Goal: Task Accomplishment & Management: Manage account settings

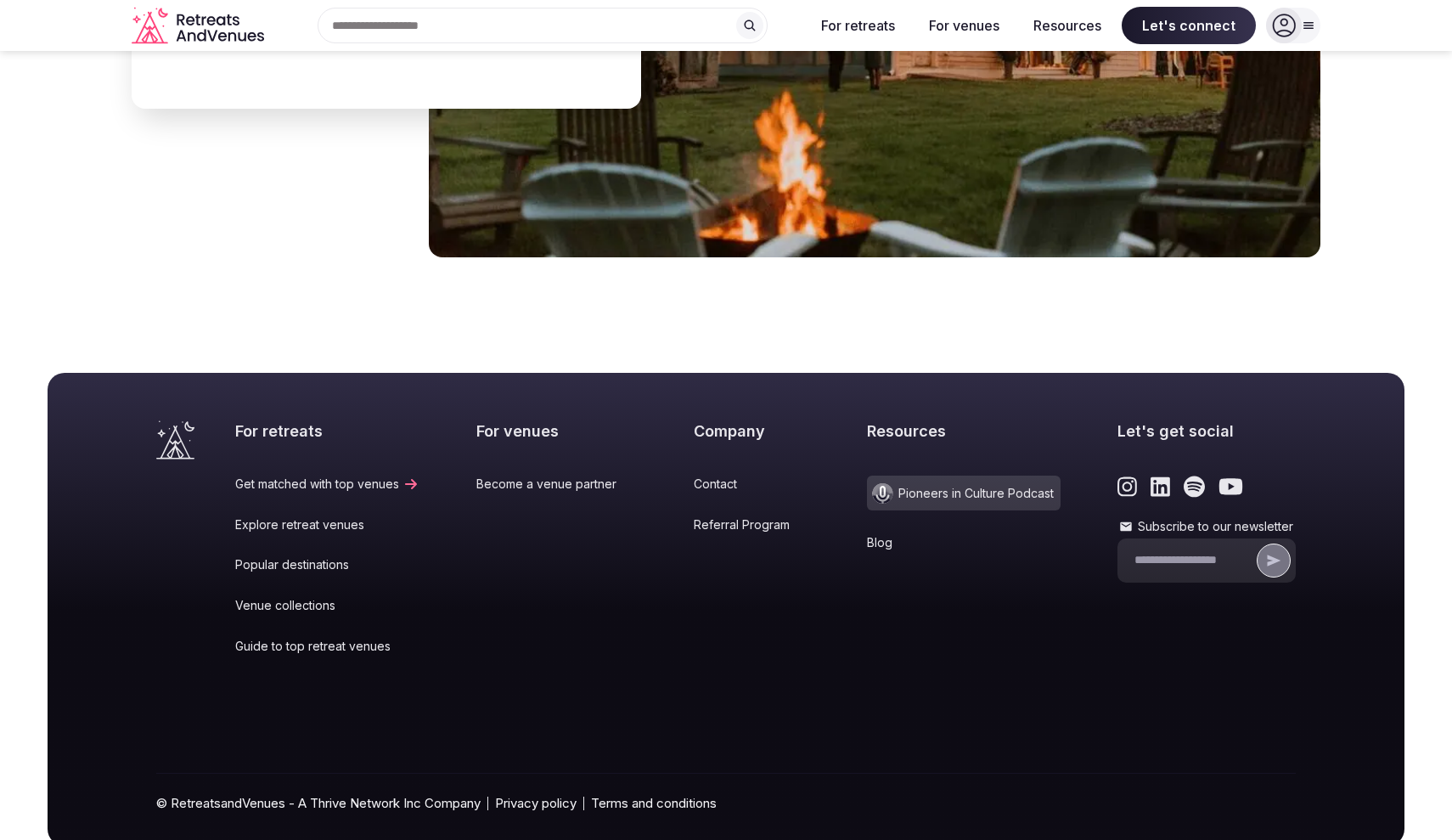
scroll to position [6966, 0]
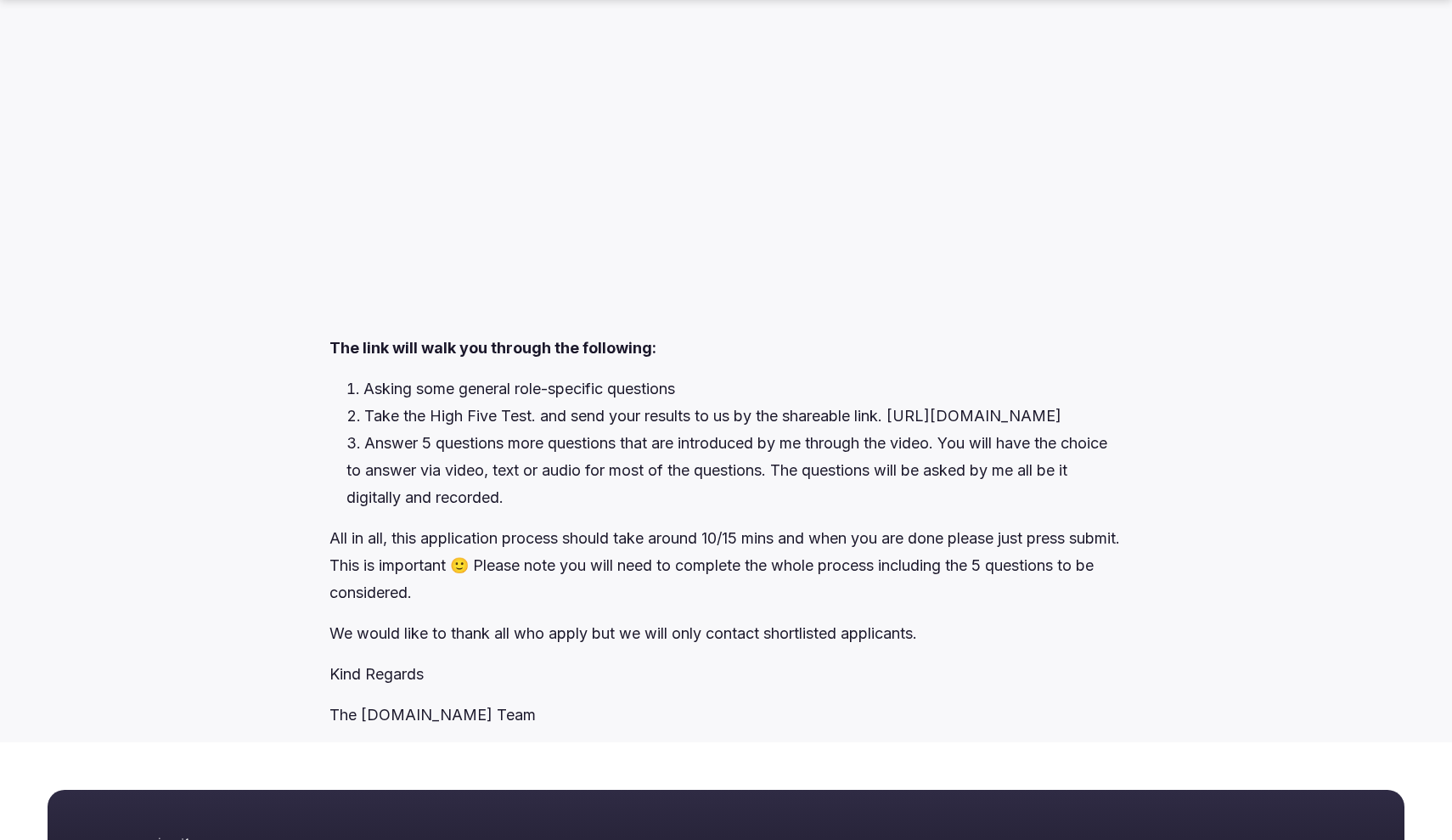
scroll to position [2925, 0]
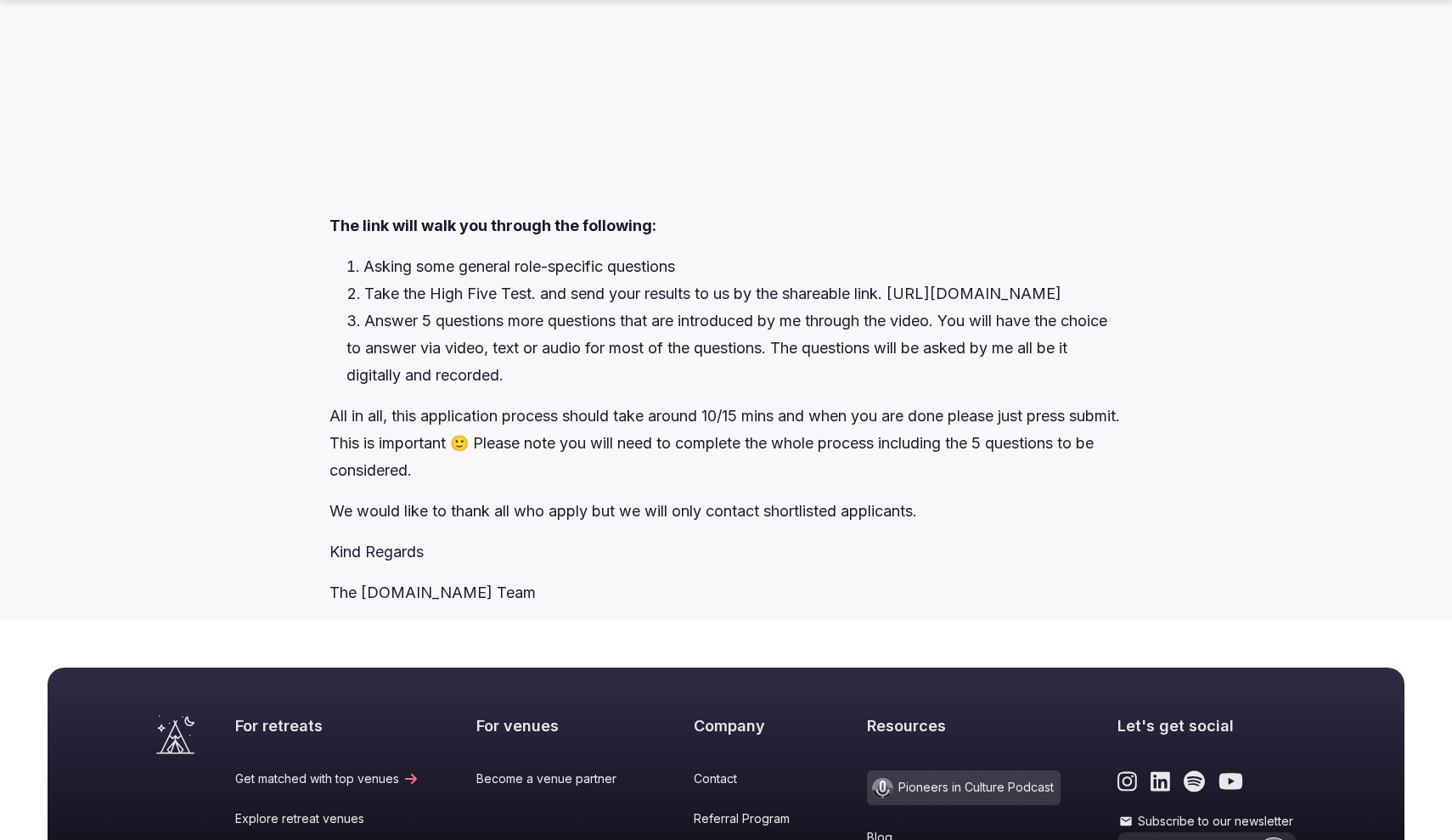
click at [511, 121] on div at bounding box center [725, -1] width 792 height 425
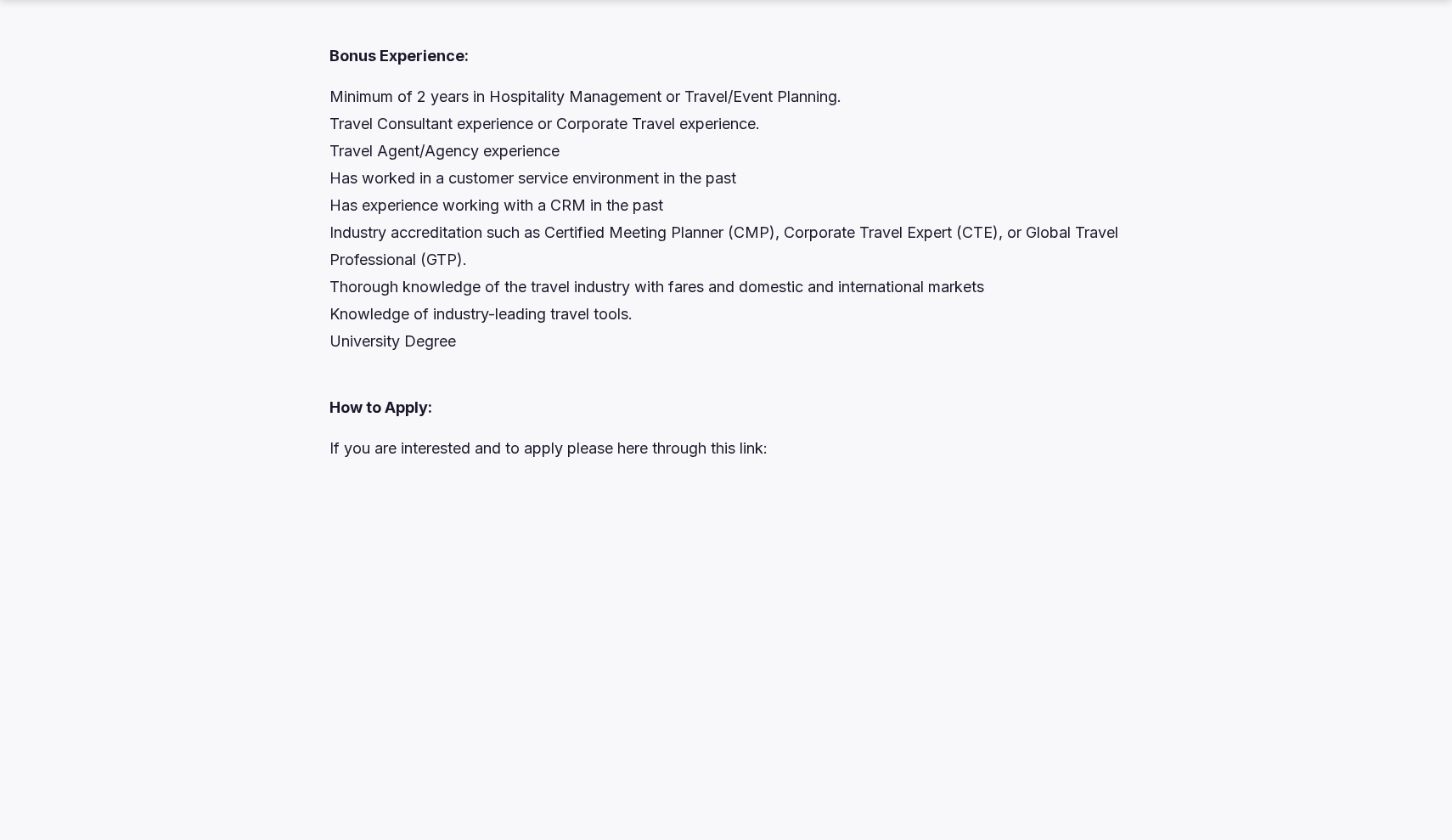
scroll to position [2245, 0]
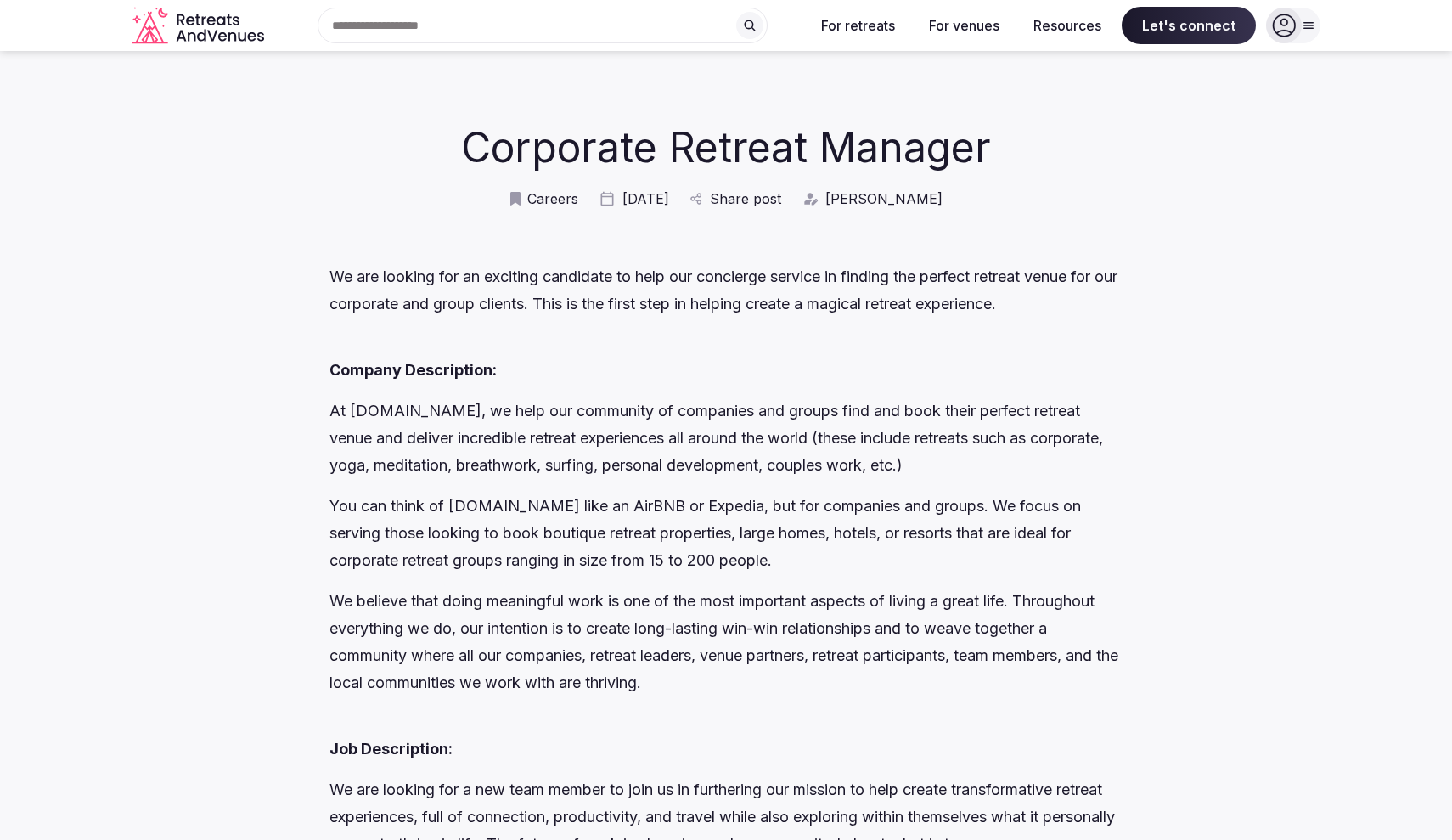
scroll to position [0, 0]
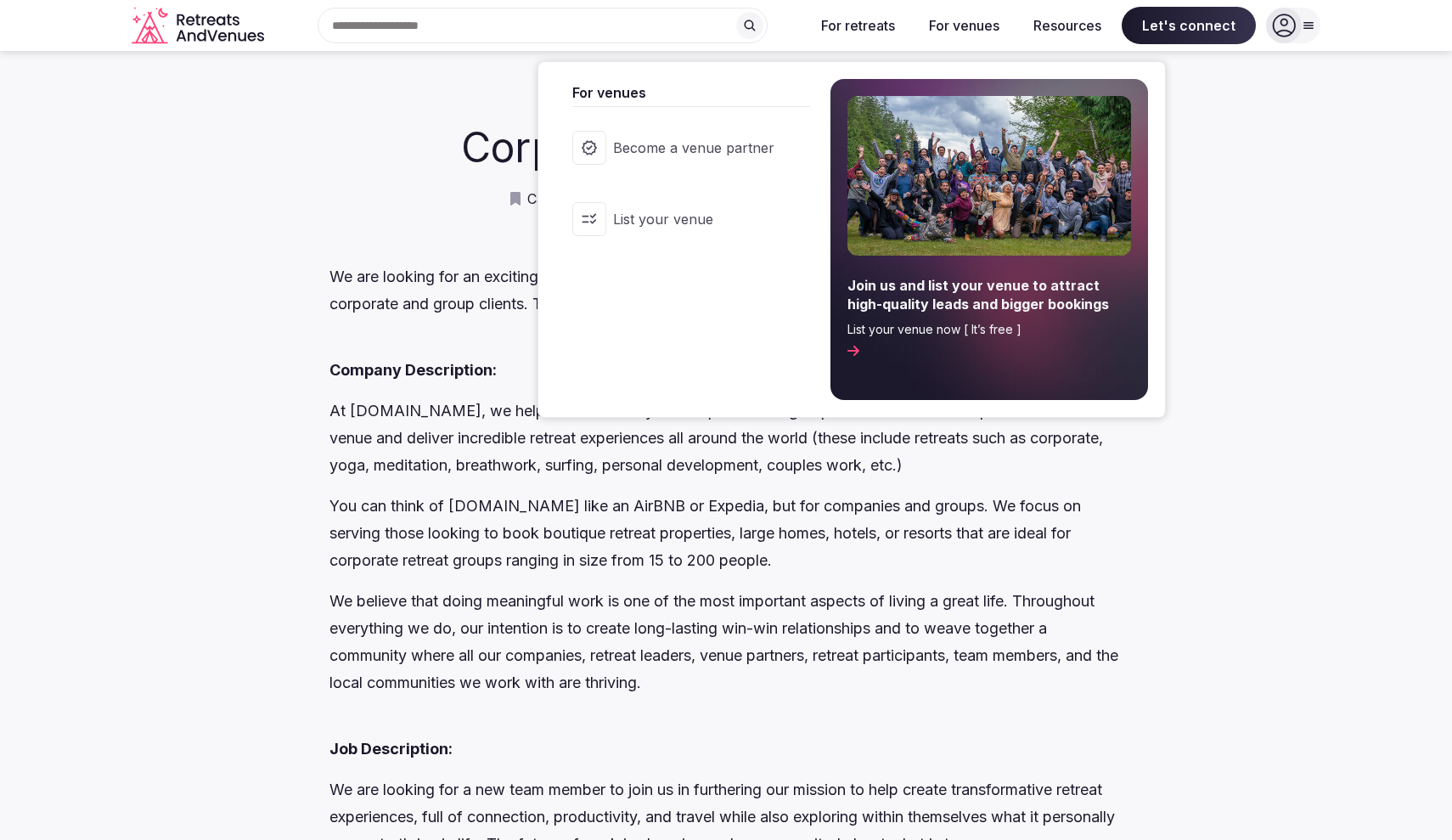
click at [1008, 24] on button "For venues" at bounding box center [964, 25] width 98 height 37
click at [674, 147] on span "Become a venue partner" at bounding box center [693, 148] width 161 height 19
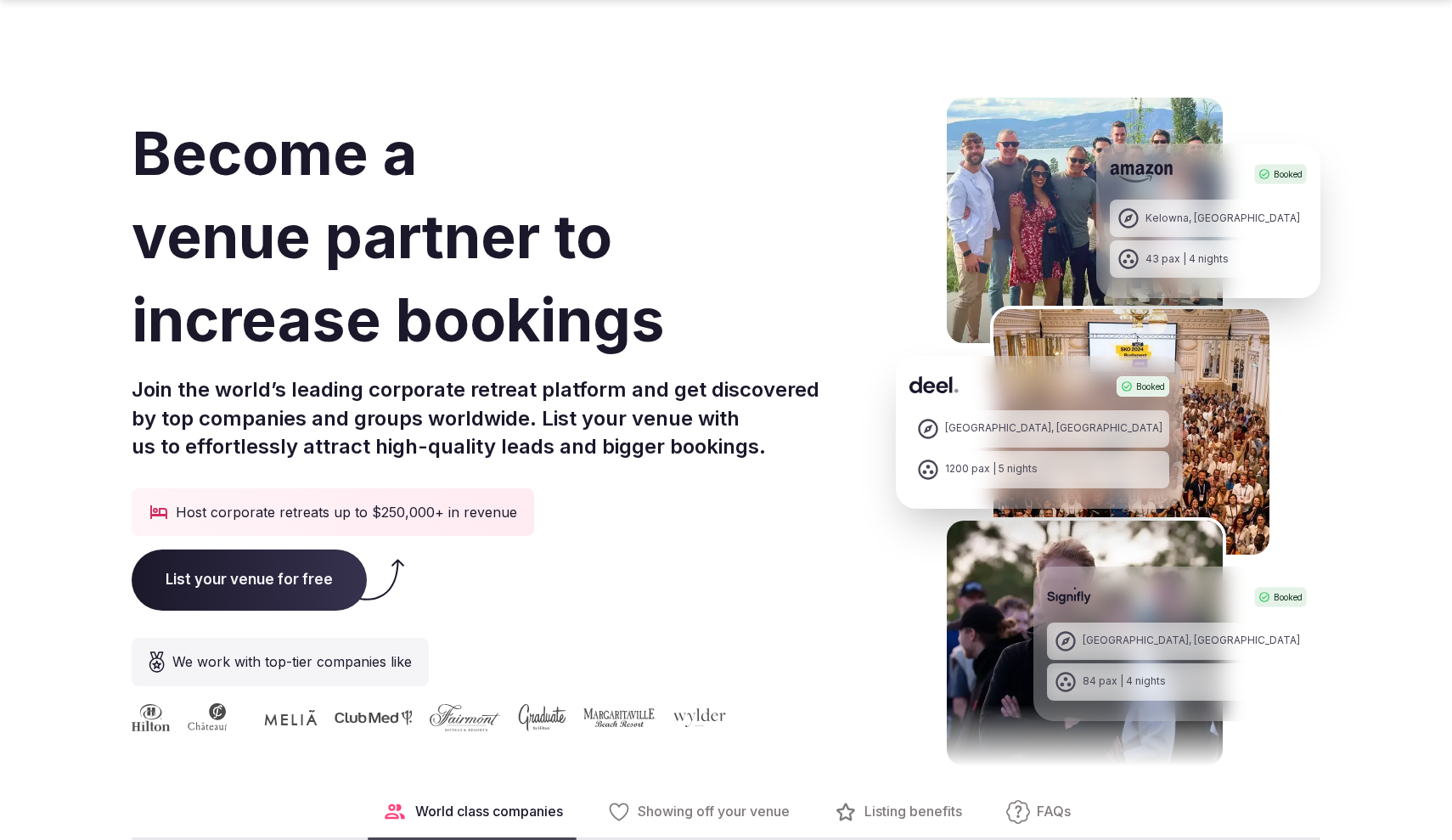
scroll to position [455, 0]
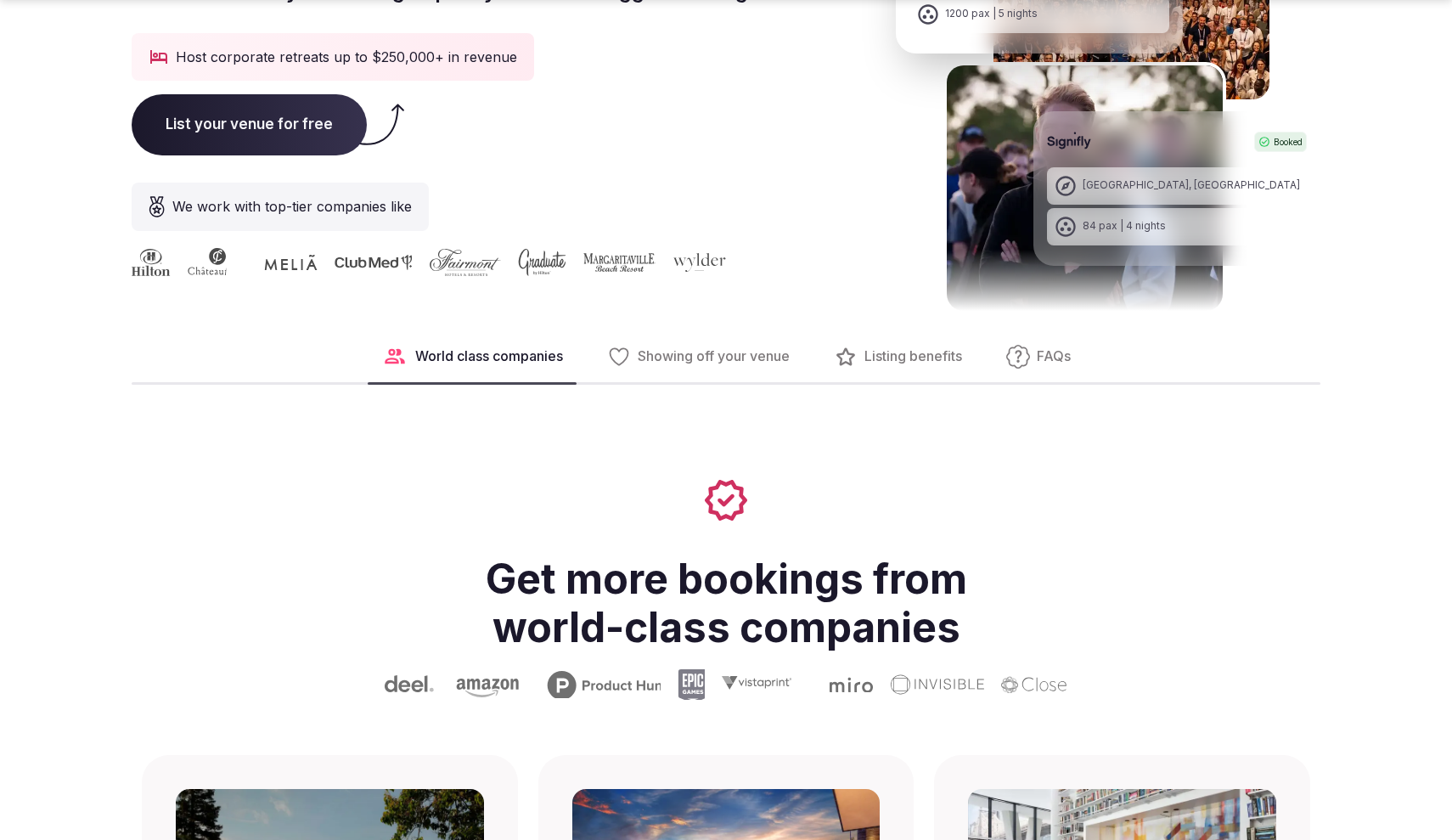
click at [308, 120] on span "List your venue for free" at bounding box center [249, 125] width 235 height 62
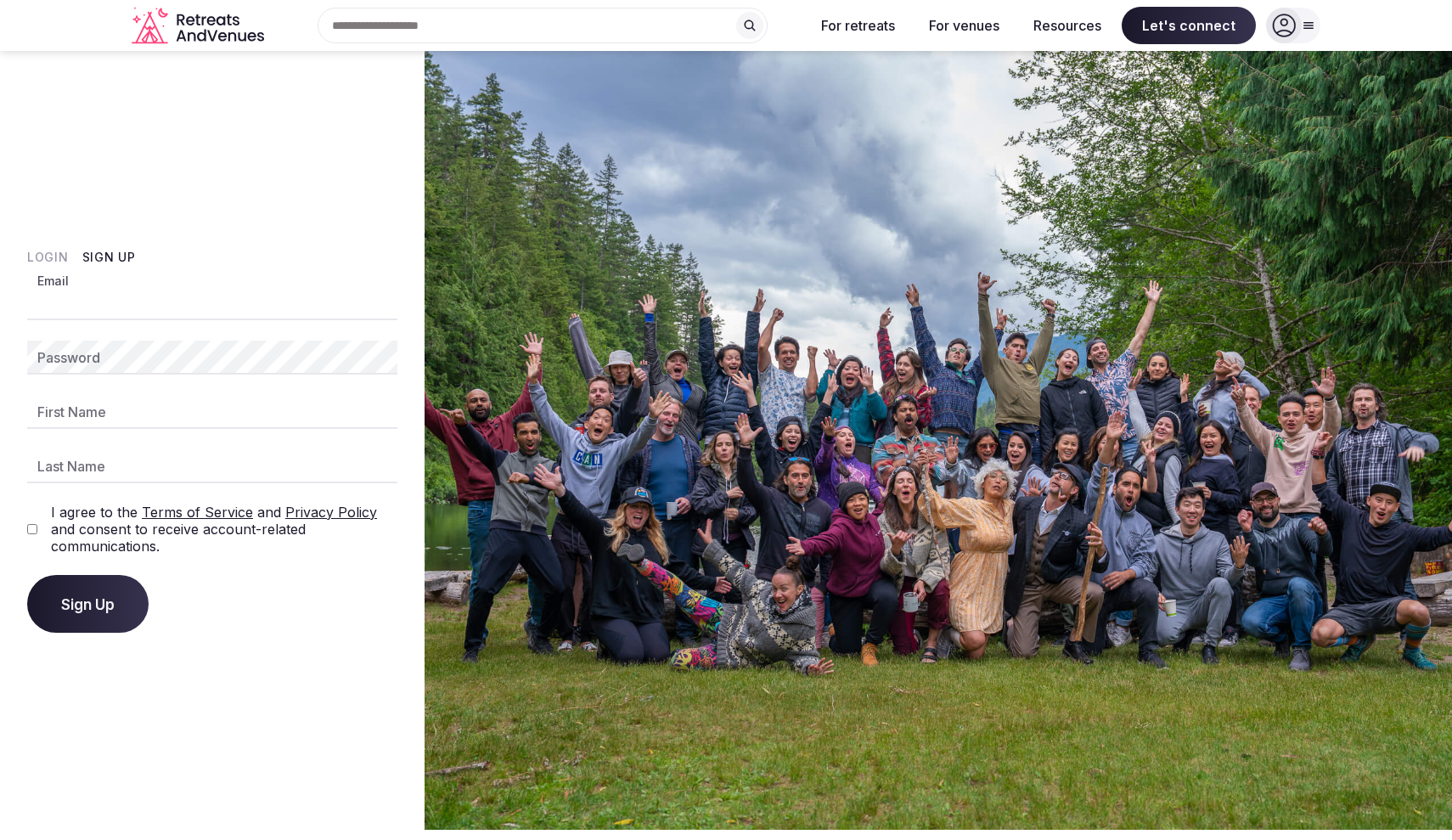
click at [52, 251] on button "Login" at bounding box center [48, 257] width 42 height 17
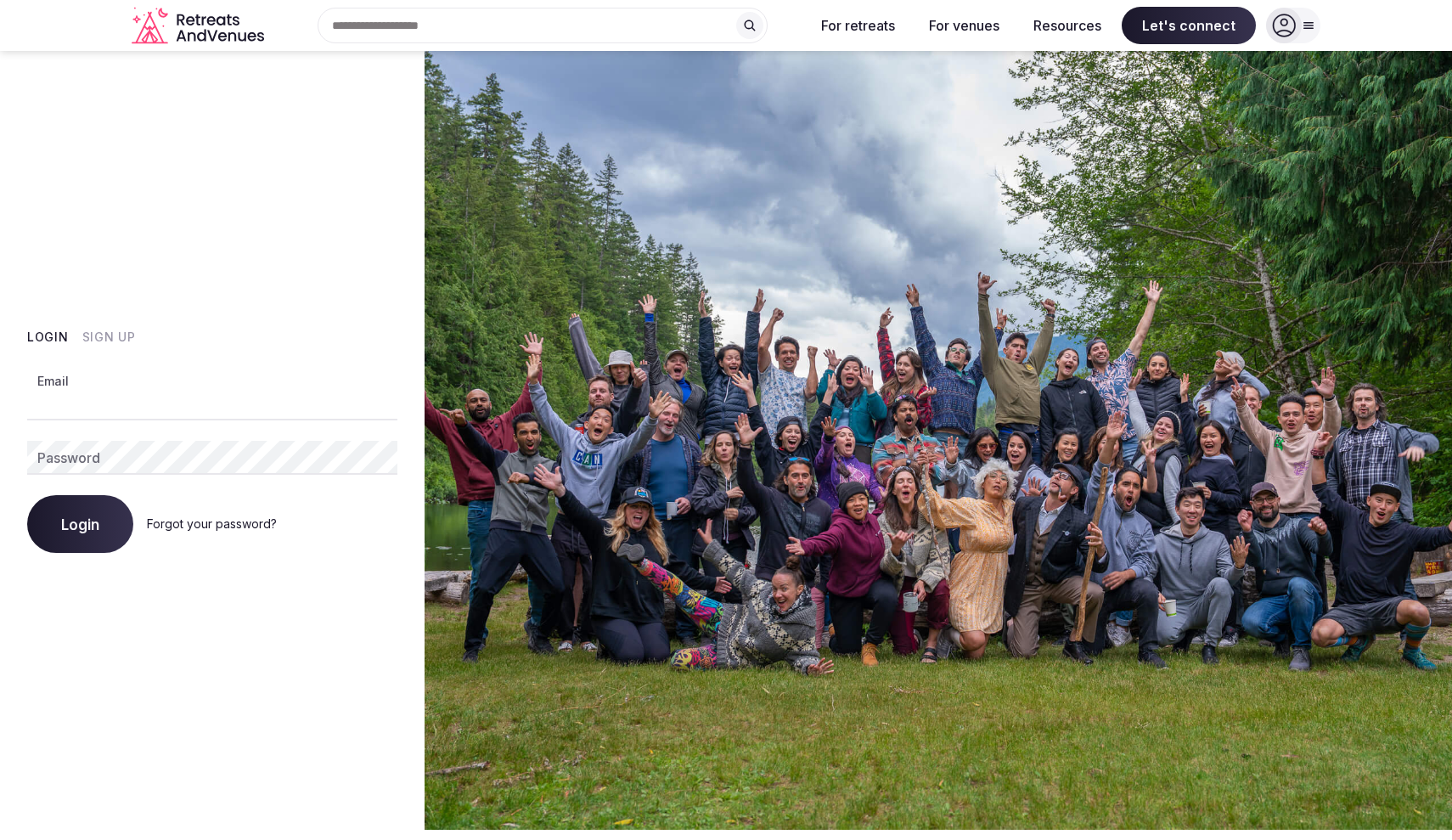
click at [114, 334] on button "Sign Up" at bounding box center [109, 337] width 53 height 17
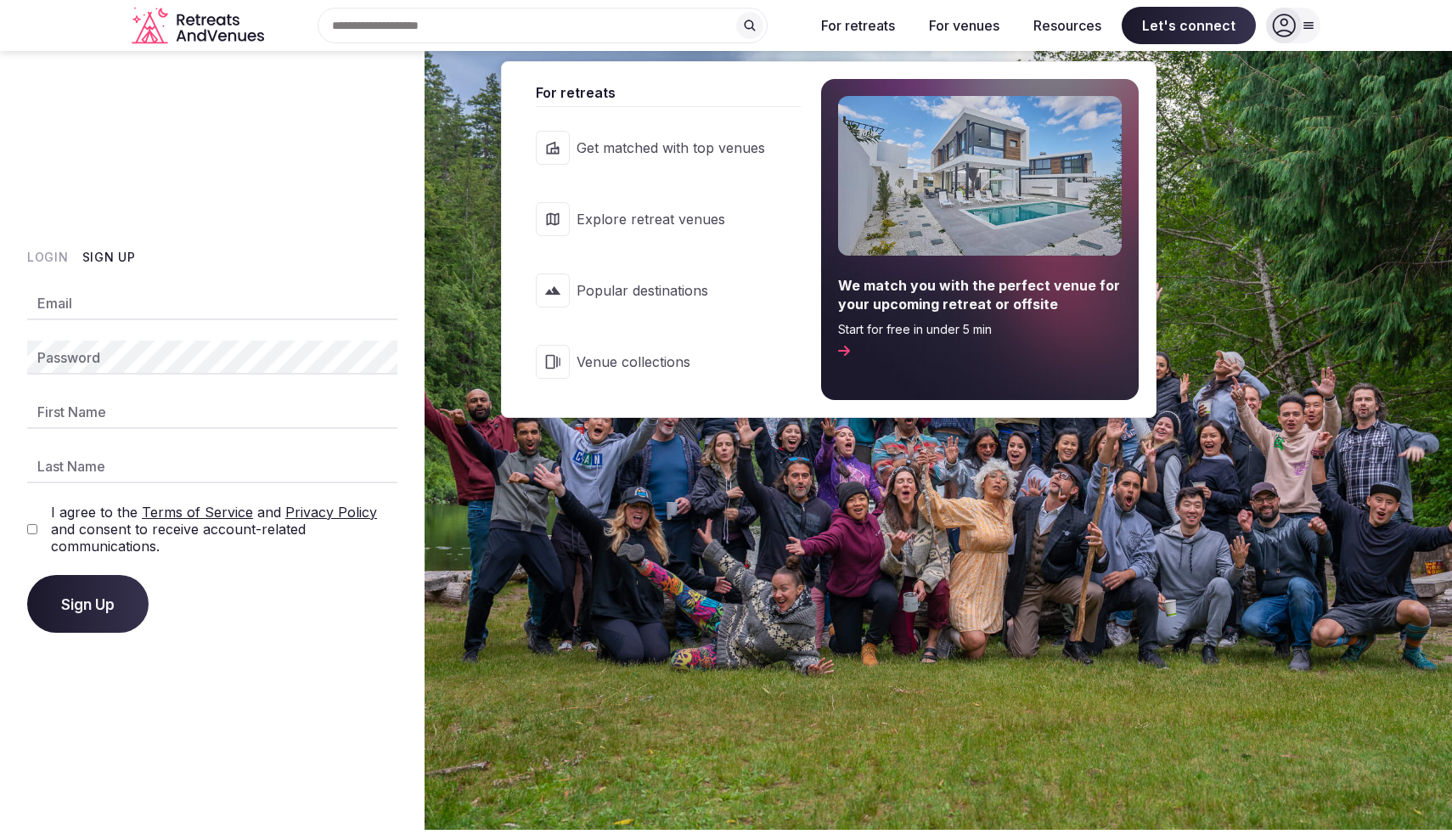
click at [650, 295] on span "Popular destinations" at bounding box center [671, 291] width 188 height 19
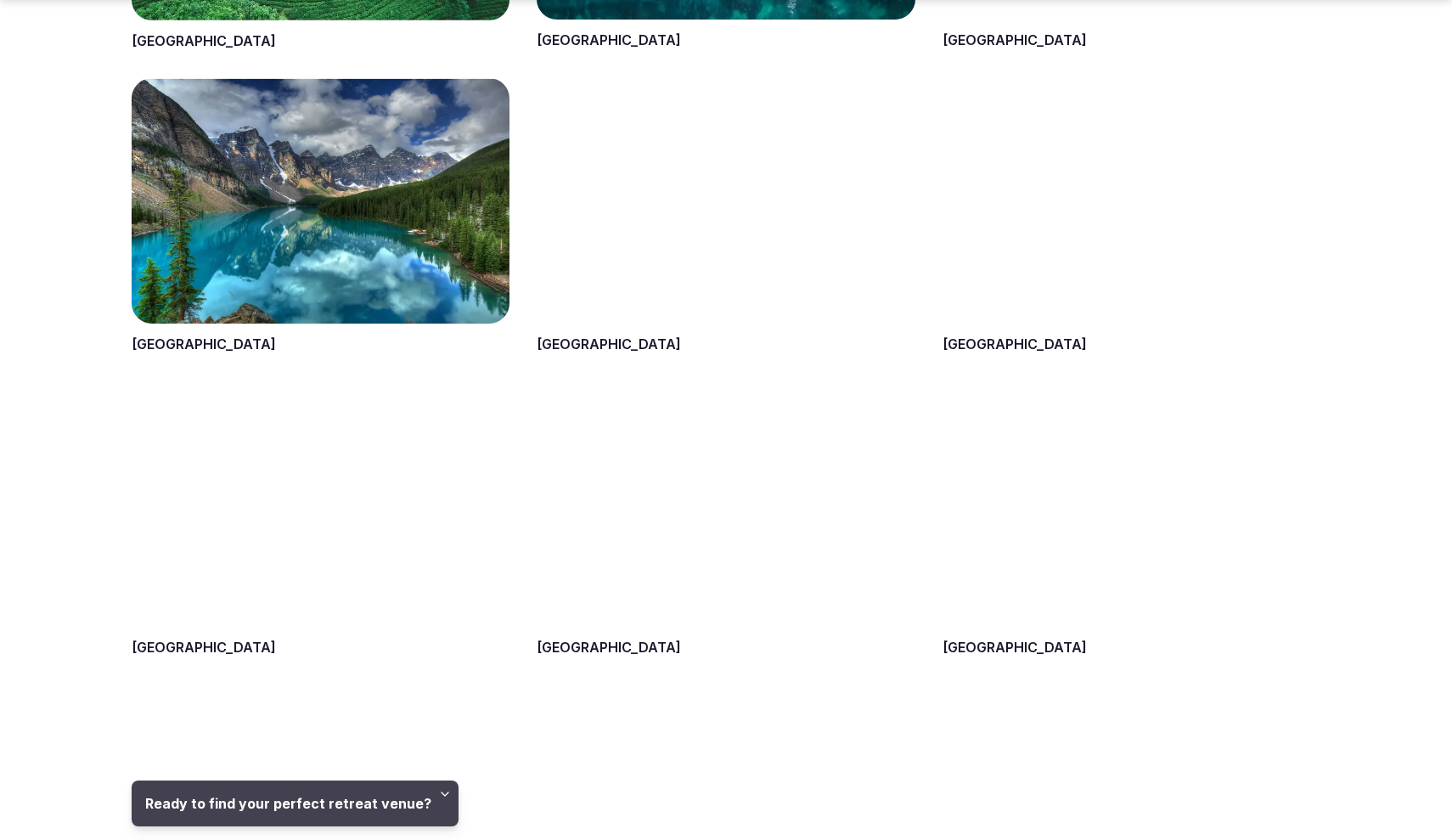
scroll to position [1288, 0]
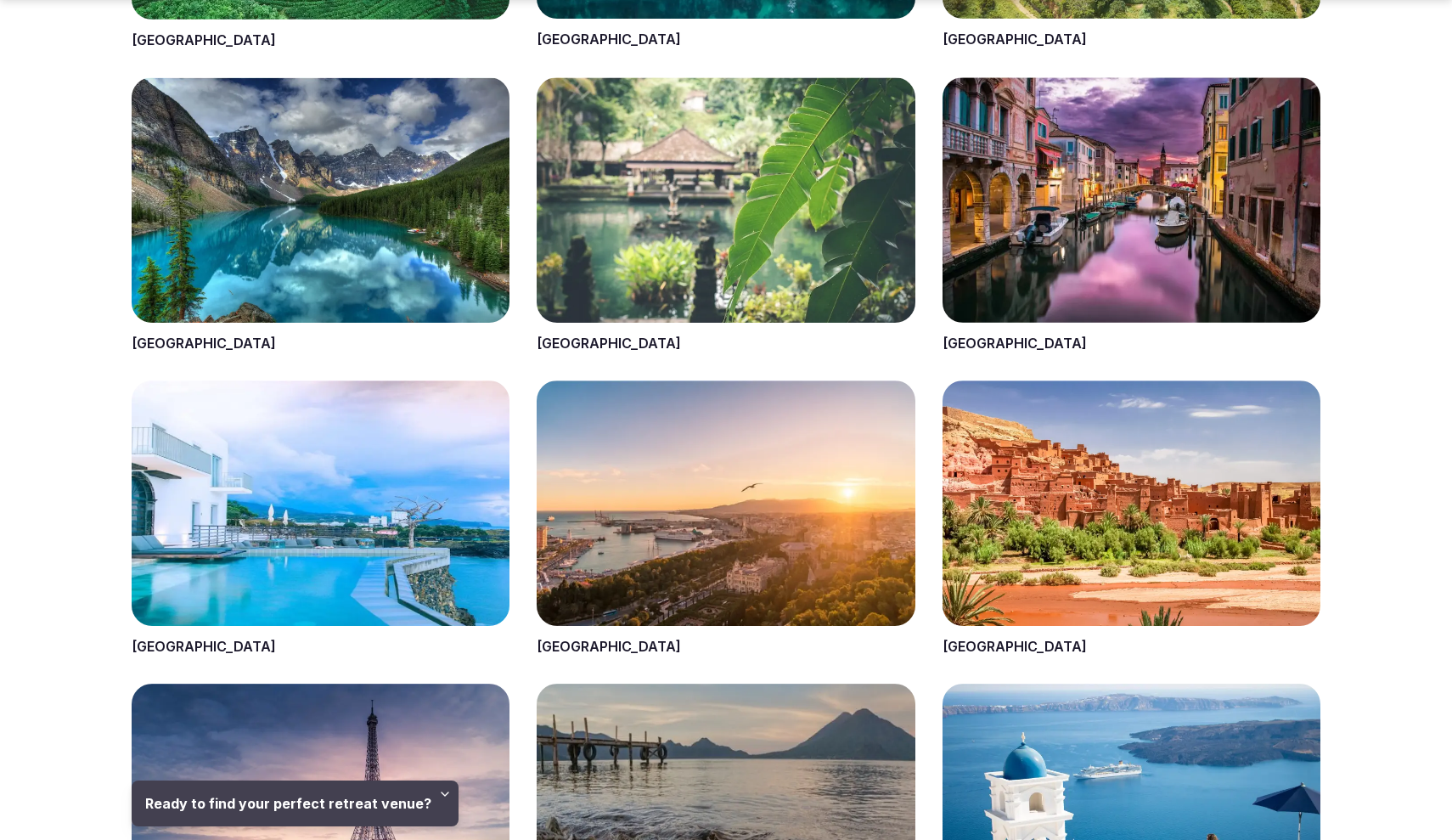
click at [415, 333] on span at bounding box center [320, 215] width 378 height 276
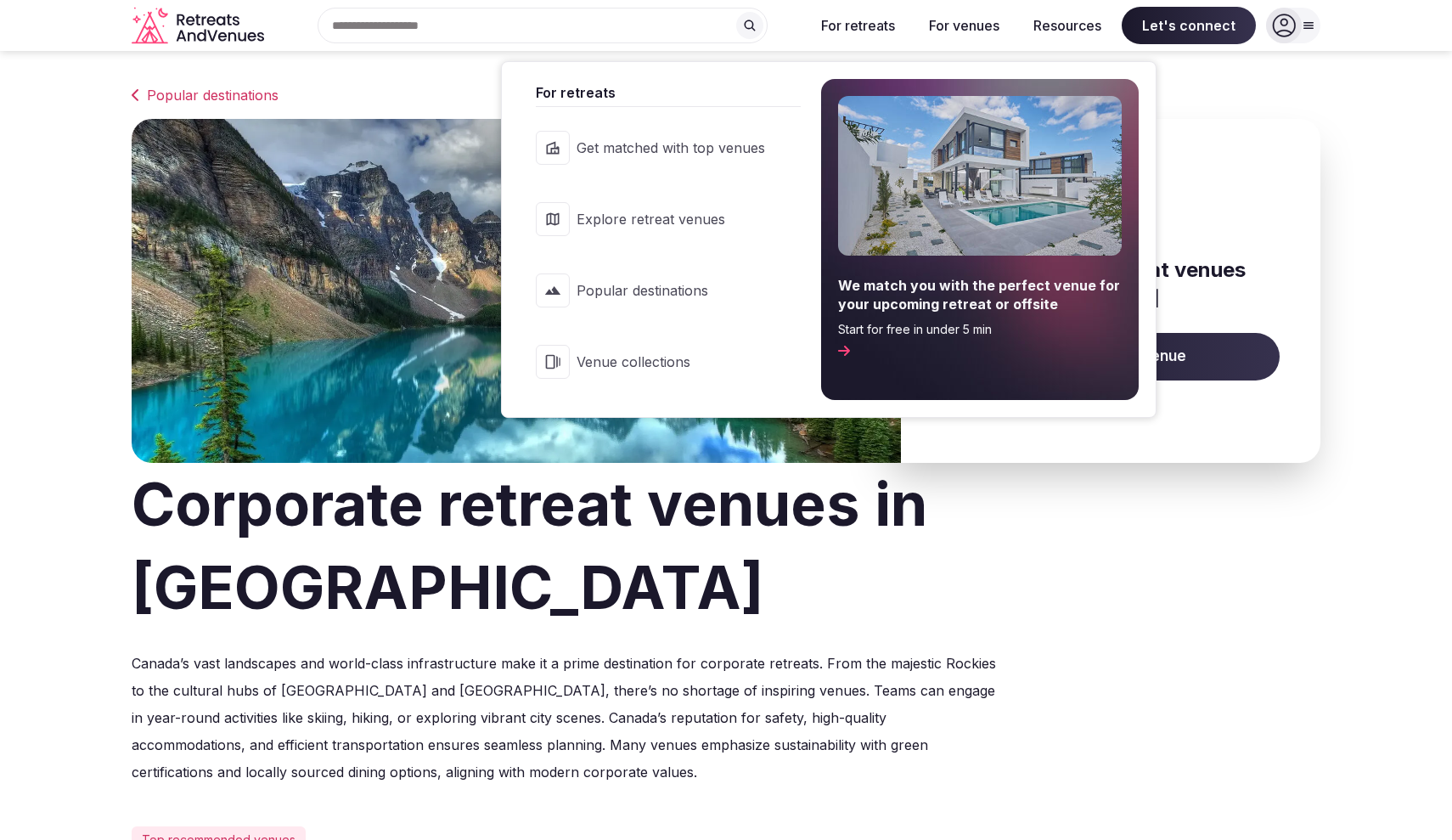
click at [623, 282] on span "Popular destinations" at bounding box center [671, 291] width 188 height 19
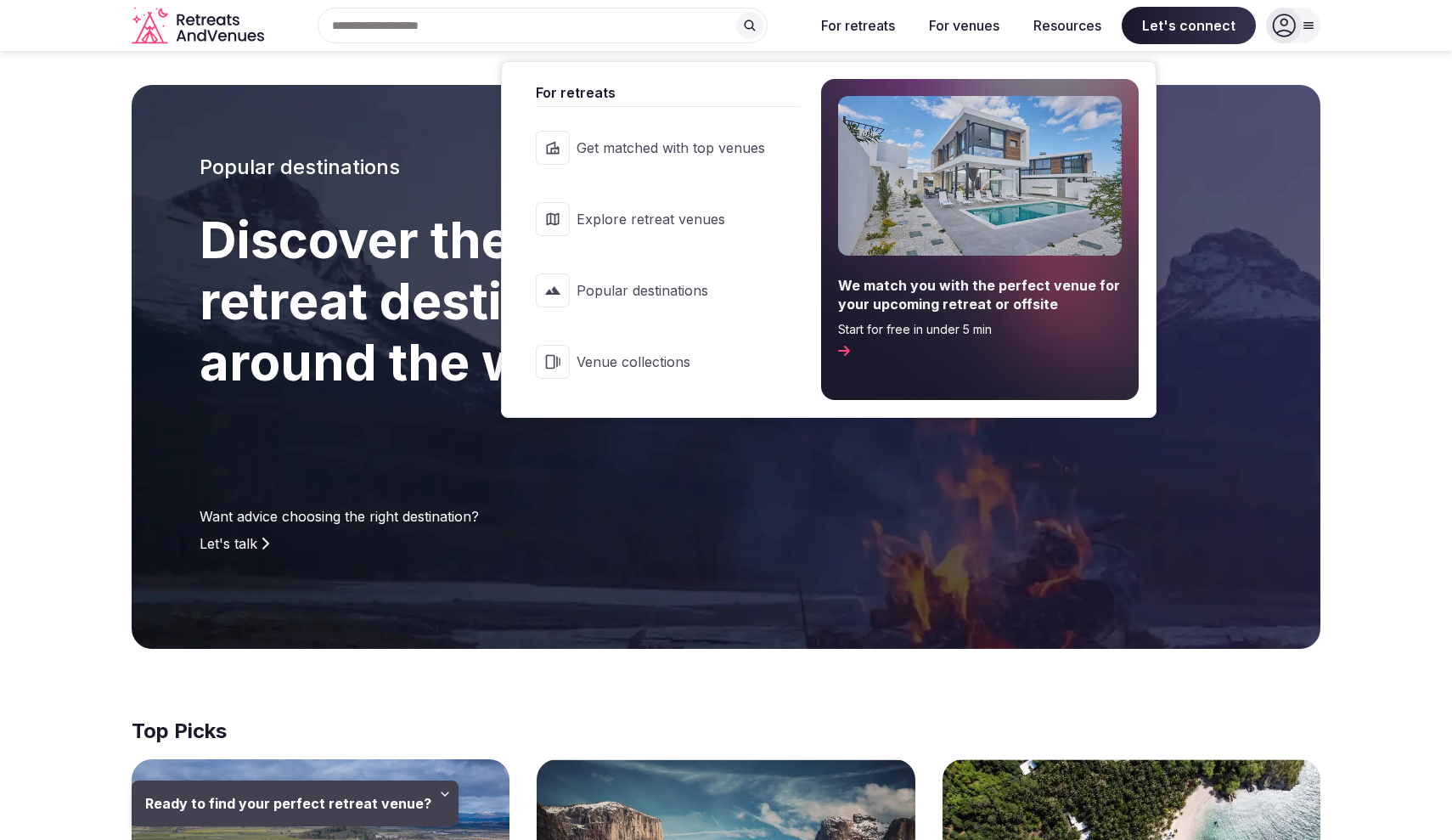
click at [669, 215] on span "Explore retreat venues" at bounding box center [671, 219] width 188 height 19
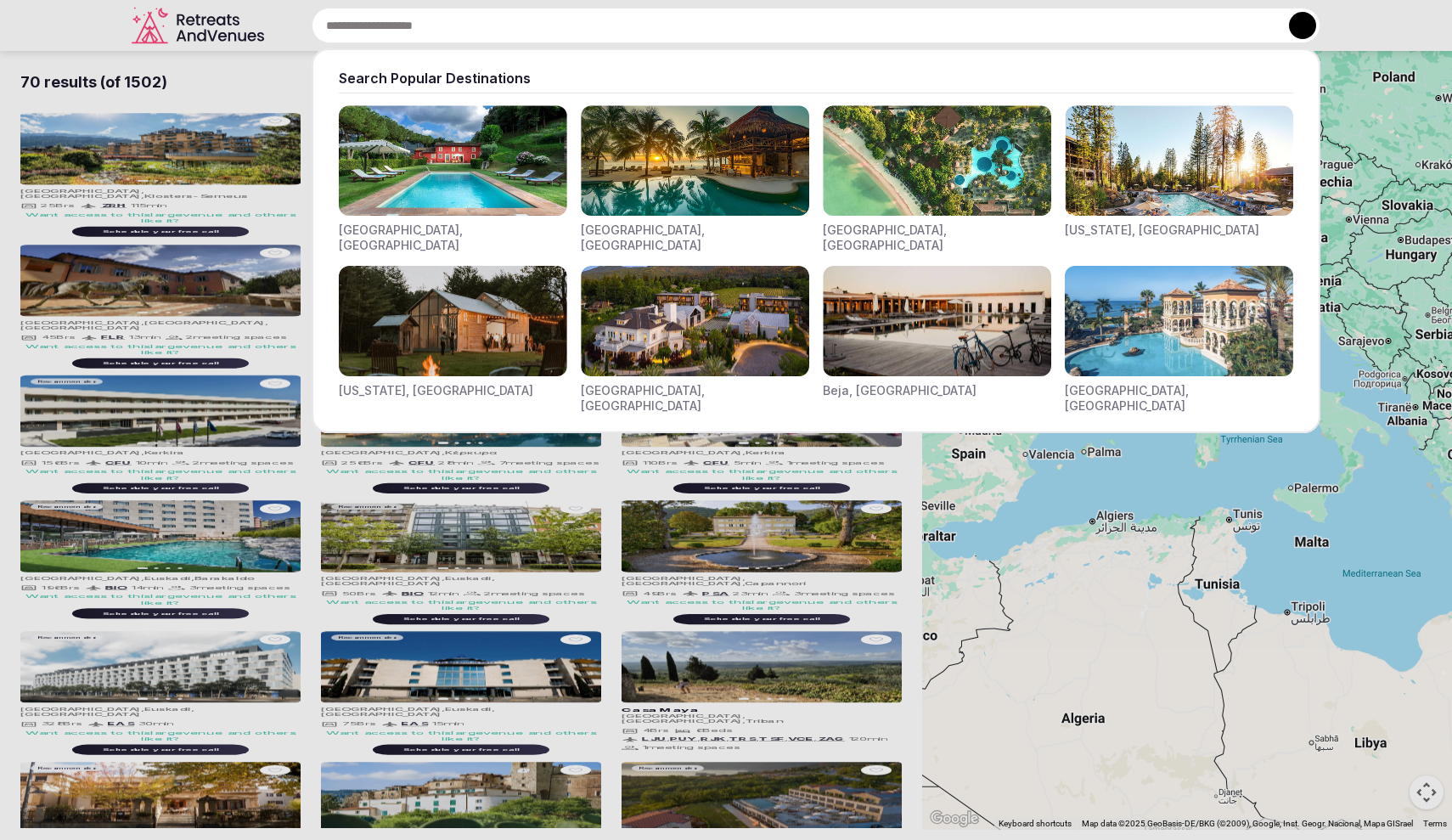
click at [529, 33] on div "Search Popular Destinations [GEOGRAPHIC_DATA], [GEOGRAPHIC_DATA] [GEOGRAPHIC_DA…" at bounding box center [796, 24] width 1050 height 35
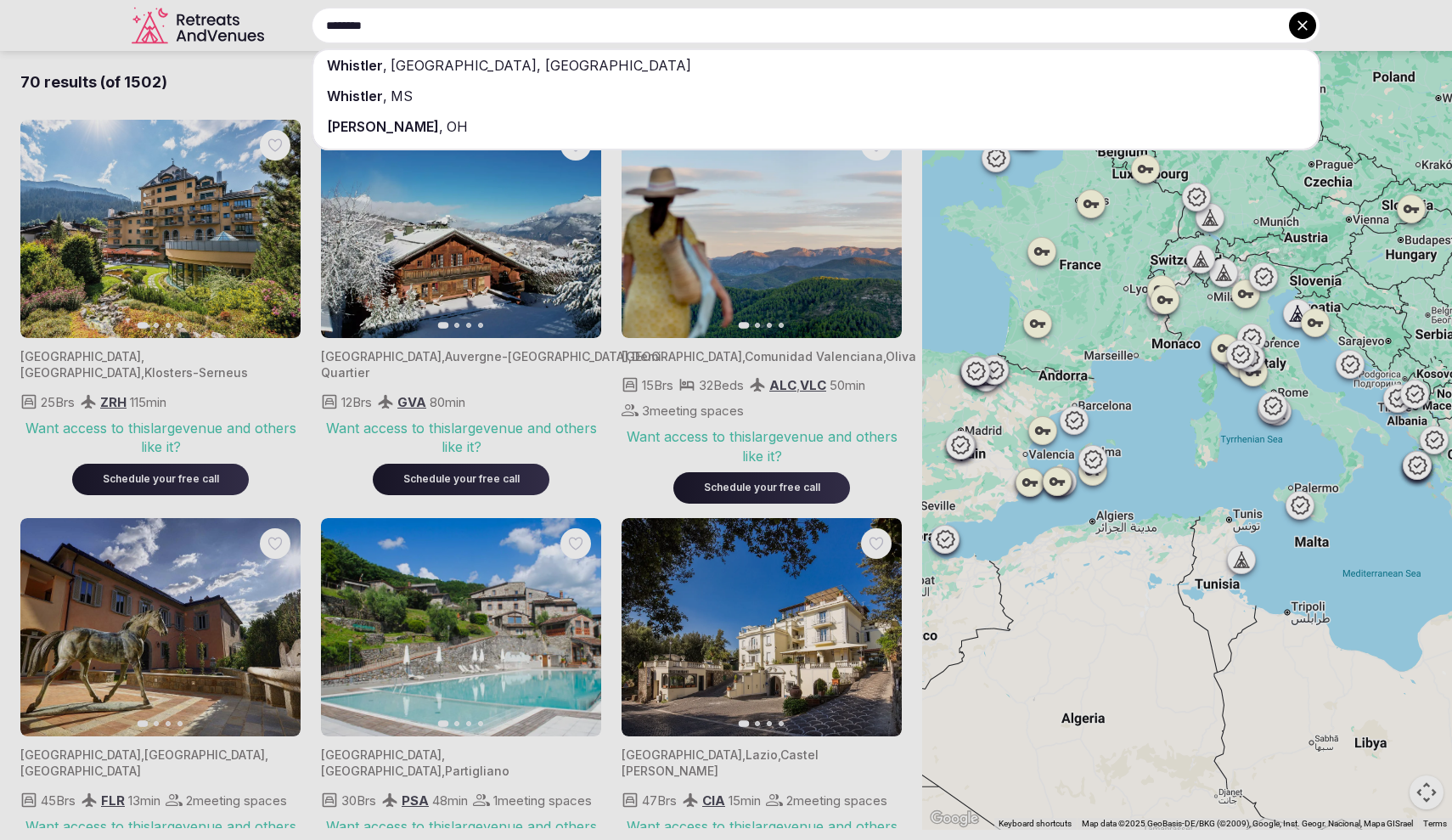
type input "********"
click at [463, 74] on div "Whistler , [GEOGRAPHIC_DATA], [GEOGRAPHIC_DATA]" at bounding box center [816, 65] width 1006 height 31
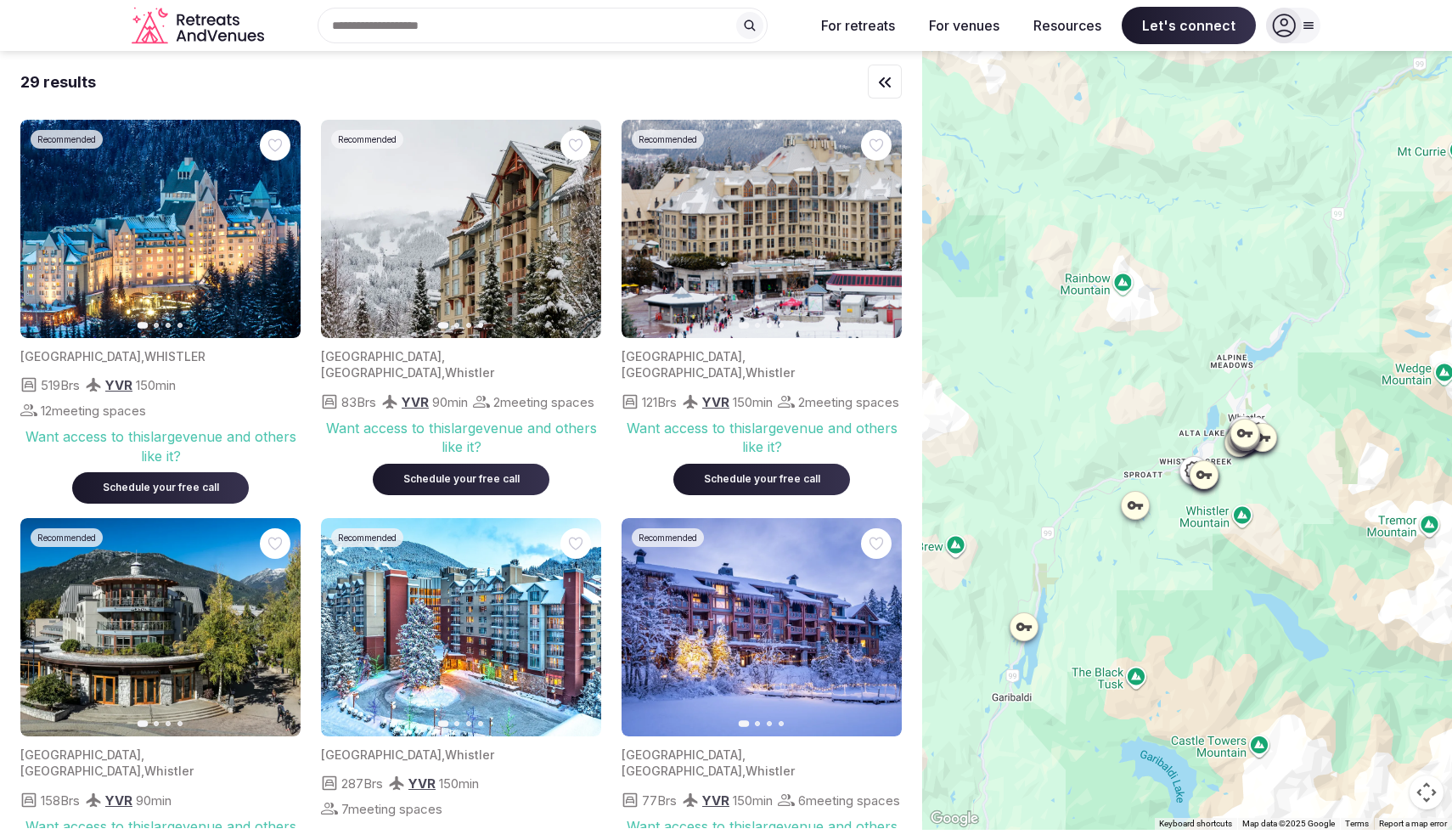
click at [392, 23] on div "Recent searches Whistler, [GEOGRAPHIC_DATA] V8E, [GEOGRAPHIC_DATA] Search Popul…" at bounding box center [535, 24] width 530 height 35
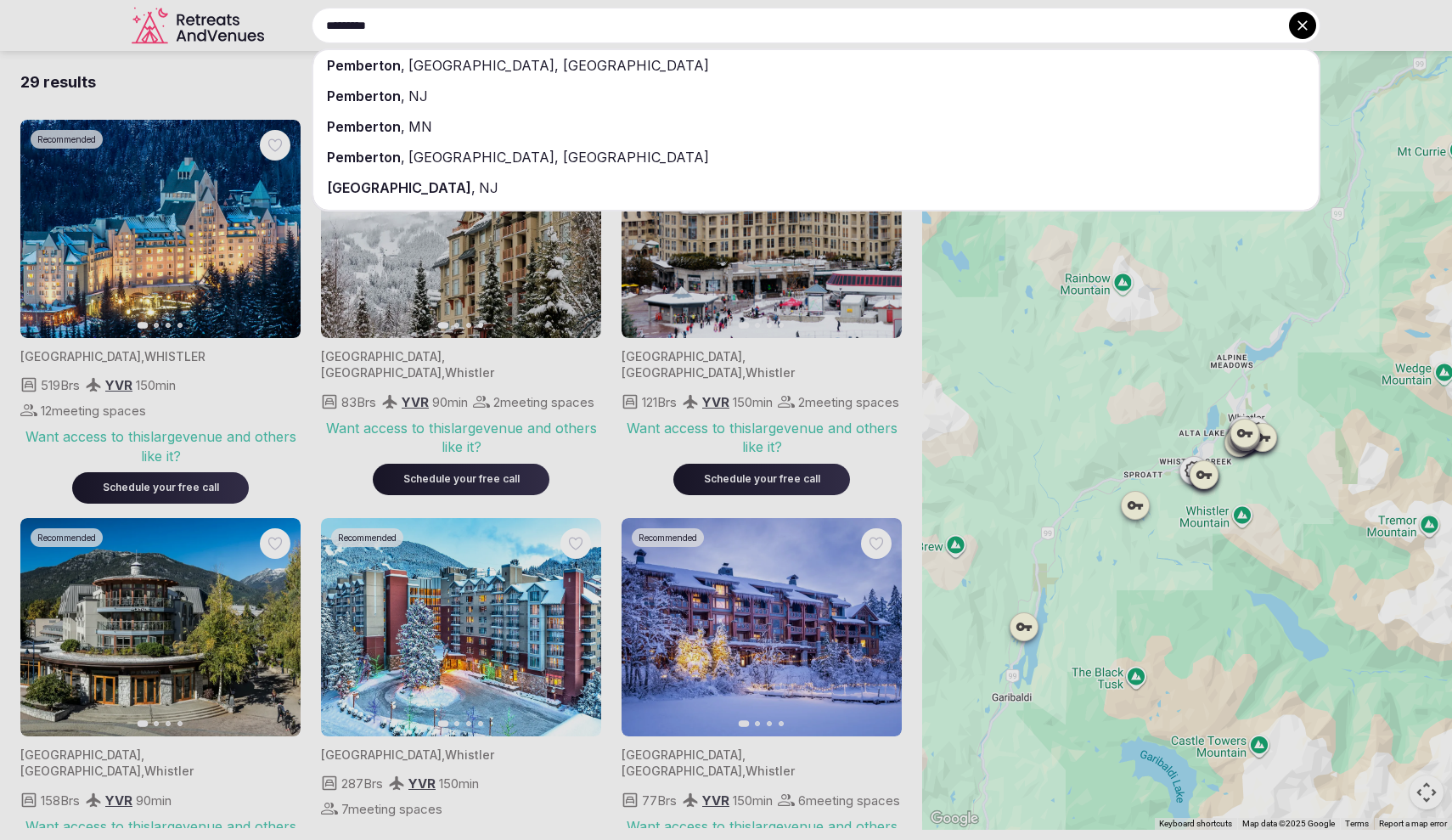
type input "*********"
click at [396, 67] on span "Pemberton" at bounding box center [364, 65] width 74 height 17
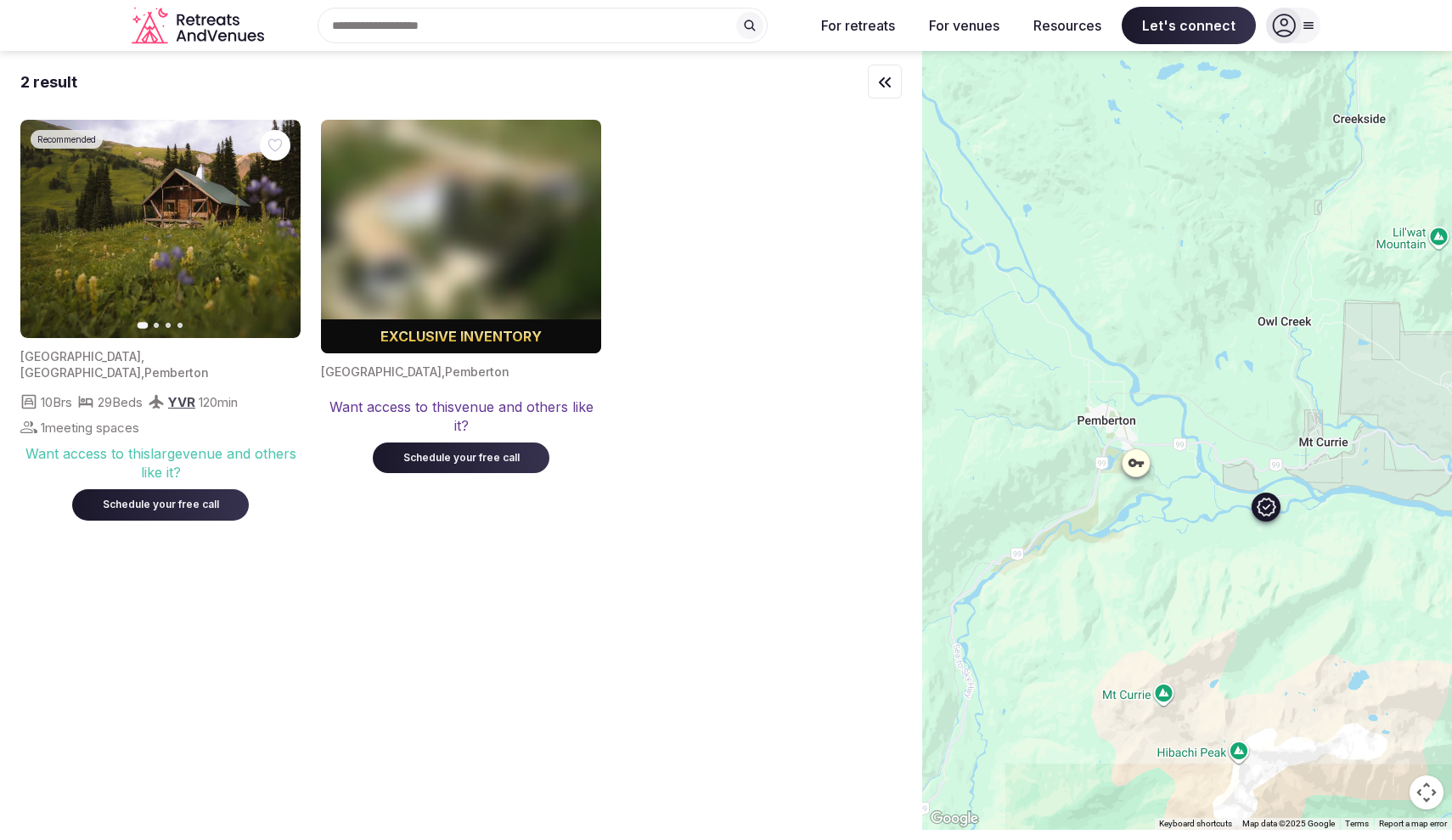
click at [119, 252] on img at bounding box center [161, 228] width 281 height 218
click at [281, 229] on icon "button" at bounding box center [278, 229] width 7 height 12
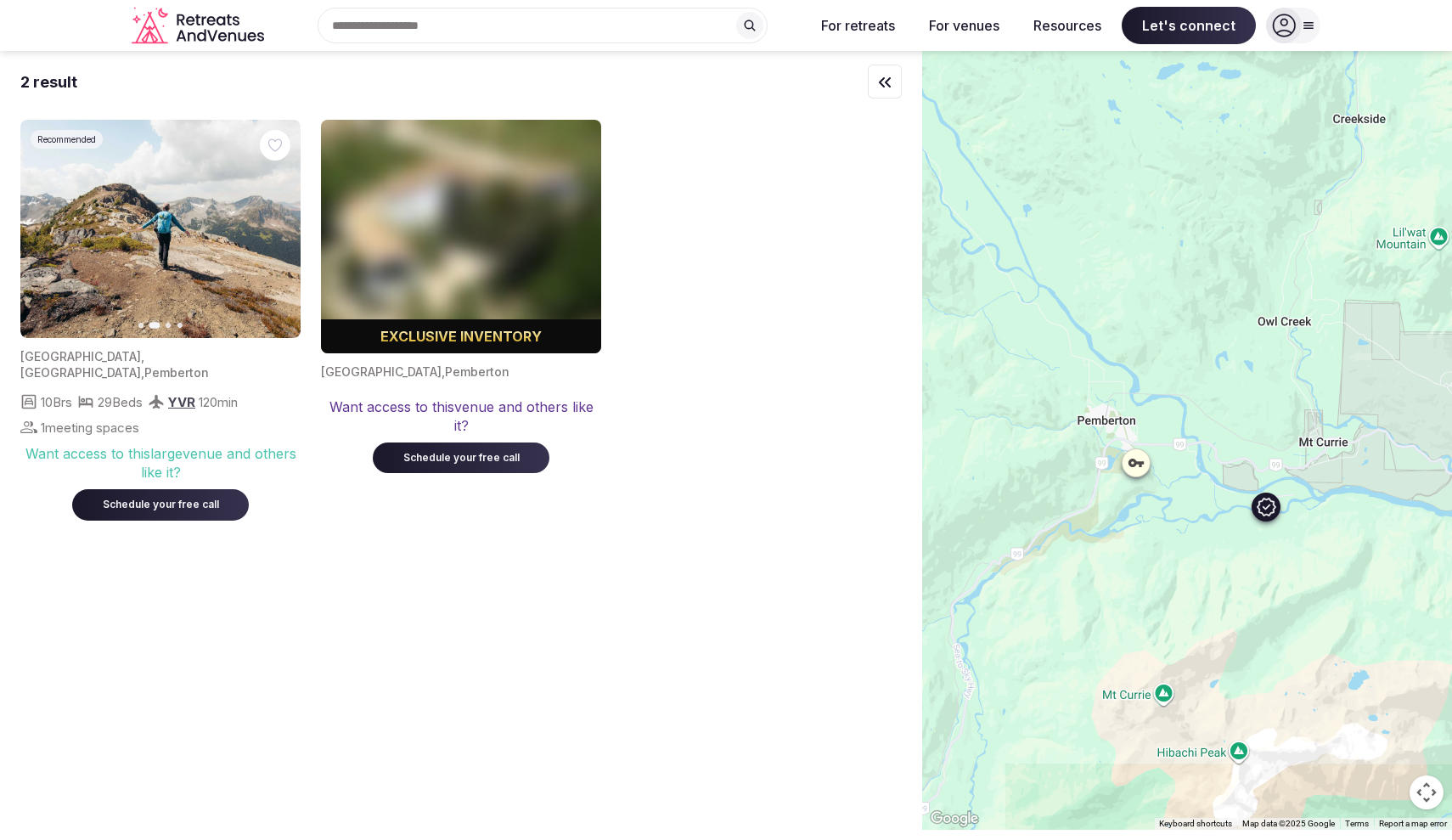
click at [142, 227] on img at bounding box center [161, 228] width 281 height 218
click at [465, 21] on div "Recent searches Pemberton, [GEOGRAPHIC_DATA] V0N, [GEOGRAPHIC_DATA] Whistler, […" at bounding box center [535, 24] width 530 height 35
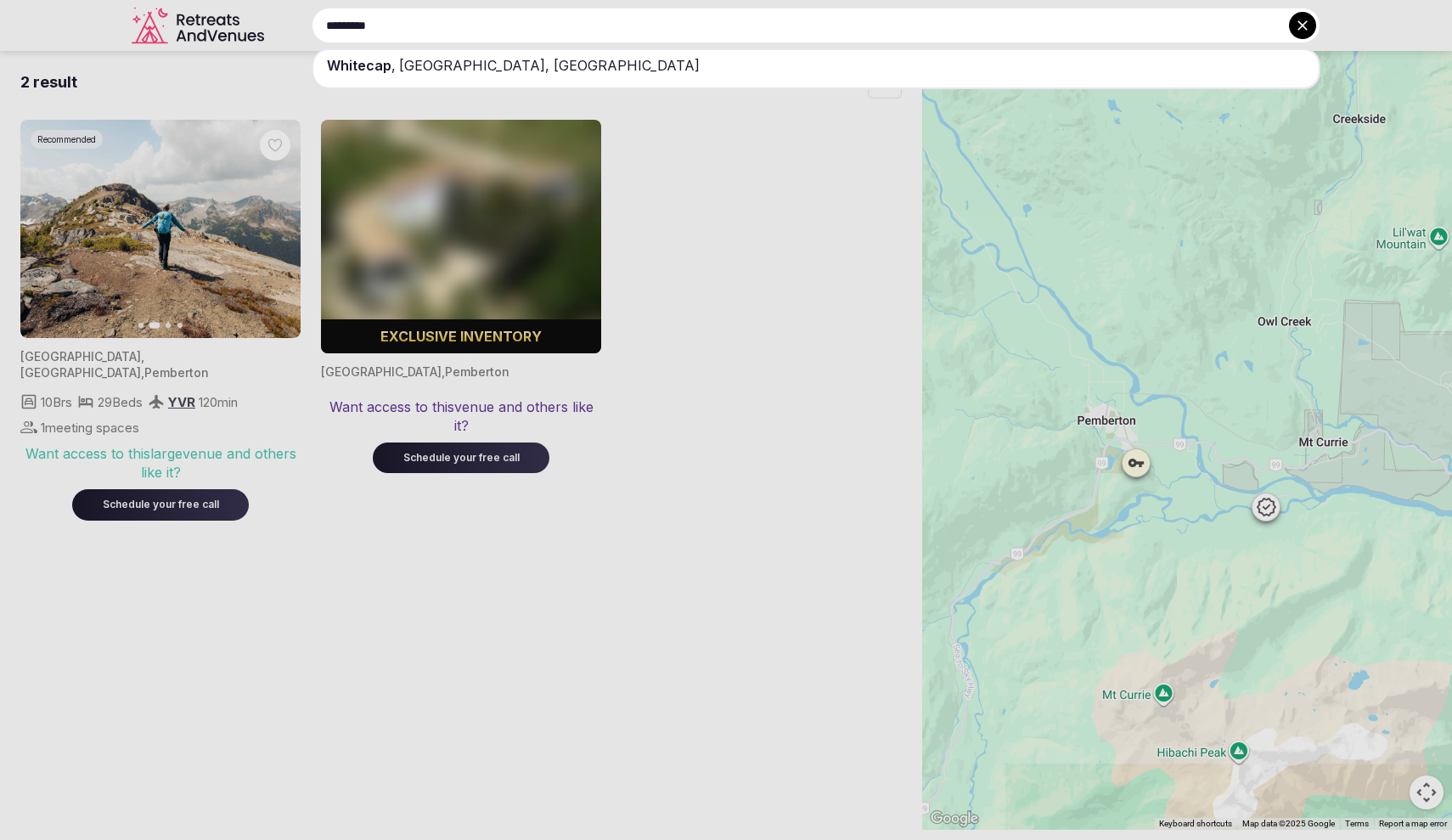
type input "********"
click at [1297, 30] on icon at bounding box center [1303, 25] width 17 height 17
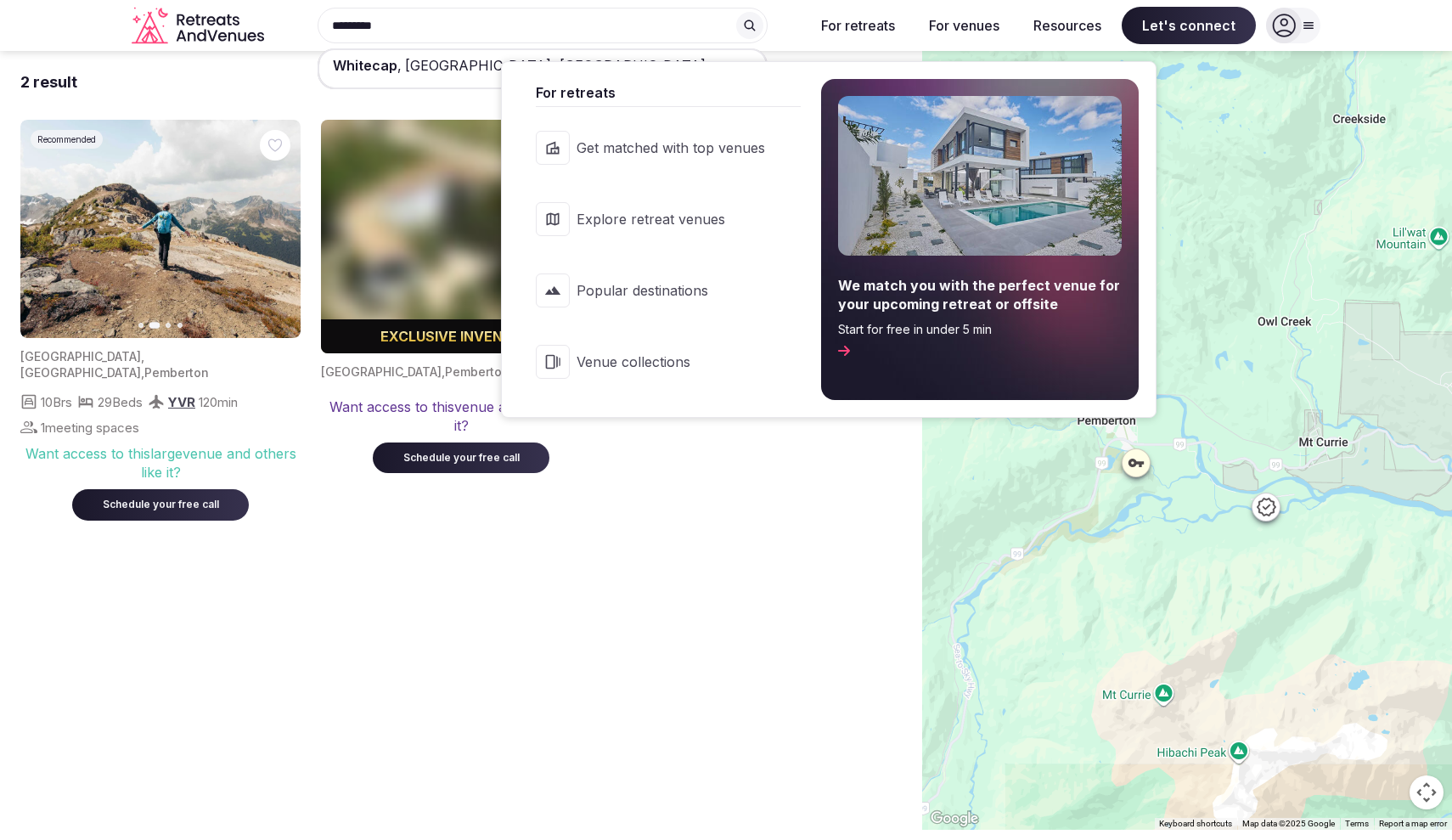
click at [860, 29] on button "For retreats" at bounding box center [858, 25] width 101 height 37
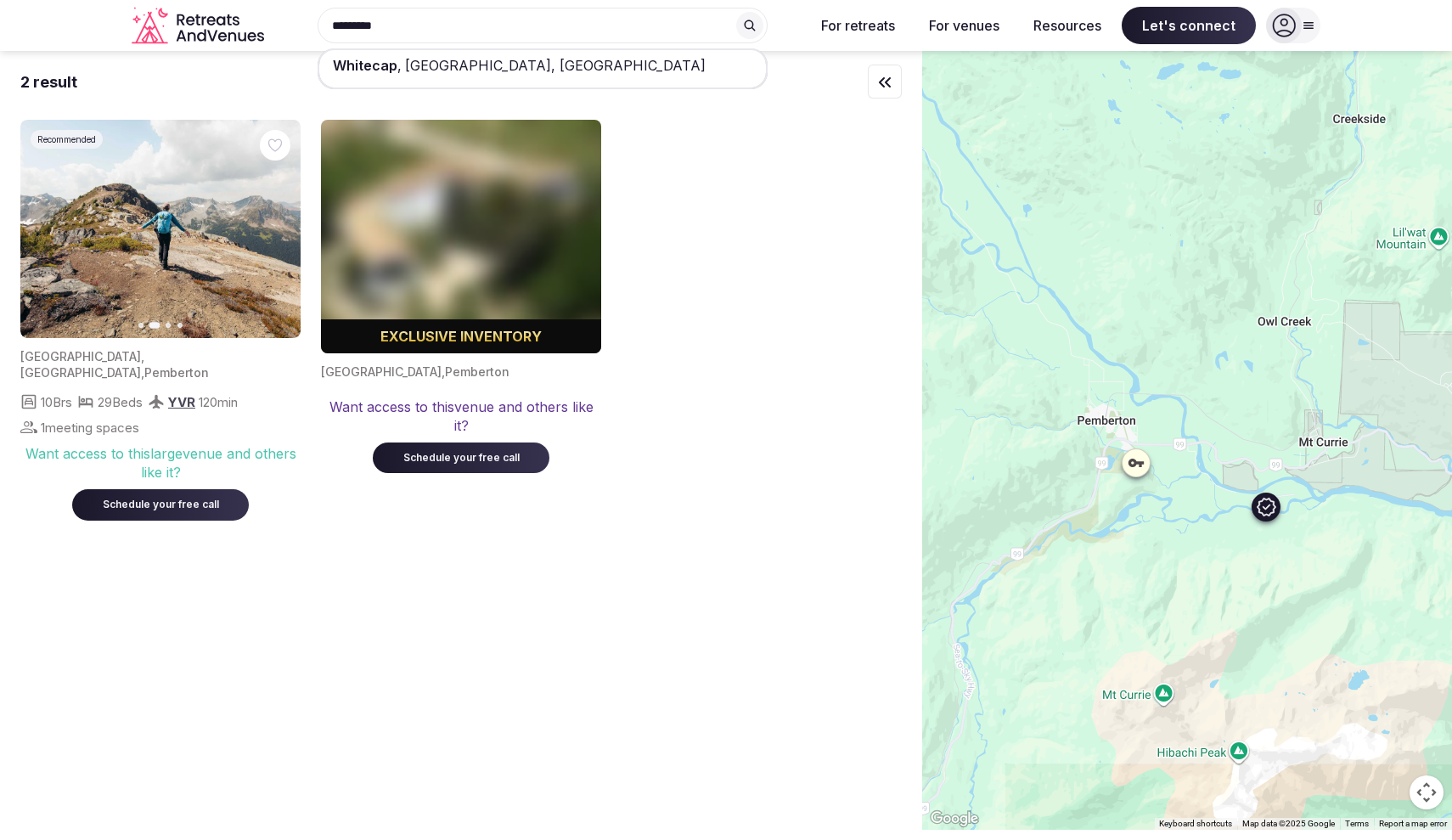
click at [130, 290] on img at bounding box center [161, 228] width 281 height 218
click at [133, 498] on div "Schedule your free call" at bounding box center [160, 505] width 136 height 14
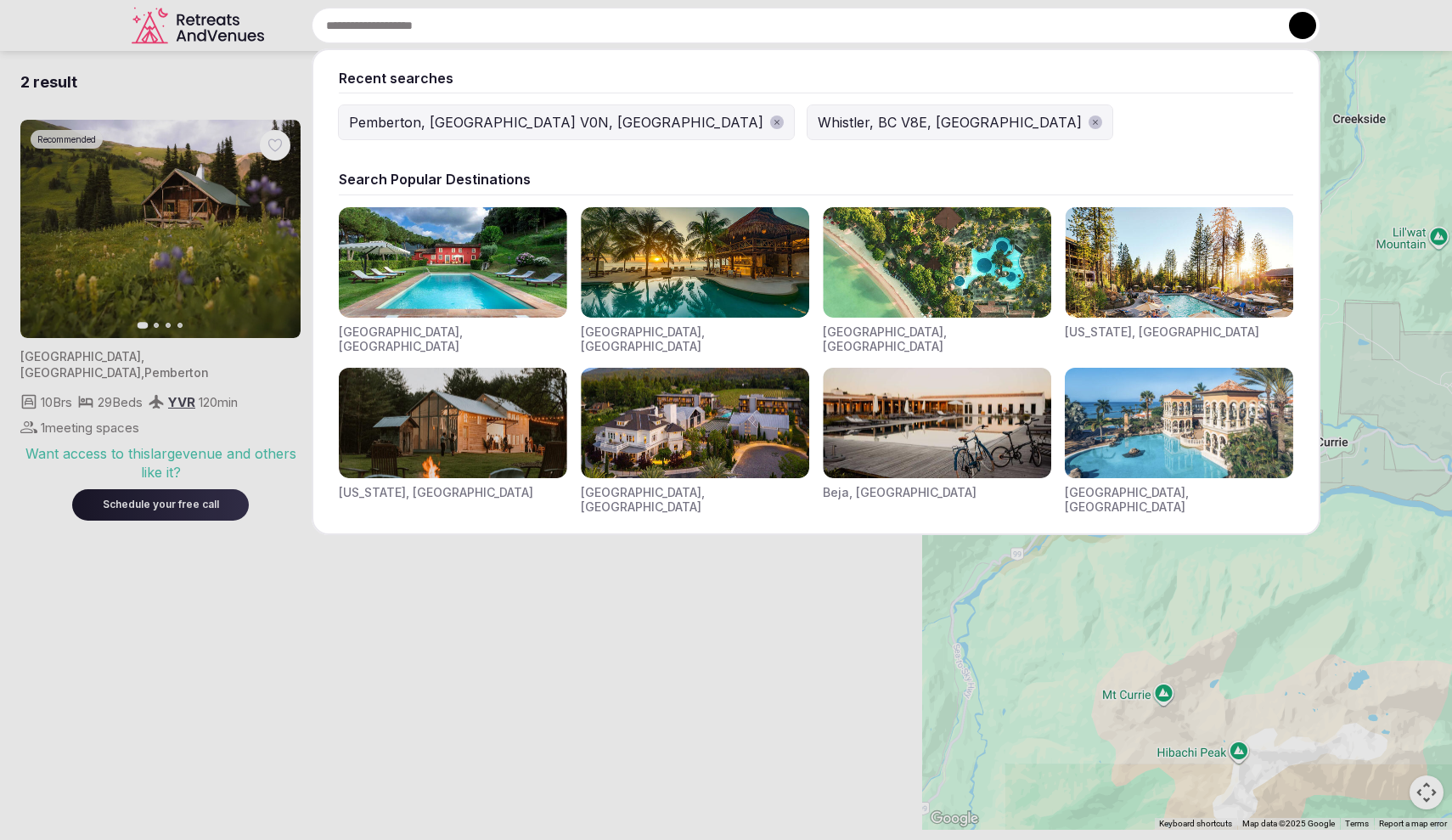
click at [419, 34] on div "Recent searches Pemberton, [GEOGRAPHIC_DATA] V0N, [GEOGRAPHIC_DATA] Whistler, […" at bounding box center [796, 24] width 1050 height 35
click at [448, 258] on img "Visit venues for Toscana, Italy" at bounding box center [453, 262] width 228 height 110
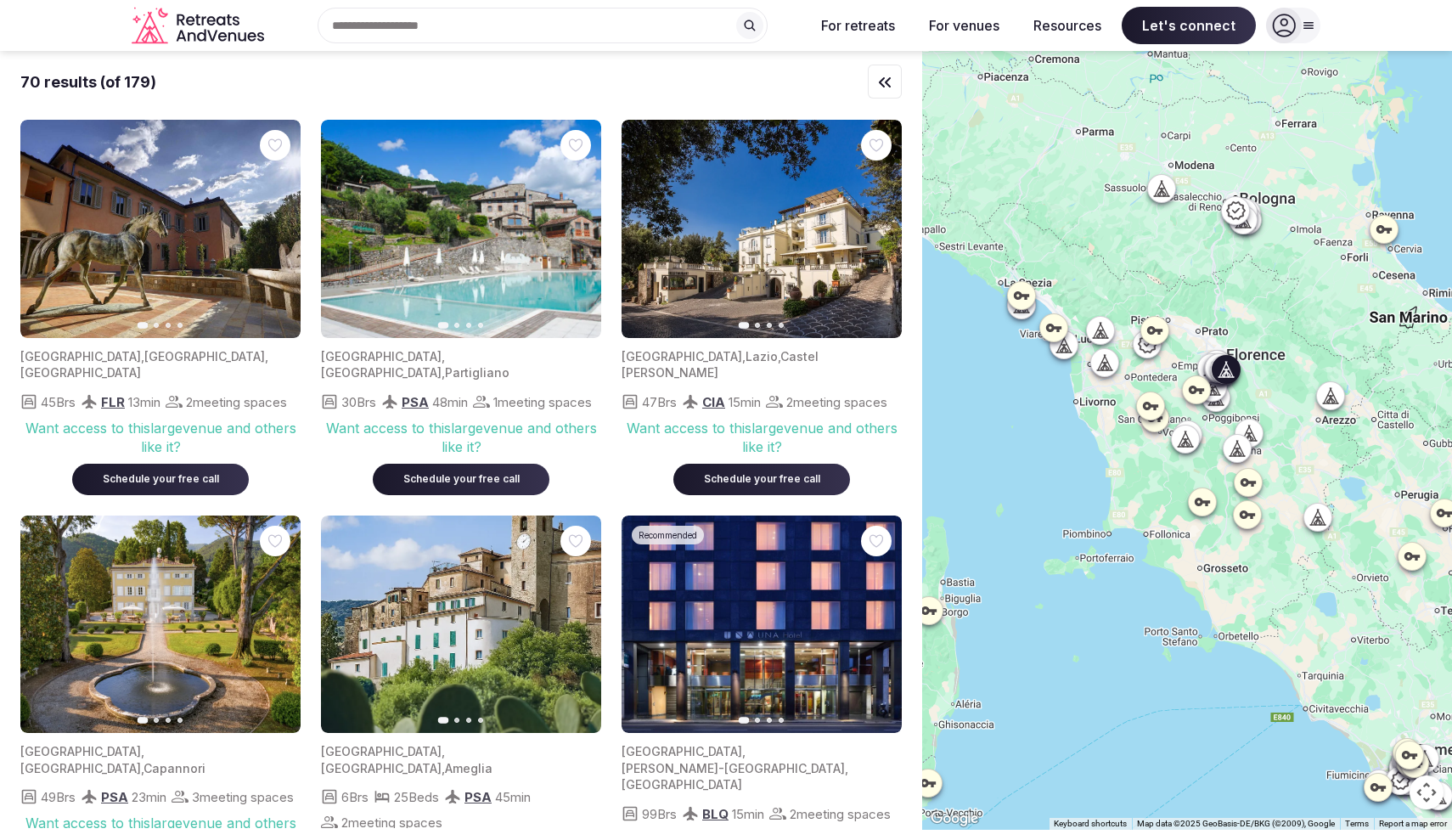
click at [174, 295] on img at bounding box center [161, 228] width 281 height 218
click at [222, 20] on icon "Retreats and Venues company logo" at bounding box center [199, 26] width 136 height 38
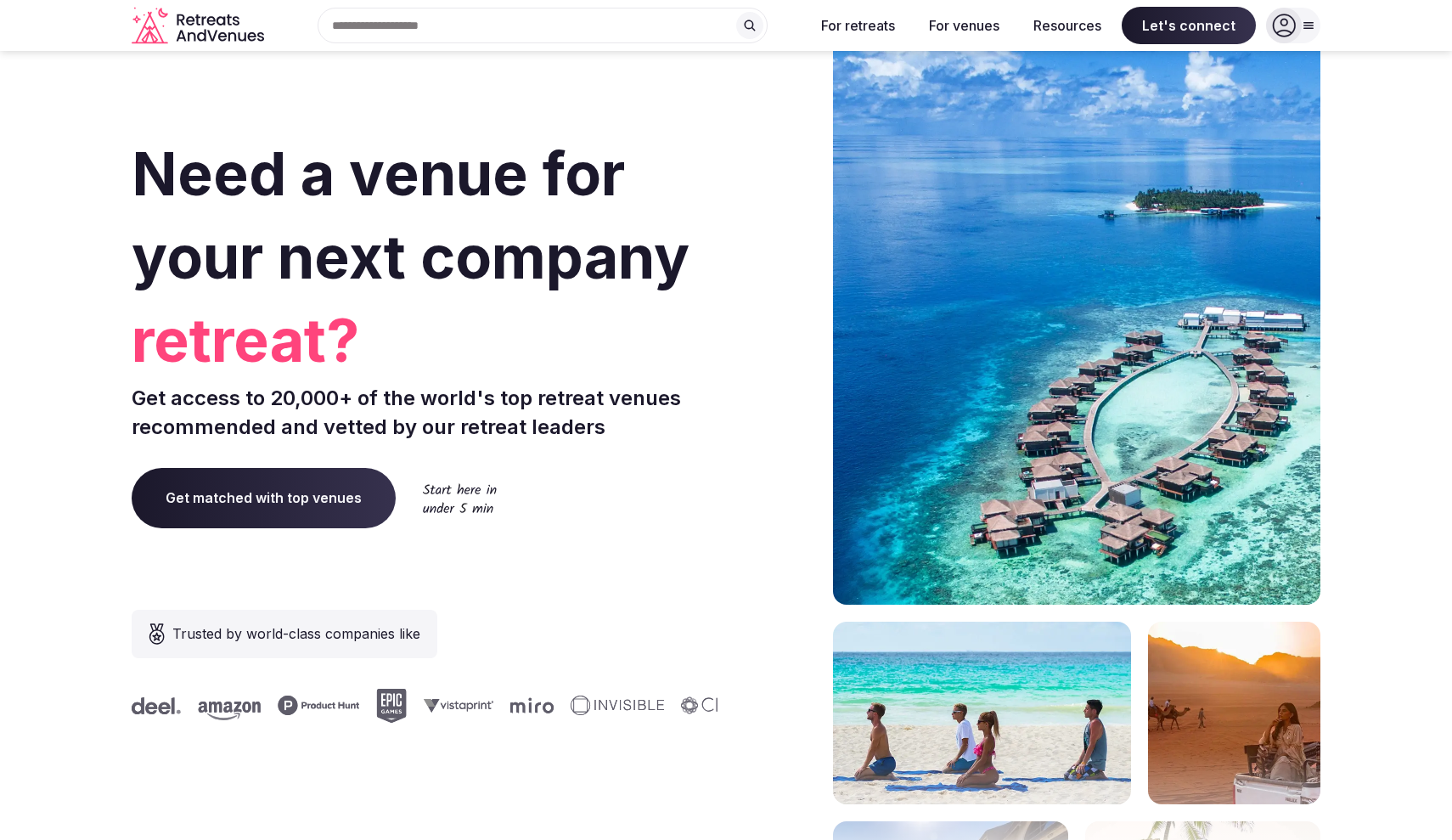
click at [1306, 24] on icon at bounding box center [1308, 25] width 14 height 14
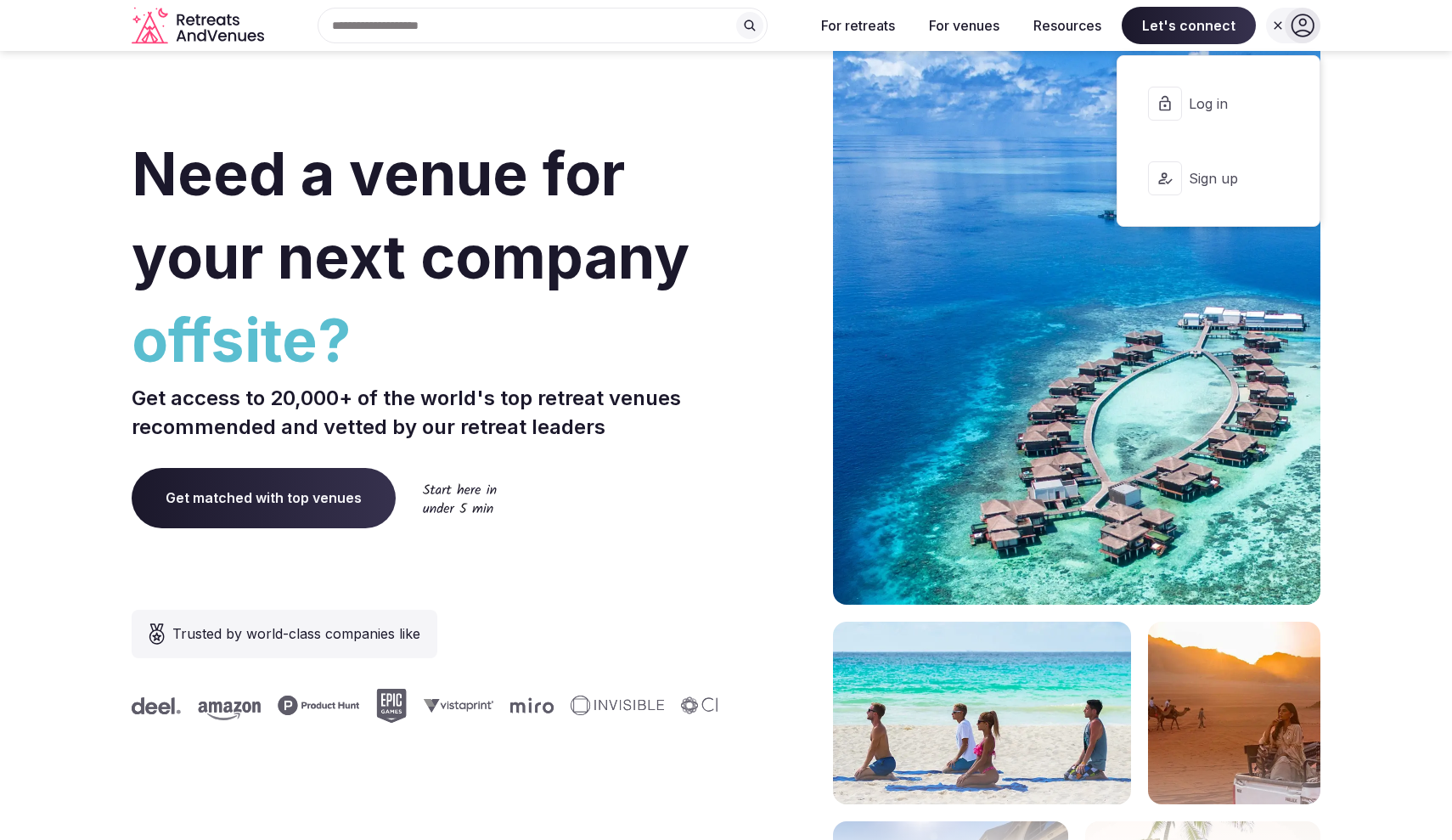
click at [1219, 179] on span "Sign up" at bounding box center [1230, 178] width 81 height 19
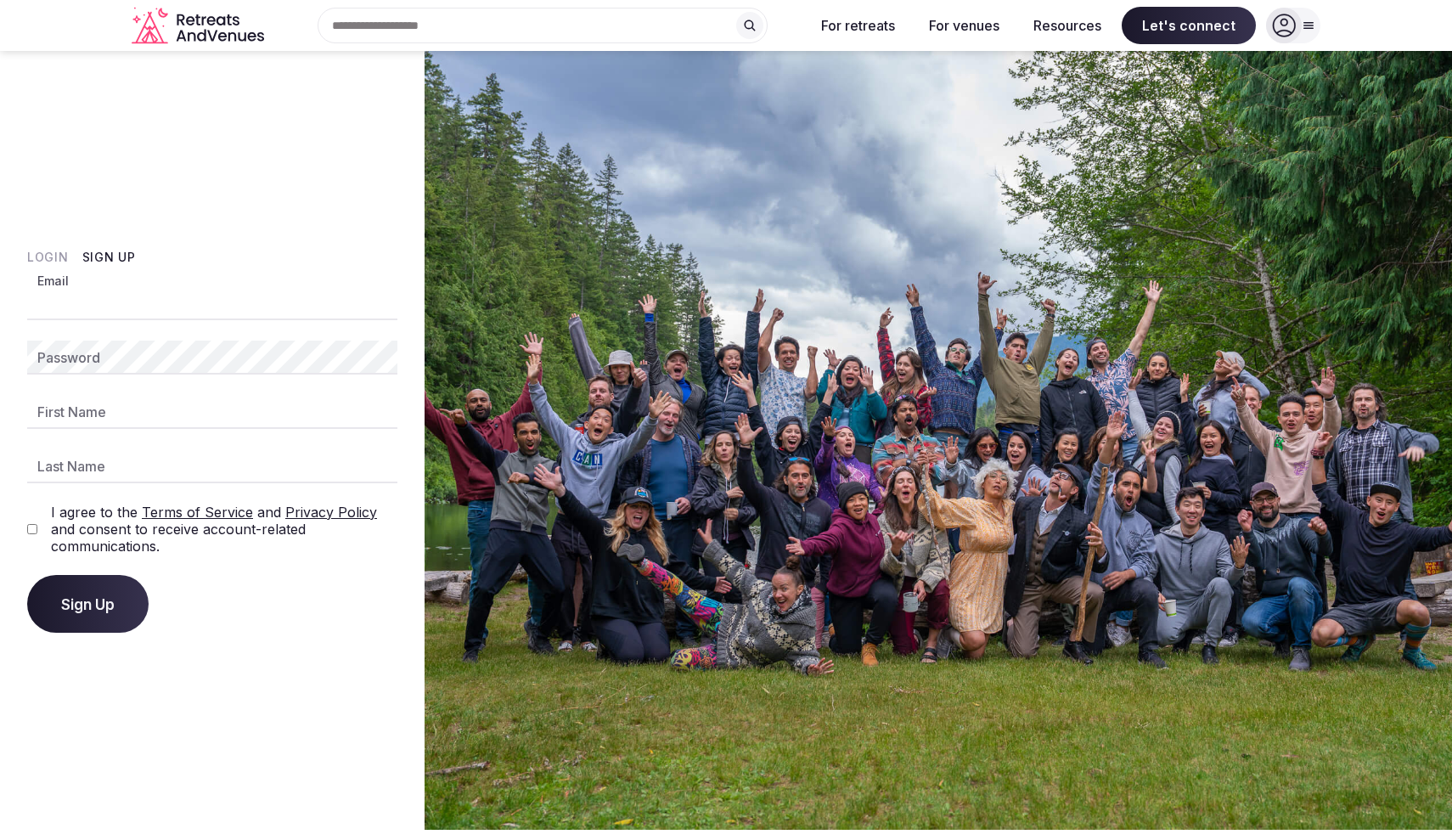
click at [1325, 13] on div "Recent searches Pemberton, [GEOGRAPHIC_DATA] V0N, [GEOGRAPHIC_DATA] Whistler, […" at bounding box center [726, 25] width 1452 height 51
click at [1300, 25] on div at bounding box center [1284, 24] width 35 height 35
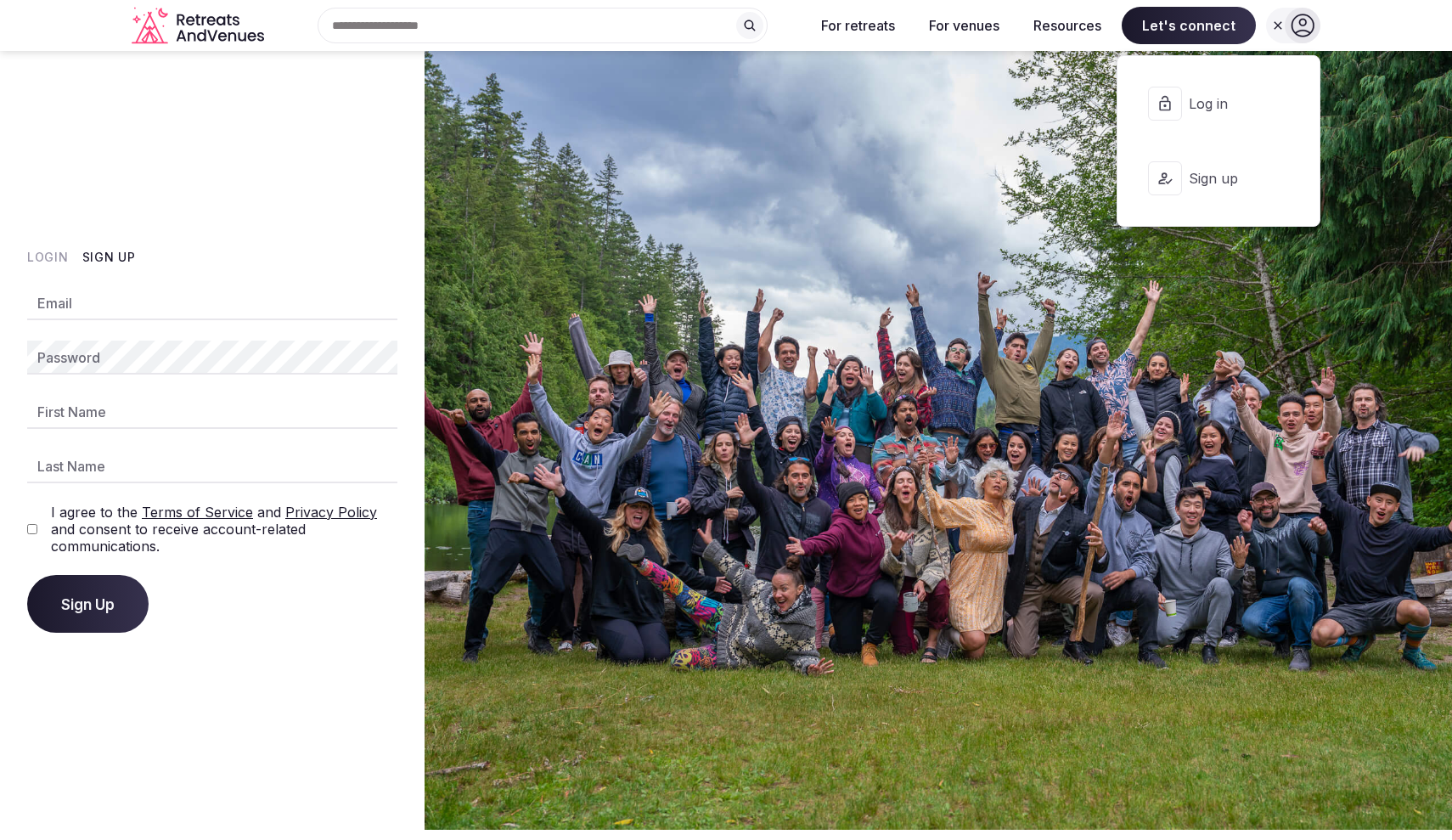
click at [1254, 94] on span "Log in" at bounding box center [1230, 103] width 81 height 19
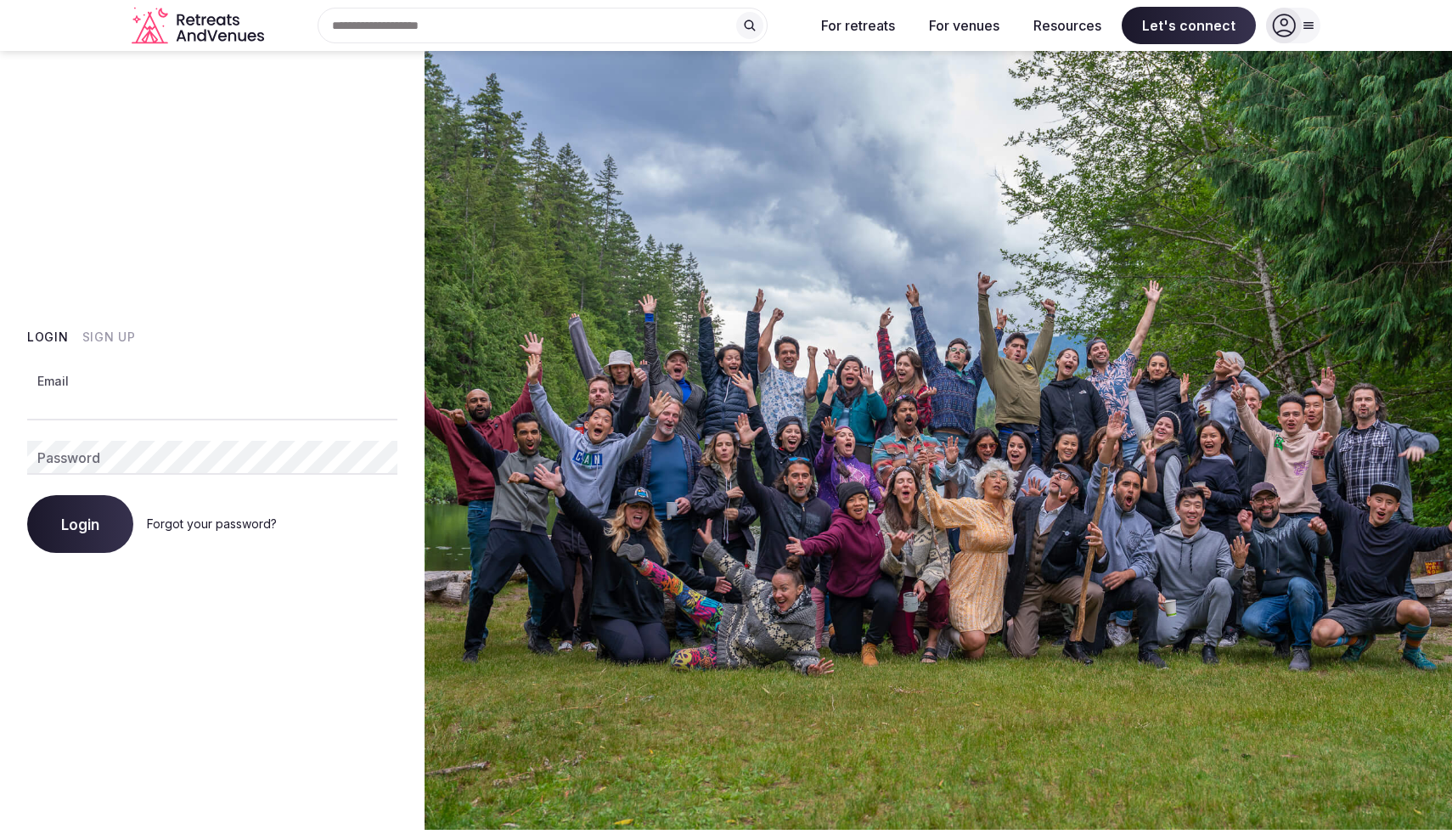
type input "**********"
click at [80, 523] on button "Login" at bounding box center [80, 524] width 106 height 58
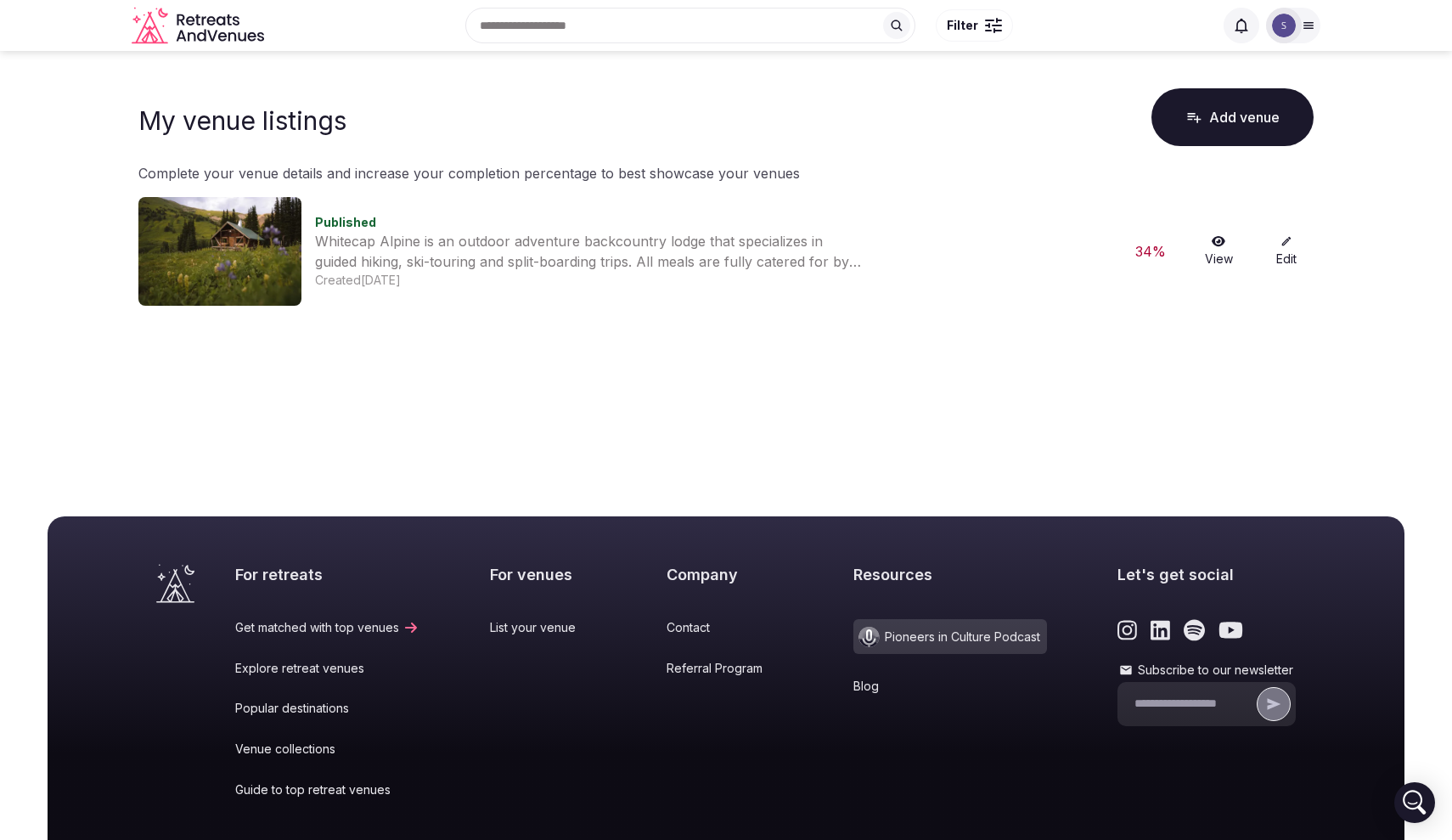
click at [227, 257] on img at bounding box center [220, 252] width 163 height 109
click at [1288, 253] on link "Edit" at bounding box center [1286, 252] width 54 height 33
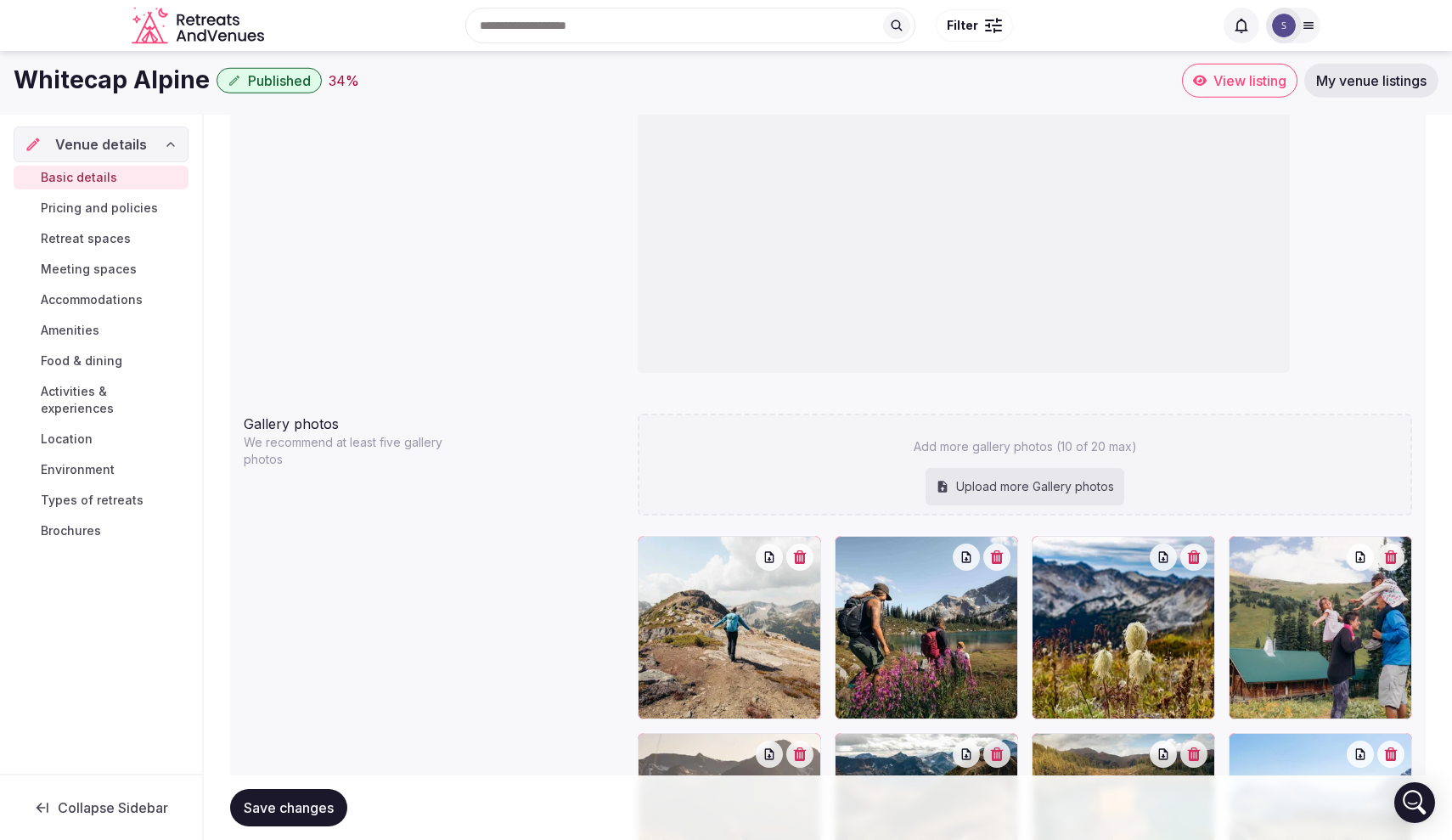
scroll to position [1368, 0]
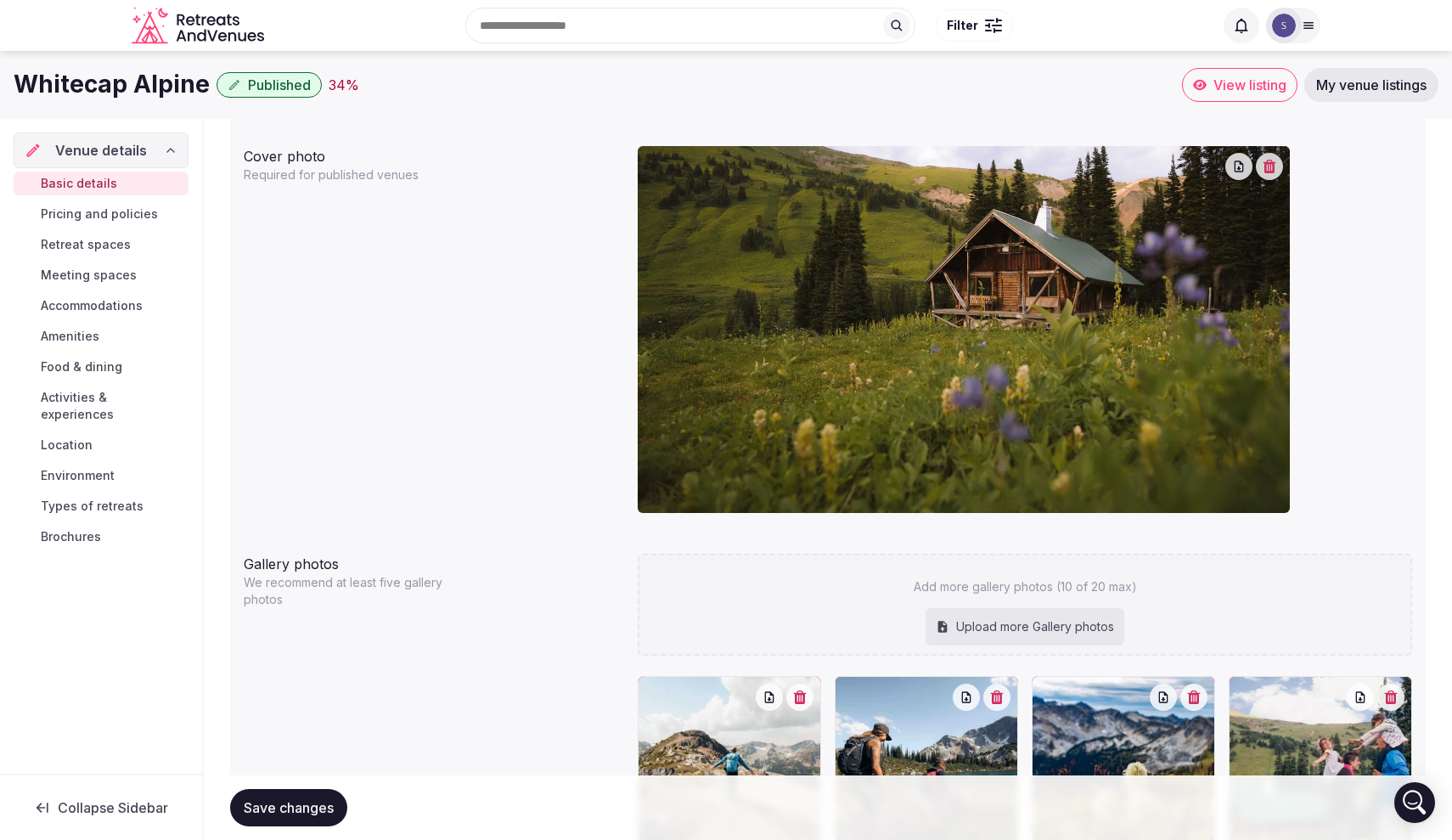
click at [130, 213] on span "Pricing and policies" at bounding box center [99, 214] width 117 height 17
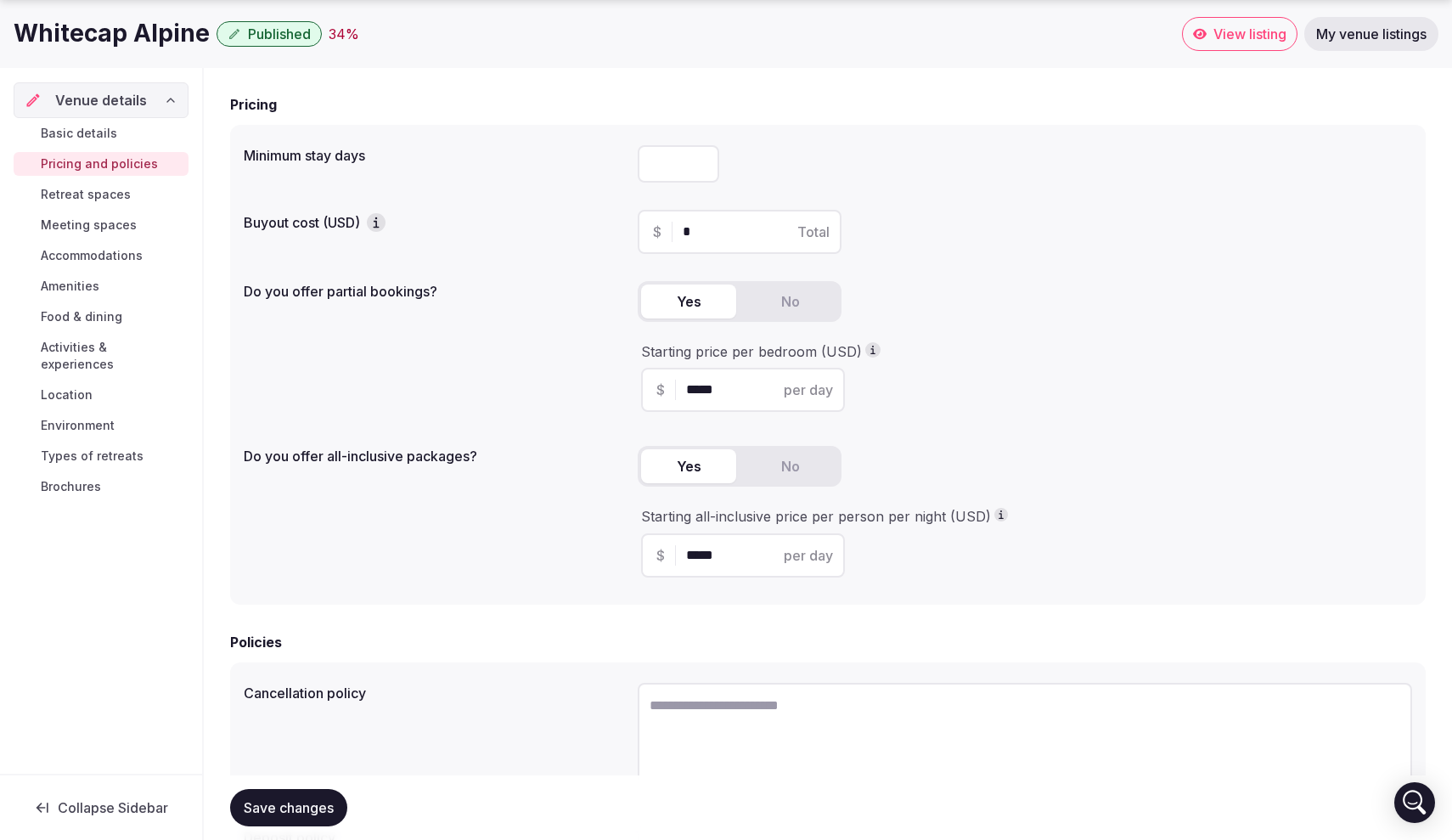
scroll to position [143, 0]
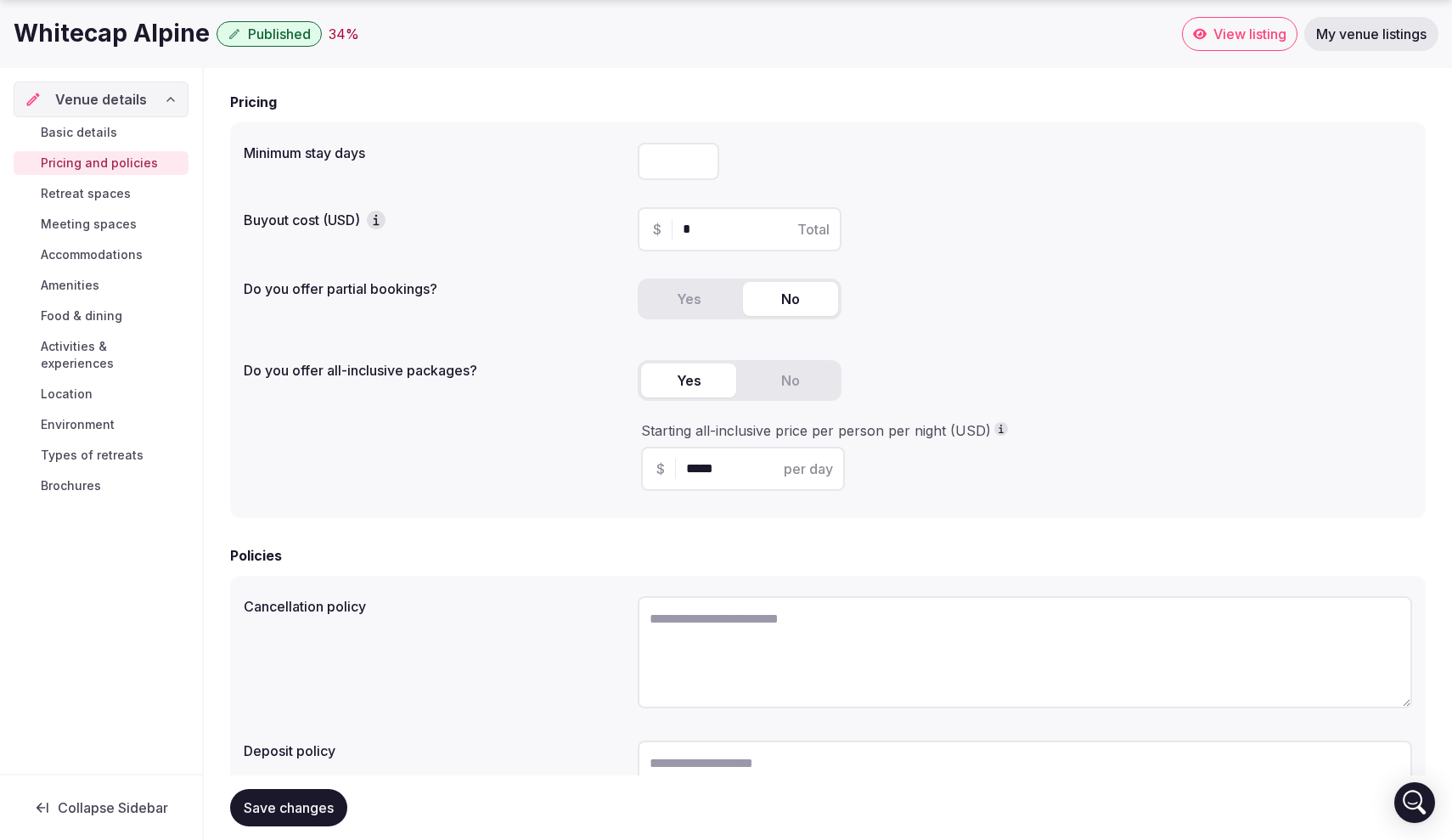
click at [799, 301] on button "No" at bounding box center [790, 299] width 95 height 34
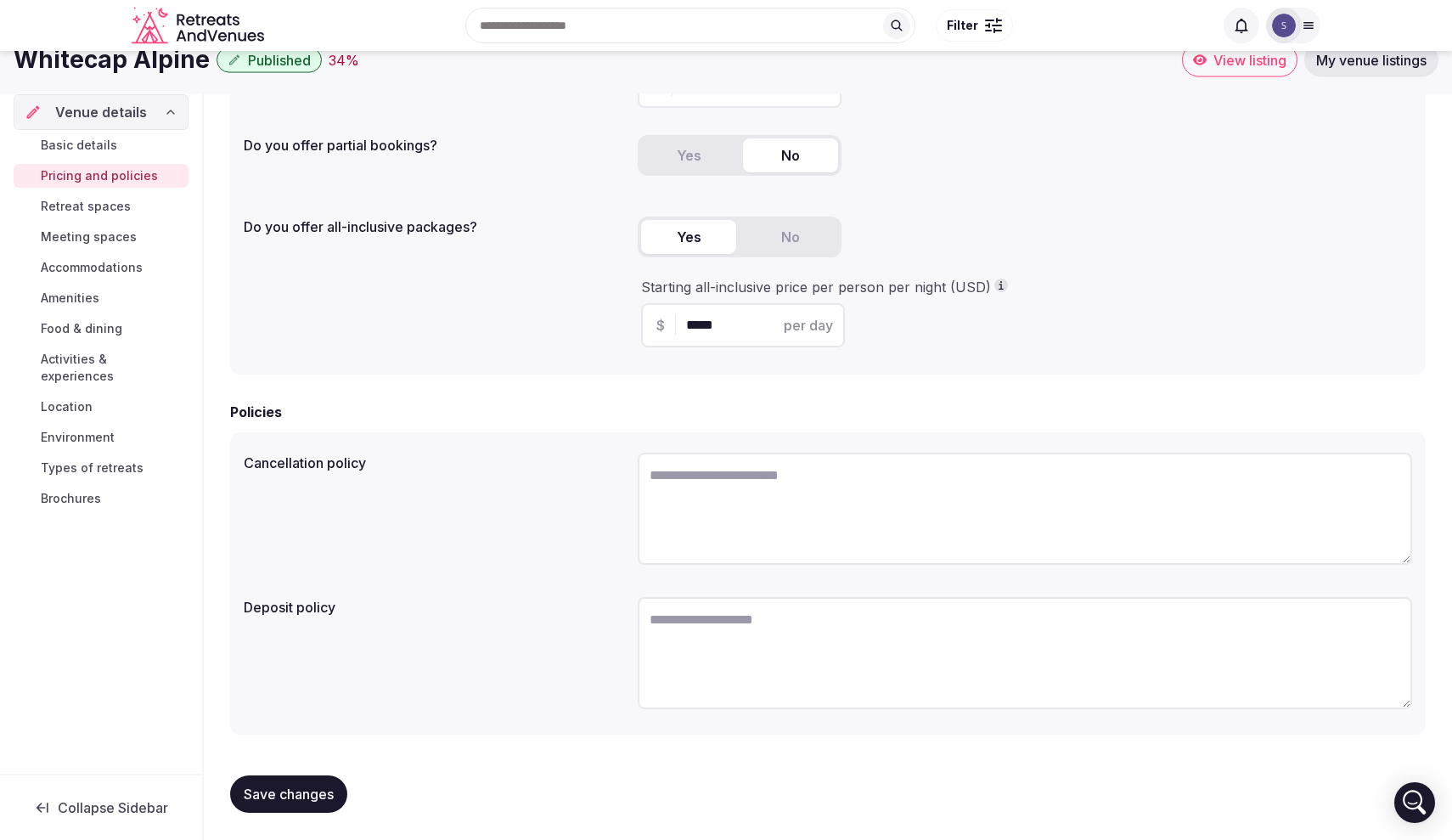
scroll to position [286, 0]
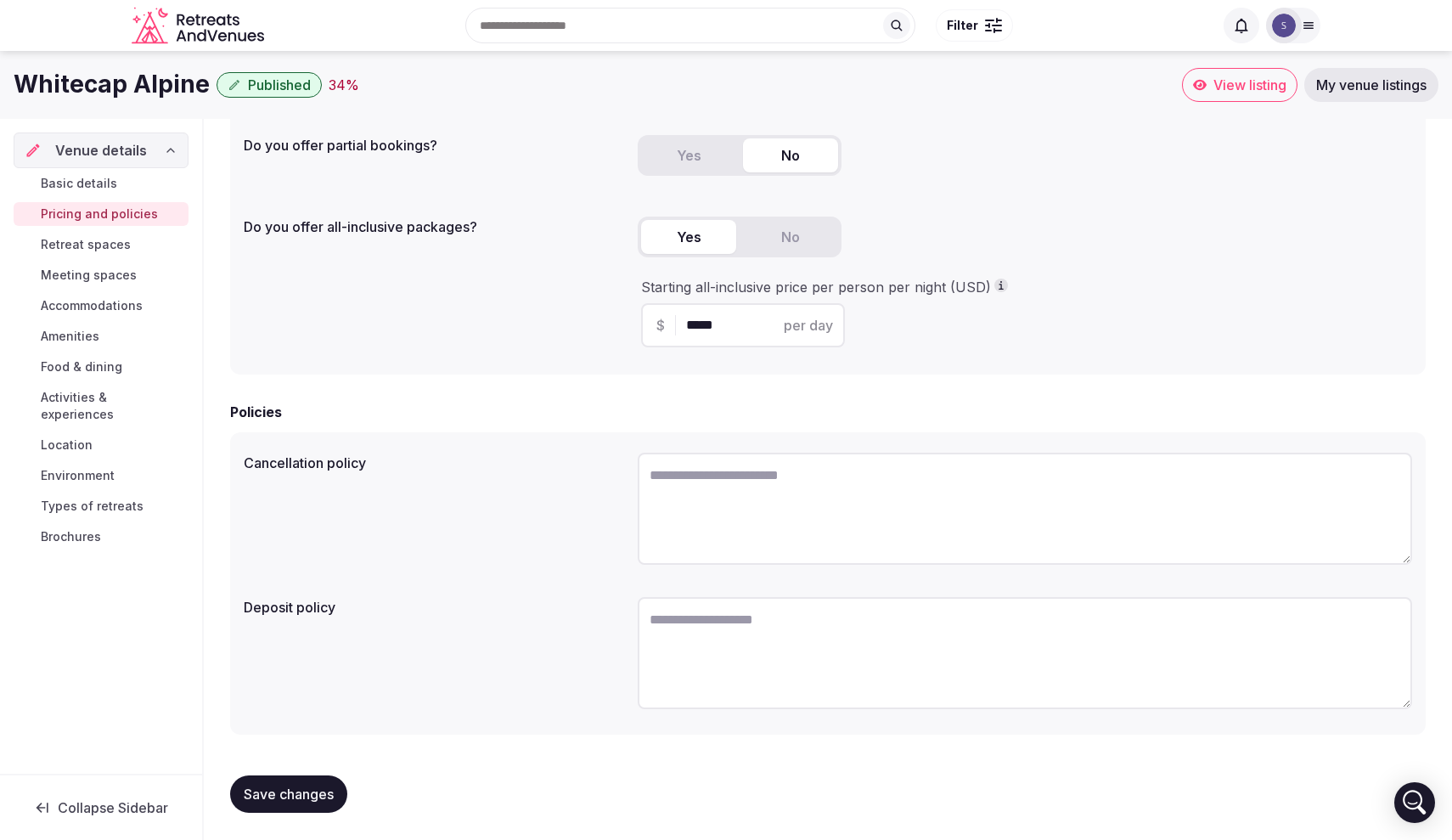
click at [740, 476] on textarea at bounding box center [1026, 509] width 775 height 112
paste textarea "**********"
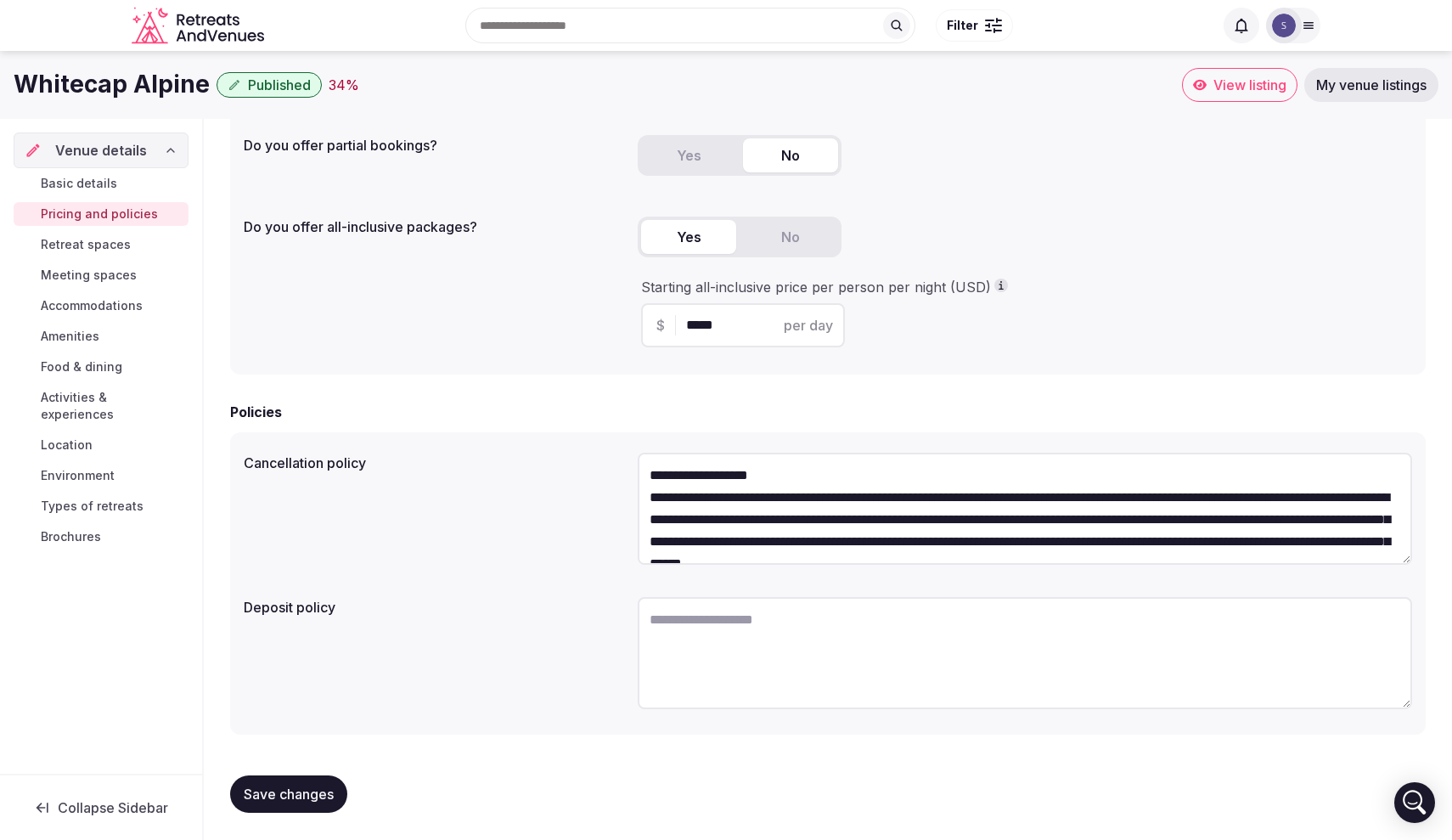
scroll to position [0, 0]
click at [779, 480] on textarea "**********" at bounding box center [1026, 509] width 775 height 112
drag, startPoint x: 651, startPoint y: 495, endPoint x: 902, endPoint y: 495, distance: 251.0
click at [902, 495] on textarea "**********" at bounding box center [1026, 509] width 775 height 112
type textarea "**********"
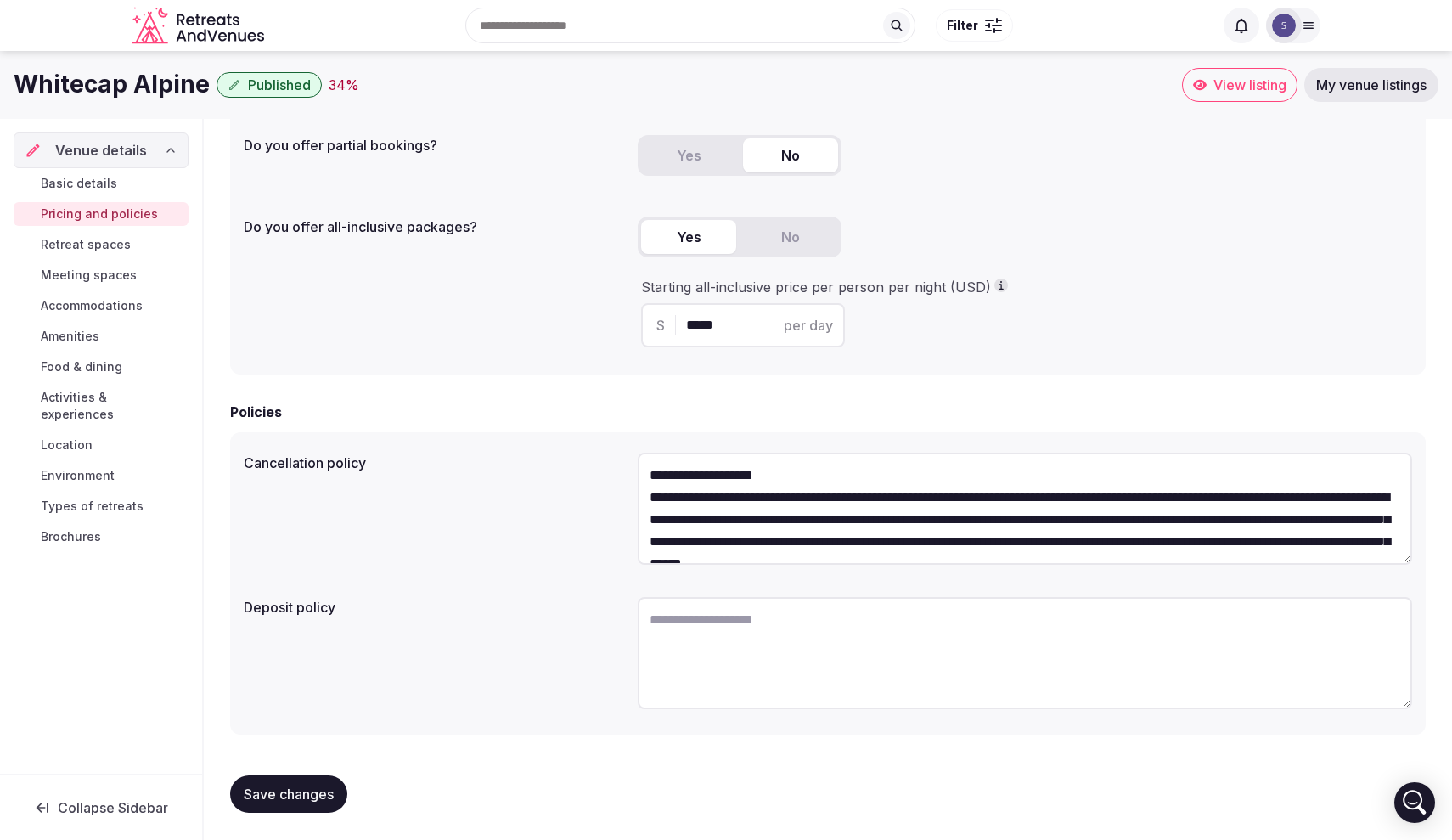
click at [799, 634] on textarea at bounding box center [1026, 654] width 775 height 112
paste textarea "**********"
type textarea "**********"
click at [286, 785] on button "Save changes" at bounding box center [288, 794] width 117 height 37
click at [302, 799] on span "Save changes" at bounding box center [288, 794] width 90 height 17
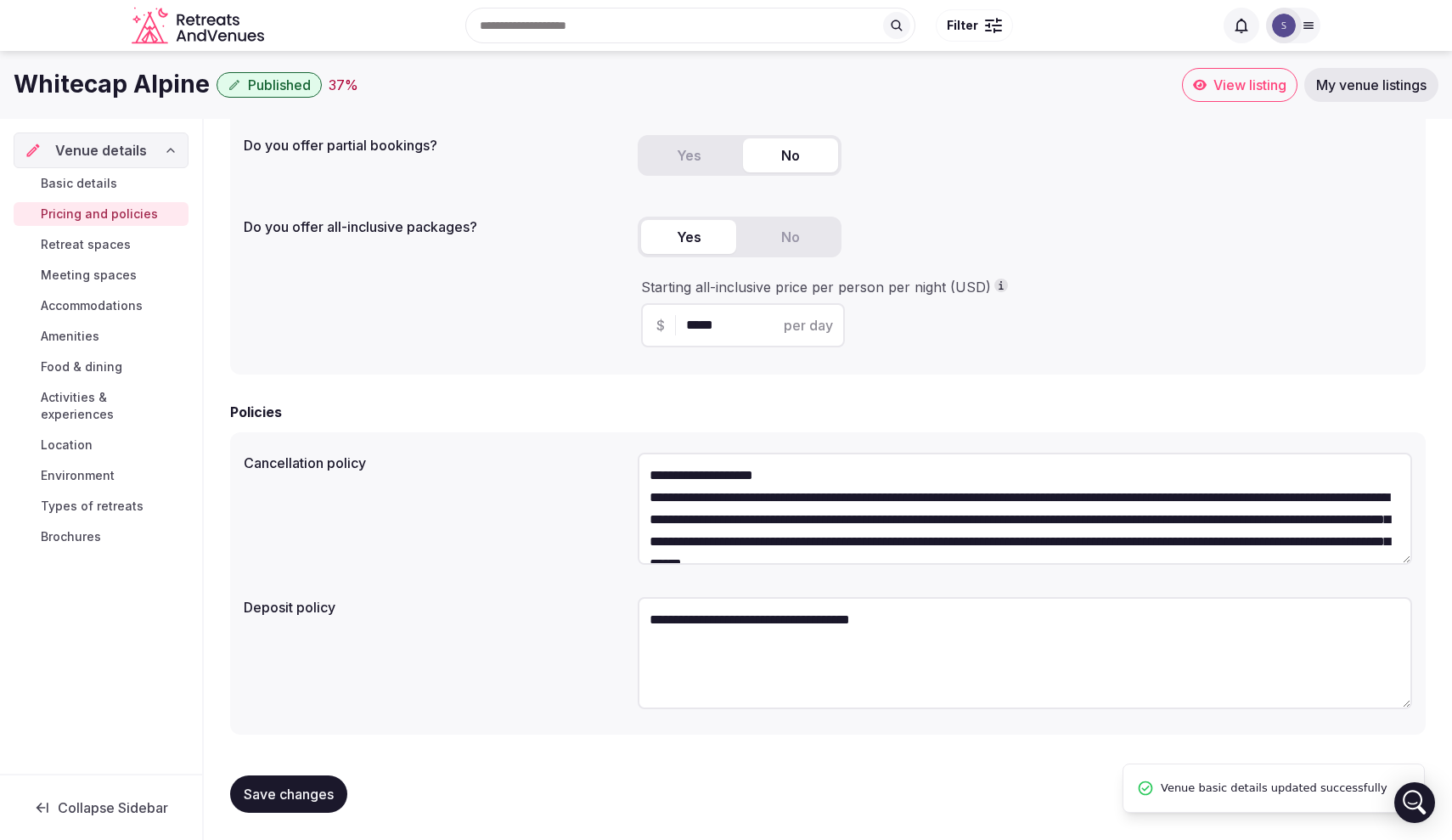
click at [158, 234] on link "Retreat spaces" at bounding box center [100, 244] width 175 height 24
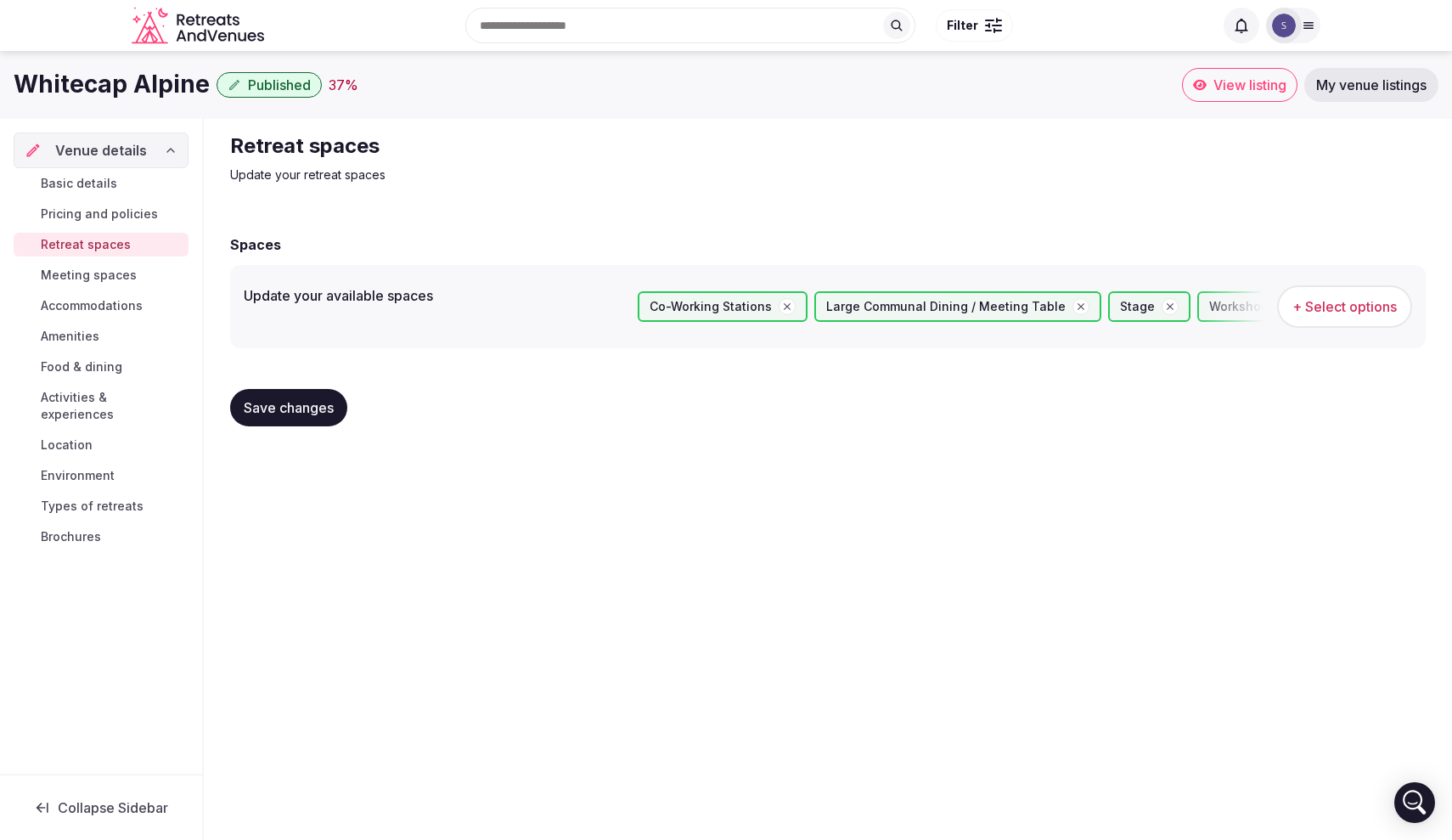
click at [1327, 313] on span "+ Select options" at bounding box center [1344, 306] width 104 height 19
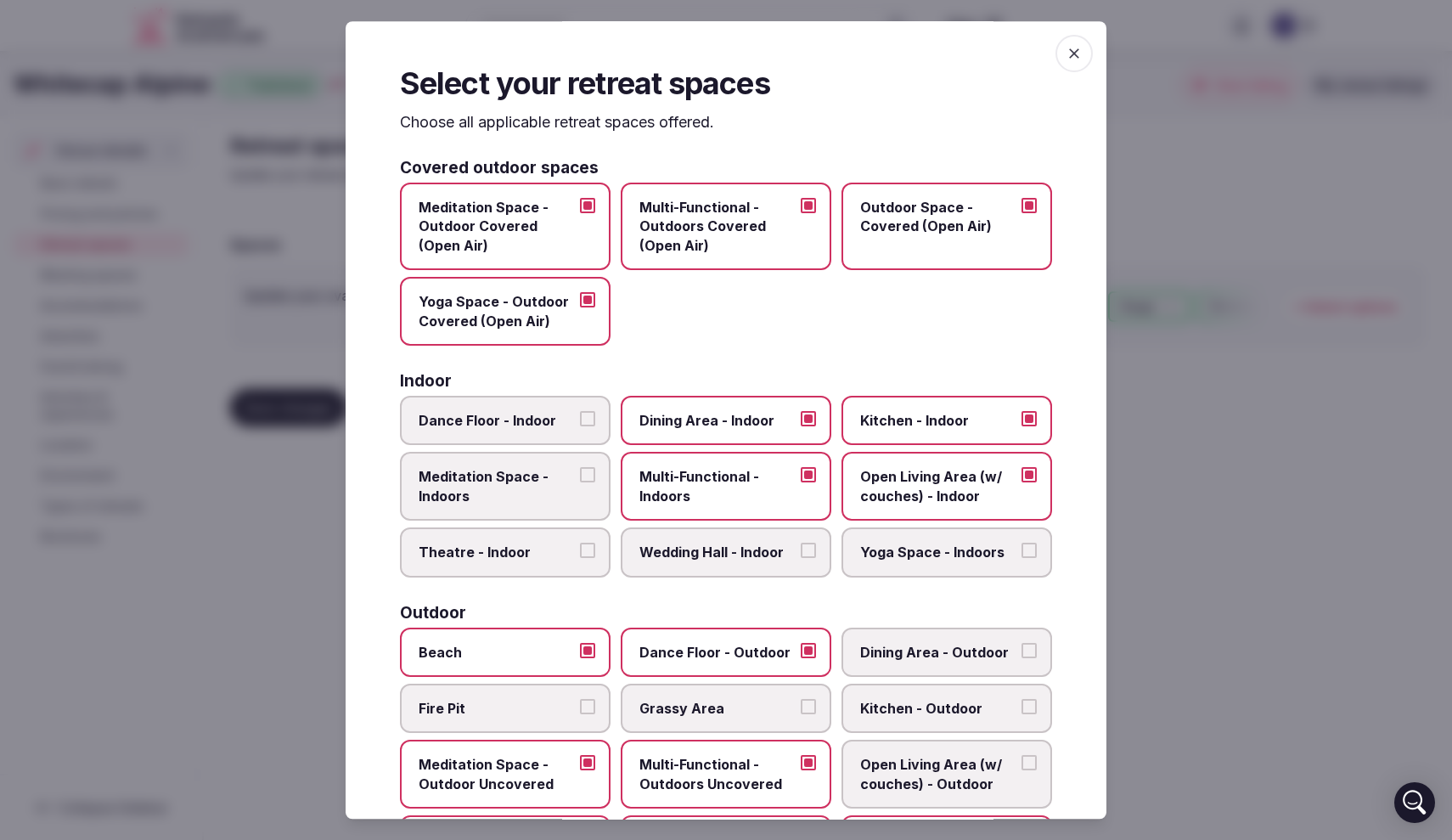
click at [549, 411] on span "Dance Floor - Indoor" at bounding box center [497, 420] width 157 height 19
click at [580, 411] on button "Dance Floor - Indoor" at bounding box center [587, 418] width 15 height 15
click at [515, 495] on span "Meditation Space - Indoors" at bounding box center [497, 487] width 157 height 38
click at [580, 483] on button "Meditation Space - Indoors" at bounding box center [587, 475] width 15 height 15
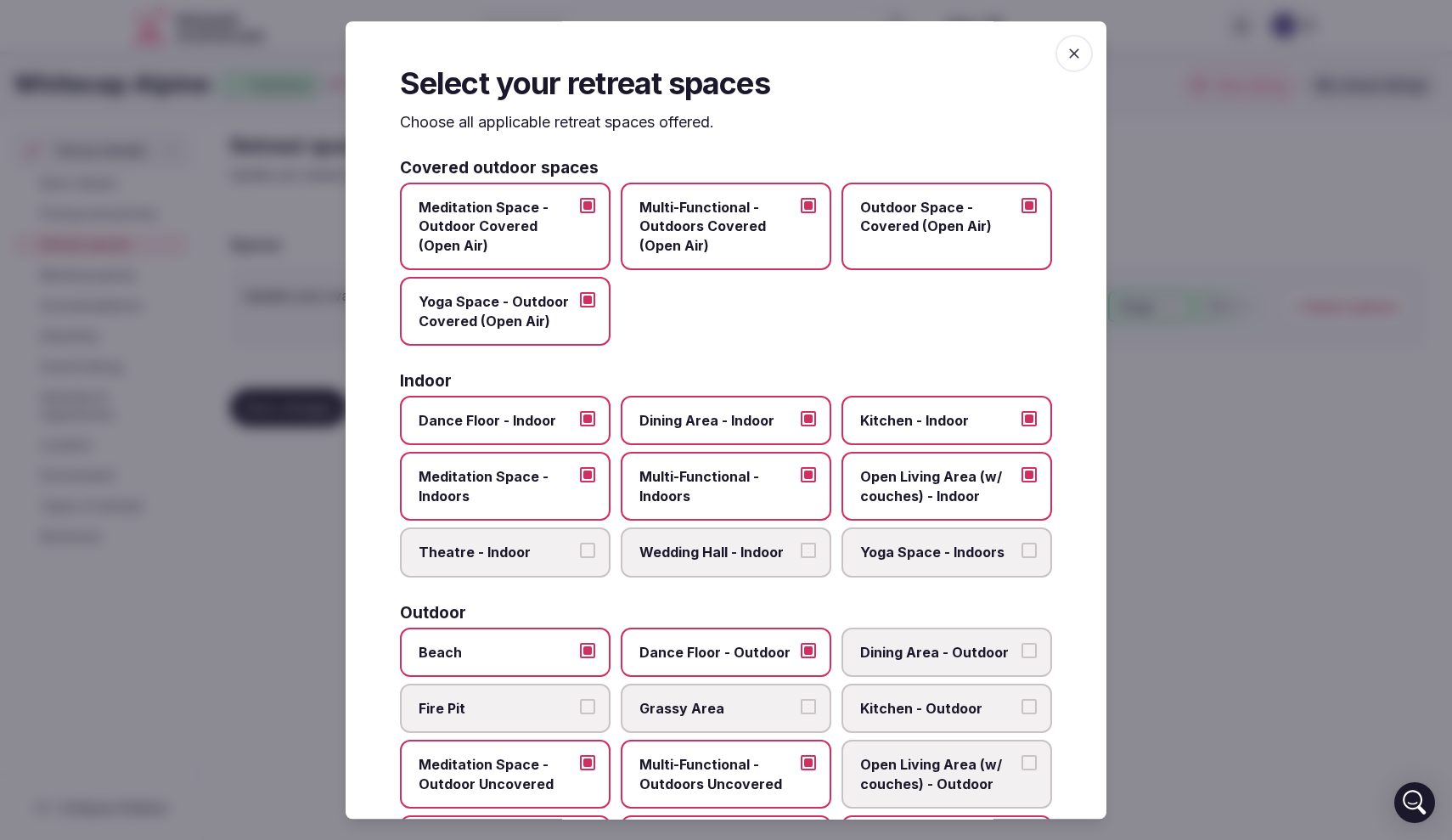
click at [515, 495] on span "Meditation Space - Indoors" at bounding box center [497, 487] width 157 height 38
click at [580, 483] on button "Meditation Space - Indoors" at bounding box center [587, 475] width 15 height 15
click at [550, 427] on span "Dance Floor - Indoor" at bounding box center [497, 420] width 157 height 19
click at [580, 426] on button "Dance Floor - Indoor" at bounding box center [587, 418] width 15 height 15
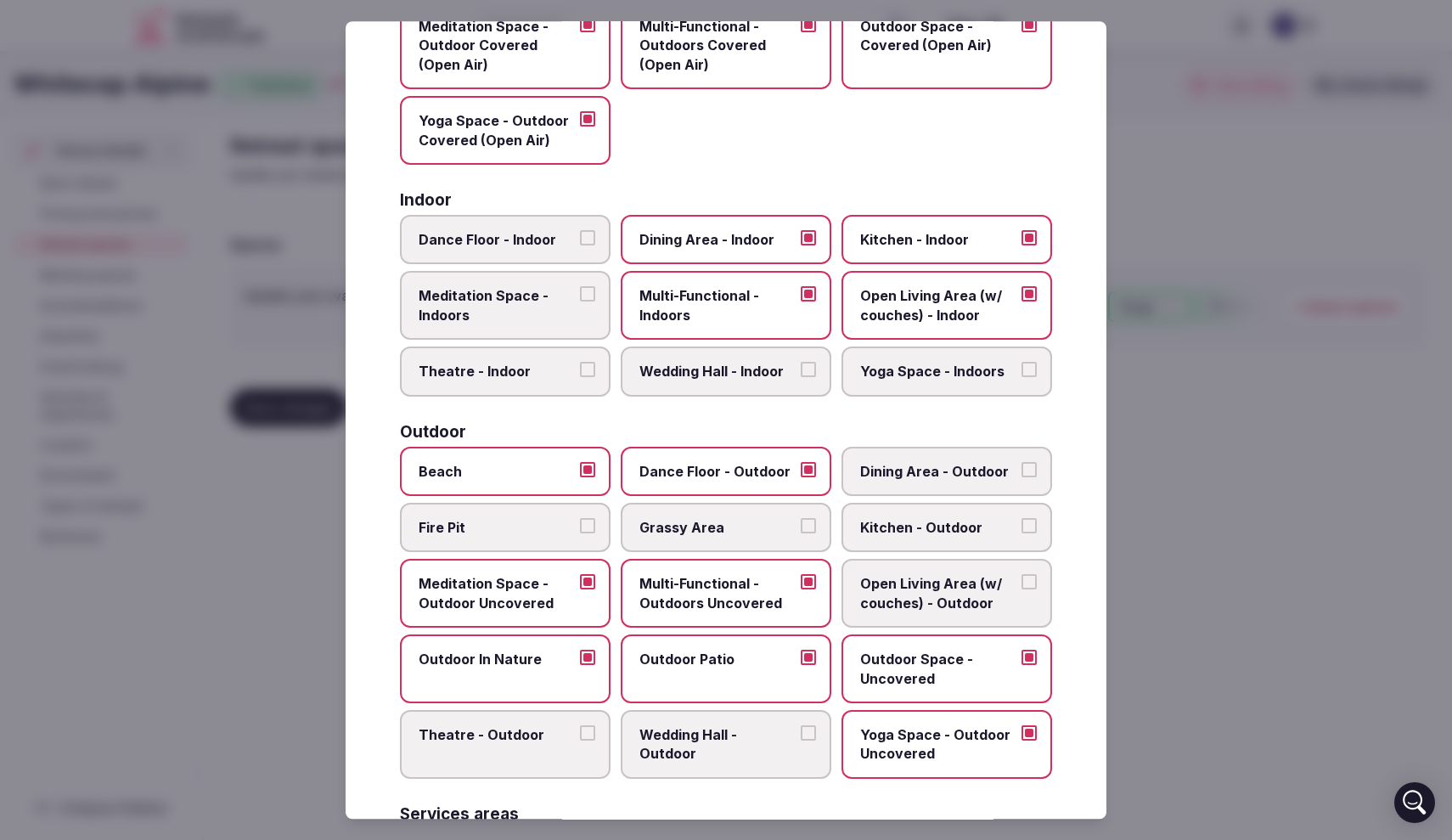
scroll to position [210, 0]
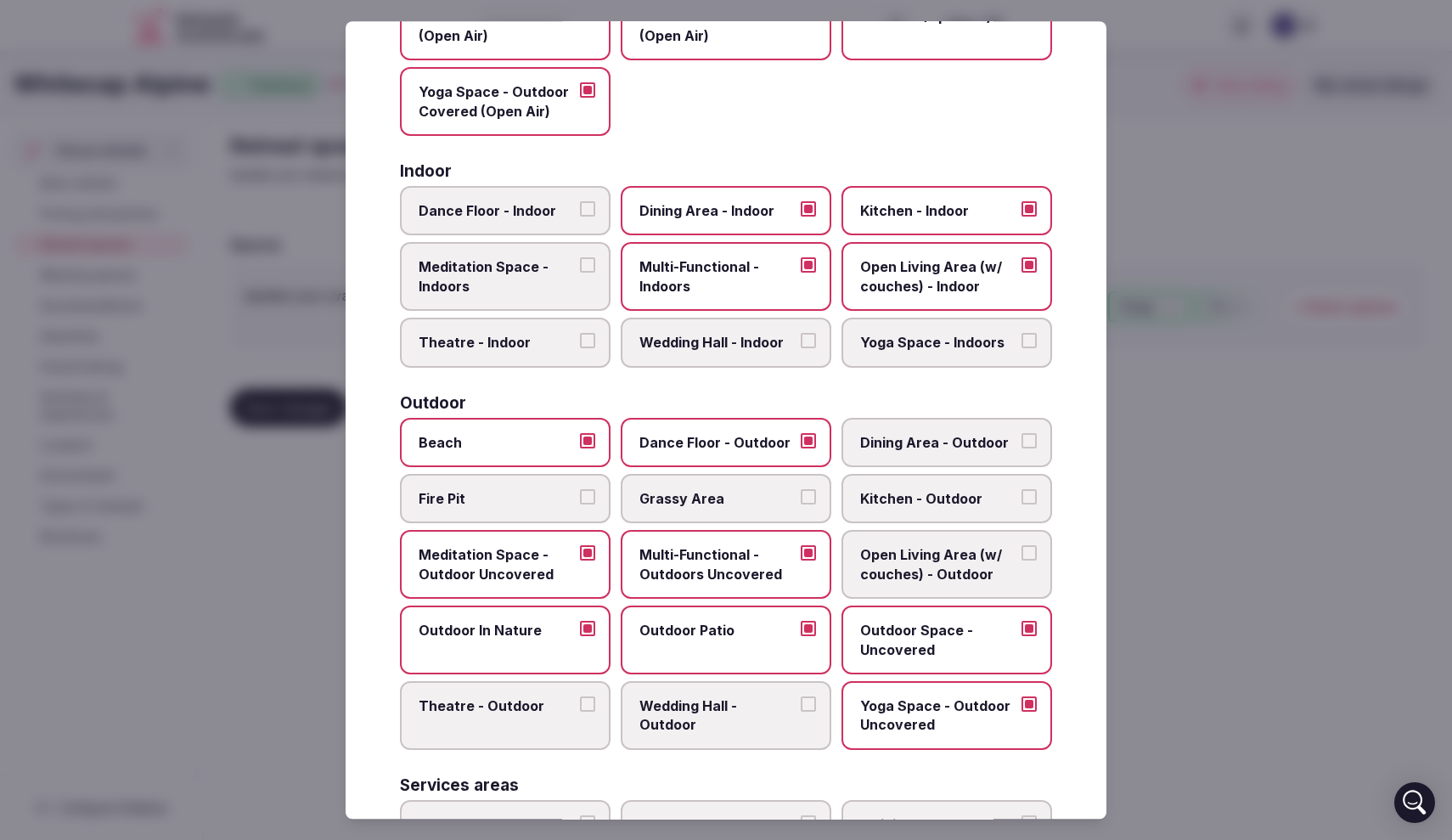
click at [564, 493] on span "Fire Pit" at bounding box center [497, 498] width 157 height 19
click at [580, 493] on button "Fire Pit" at bounding box center [587, 496] width 15 height 15
click at [961, 441] on span "Dining Area - Outdoor" at bounding box center [938, 442] width 157 height 19
click at [1022, 441] on button "Dining Area - Outdoor" at bounding box center [1029, 440] width 15 height 15
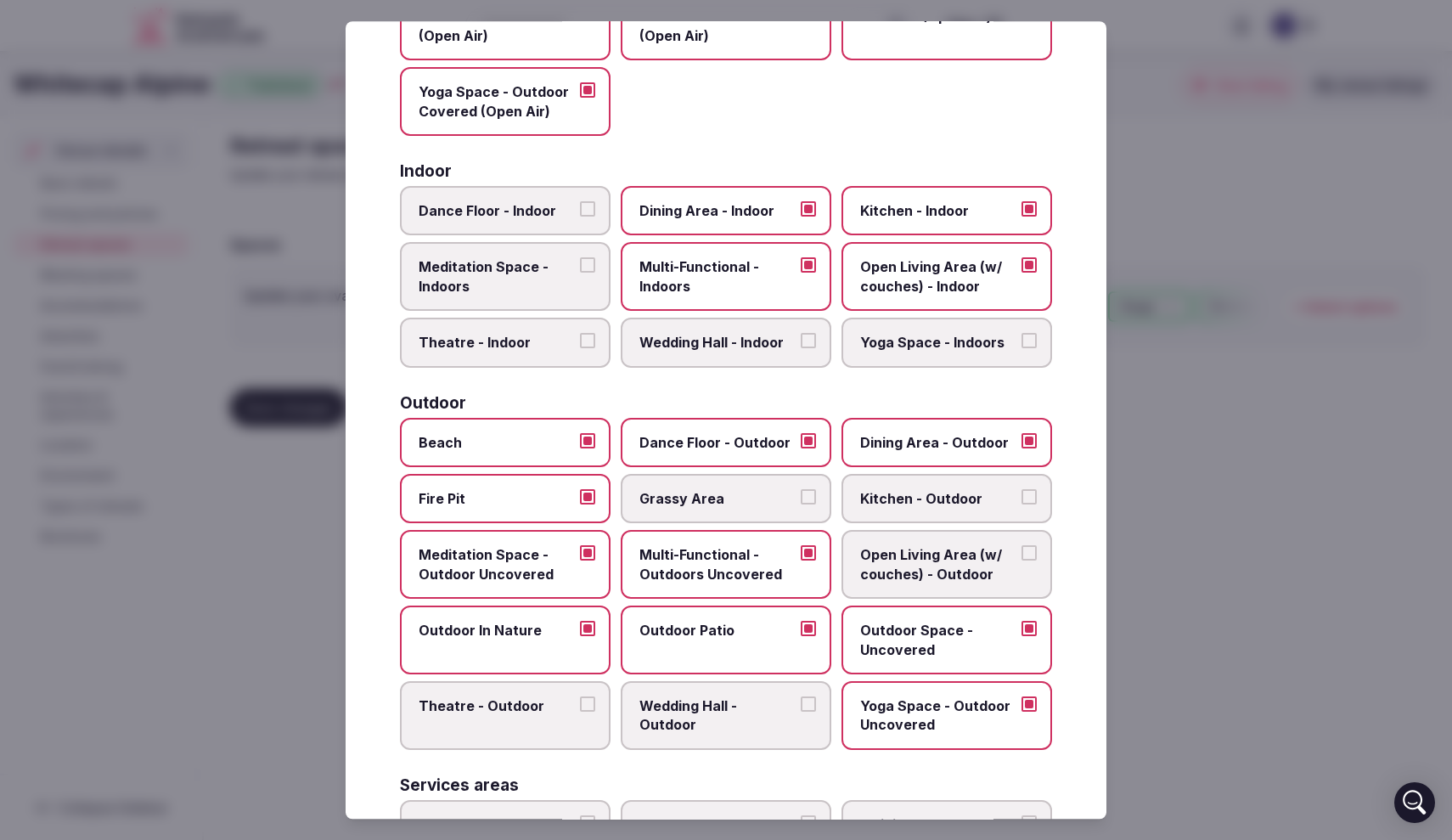
click at [792, 499] on span "Grassy Area" at bounding box center [717, 498] width 157 height 19
click at [801, 499] on button "Grassy Area" at bounding box center [808, 496] width 15 height 15
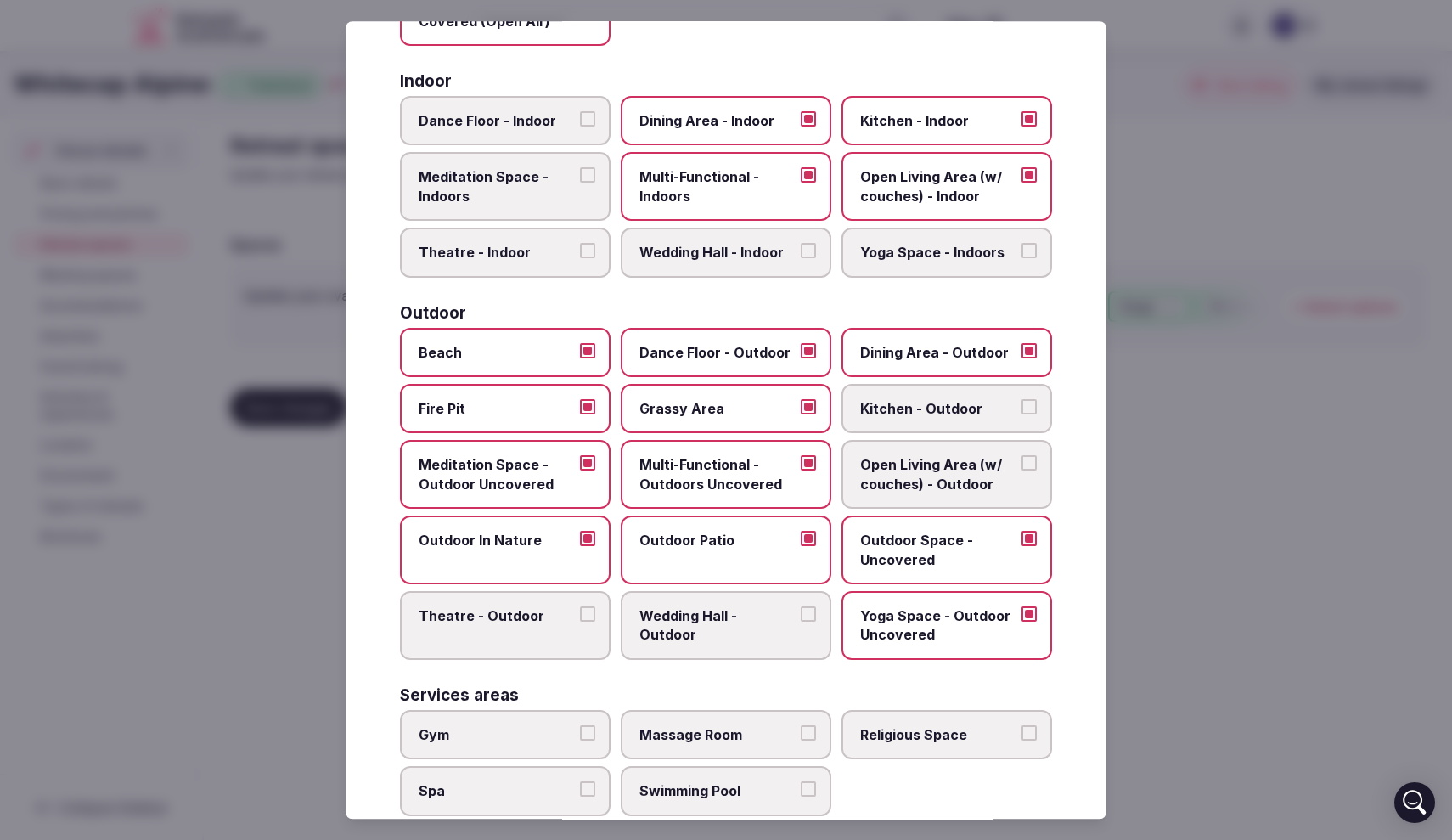
scroll to position [301, 0]
click at [959, 481] on span "Open Living Area (w/ couches) - Outdoor" at bounding box center [938, 474] width 157 height 38
click at [1022, 471] on button "Open Living Area (w/ couches) - Outdoor" at bounding box center [1029, 463] width 15 height 15
click at [959, 474] on span "Open Living Area (w/ couches) - Outdoor" at bounding box center [938, 474] width 157 height 38
click at [1022, 471] on button "Open Living Area (w/ couches) - Outdoor" at bounding box center [1029, 463] width 15 height 15
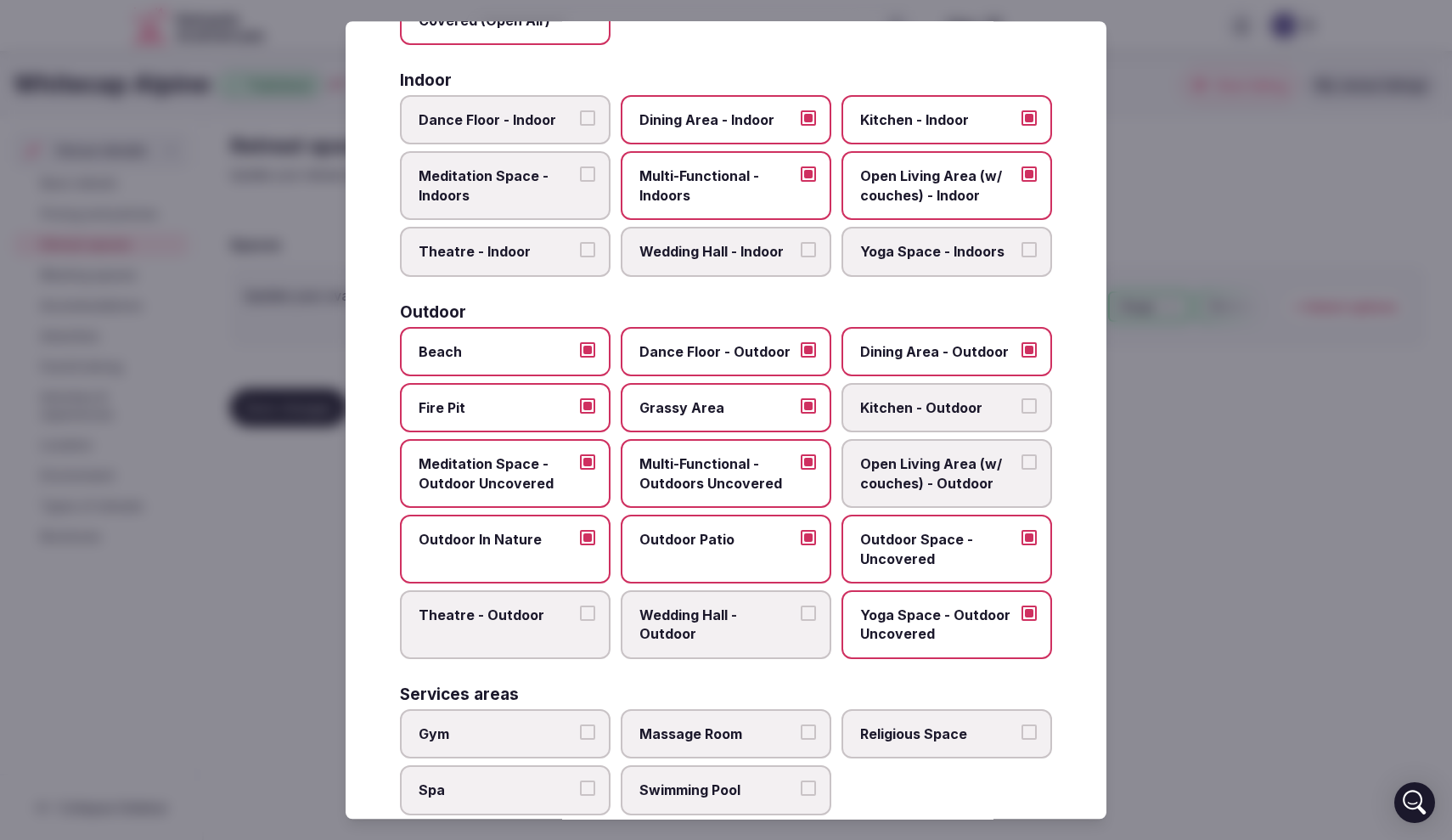
click at [959, 474] on span "Open Living Area (w/ couches) - Outdoor" at bounding box center [938, 474] width 157 height 38
click at [1022, 471] on button "Open Living Area (w/ couches) - Outdoor" at bounding box center [1029, 463] width 15 height 15
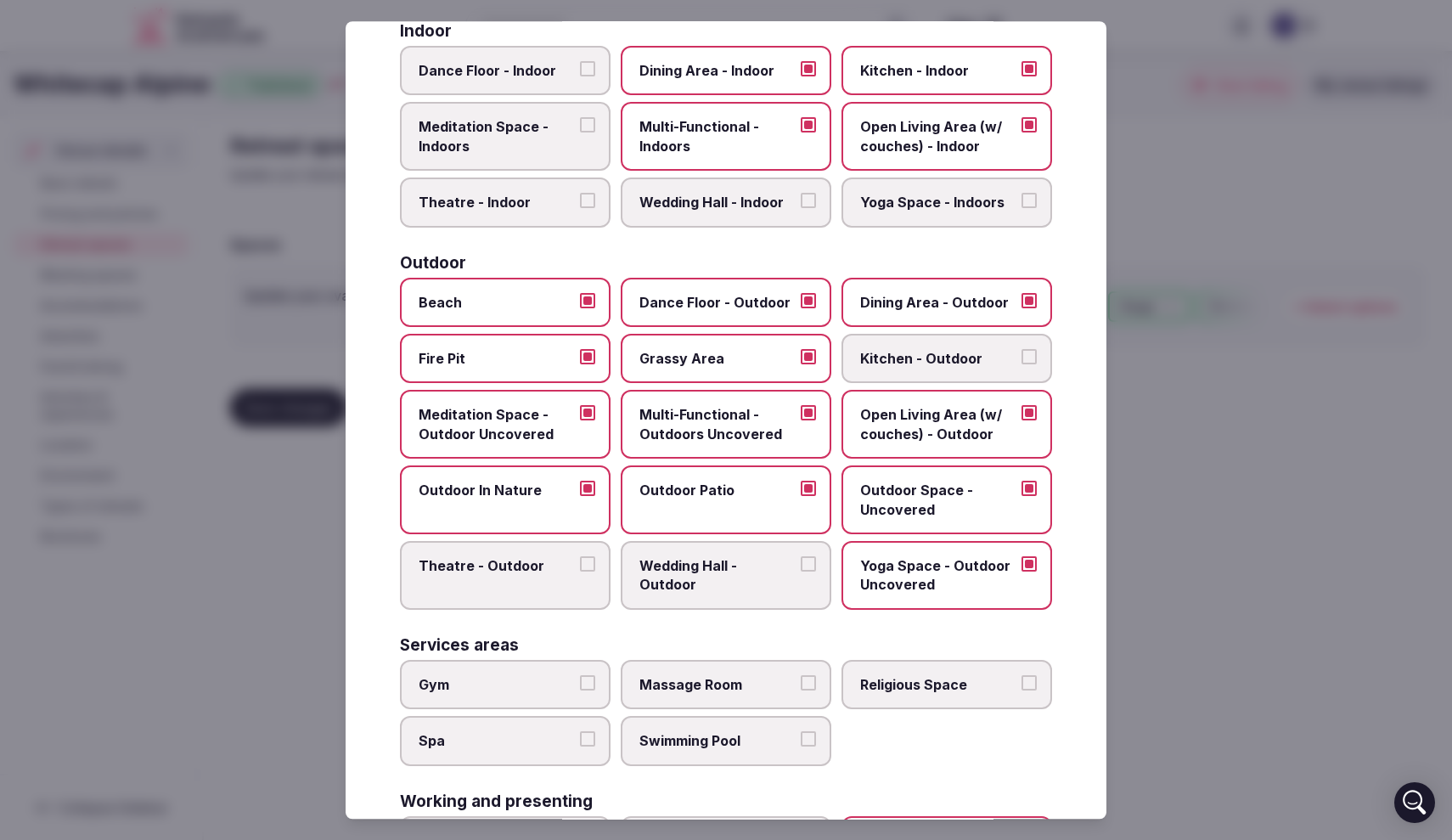
scroll to position [375, 0]
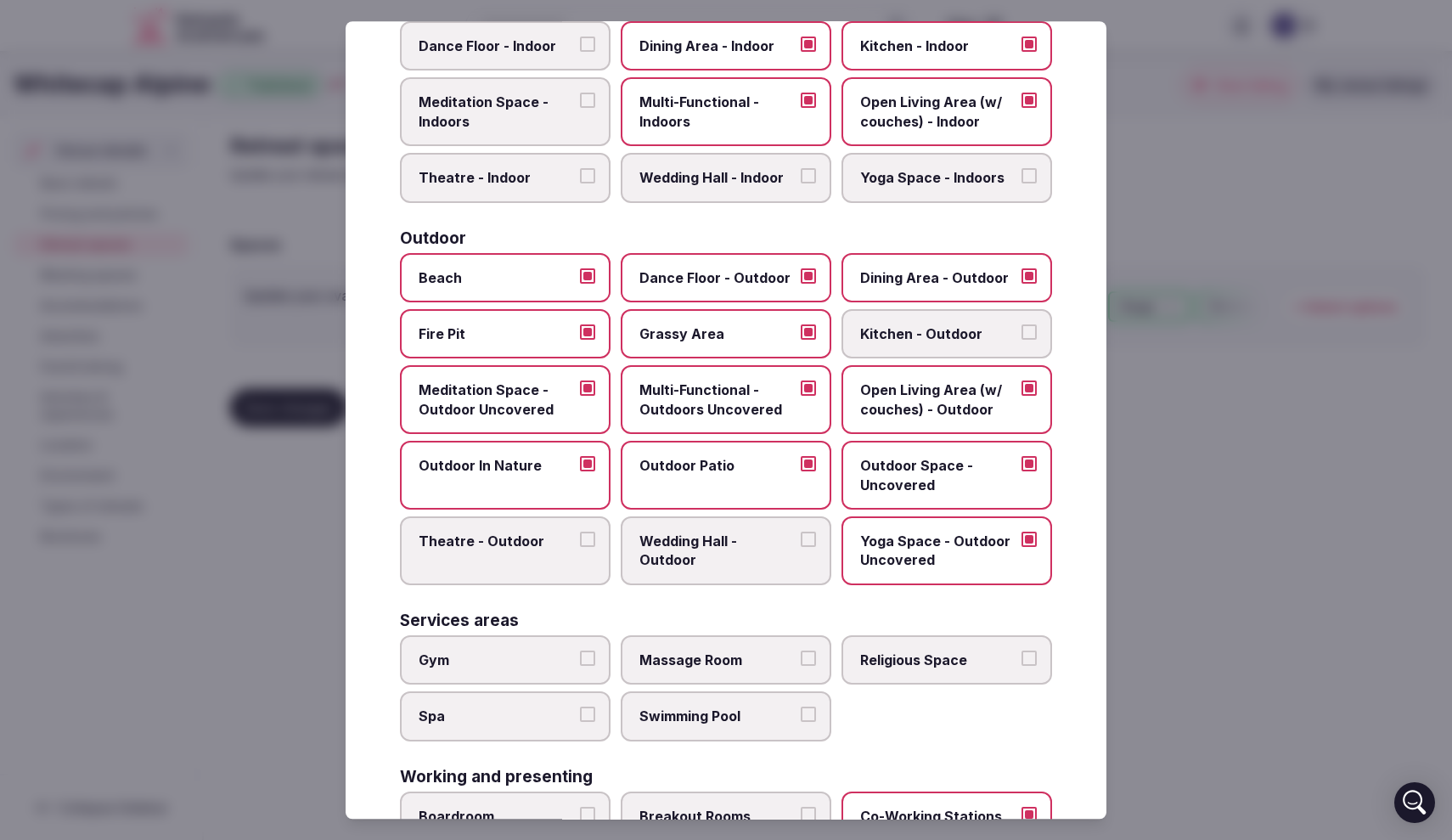
click at [706, 523] on label "Wedding Hall - Outdoor" at bounding box center [726, 550] width 211 height 69
click at [801, 531] on button "Wedding Hall - Outdoor" at bounding box center [808, 539] width 15 height 15
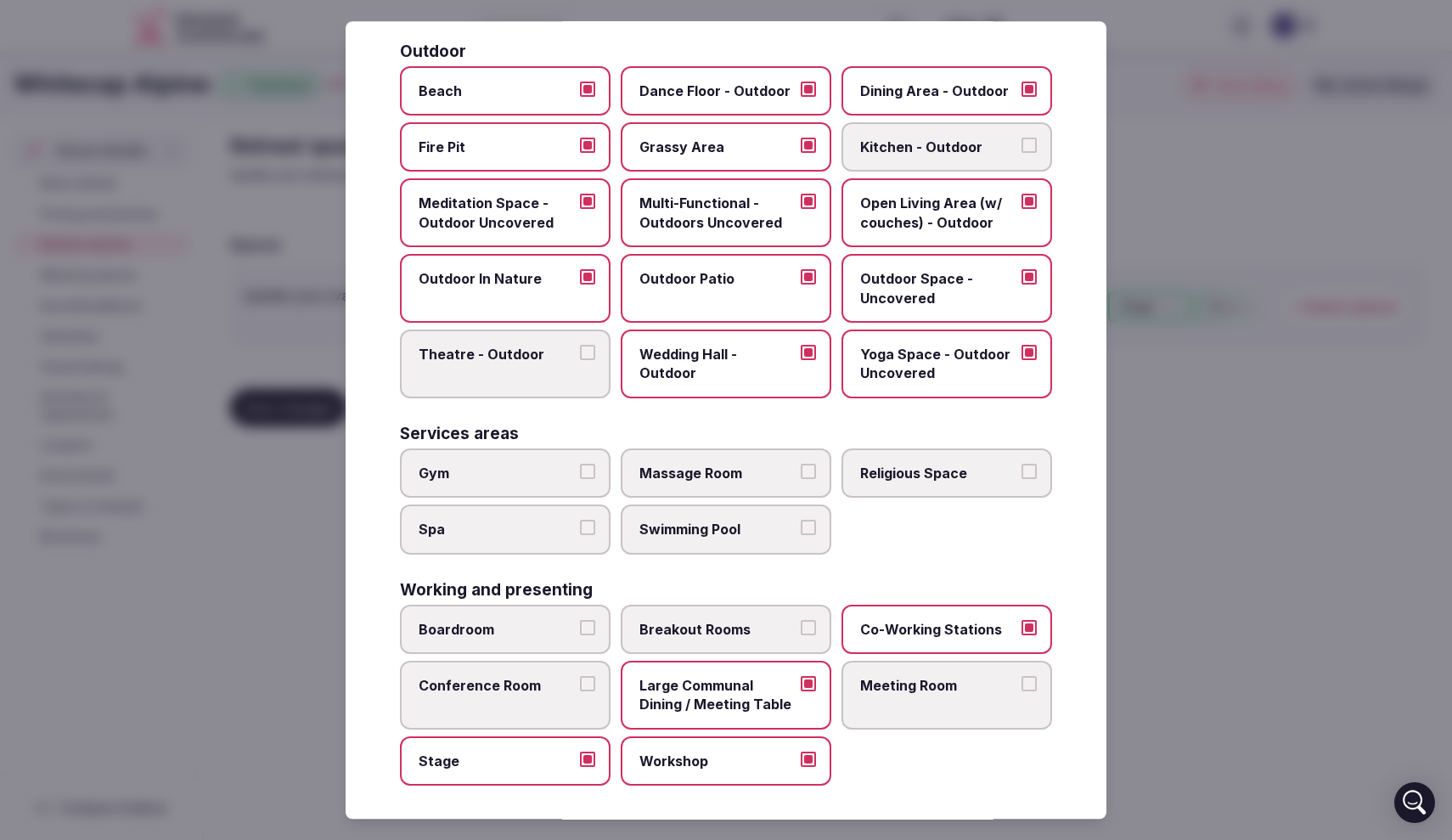
scroll to position [560, 0]
click at [474, 625] on span "Boardroom" at bounding box center [497, 630] width 157 height 19
click at [580, 625] on button "Boardroom" at bounding box center [587, 628] width 15 height 15
click at [952, 691] on label "Meeting Room" at bounding box center [947, 696] width 211 height 69
click at [1022, 691] on button "Meeting Room" at bounding box center [1029, 684] width 15 height 15
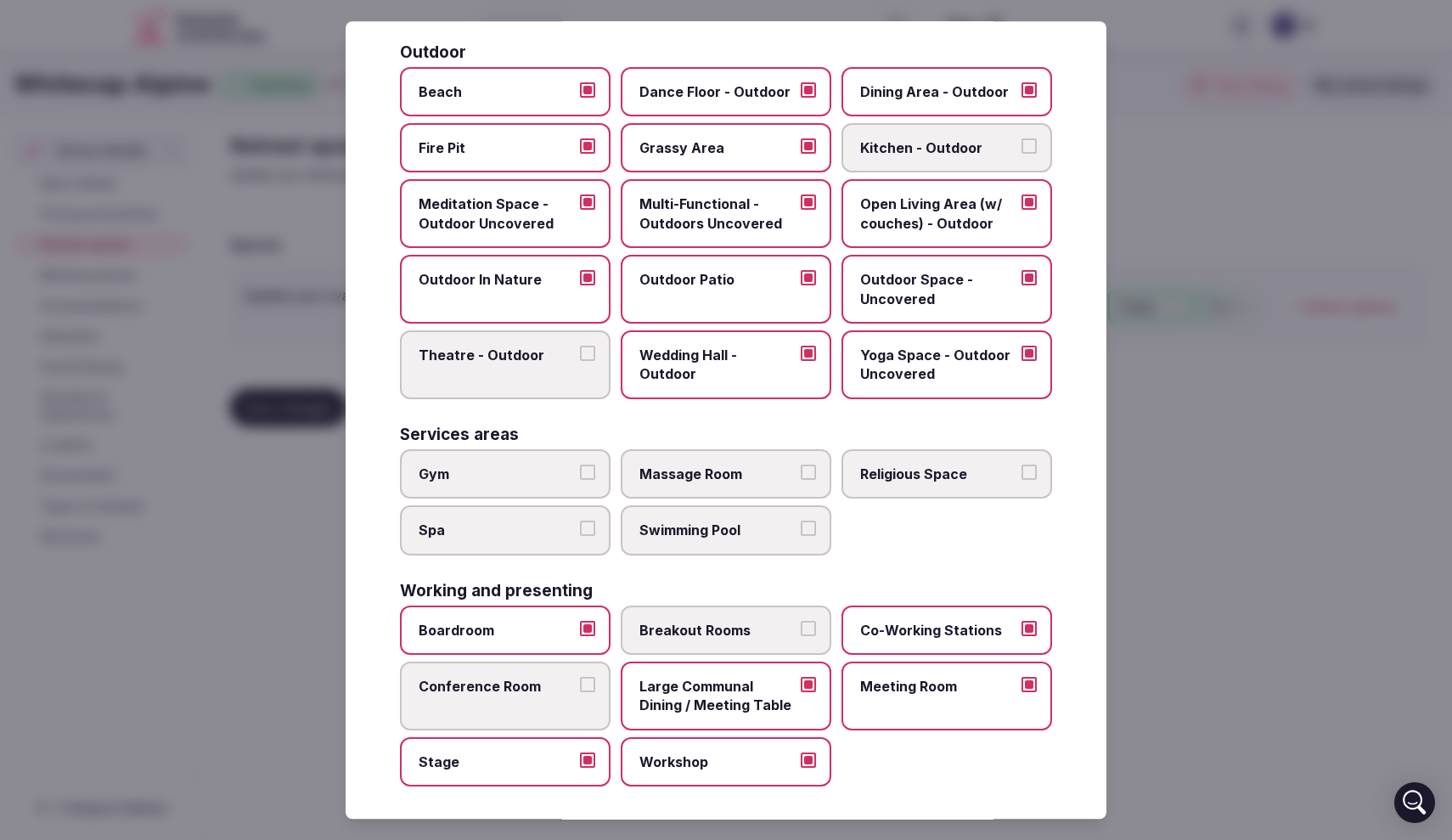
click at [207, 612] on div at bounding box center [726, 420] width 1452 height 840
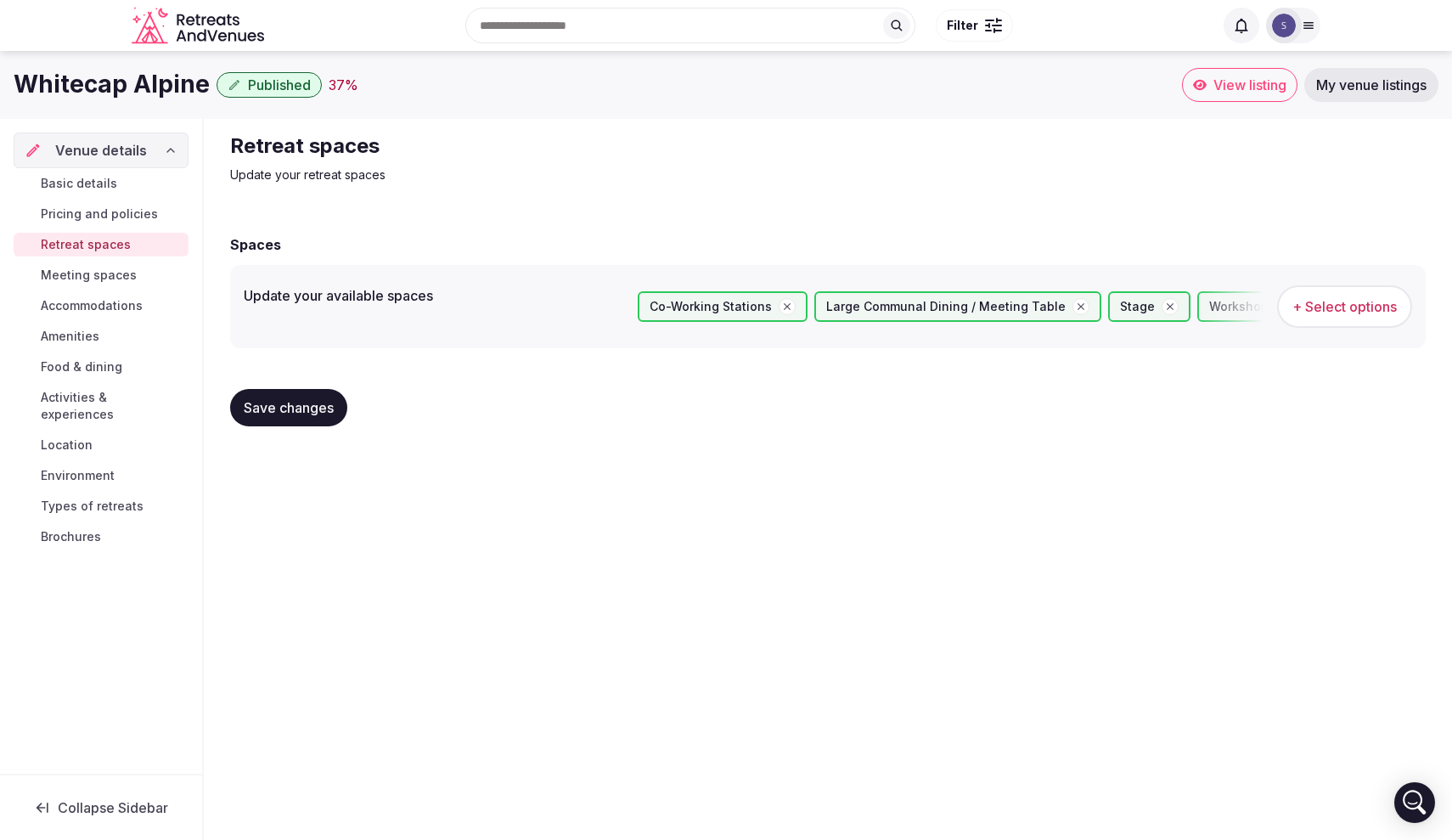
click at [305, 406] on span "Save changes" at bounding box center [288, 407] width 90 height 17
click at [129, 273] on span "Meeting spaces" at bounding box center [89, 275] width 96 height 17
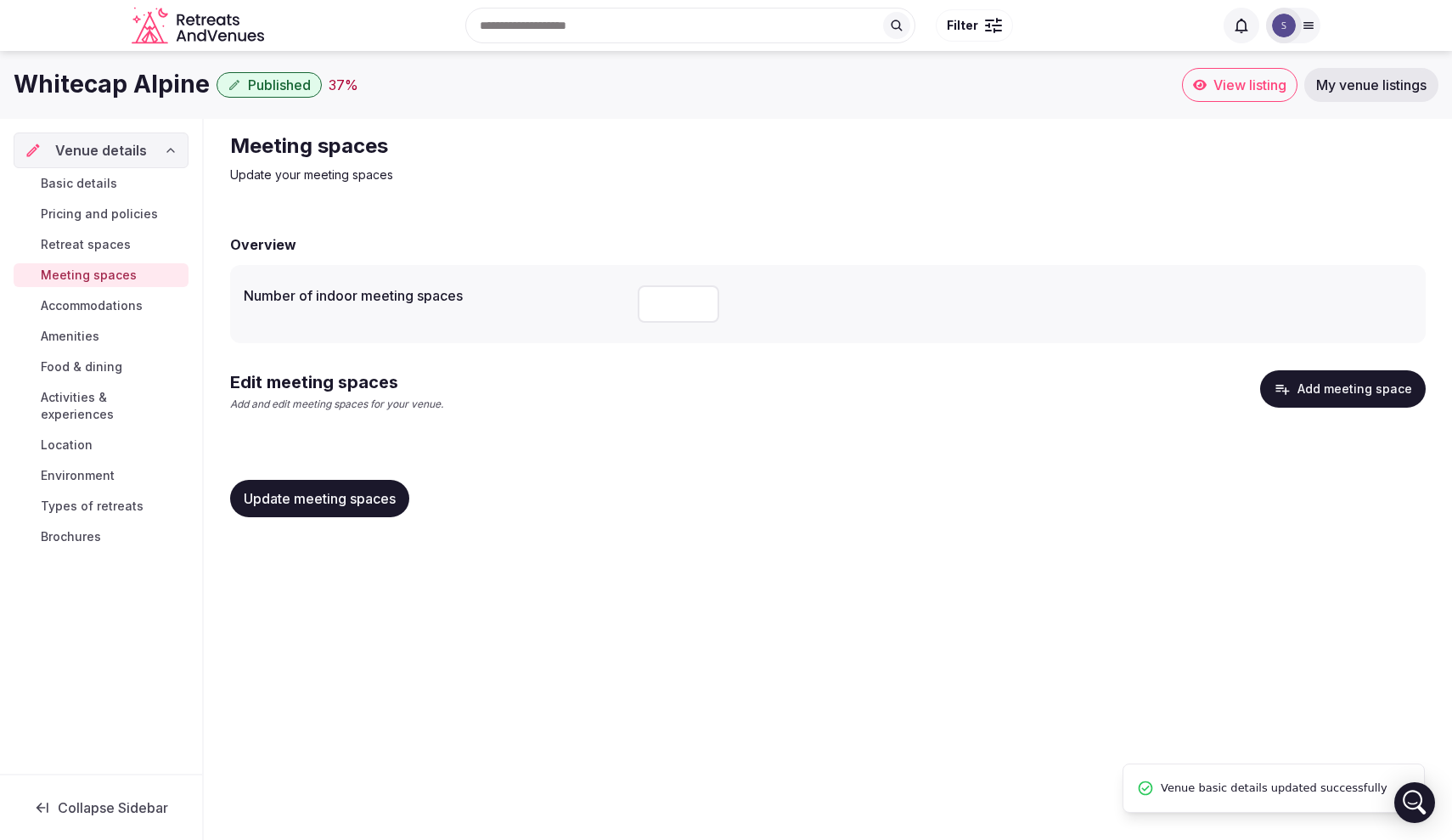
click at [657, 303] on input "*" at bounding box center [679, 303] width 81 height 37
type input "*"
click at [1340, 390] on button "Add meeting space" at bounding box center [1342, 388] width 166 height 37
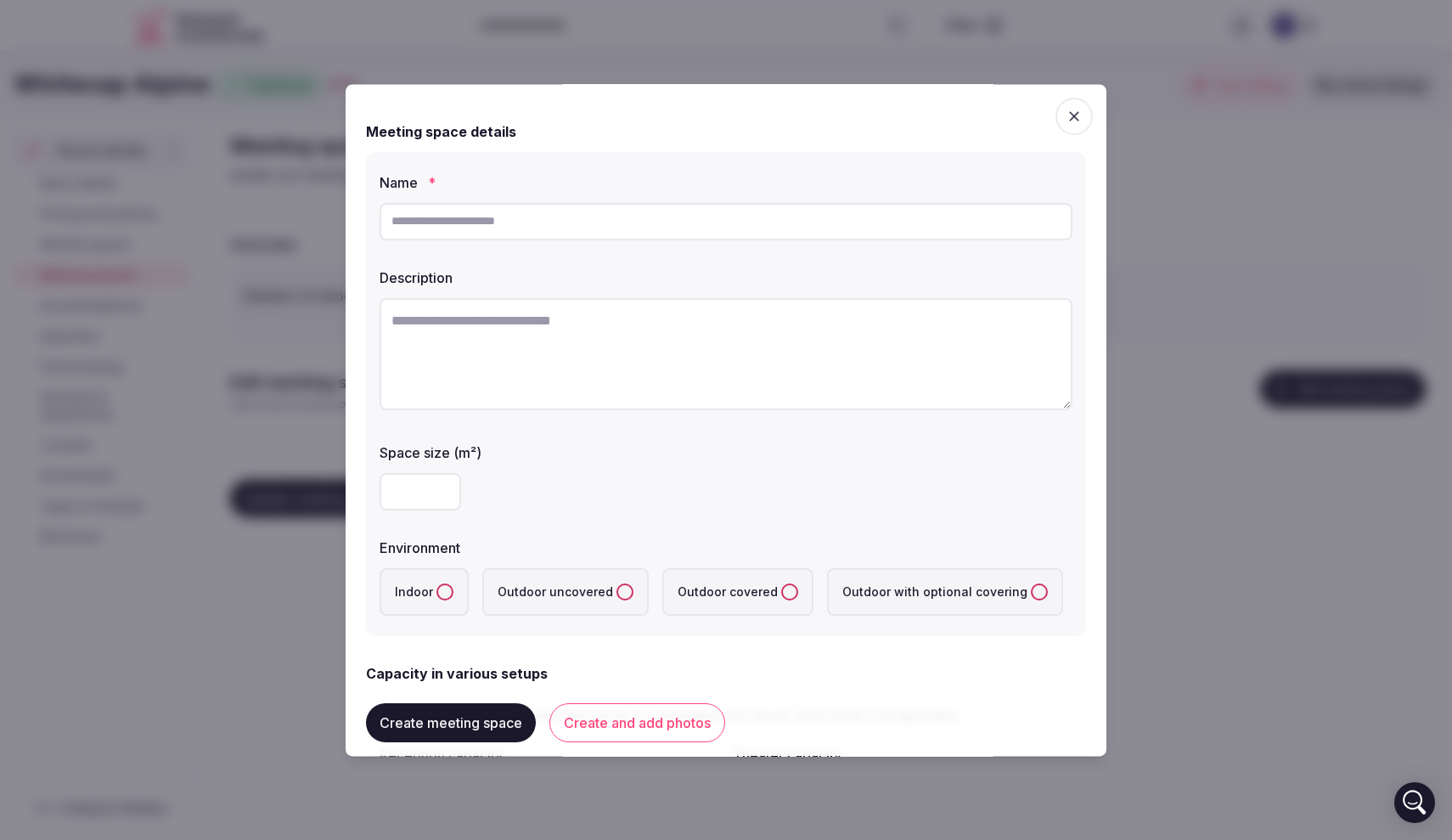
click at [541, 229] on input "text" at bounding box center [726, 221] width 693 height 37
type input "*"
type input "**********"
click at [513, 343] on textarea at bounding box center [726, 354] width 693 height 112
click at [612, 315] on textarea "**********" at bounding box center [726, 354] width 693 height 112
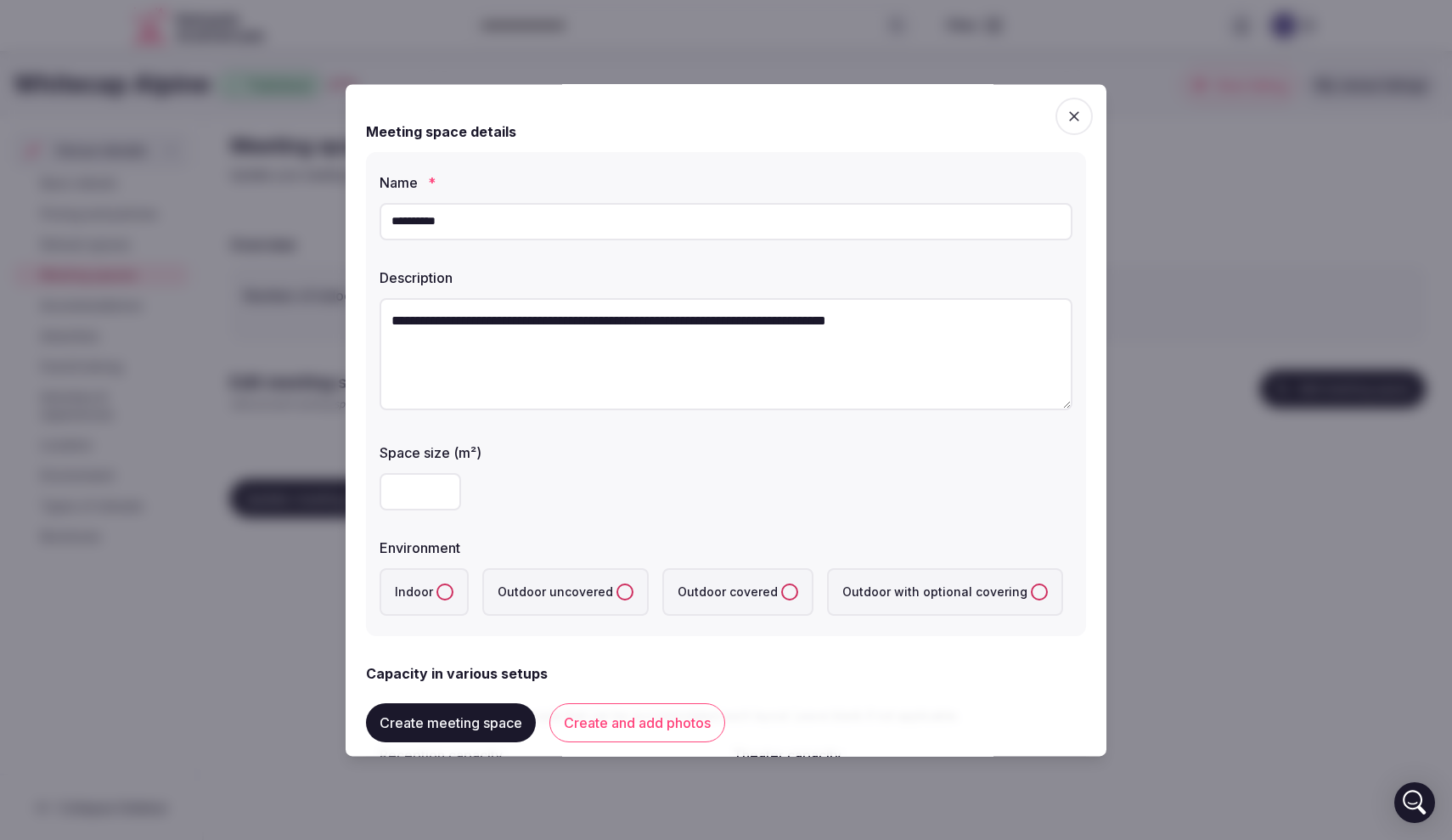
click at [612, 315] on textarea "**********" at bounding box center [726, 354] width 693 height 112
paste textarea "**********"
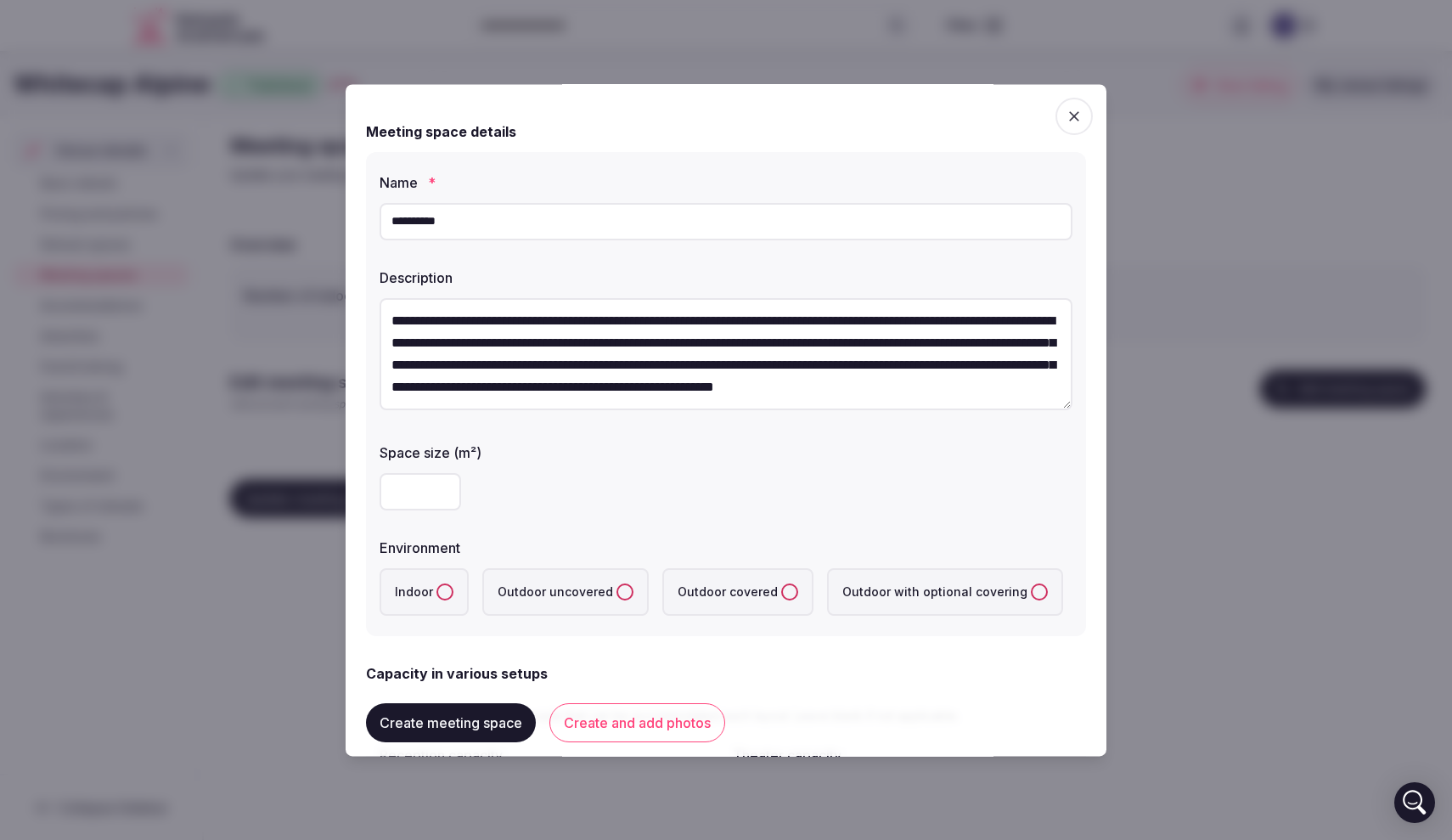
scroll to position [44, 0]
type textarea "**********"
click at [432, 497] on input "number" at bounding box center [420, 492] width 81 height 37
click at [447, 589] on button "Indoor" at bounding box center [444, 592] width 17 height 17
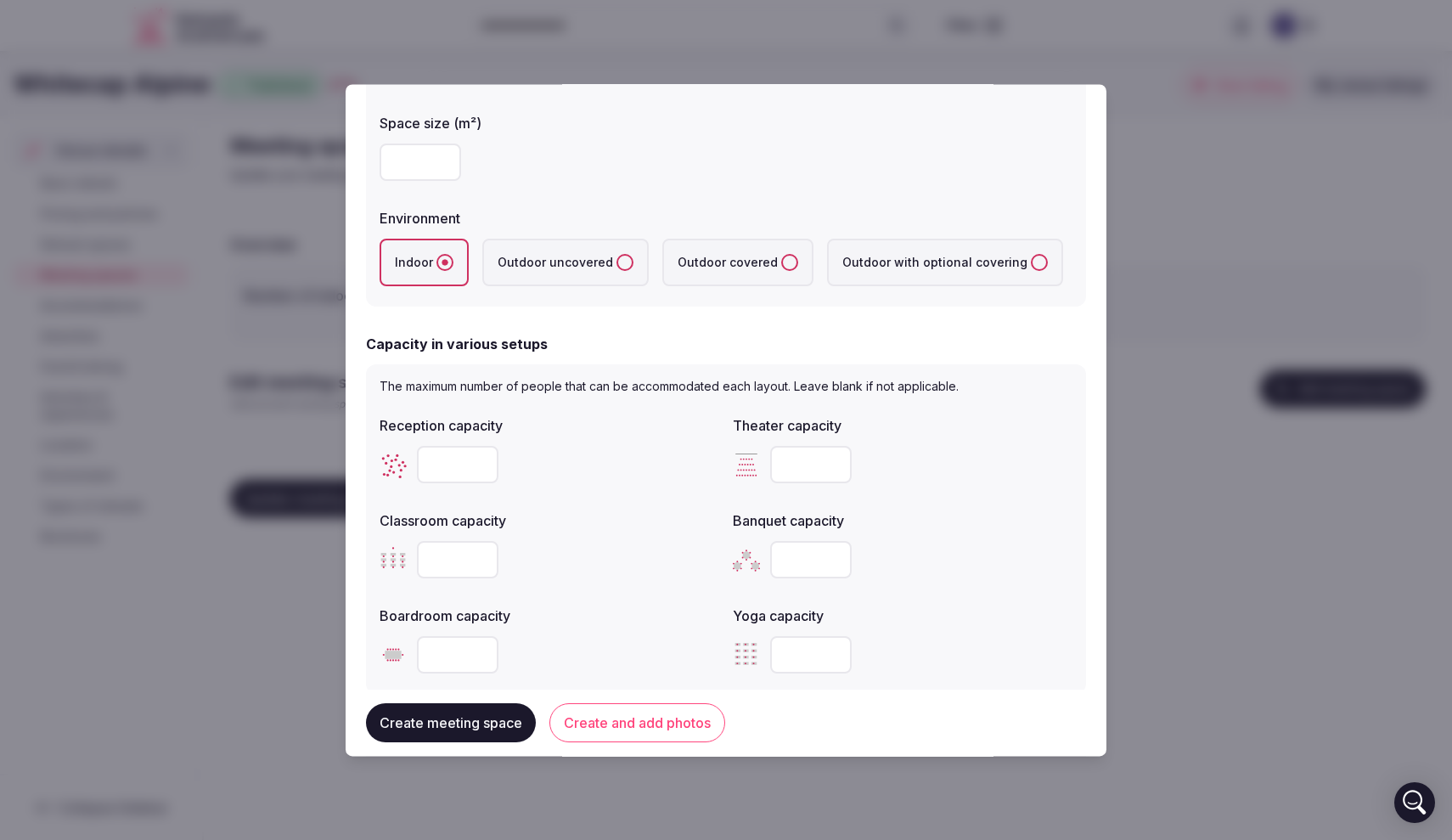
scroll to position [418, 0]
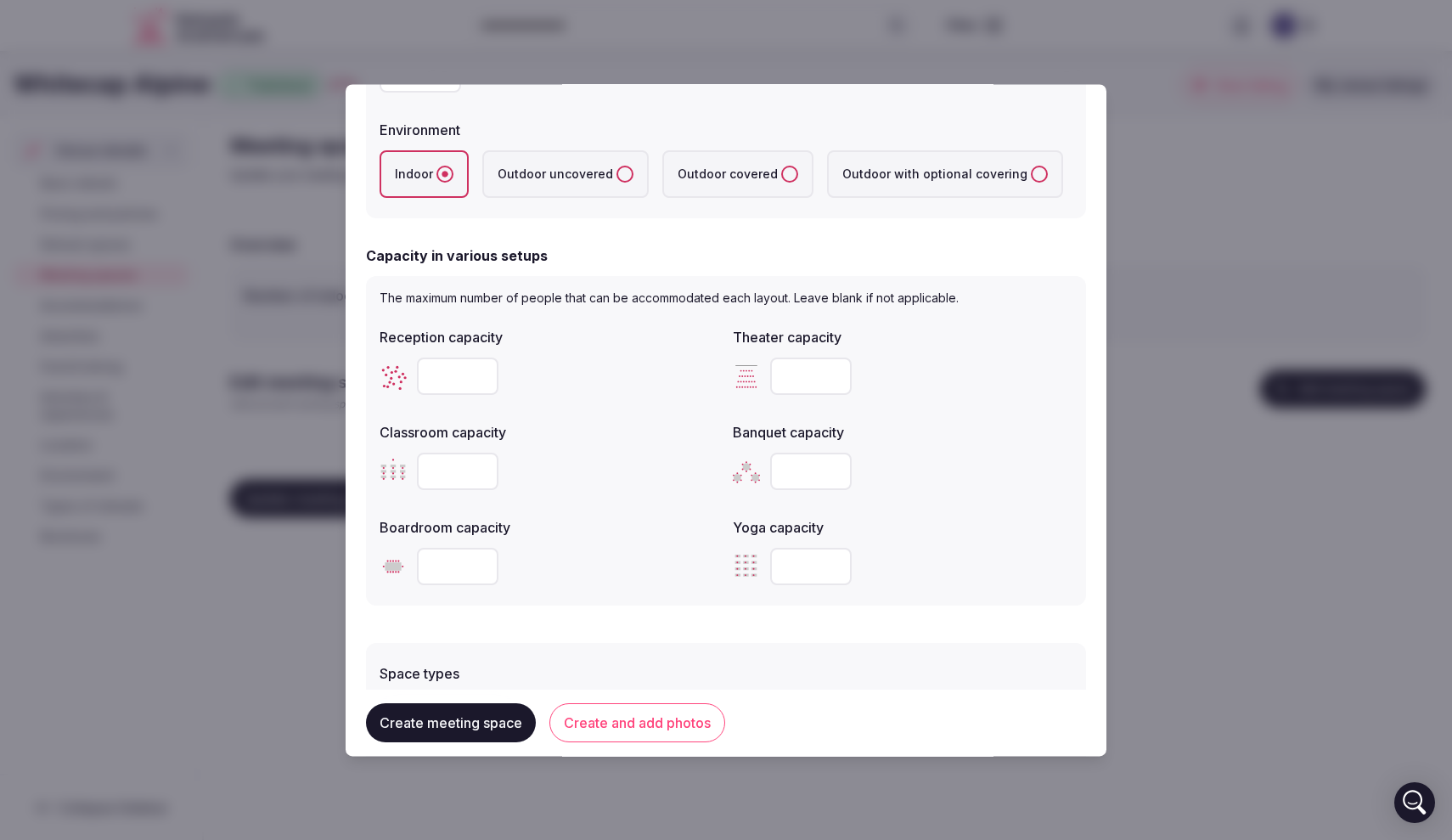
click at [453, 382] on input "number" at bounding box center [458, 376] width 81 height 37
type input "*"
click at [480, 374] on input "*" at bounding box center [458, 376] width 81 height 37
click at [450, 568] on input "number" at bounding box center [458, 566] width 81 height 37
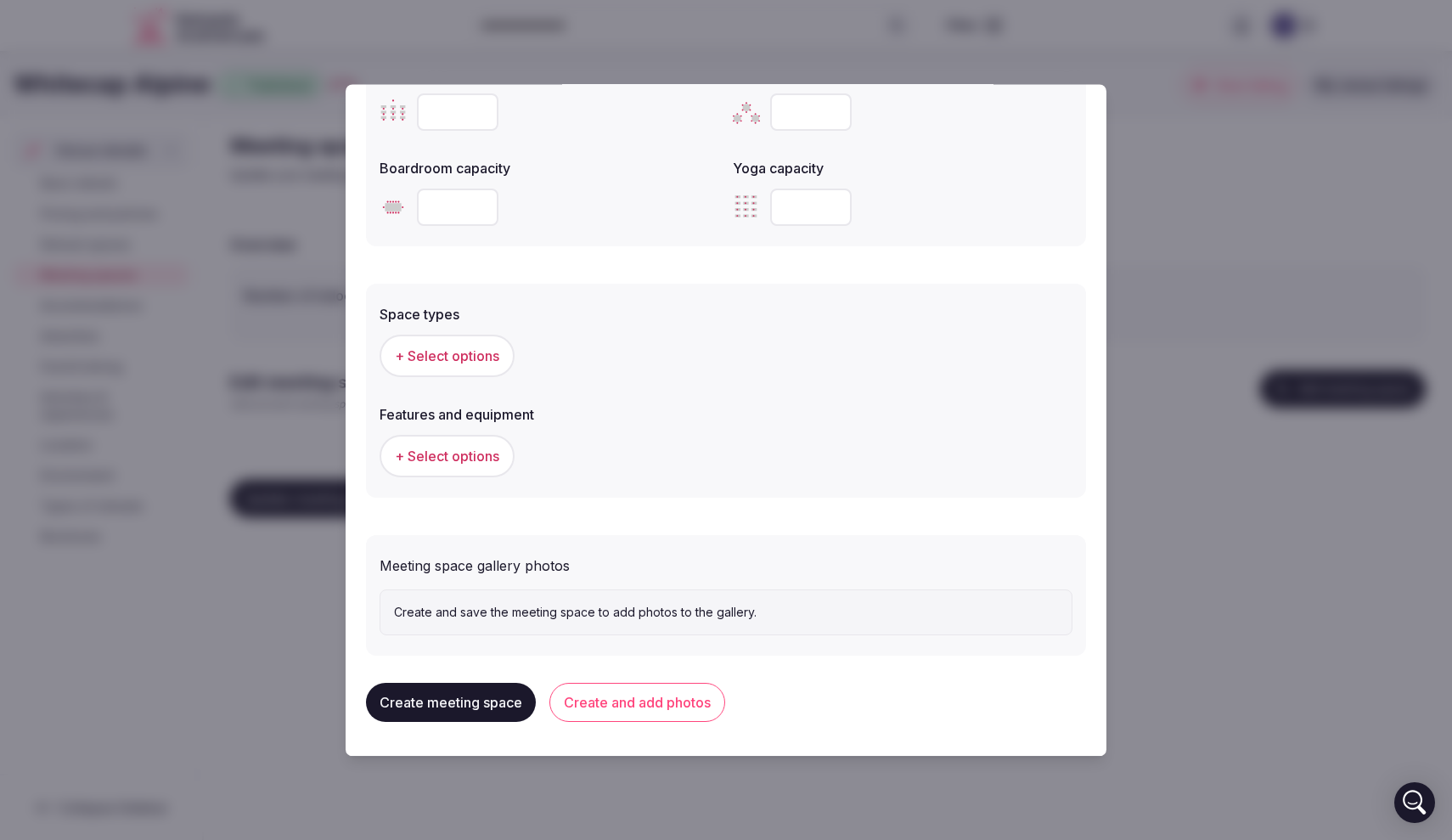
scroll to position [777, 0]
type input "**"
click at [475, 357] on span "+ Select options" at bounding box center [446, 357] width 104 height 19
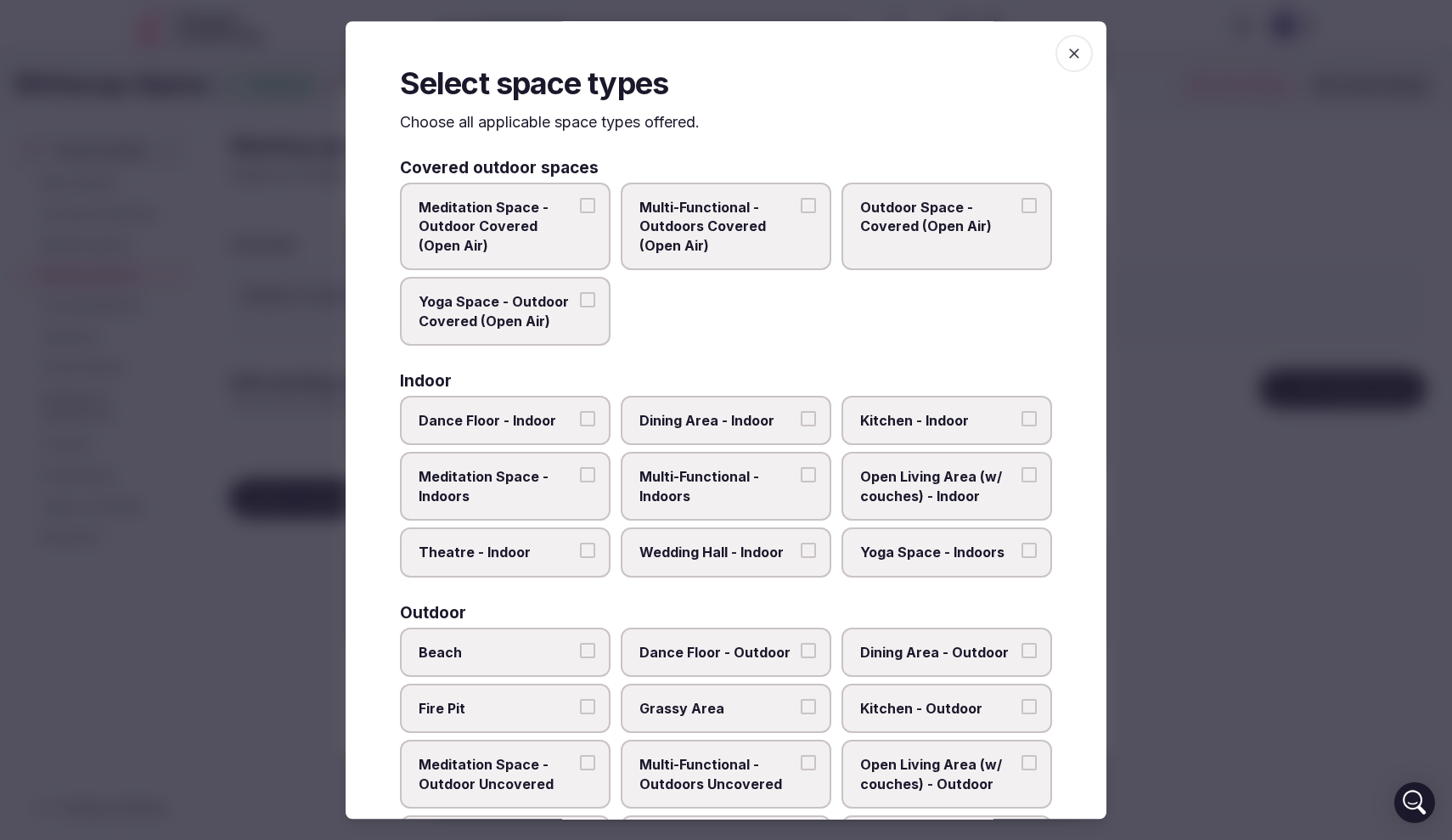
click at [1076, 60] on icon "button" at bounding box center [1074, 53] width 17 height 17
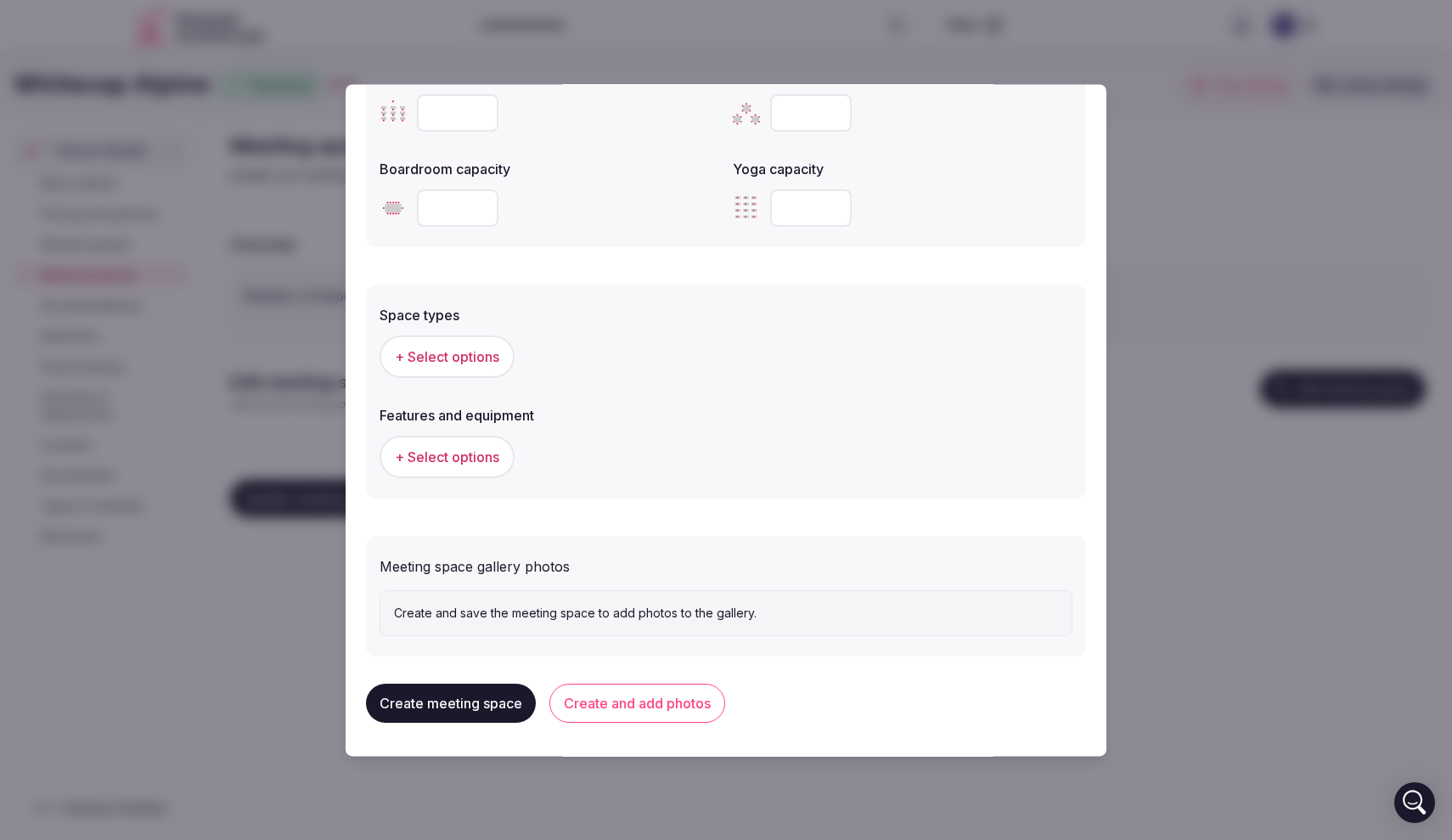
click at [478, 457] on span "+ Select options" at bounding box center [446, 456] width 104 height 19
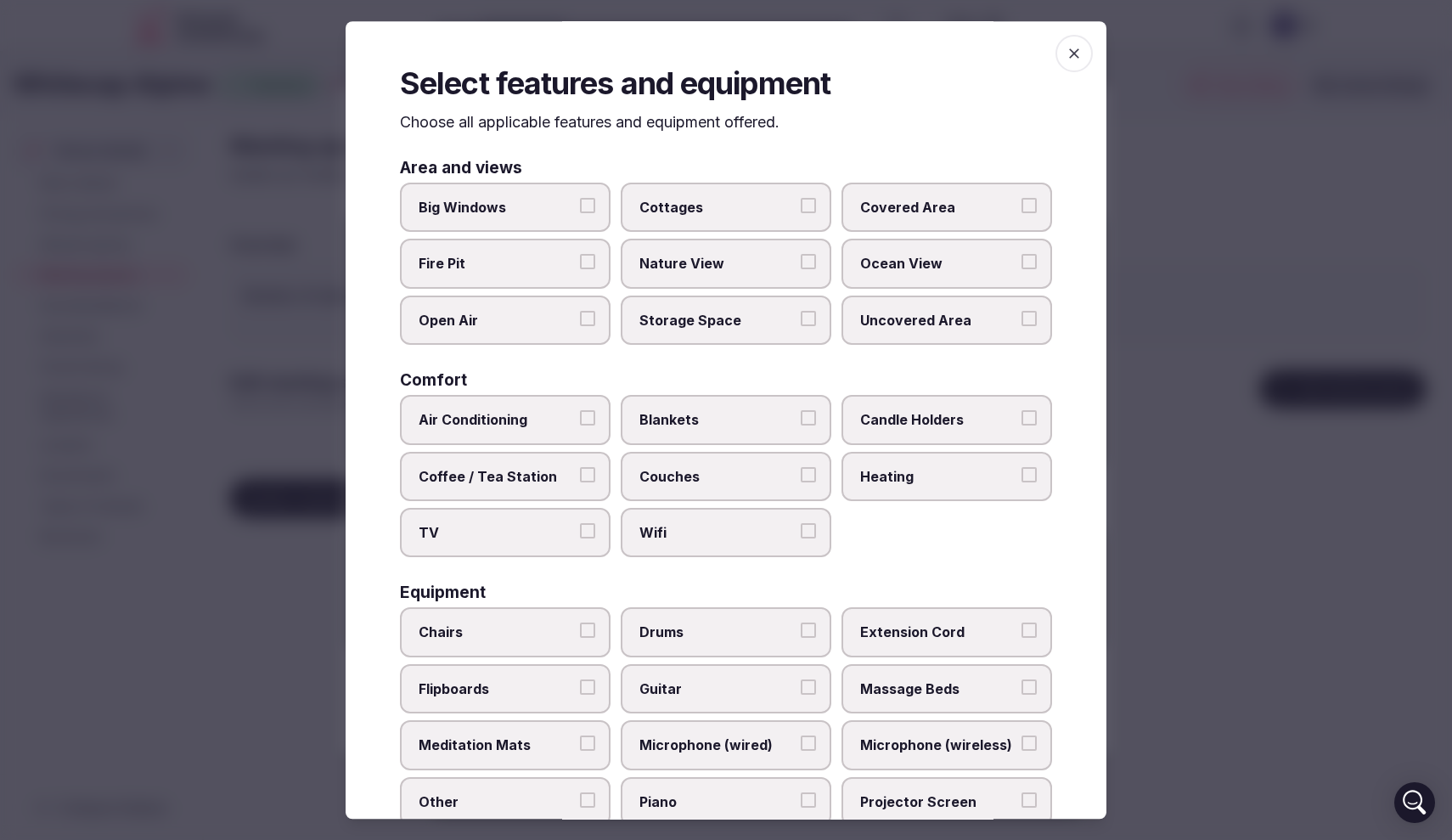
click at [1065, 61] on span "button" at bounding box center [1074, 52] width 37 height 37
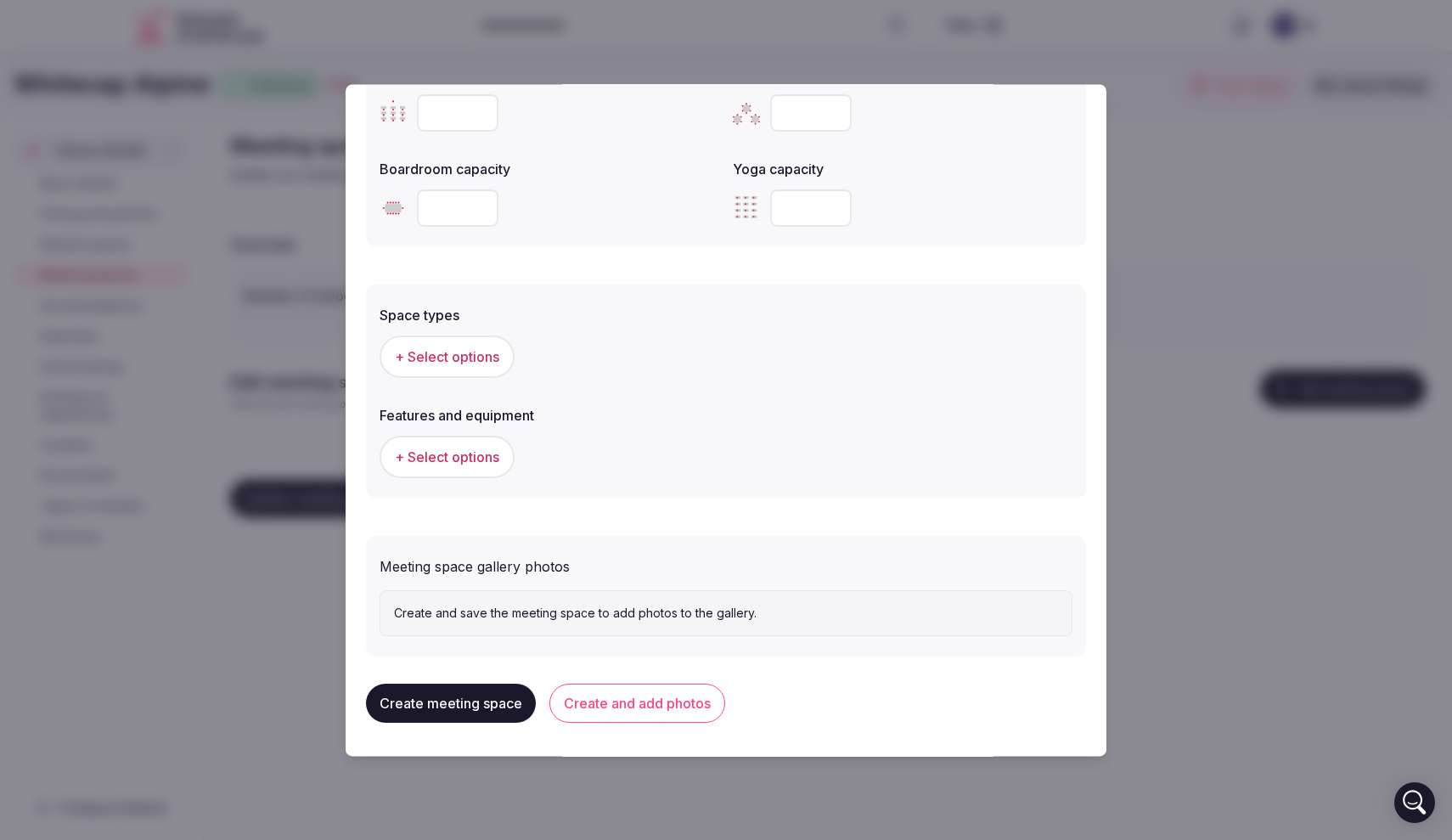
click at [622, 702] on button "Create and add photos" at bounding box center [637, 702] width 176 height 39
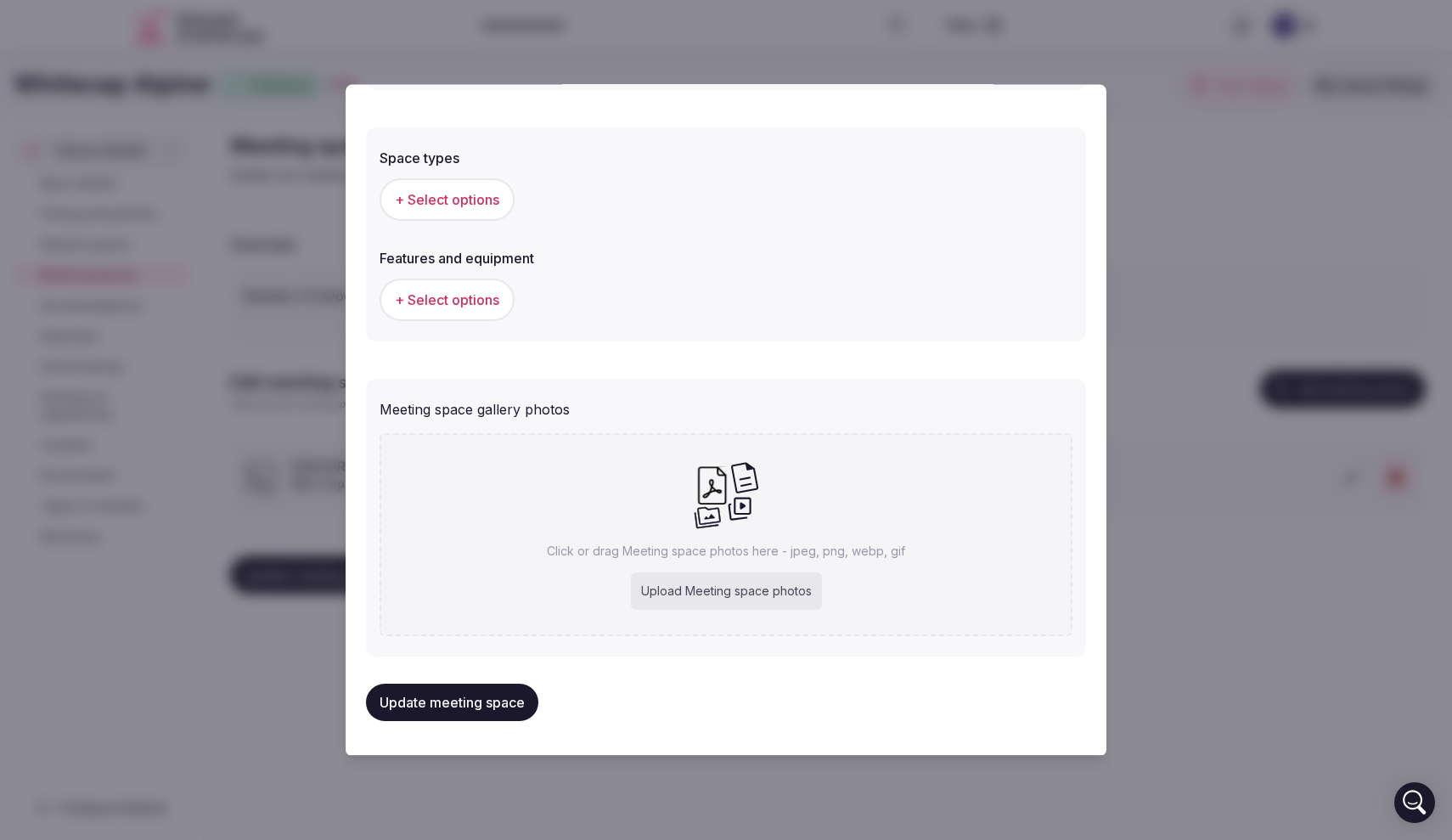
scroll to position [932, 0]
click at [692, 597] on div "Upload Meeting space photos" at bounding box center [726, 592] width 191 height 37
type input "**********"
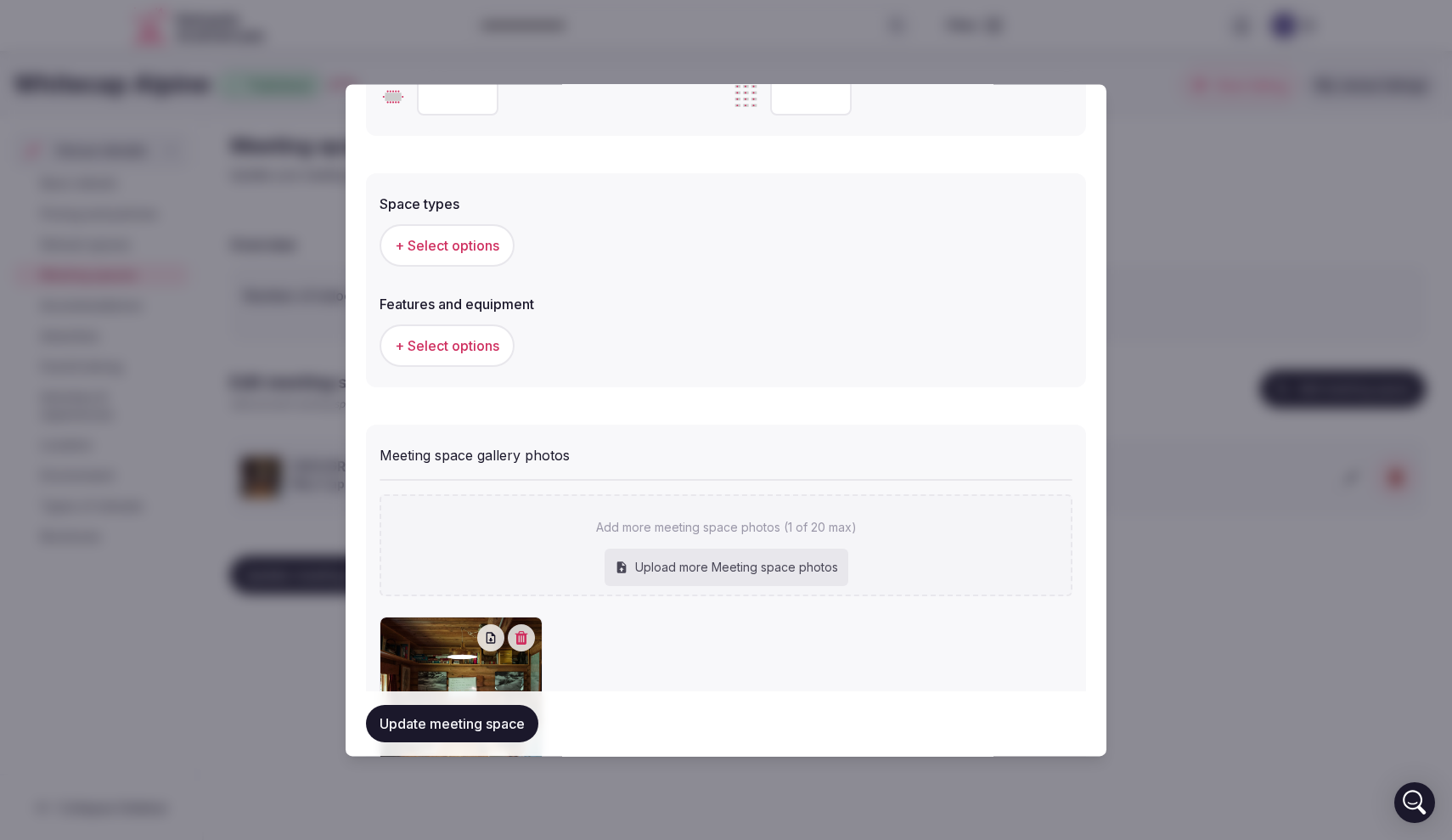
click at [464, 726] on button "Update meeting space" at bounding box center [452, 723] width 172 height 37
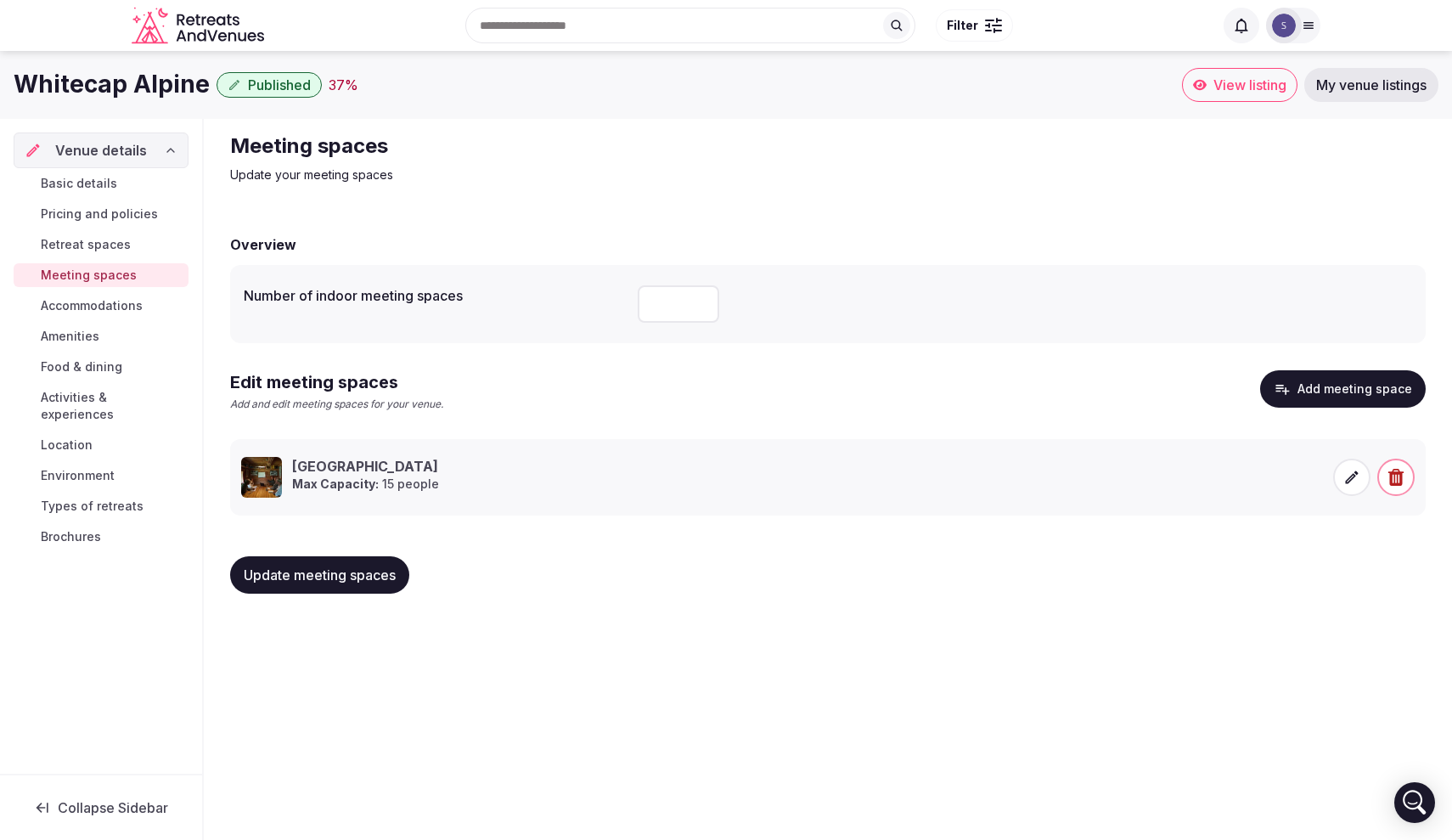
click at [144, 279] on link "Meeting spaces" at bounding box center [100, 275] width 175 height 24
click at [1333, 384] on button "Add meeting space" at bounding box center [1342, 388] width 166 height 37
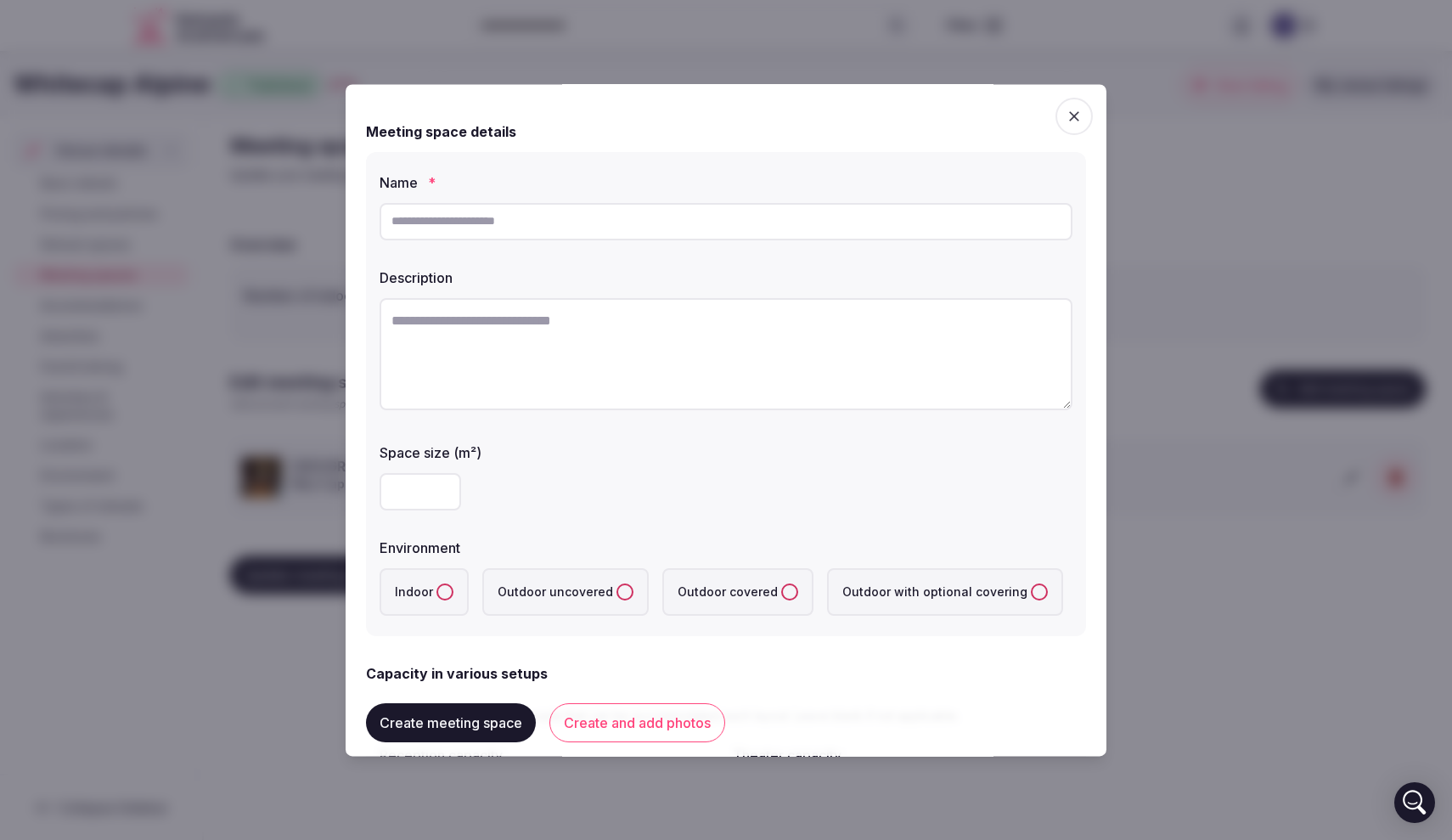
click at [670, 224] on input "text" at bounding box center [726, 221] width 693 height 37
type input "******"
click at [592, 347] on textarea at bounding box center [726, 354] width 693 height 112
paste textarea "**********"
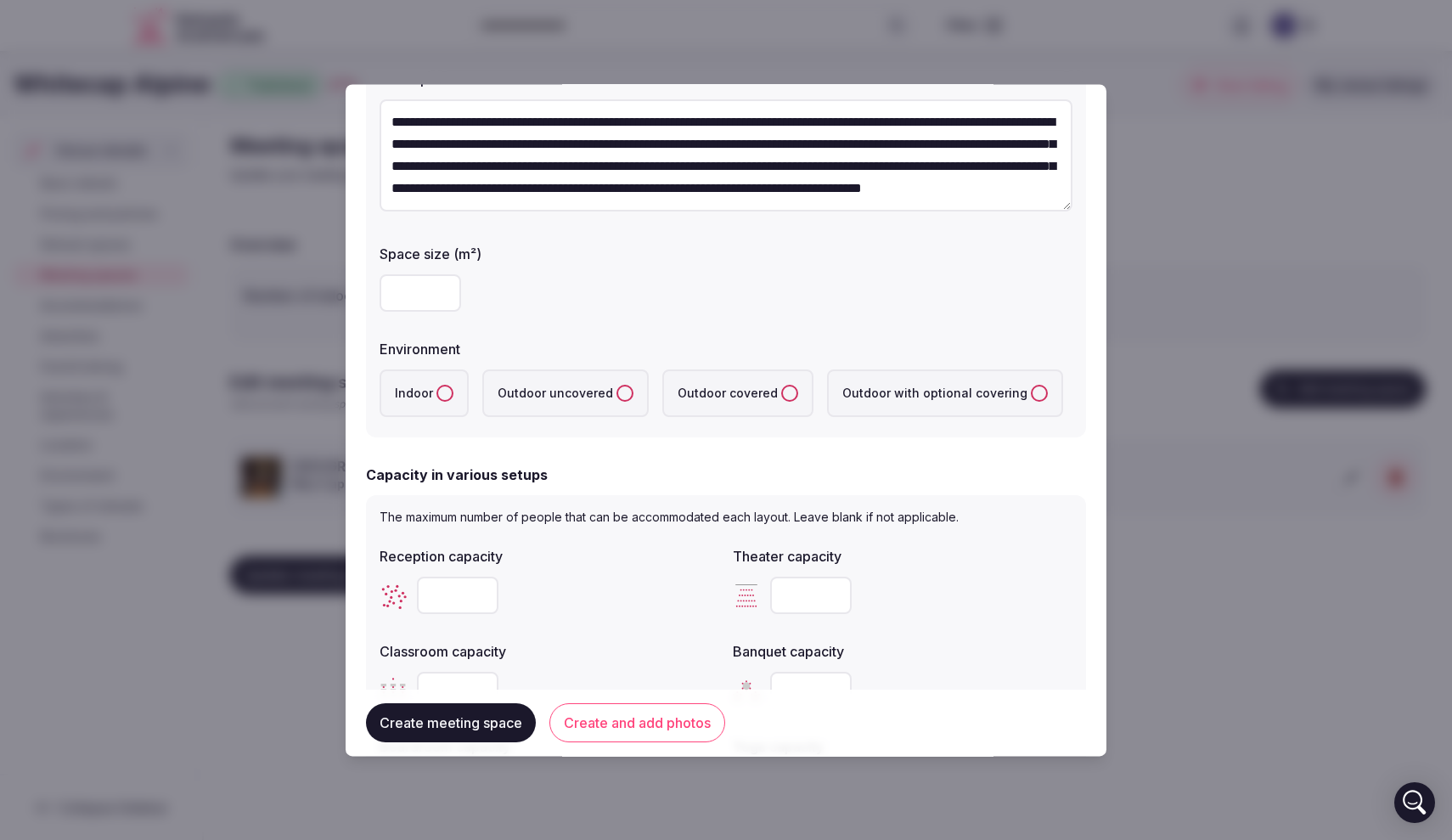
scroll to position [228, 0]
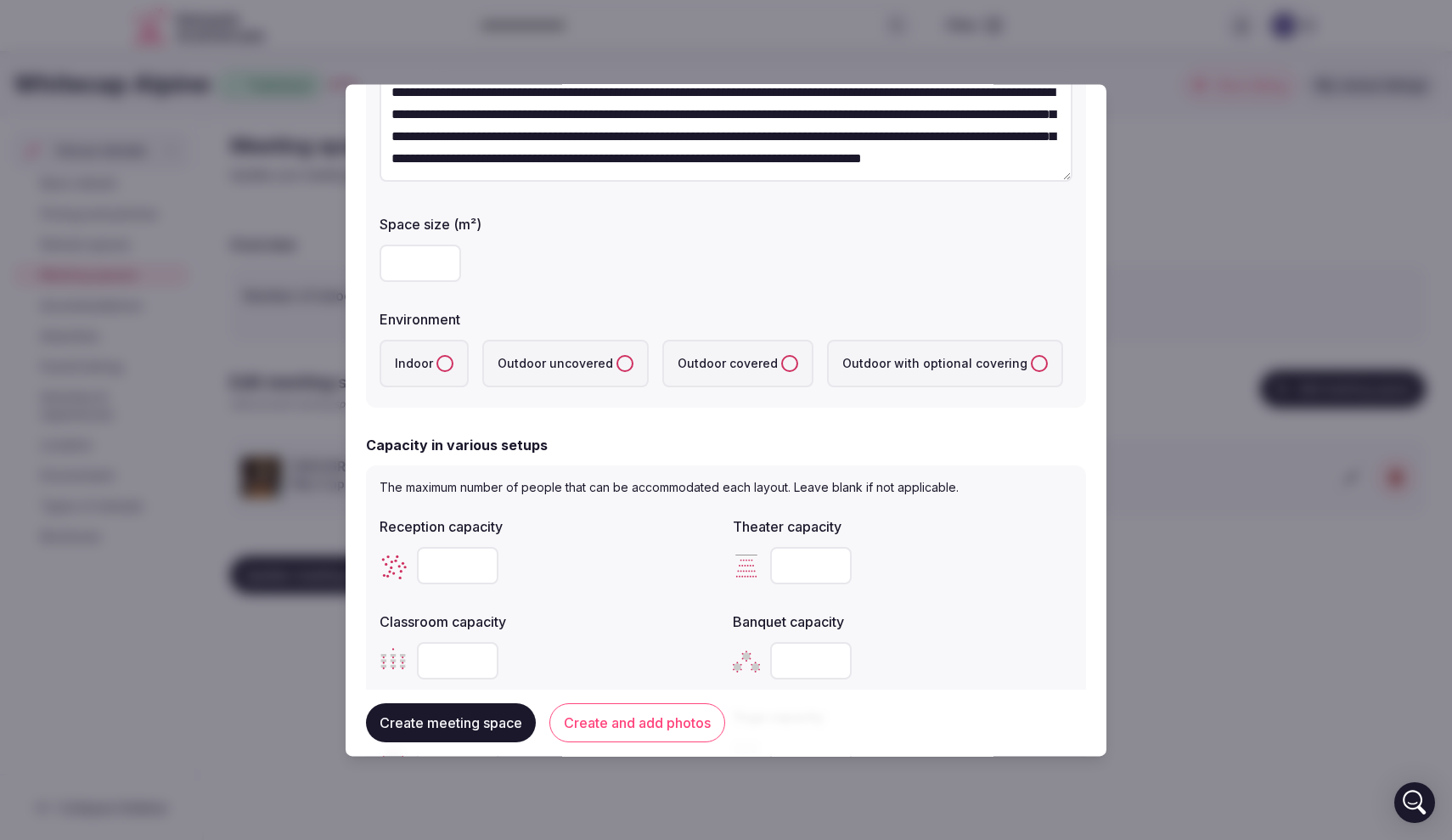
type textarea "**********"
click at [723, 366] on label "Outdoor covered" at bounding box center [738, 363] width 151 height 48
click at [781, 366] on covered "Outdoor covered" at bounding box center [789, 363] width 17 height 17
click at [941, 385] on label "Outdoor with optional covering" at bounding box center [945, 363] width 236 height 48
click at [1031, 372] on covering "Outdoor with optional covering" at bounding box center [1039, 363] width 17 height 17
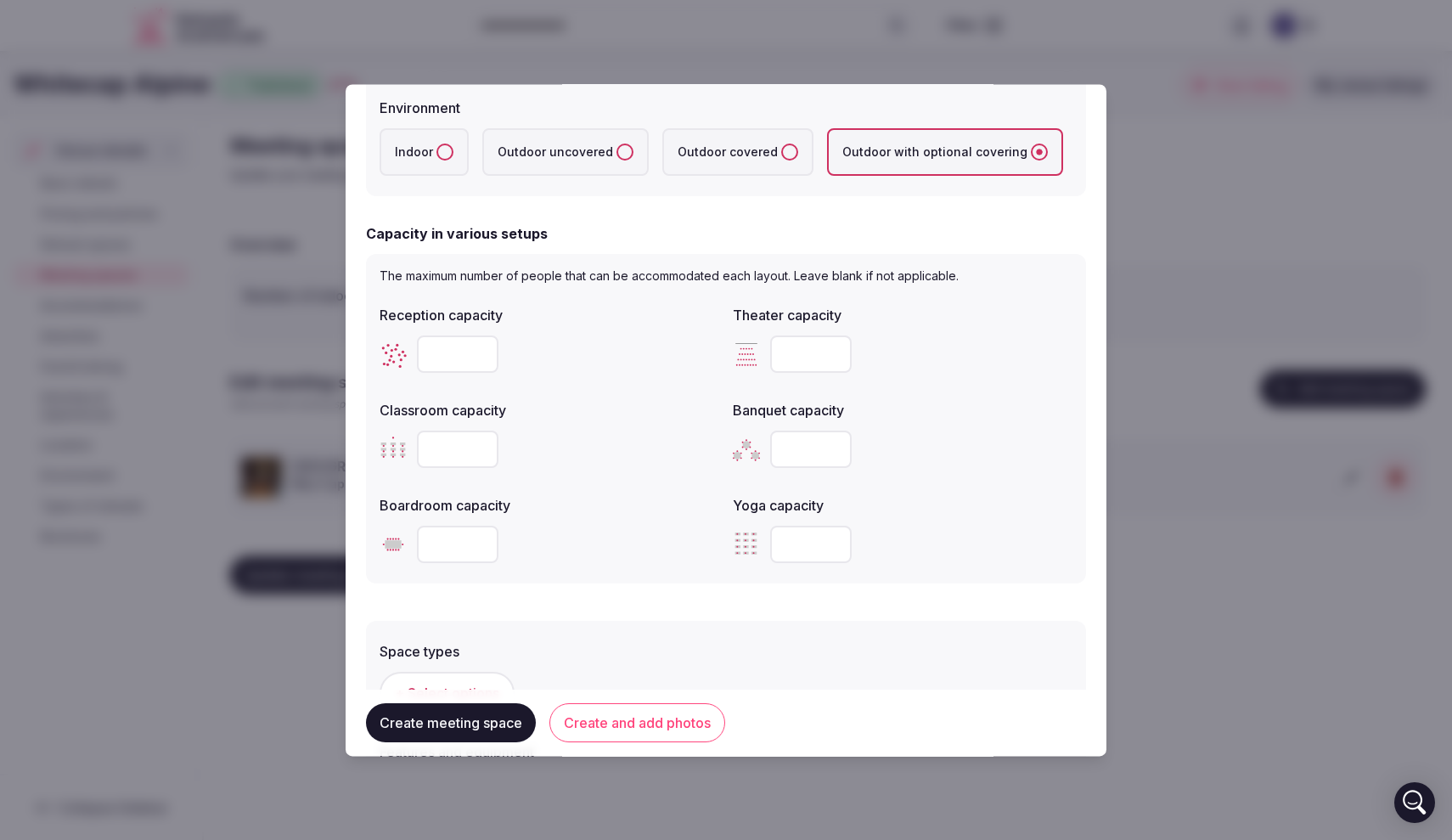
scroll to position [443, 0]
click at [796, 543] on input "number" at bounding box center [811, 541] width 81 height 37
type input "**"
click at [800, 447] on input "number" at bounding box center [811, 446] width 81 height 37
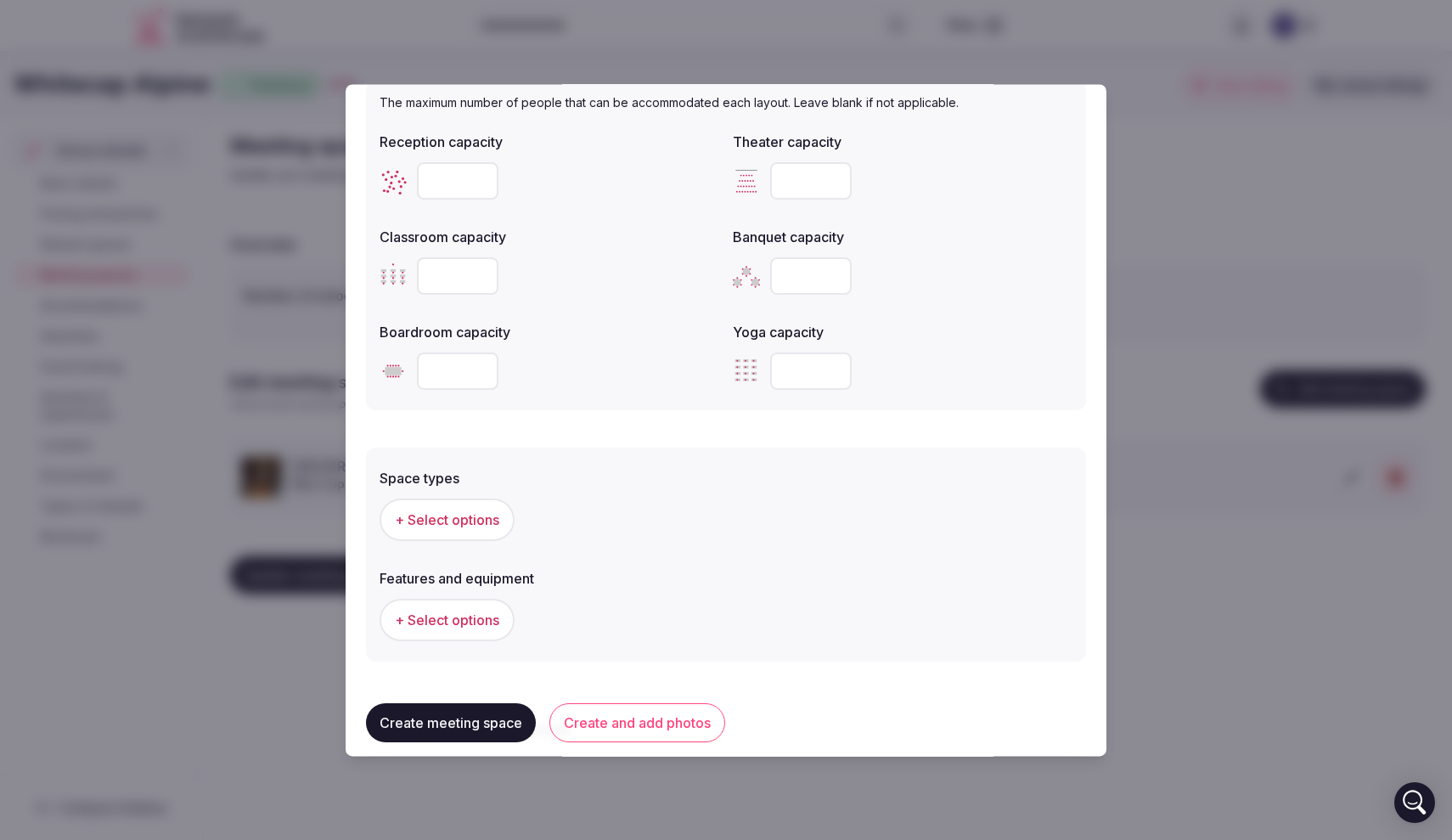
scroll to position [617, 0]
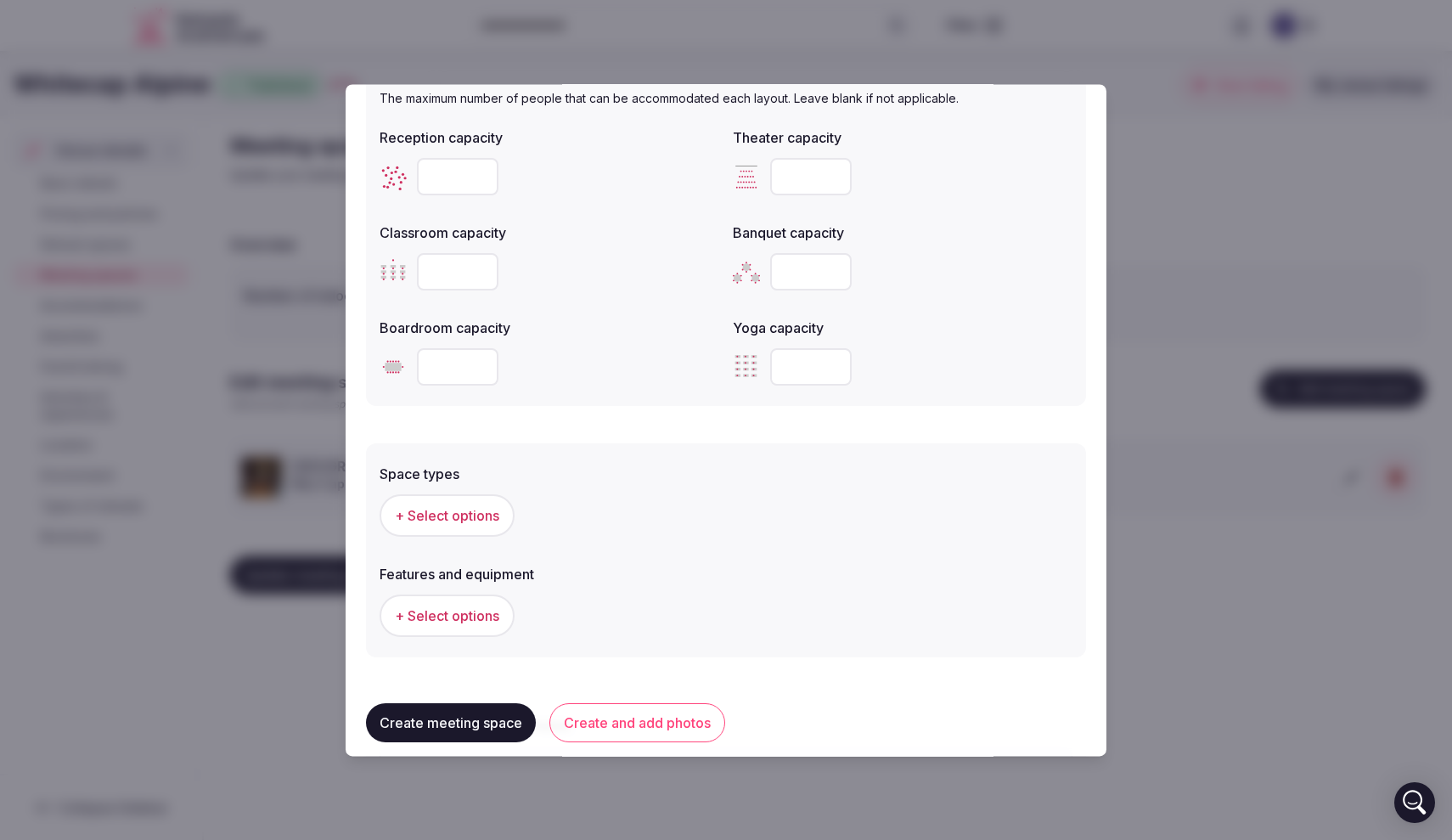
type input "**"
click at [455, 350] on input "number" at bounding box center [458, 367] width 81 height 37
click at [450, 366] on input "number" at bounding box center [458, 367] width 81 height 37
type input "**"
click at [435, 281] on input "number" at bounding box center [458, 272] width 81 height 37
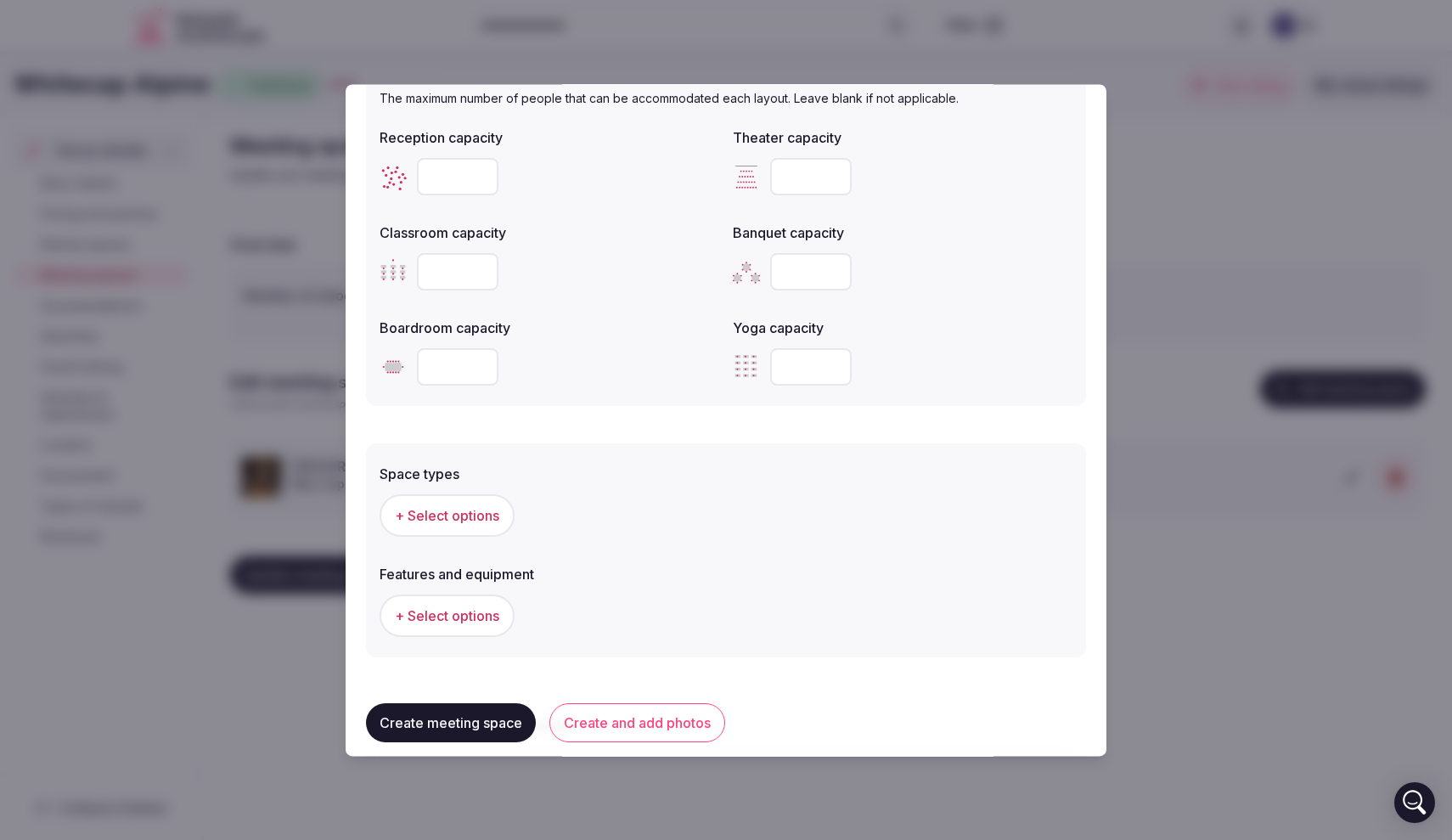
click at [435, 281] on input "number" at bounding box center [458, 272] width 81 height 37
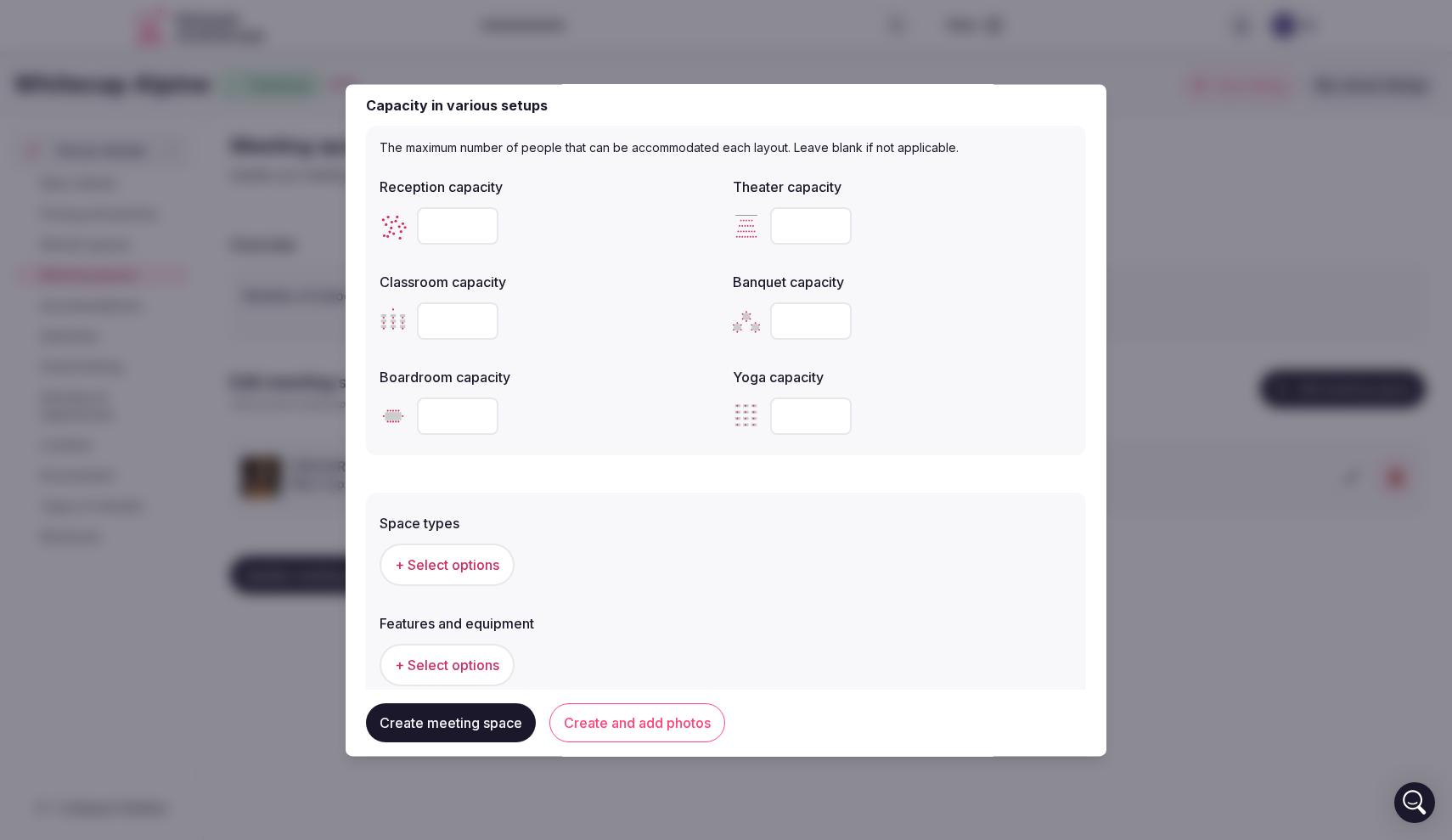
scroll to position [555, 0]
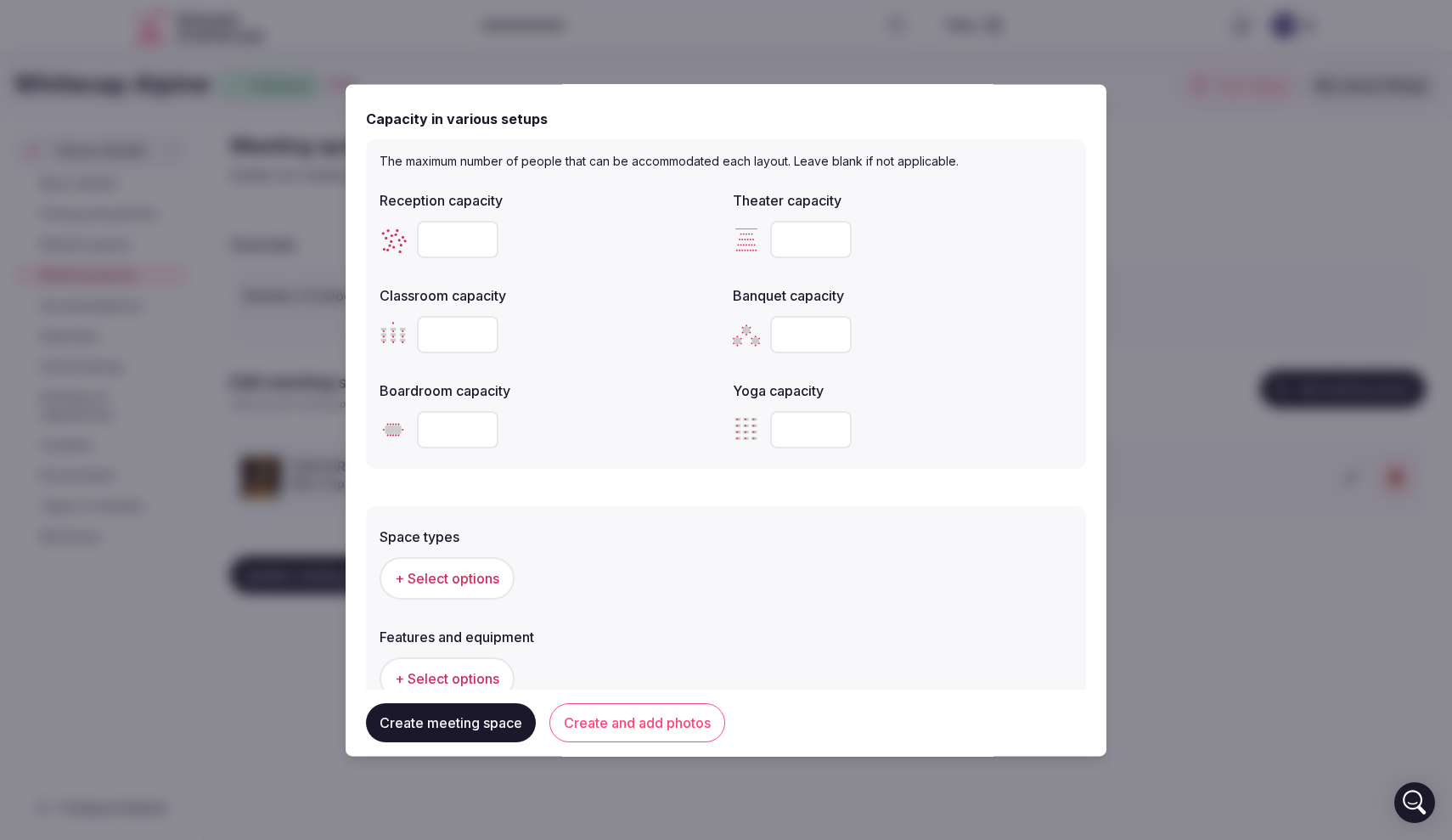
type input "**"
click at [800, 238] on input "number" at bounding box center [811, 239] width 81 height 37
type input "**"
click at [447, 253] on input "number" at bounding box center [458, 239] width 81 height 37
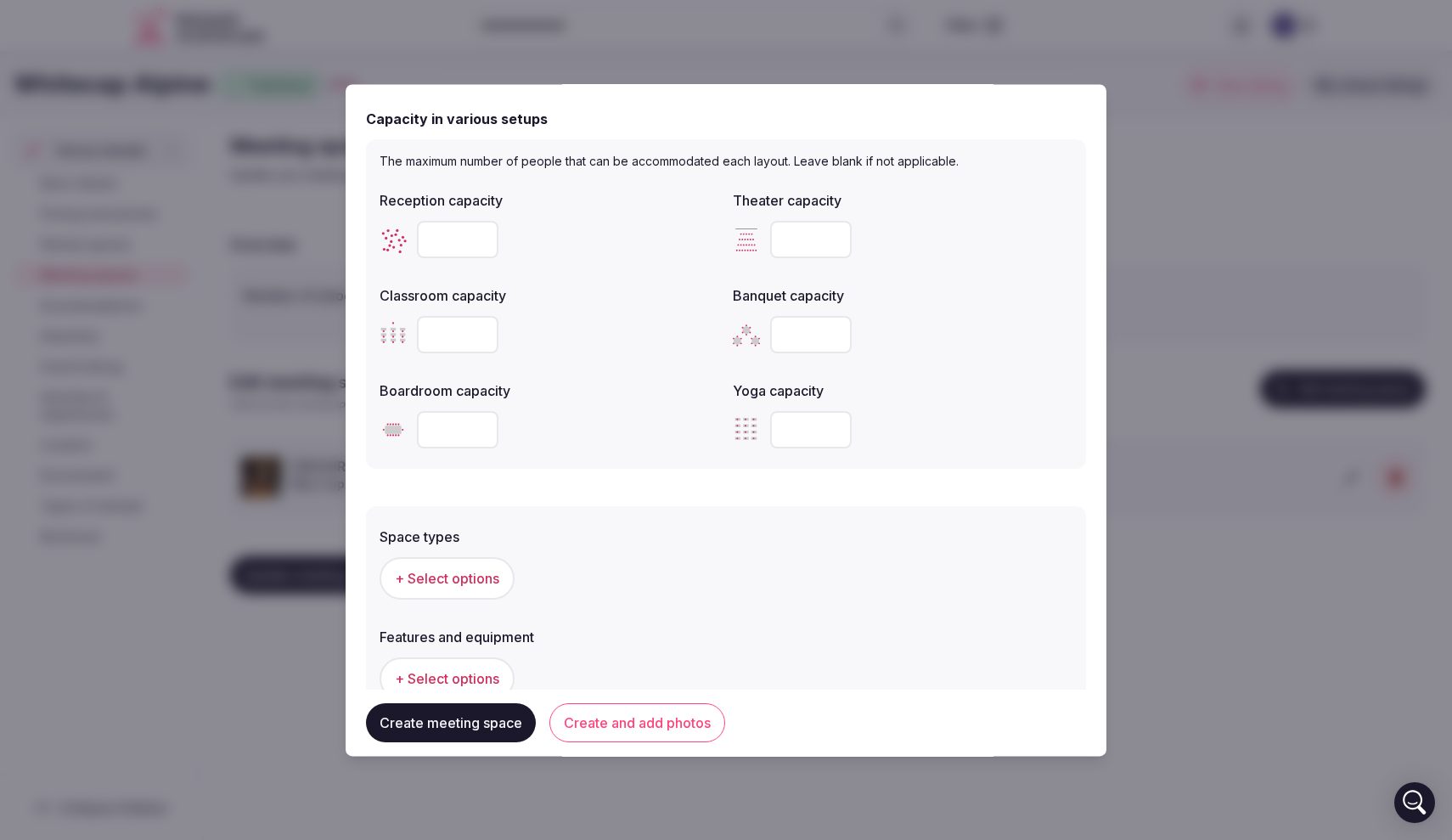
click at [446, 241] on input "number" at bounding box center [458, 239] width 81 height 37
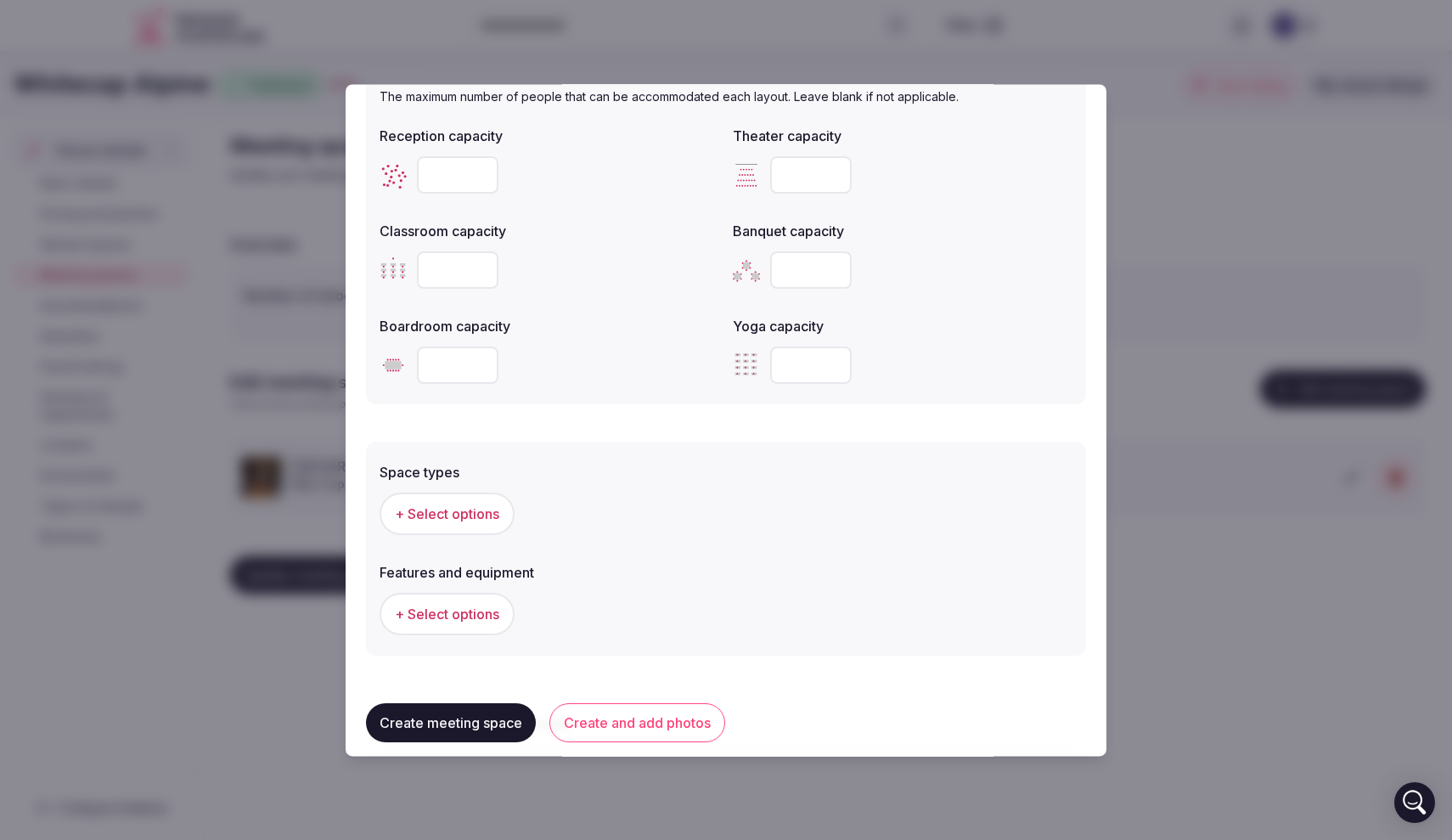
scroll to position [766, 0]
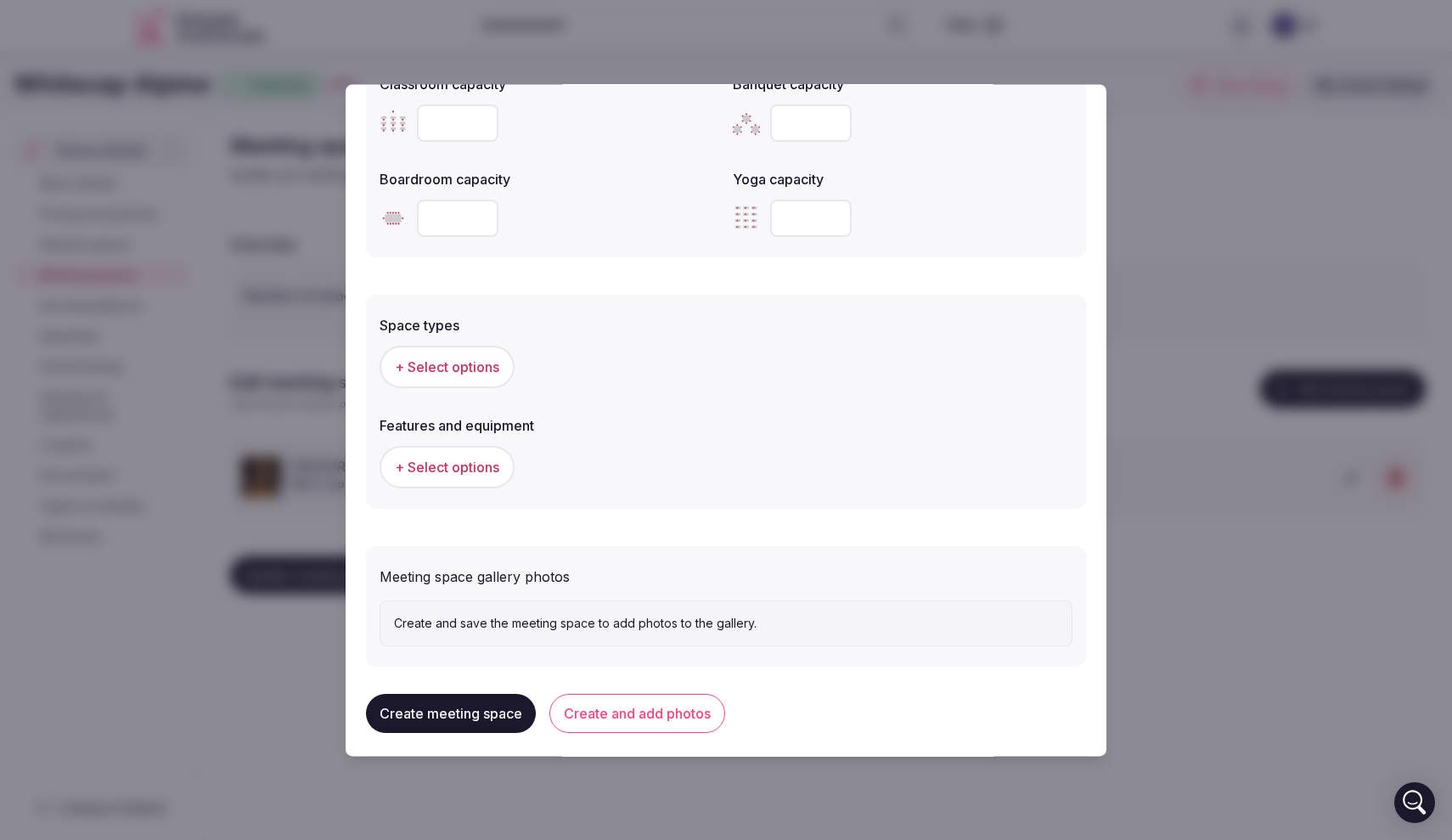
type input "**"
click at [482, 358] on span "+ Select options" at bounding box center [446, 367] width 104 height 19
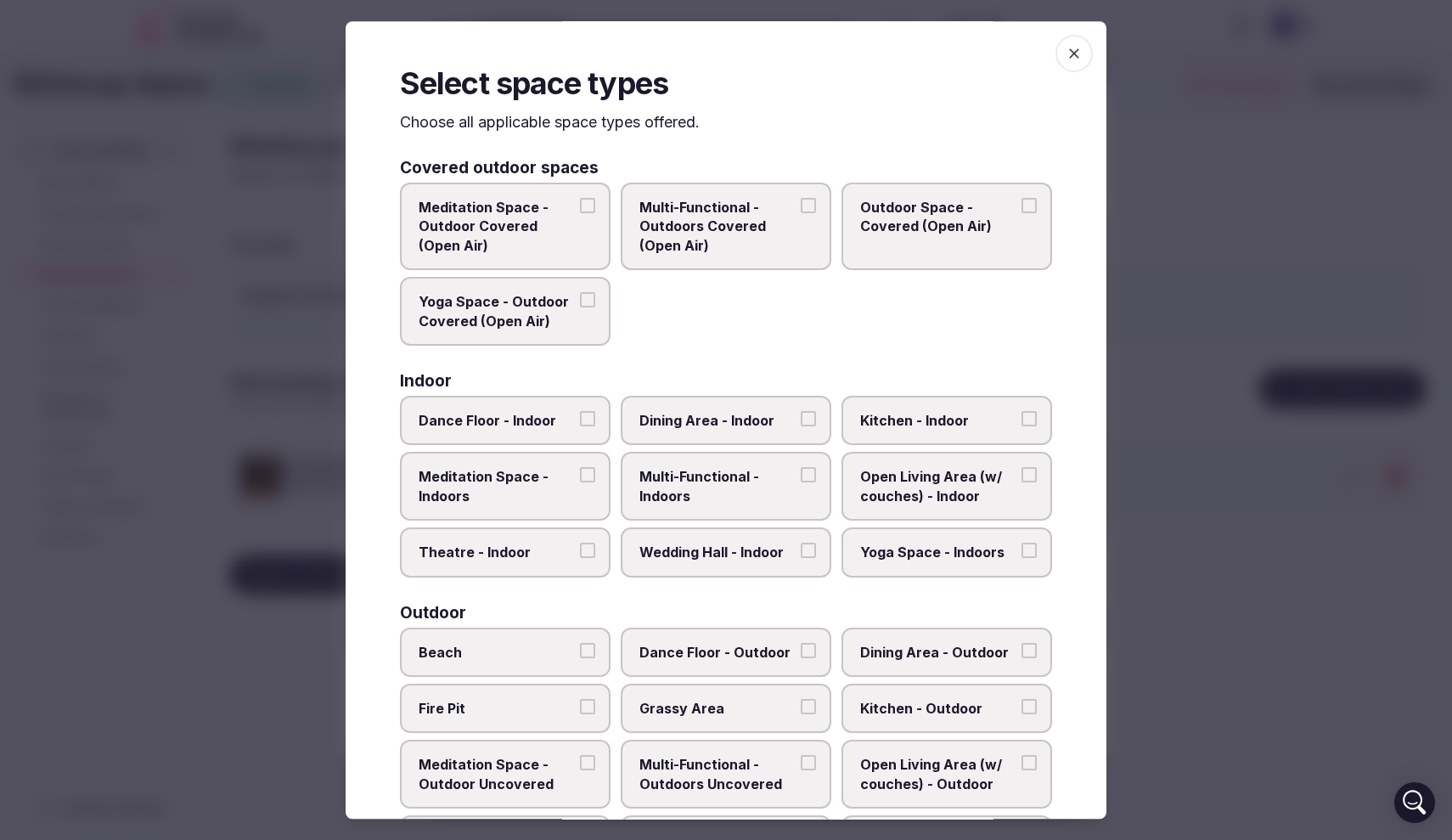
click at [560, 308] on span "Yoga Space - Outdoor Covered (Open Air)" at bounding box center [497, 311] width 157 height 38
click at [580, 308] on button "Yoga Space - Outdoor Covered (Open Air)" at bounding box center [587, 300] width 15 height 15
click at [926, 230] on span "Outdoor Space - Covered (Open Air)" at bounding box center [938, 217] width 157 height 38
click at [1022, 213] on button "Outdoor Space - Covered (Open Air)" at bounding box center [1029, 205] width 15 height 15
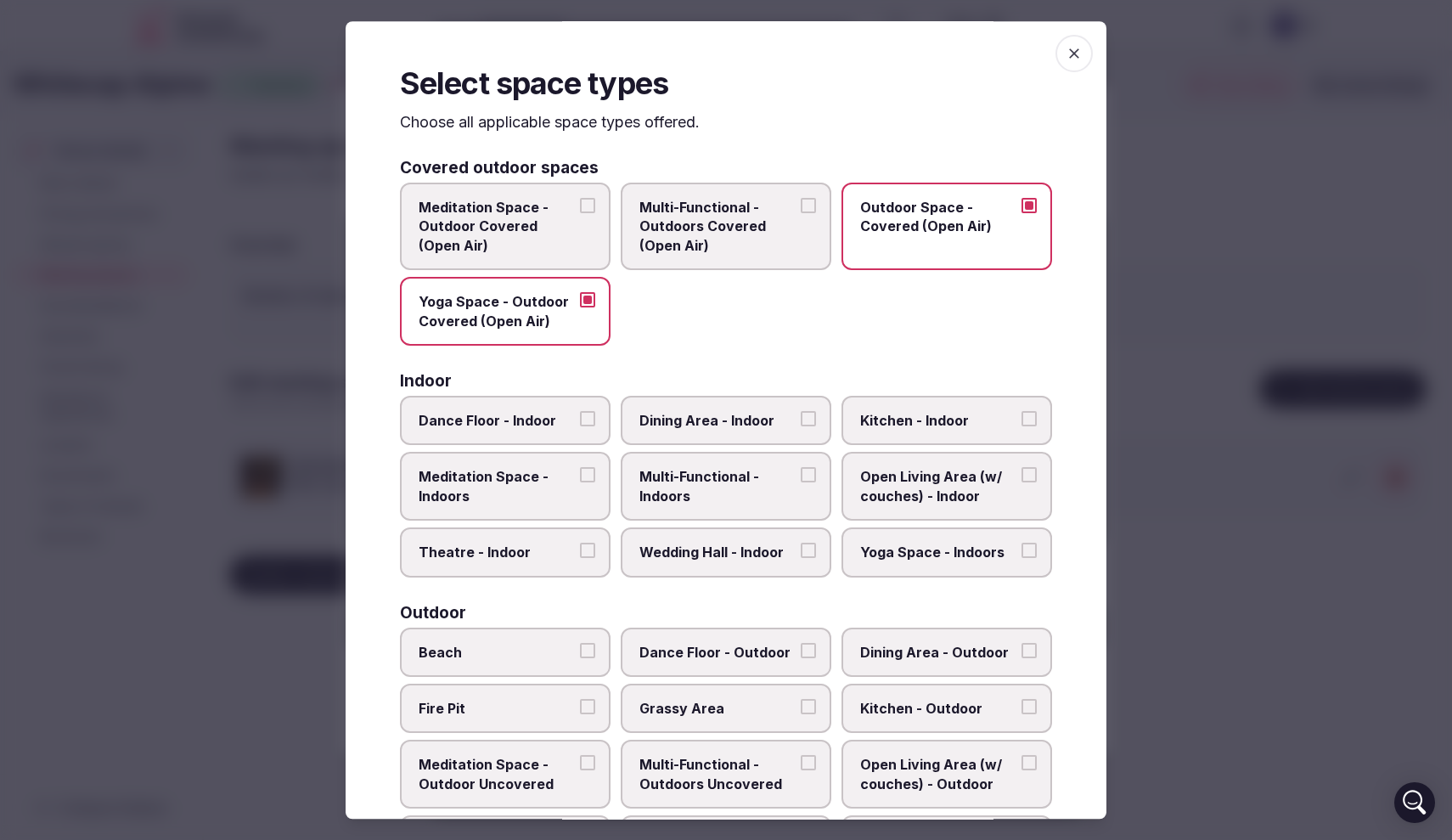
click at [759, 230] on span "Multi-Functional - Outdoors Covered (Open Air)" at bounding box center [717, 226] width 157 height 57
click at [801, 213] on button "Multi-Functional - Outdoors Covered (Open Air)" at bounding box center [808, 205] width 15 height 15
click at [567, 234] on span "Meditation Space - Outdoor Covered (Open Air)" at bounding box center [497, 226] width 157 height 57
click at [580, 213] on button "Meditation Space - Outdoor Covered (Open Air)" at bounding box center [587, 205] width 15 height 15
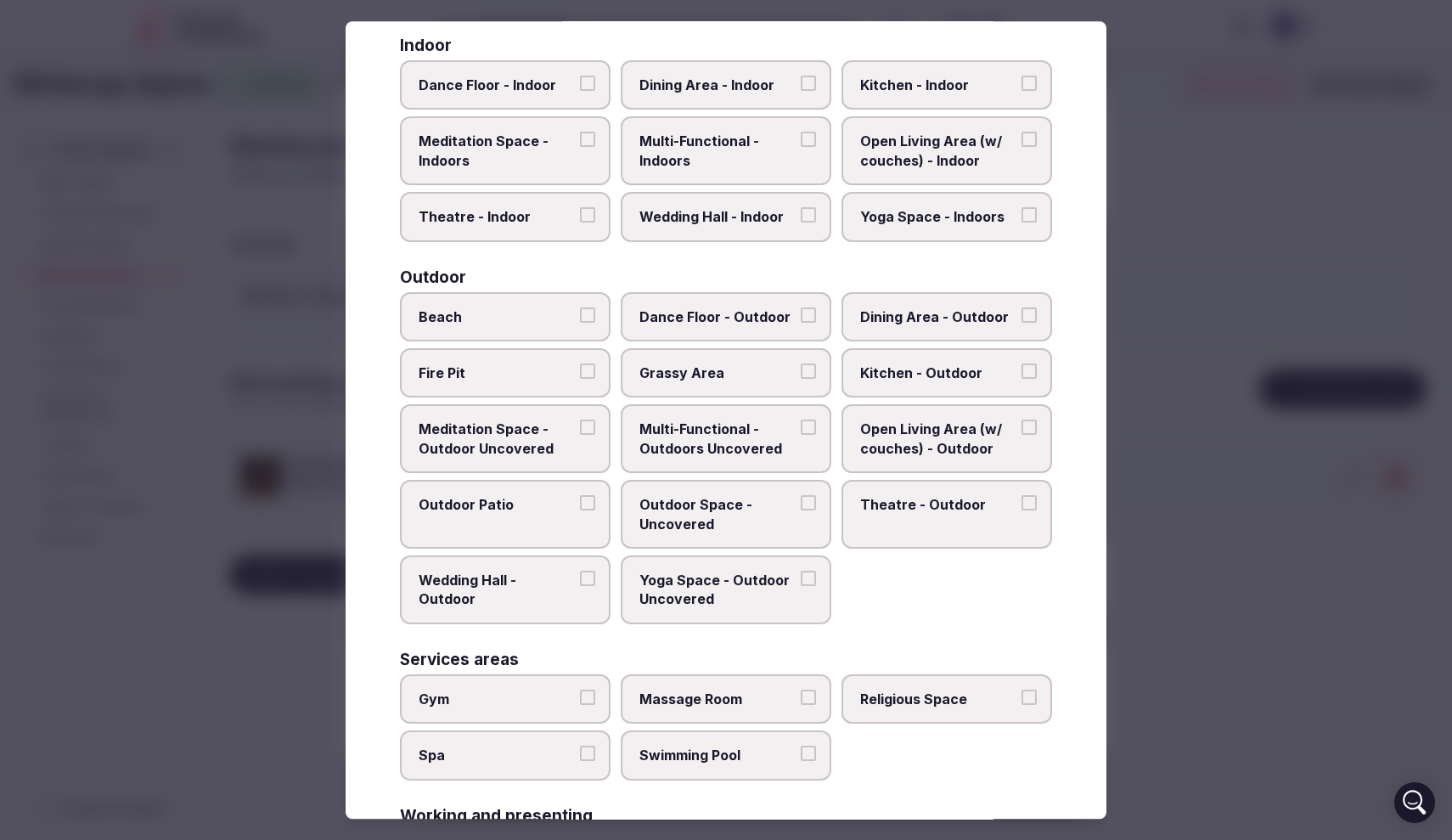
scroll to position [360, 0]
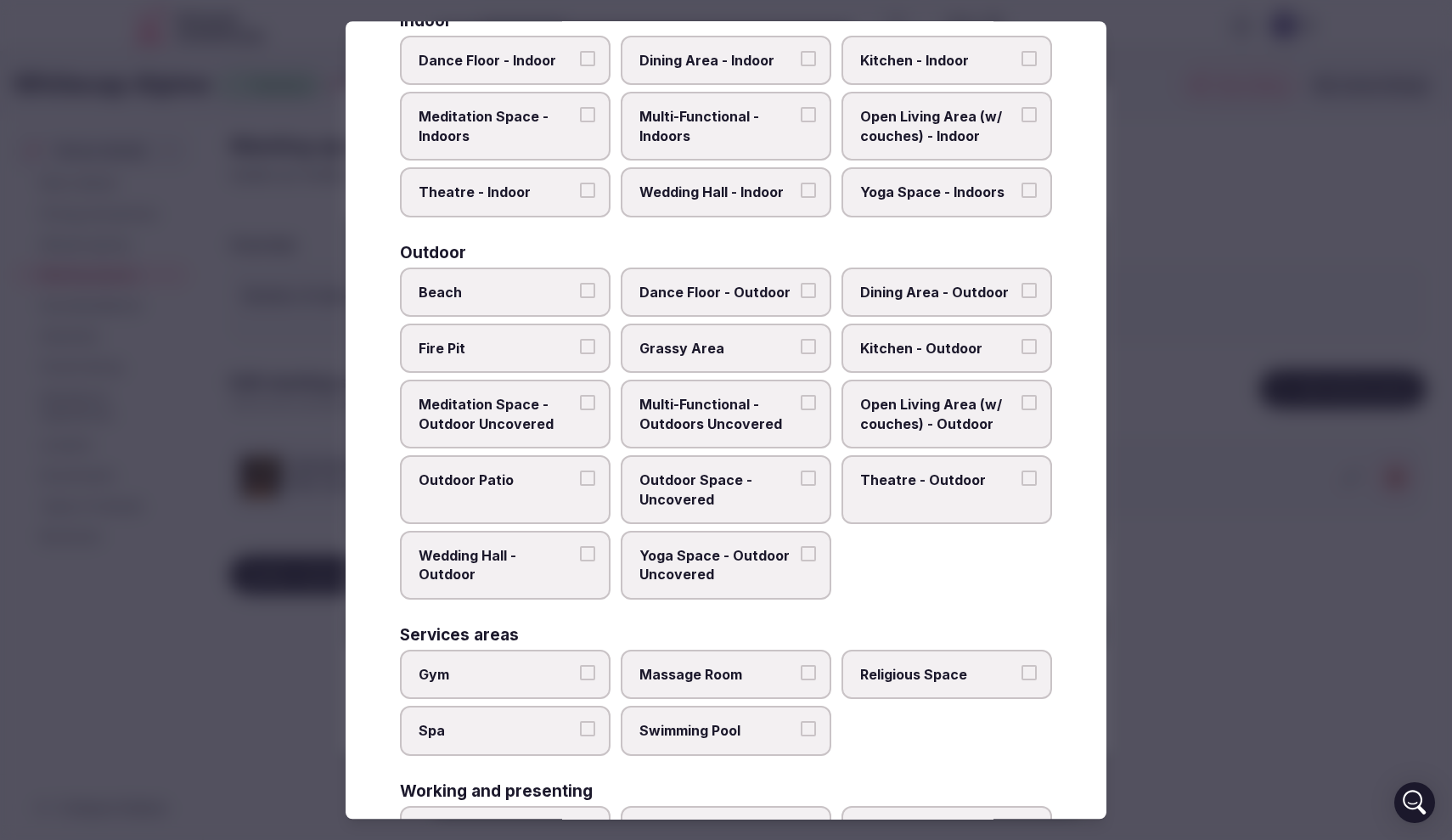
click at [587, 347] on button "Fire Pit" at bounding box center [587, 346] width 15 height 15
click at [765, 293] on span "Dance Floor - Outdoor" at bounding box center [717, 291] width 157 height 19
click at [801, 293] on button "Dance Floor - Outdoor" at bounding box center [808, 290] width 15 height 15
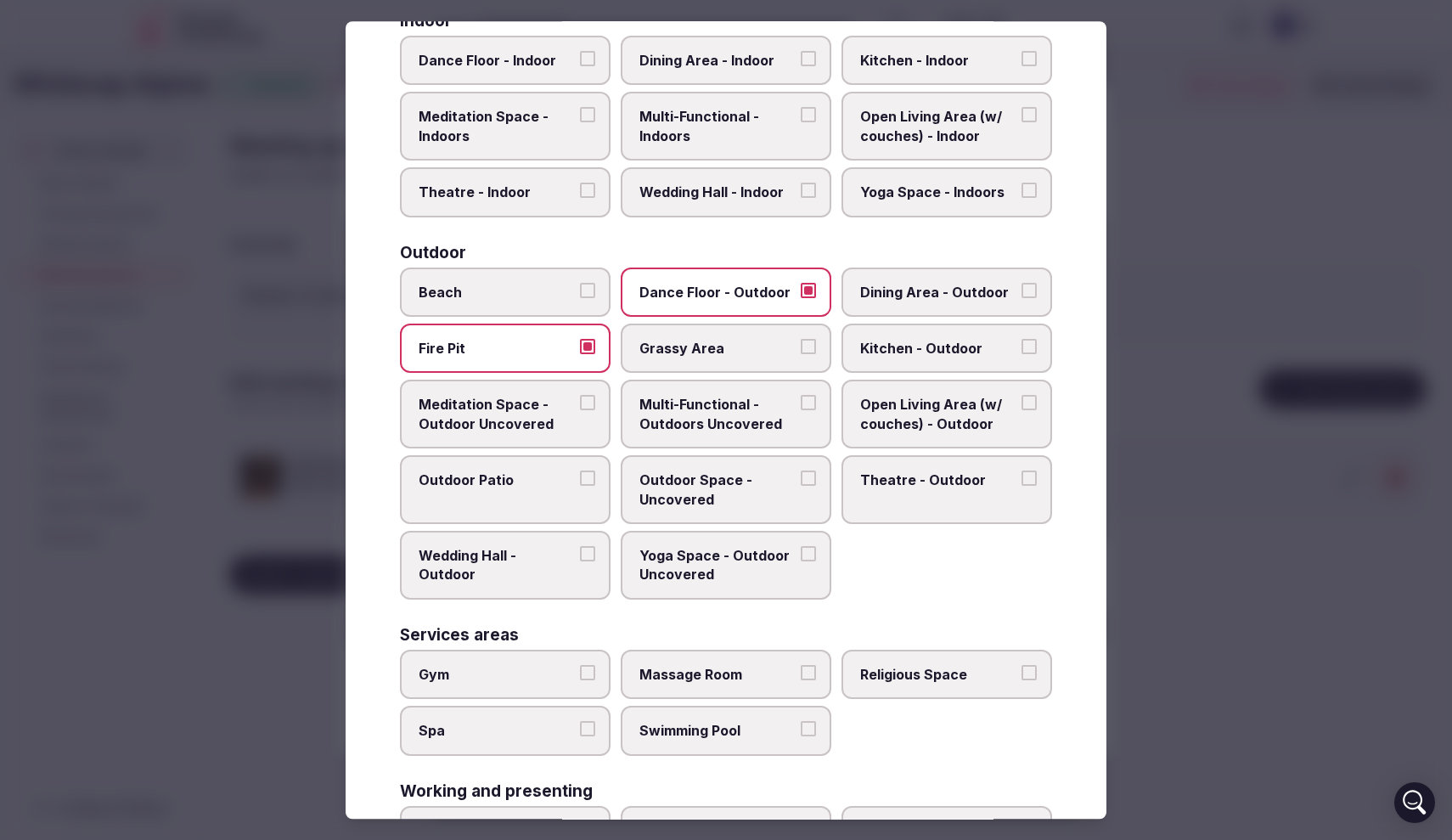
click at [751, 352] on span "Grassy Area" at bounding box center [717, 348] width 157 height 19
click at [801, 352] on button "Grassy Area" at bounding box center [808, 346] width 15 height 15
click at [893, 296] on span "Dining Area - Outdoor" at bounding box center [938, 291] width 157 height 19
click at [1022, 296] on button "Dining Area - Outdoor" at bounding box center [1029, 290] width 15 height 15
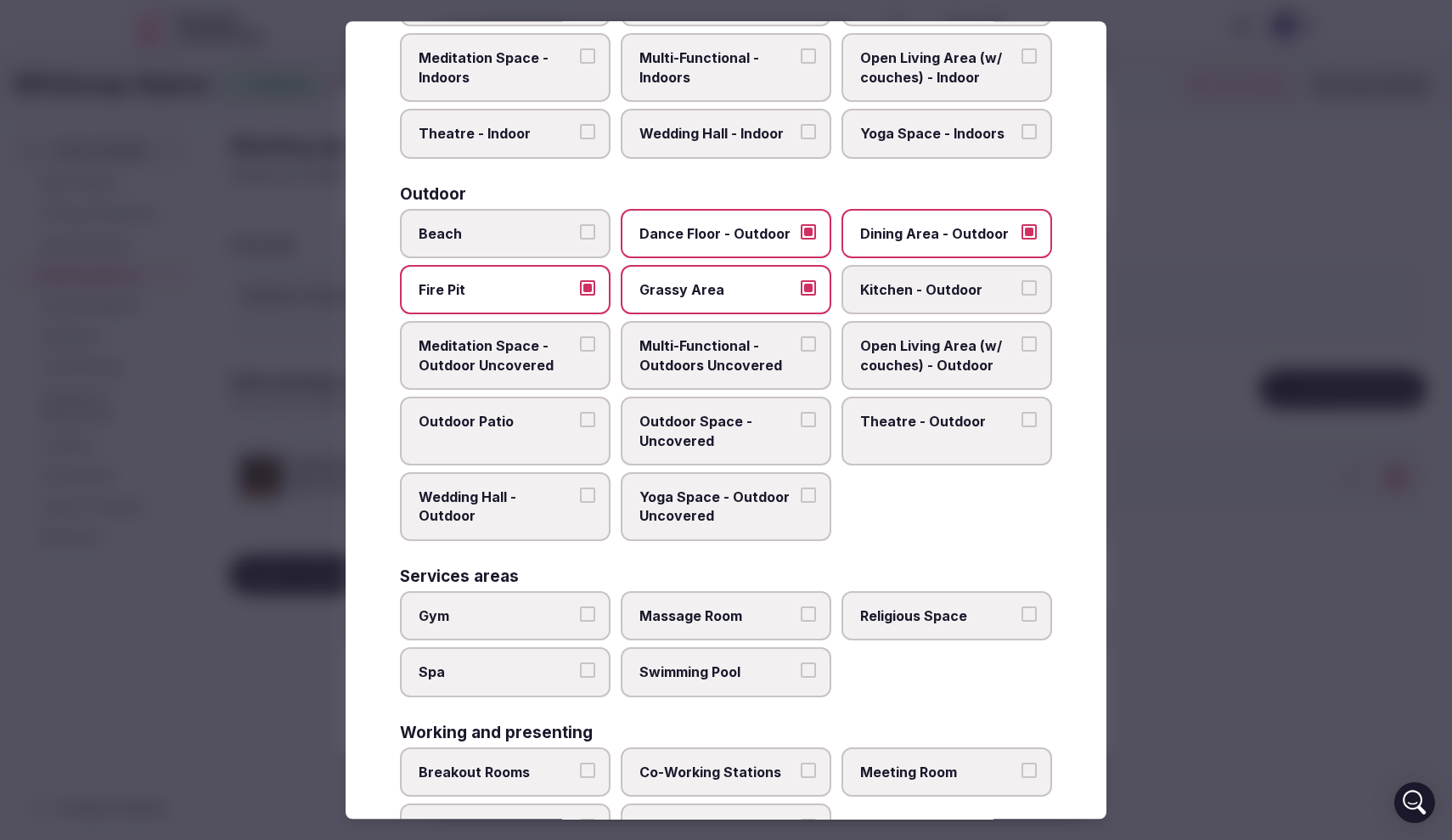
scroll to position [421, 0]
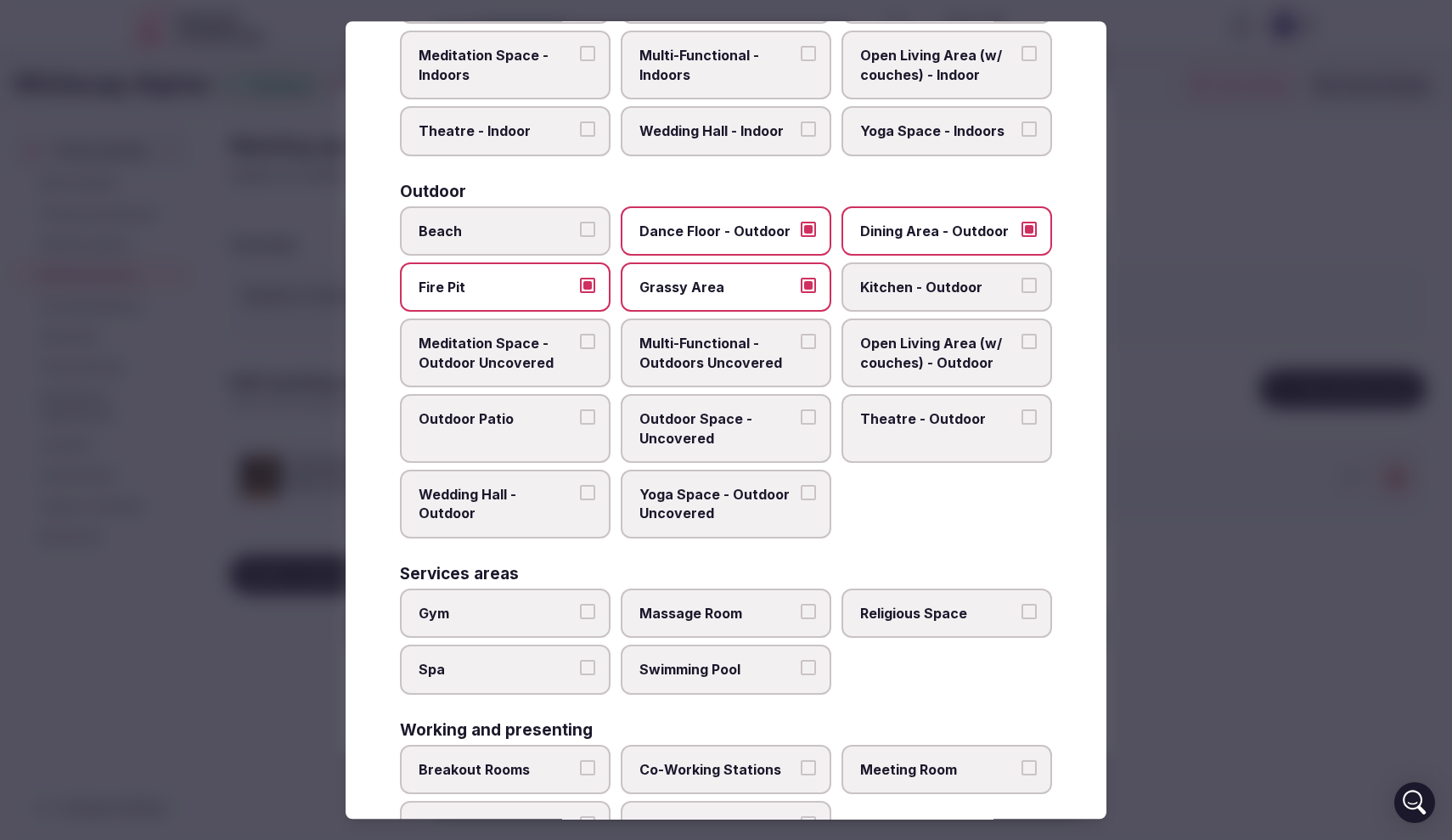
click at [529, 350] on span "Meditation Space - Outdoor Uncovered" at bounding box center [497, 354] width 157 height 38
click at [580, 350] on button "Meditation Space - Outdoor Uncovered" at bounding box center [587, 342] width 15 height 15
click at [746, 358] on span "Multi-Functional - Outdoors Uncovered" at bounding box center [717, 354] width 157 height 38
click at [801, 350] on button "Multi-Functional - Outdoors Uncovered" at bounding box center [808, 342] width 15 height 15
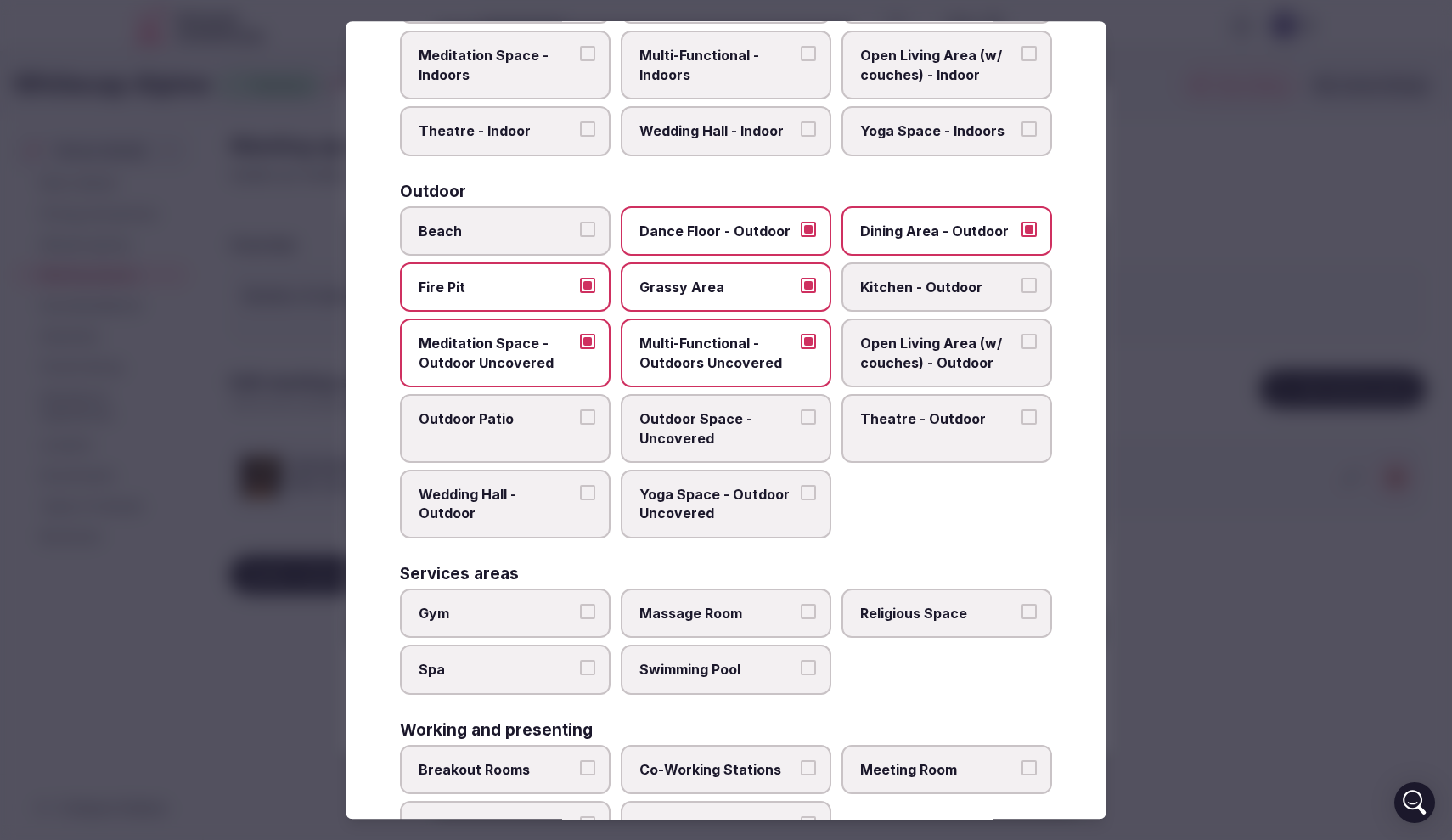
click at [746, 358] on span "Multi-Functional - Outdoors Uncovered" at bounding box center [717, 354] width 157 height 38
click at [801, 350] on button "Multi-Functional - Outdoors Uncovered" at bounding box center [808, 342] width 15 height 15
click at [903, 358] on span "Open Living Area (w/ couches) - Outdoor" at bounding box center [938, 354] width 157 height 38
click at [1022, 350] on button "Open Living Area (w/ couches) - Outdoor" at bounding box center [1029, 342] width 15 height 15
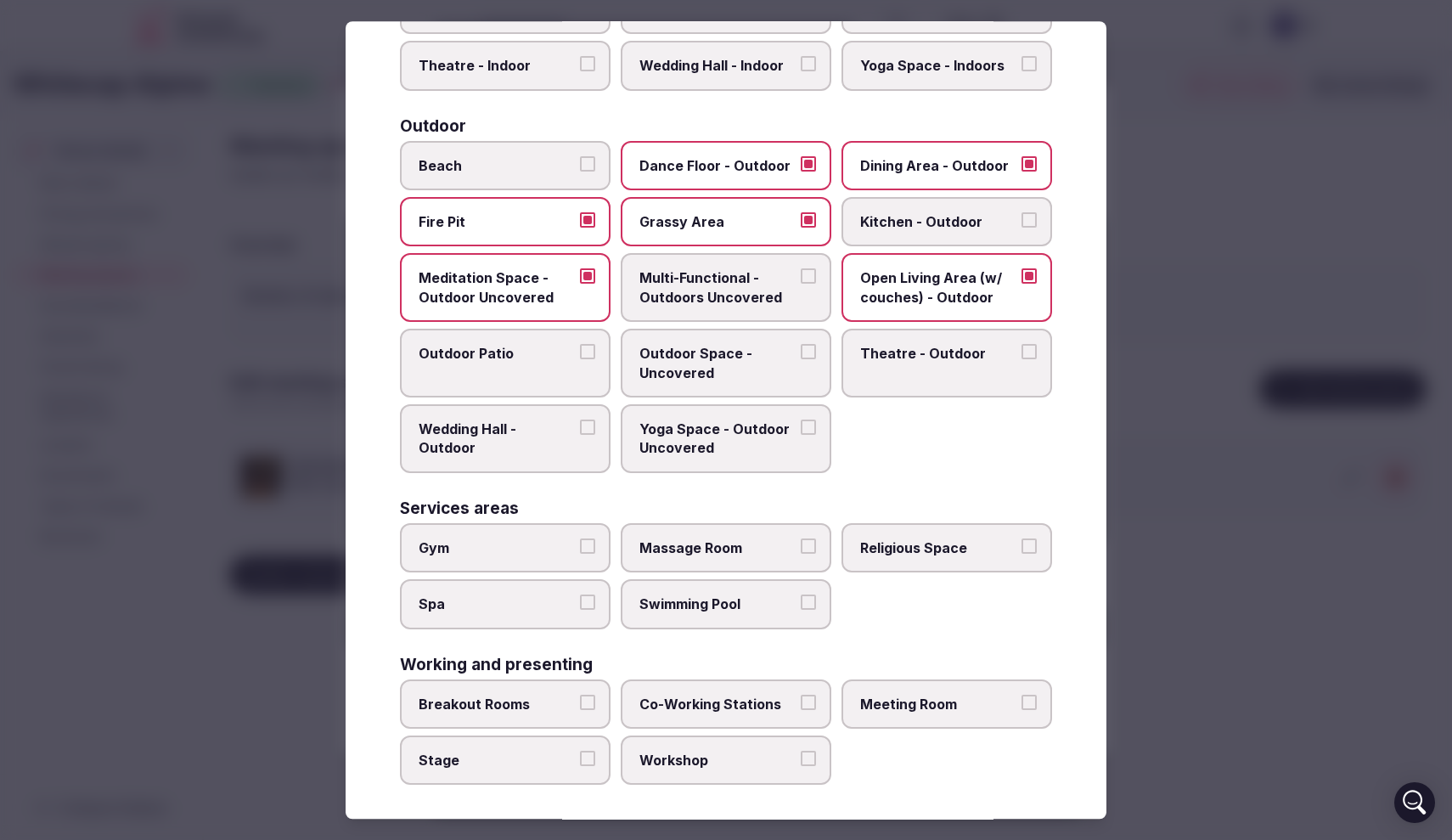
scroll to position [486, 0]
click at [559, 368] on label "Outdoor Patio" at bounding box center [505, 364] width 211 height 69
click at [580, 360] on button "Outdoor Patio" at bounding box center [587, 352] width 15 height 15
click at [913, 364] on label "Theatre - Outdoor" at bounding box center [947, 364] width 211 height 69
click at [1022, 360] on button "Theatre - Outdoor" at bounding box center [1029, 352] width 15 height 15
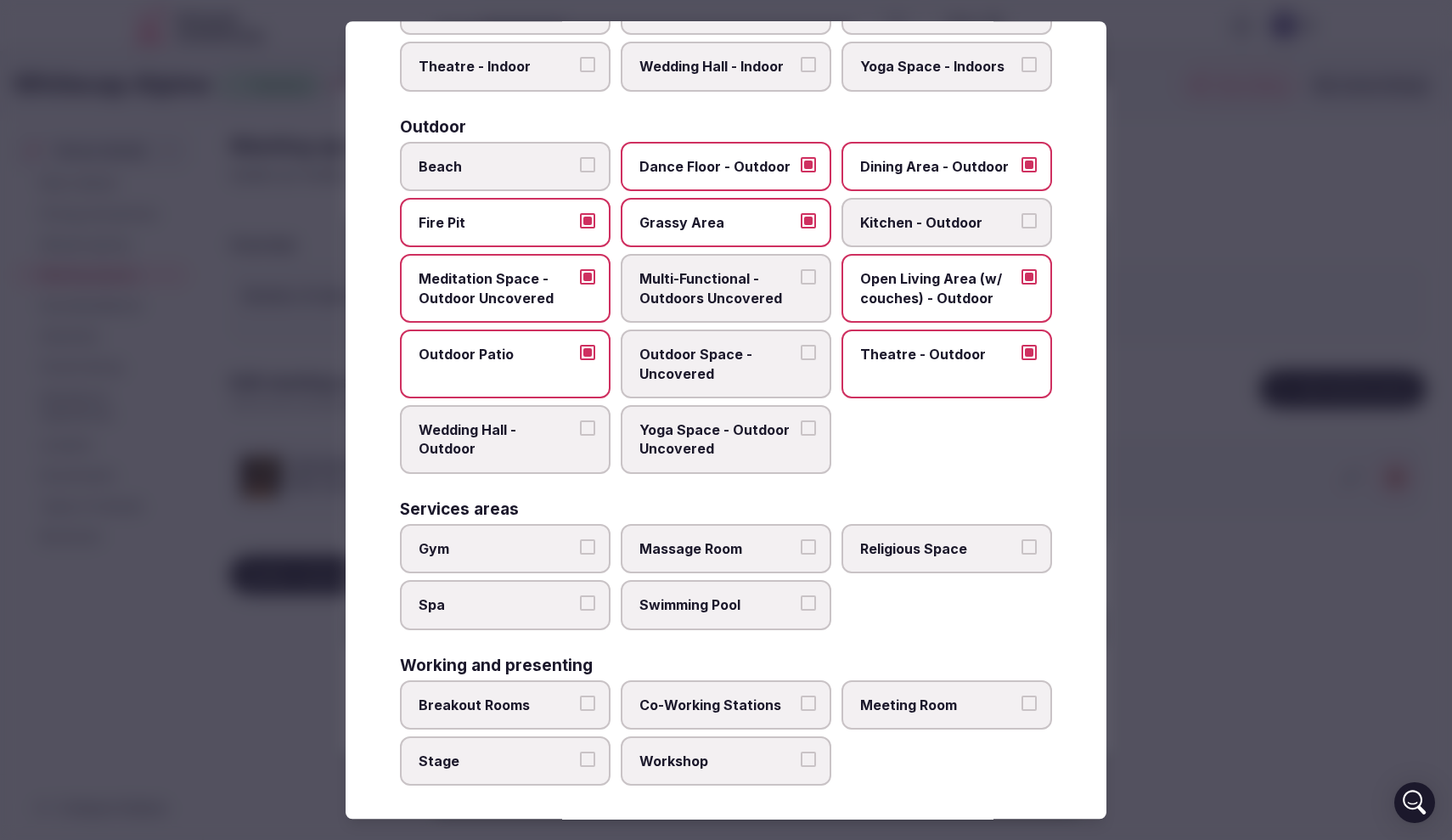
click at [568, 434] on label "Wedding Hall - Outdoor" at bounding box center [505, 440] width 211 height 69
click at [580, 434] on button "Wedding Hall - Outdoor" at bounding box center [587, 427] width 15 height 15
click at [702, 387] on label "Outdoor Space - Uncovered" at bounding box center [726, 364] width 211 height 69
click at [801, 360] on button "Outdoor Space - Uncovered" at bounding box center [808, 352] width 15 height 15
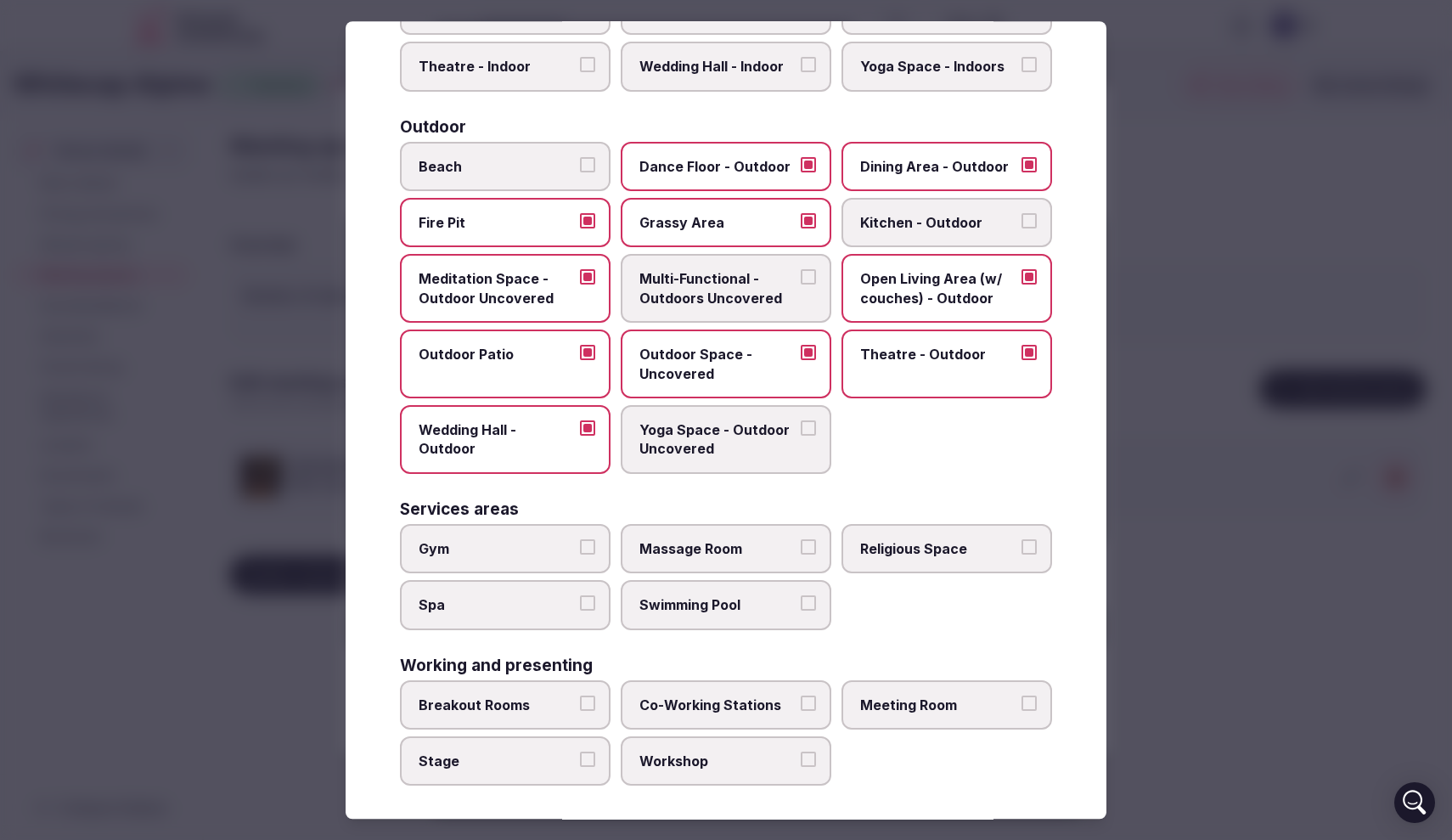
click at [715, 429] on span "Yoga Space - Outdoor Uncovered" at bounding box center [717, 439] width 157 height 38
click at [801, 429] on button "Yoga Space - Outdoor Uncovered" at bounding box center [808, 427] width 15 height 15
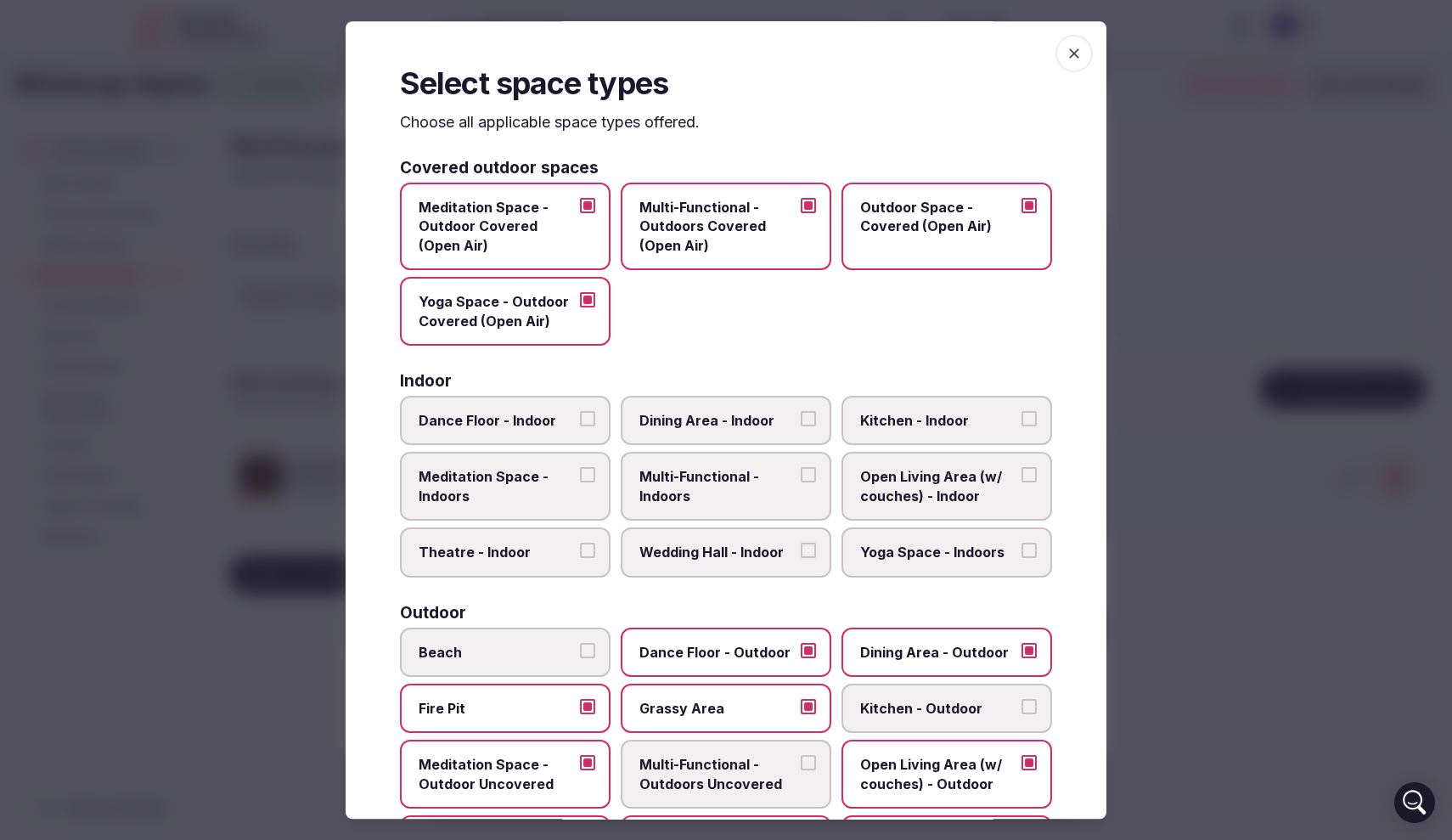
scroll to position [0, 0]
click at [1076, 54] on icon "button" at bounding box center [1074, 52] width 10 height 10
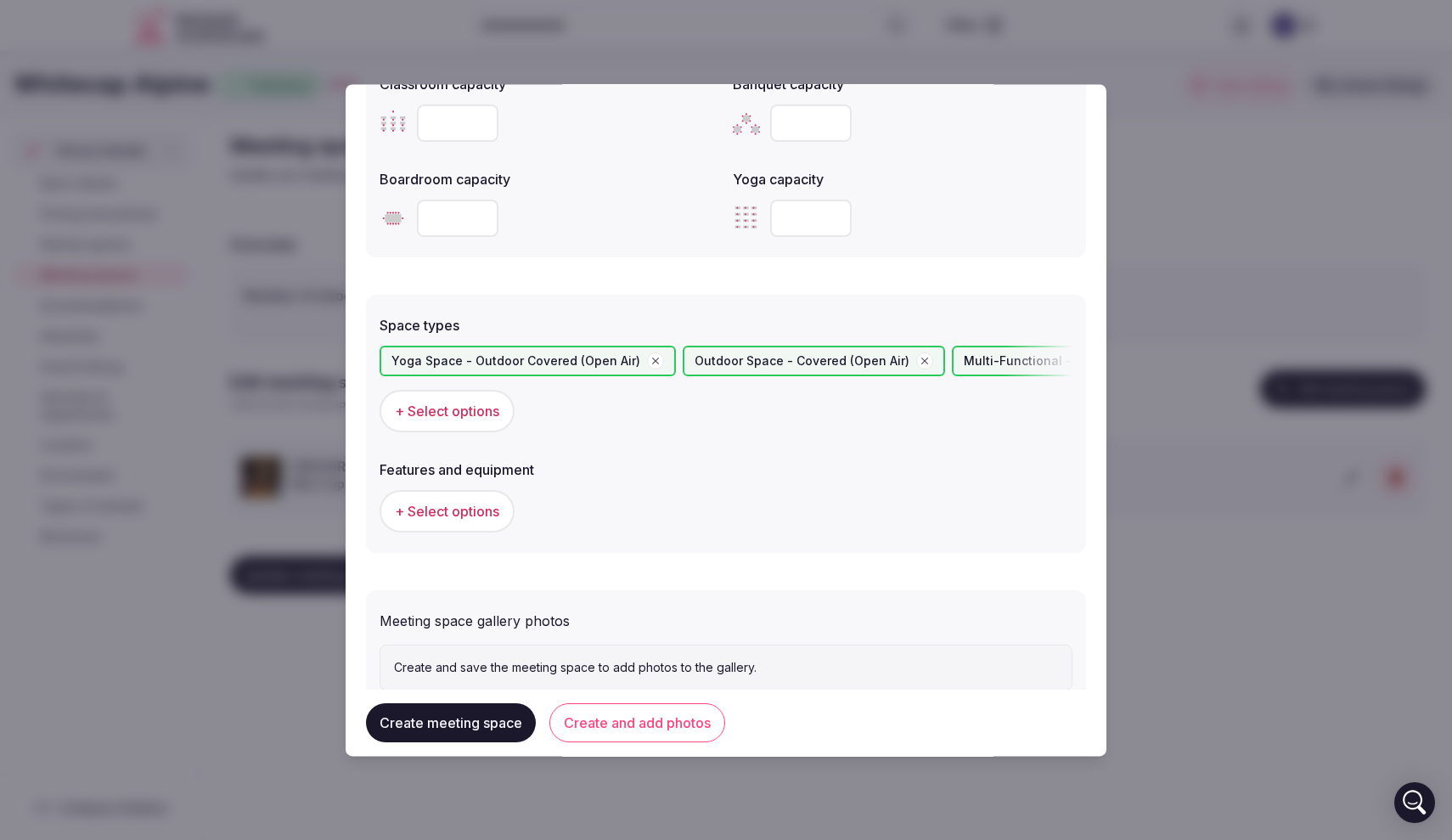
click at [492, 516] on span "+ Select options" at bounding box center [446, 511] width 104 height 19
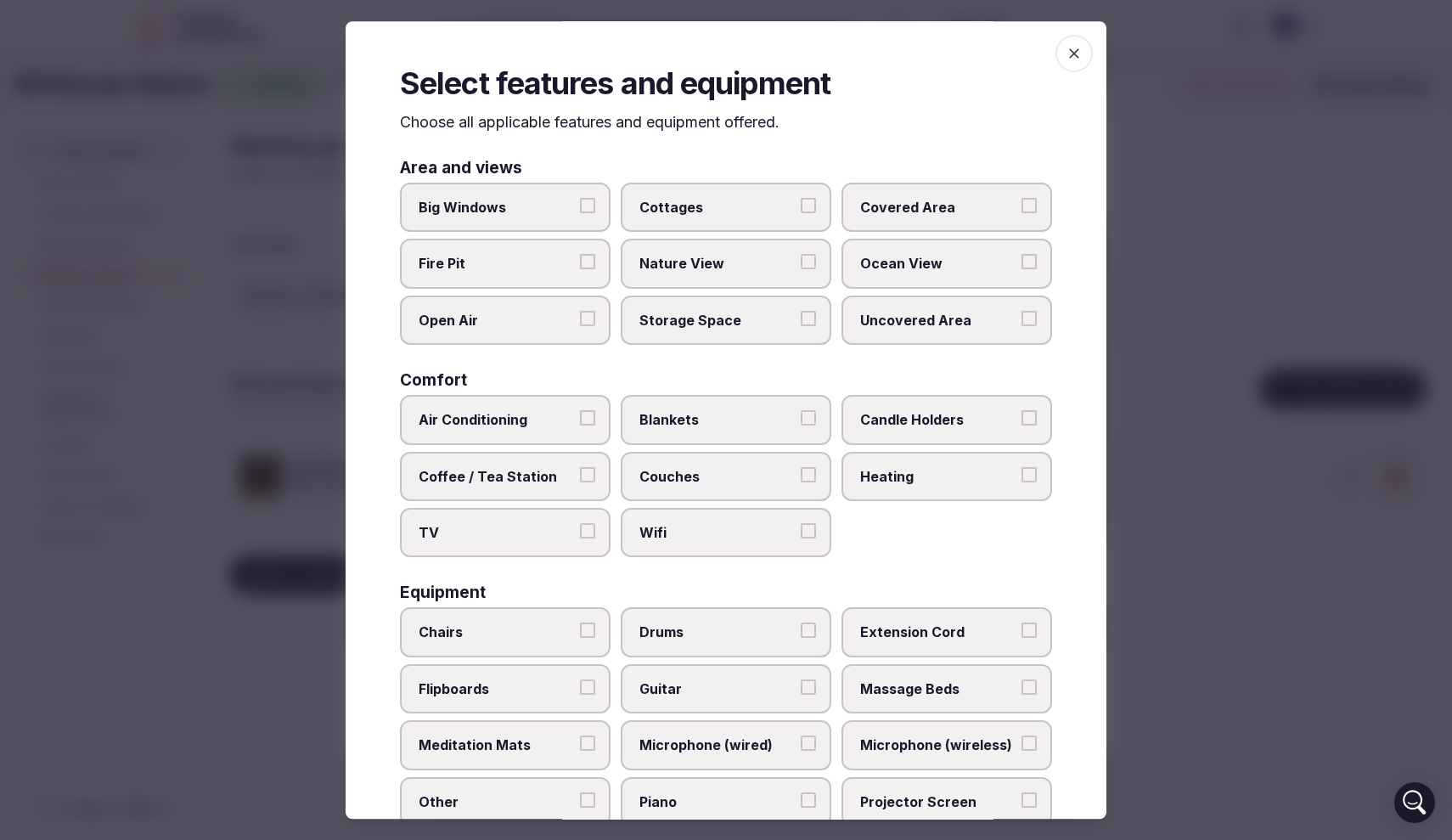
click at [532, 272] on span "Fire Pit" at bounding box center [497, 263] width 157 height 19
click at [580, 270] on button "Fire Pit" at bounding box center [587, 262] width 15 height 15
click at [557, 323] on span "Open Air" at bounding box center [497, 320] width 157 height 19
click at [580, 323] on button "Open Air" at bounding box center [587, 318] width 15 height 15
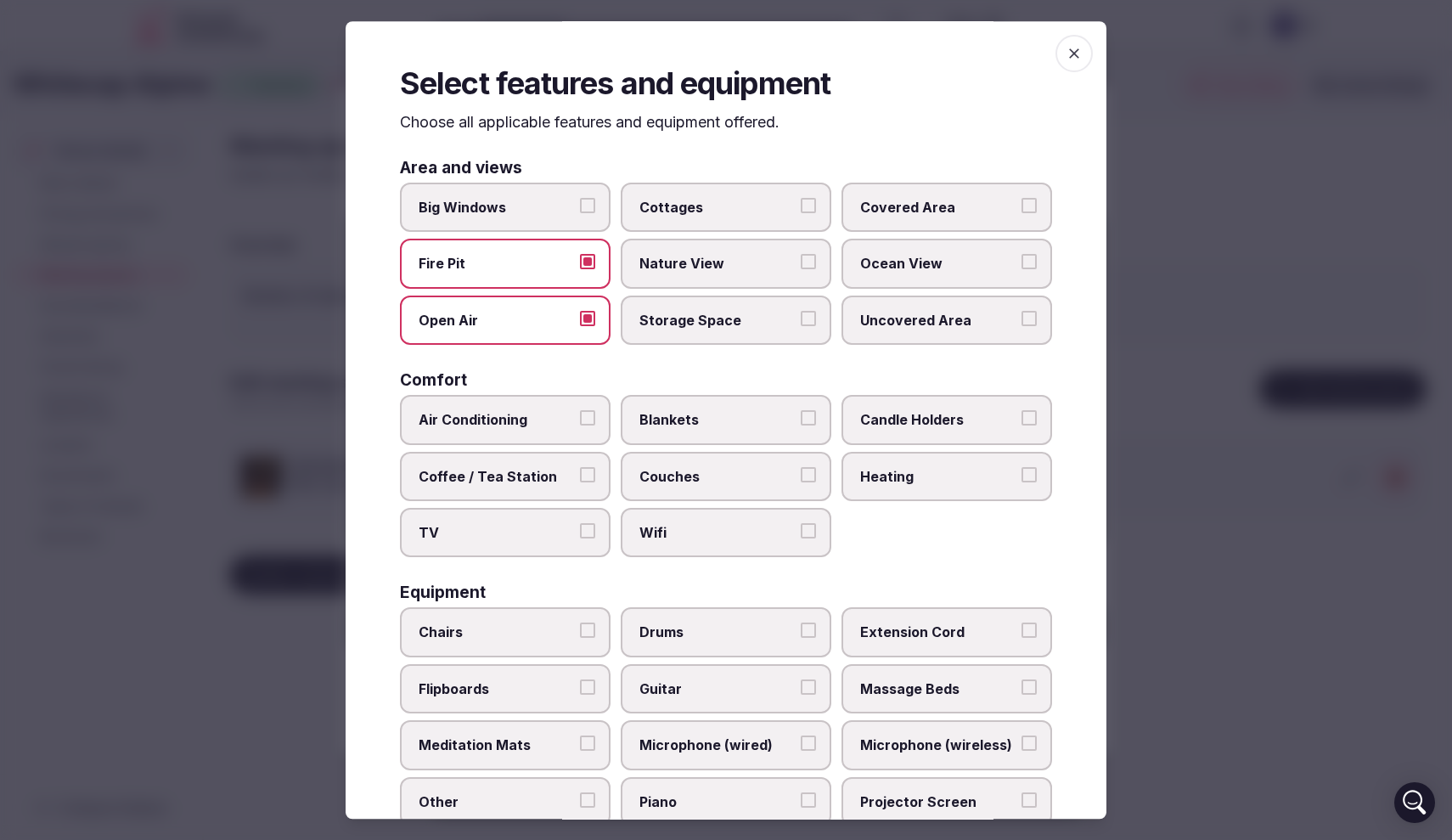
click at [694, 267] on span "Nature View" at bounding box center [717, 263] width 157 height 19
click at [801, 267] on button "Nature View" at bounding box center [808, 262] width 15 height 15
click at [777, 220] on label "Cottages" at bounding box center [726, 207] width 211 height 49
click at [801, 213] on button "Cottages" at bounding box center [808, 205] width 15 height 15
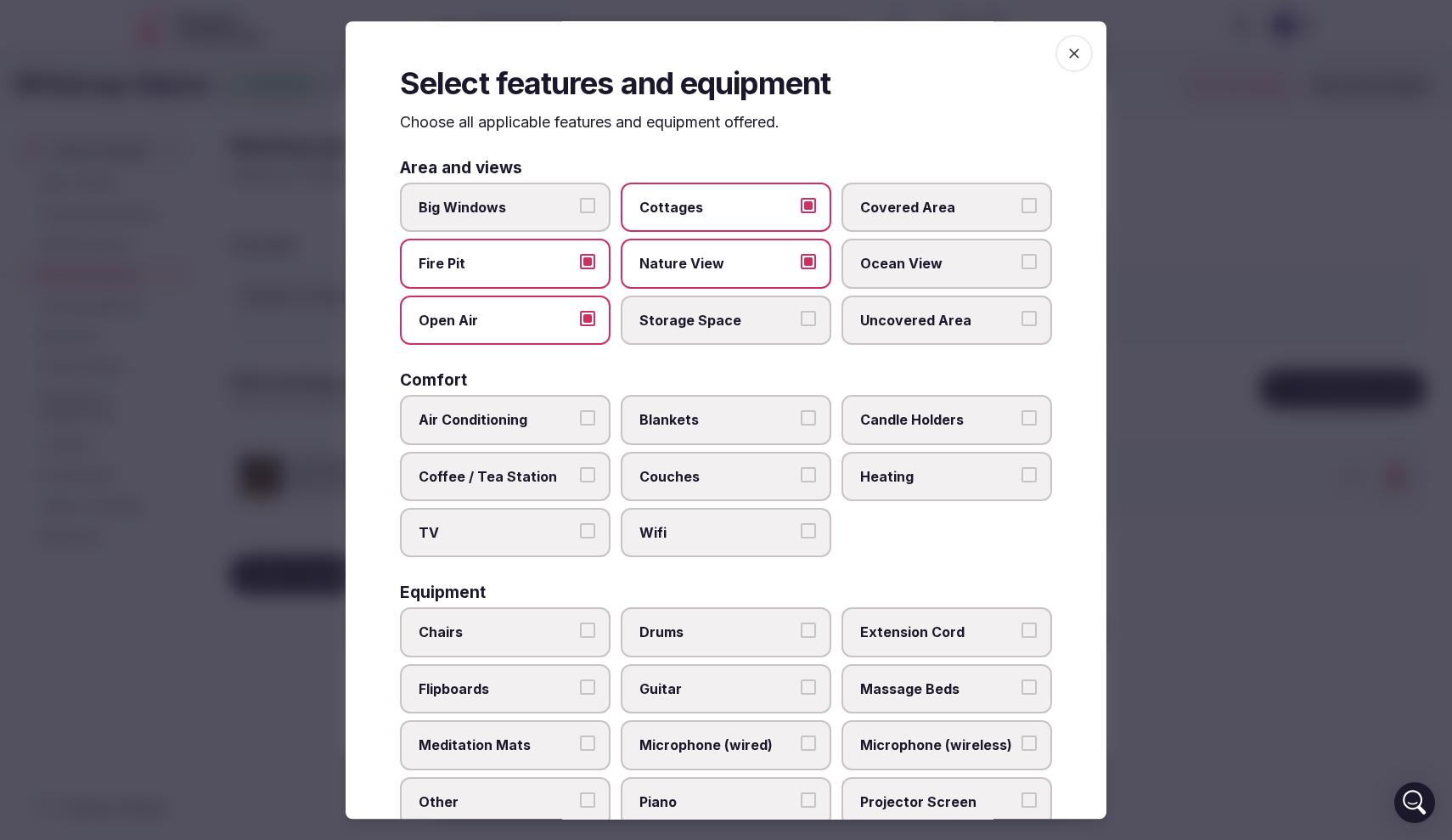
click at [902, 217] on label "Covered Area" at bounding box center [947, 207] width 211 height 49
click at [1022, 213] on button "Covered Area" at bounding box center [1029, 205] width 15 height 15
click at [893, 329] on label "Uncovered Area" at bounding box center [947, 320] width 211 height 49
click at [1022, 326] on button "Uncovered Area" at bounding box center [1029, 318] width 15 height 15
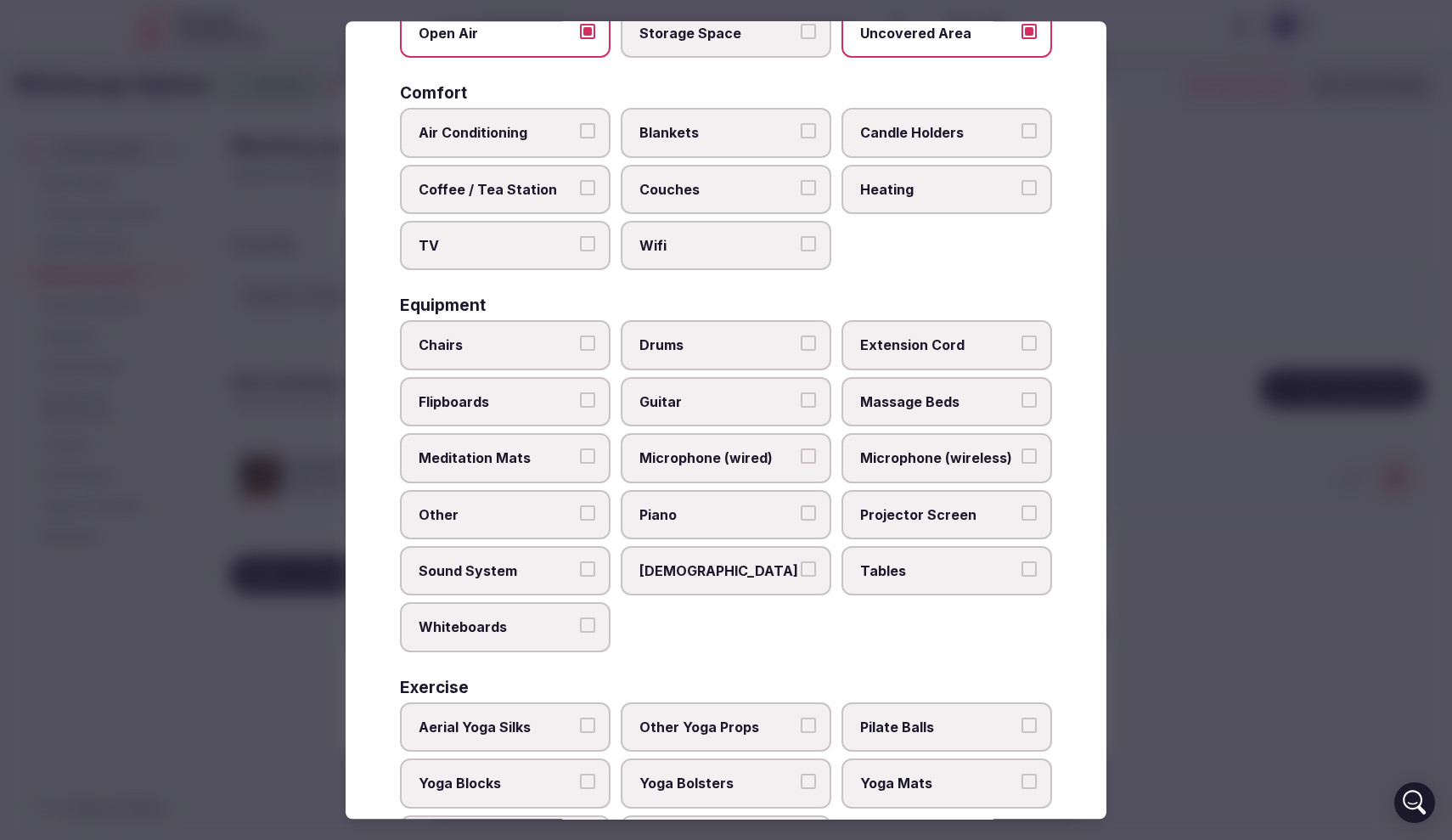
scroll to position [288, 0]
click at [572, 568] on span "Sound System" at bounding box center [497, 569] width 157 height 19
click at [580, 568] on button "Sound System" at bounding box center [587, 568] width 15 height 15
click at [547, 347] on span "Chairs" at bounding box center [497, 345] width 157 height 19
click at [580, 347] on button "Chairs" at bounding box center [587, 343] width 15 height 15
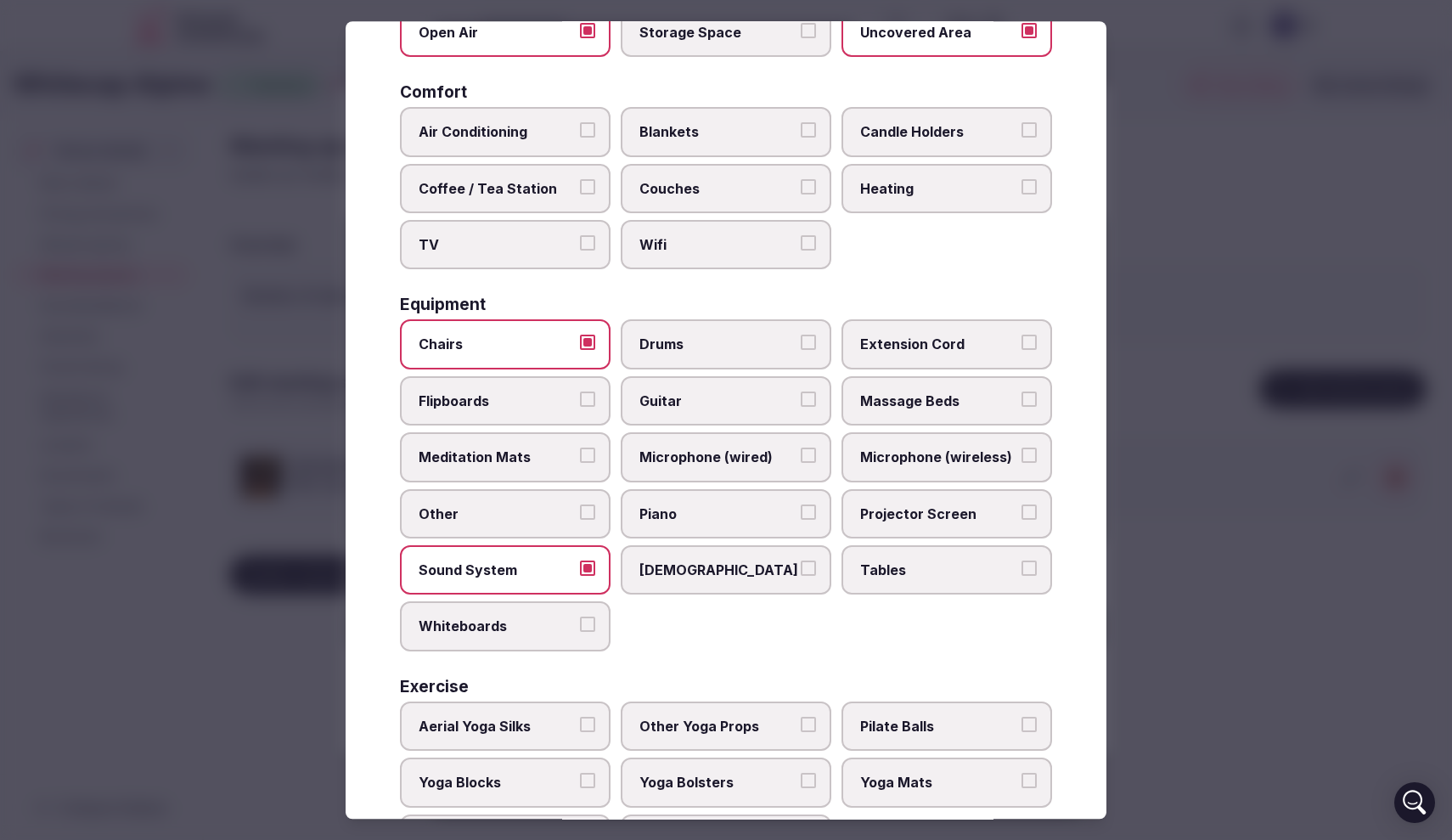
click at [766, 392] on span "Guitar" at bounding box center [717, 401] width 157 height 19
click at [801, 392] on button "Guitar" at bounding box center [808, 399] width 15 height 15
click at [531, 408] on label "Flipboards" at bounding box center [505, 401] width 211 height 49
click at [580, 406] on button "Flipboards" at bounding box center [587, 399] width 15 height 15
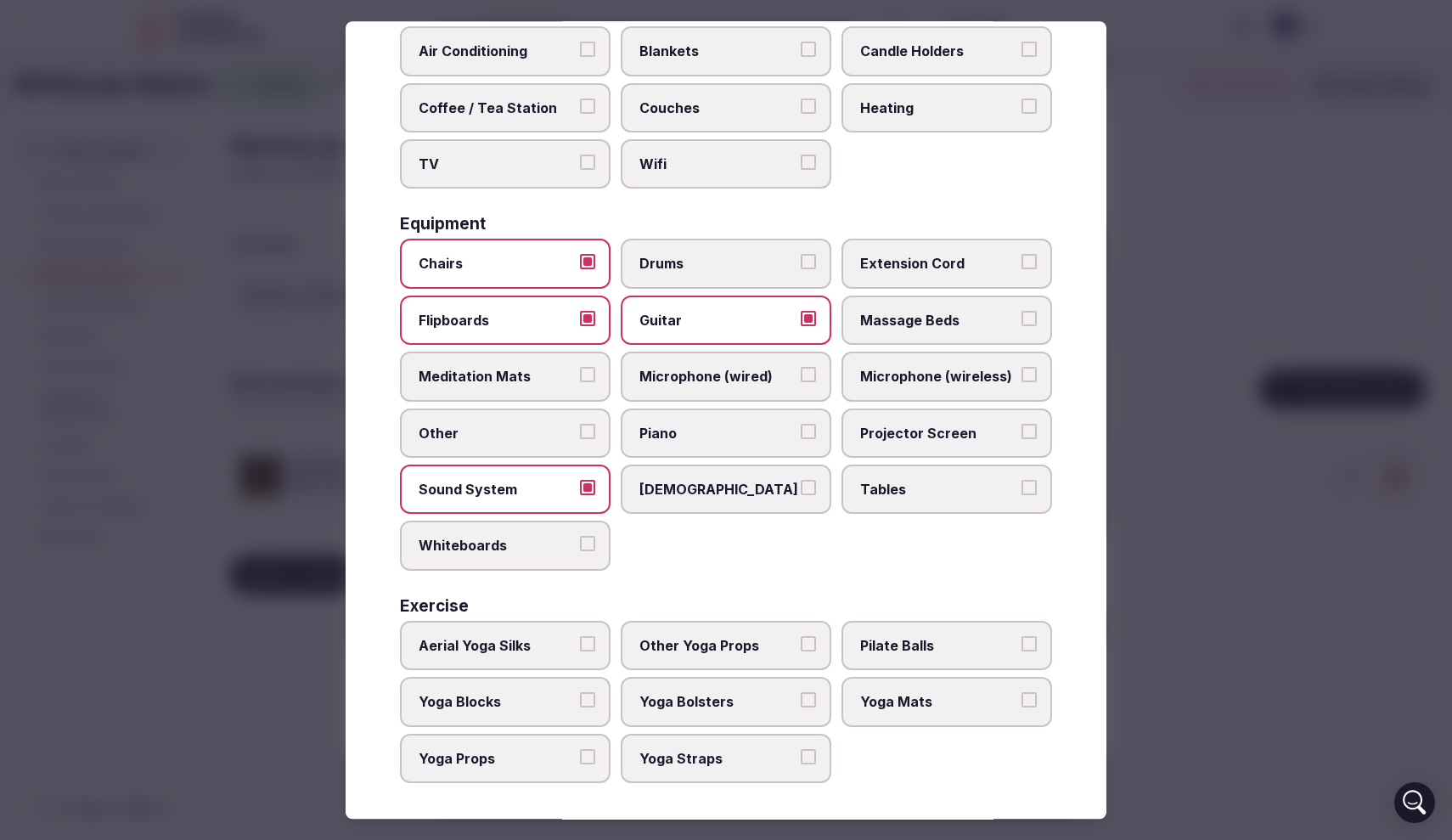
scroll to position [368, 0]
click at [590, 713] on label "Yoga Blocks" at bounding box center [505, 702] width 211 height 49
click at [590, 708] on button "Yoga Blocks" at bounding box center [587, 701] width 15 height 15
click at [903, 693] on span "Yoga Mats" at bounding box center [938, 702] width 157 height 19
click at [1022, 693] on button "Yoga Mats" at bounding box center [1029, 701] width 15 height 15
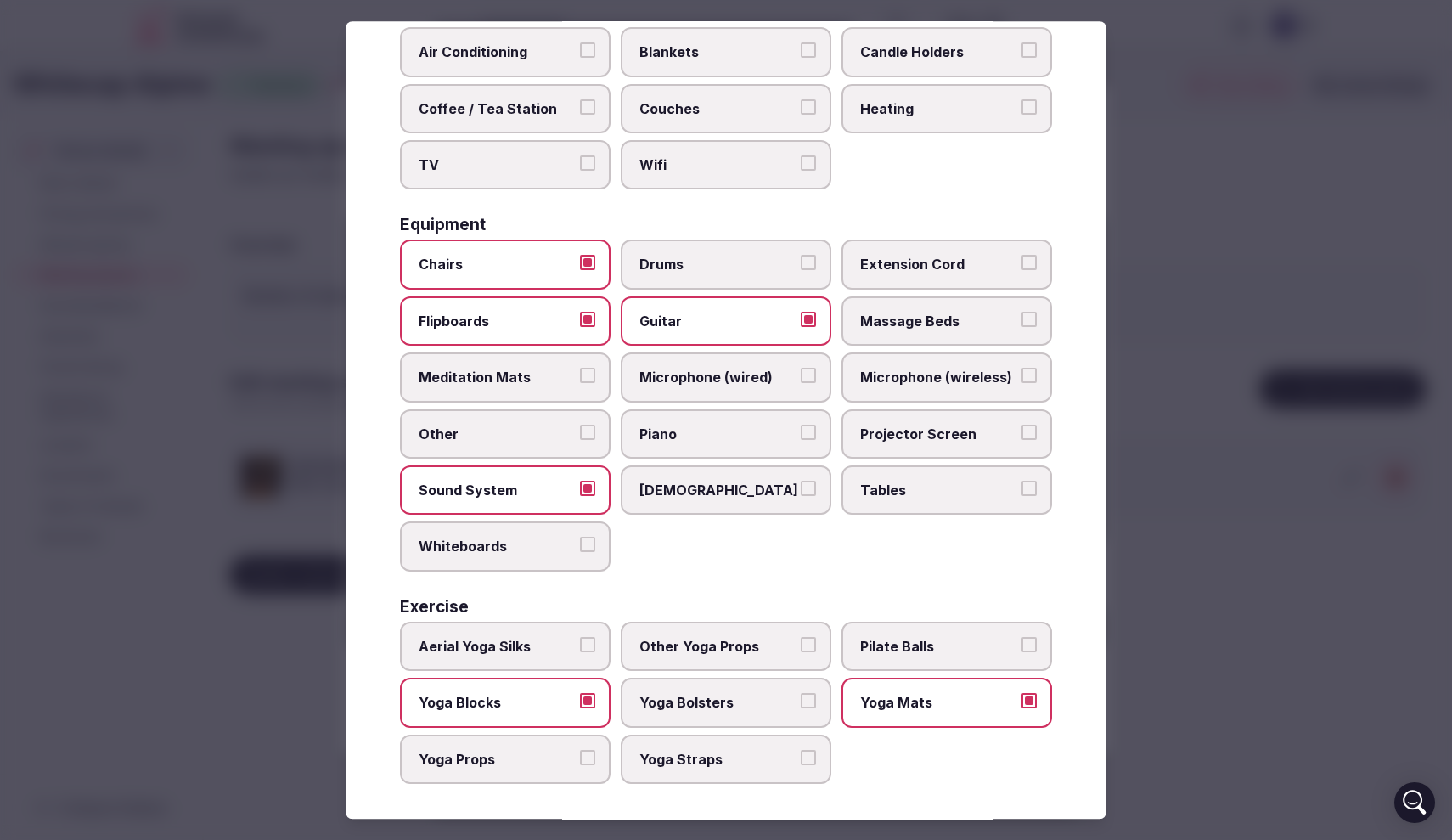
click at [1218, 245] on div at bounding box center [726, 420] width 1452 height 840
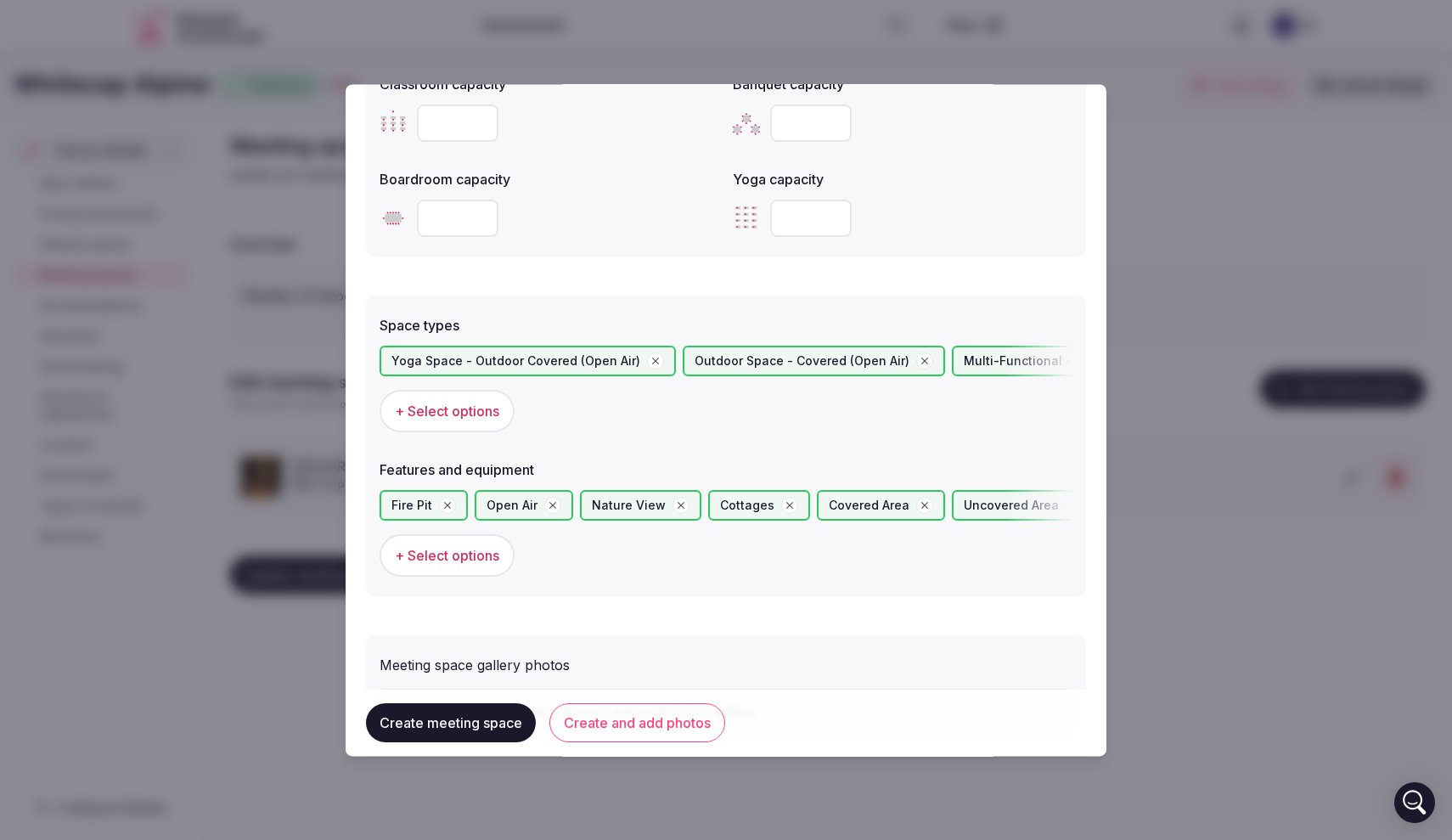
click at [660, 726] on button "Create and add photos" at bounding box center [637, 722] width 176 height 39
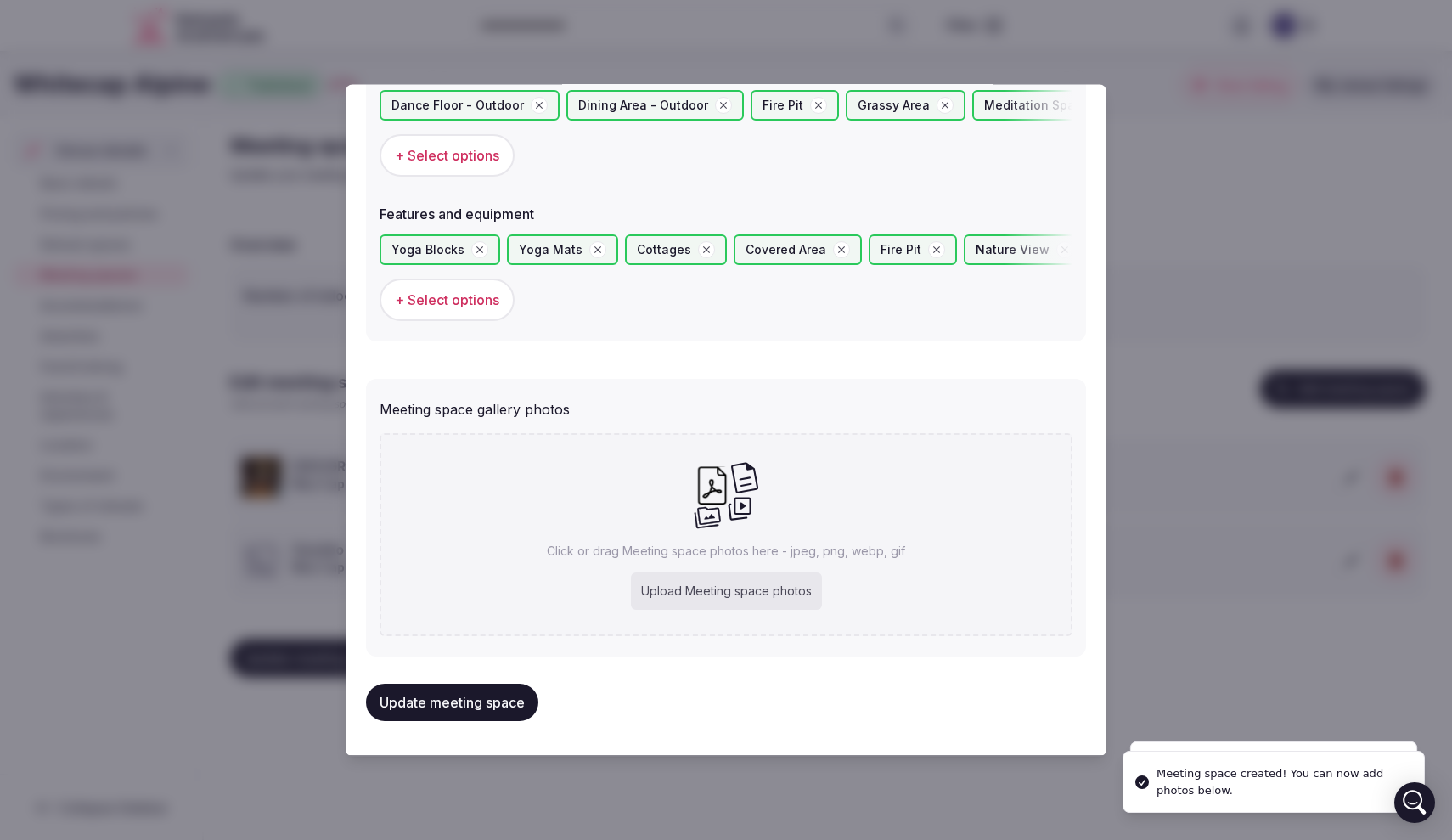
scroll to position [1021, 0]
click at [685, 589] on div "Upload Meeting space photos" at bounding box center [726, 592] width 191 height 37
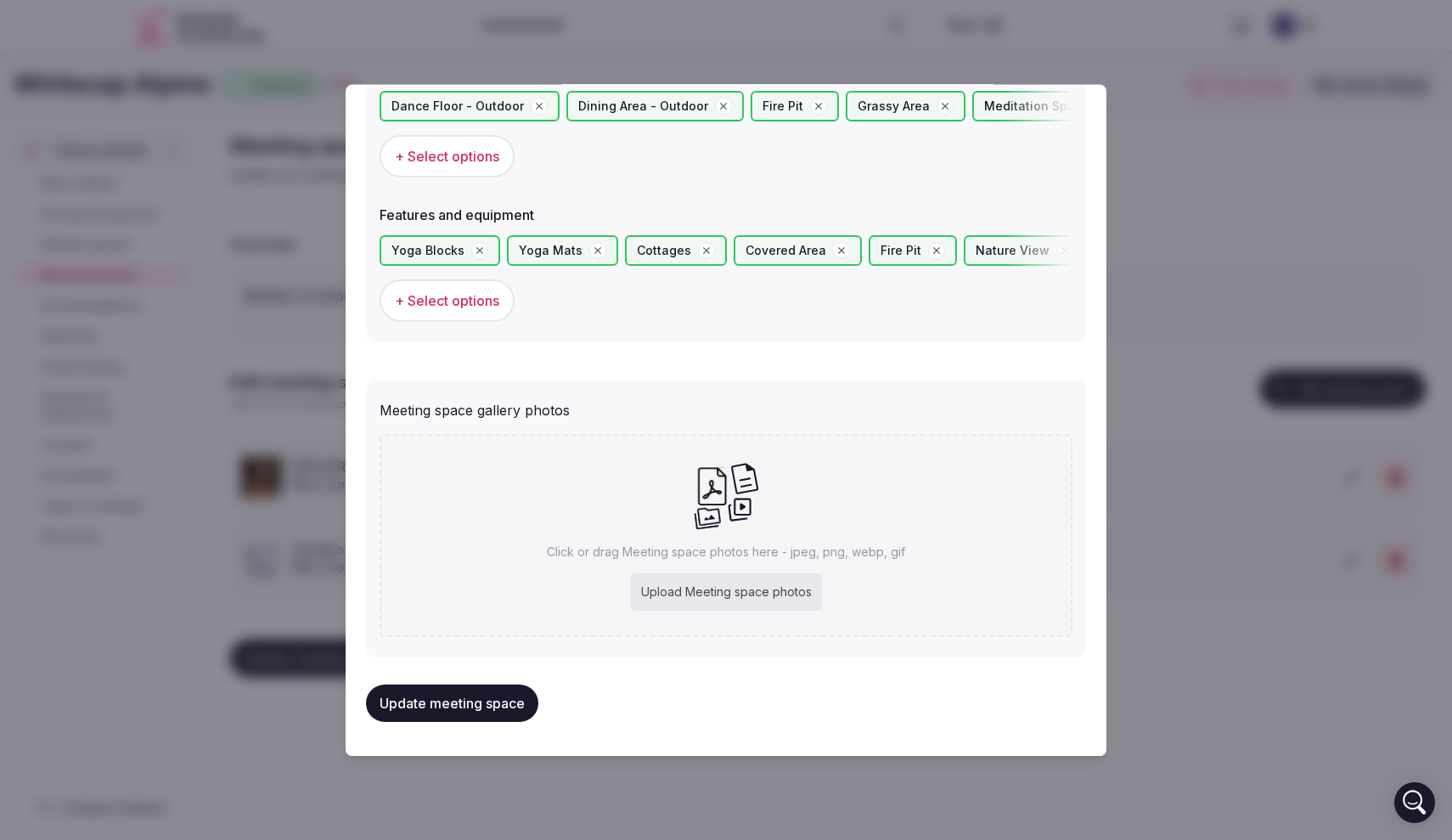
type input "**********"
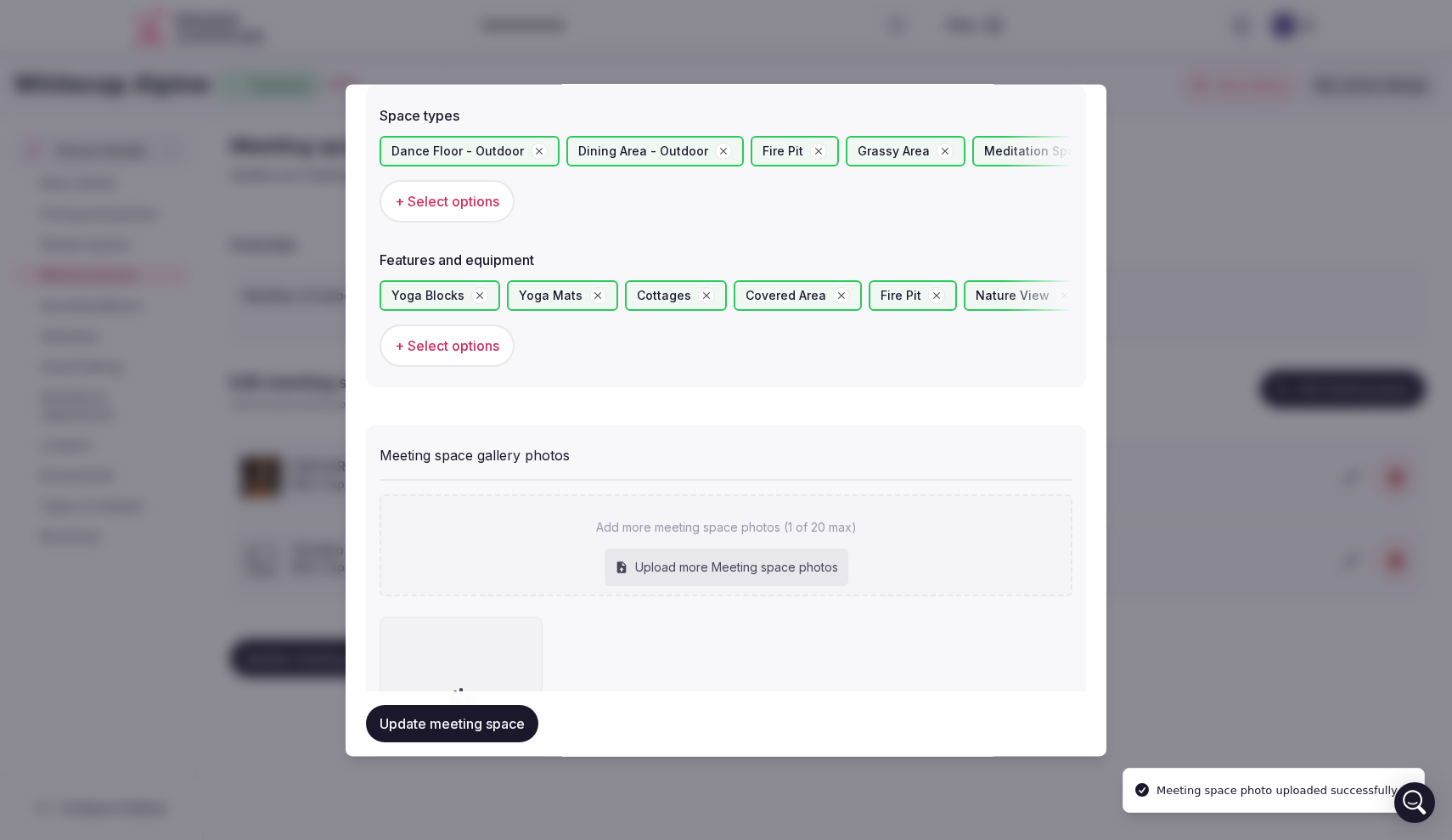
click at [648, 520] on p "Add more meeting space photos (1 of 20 max)" at bounding box center [727, 527] width 261 height 17
type input "**********"
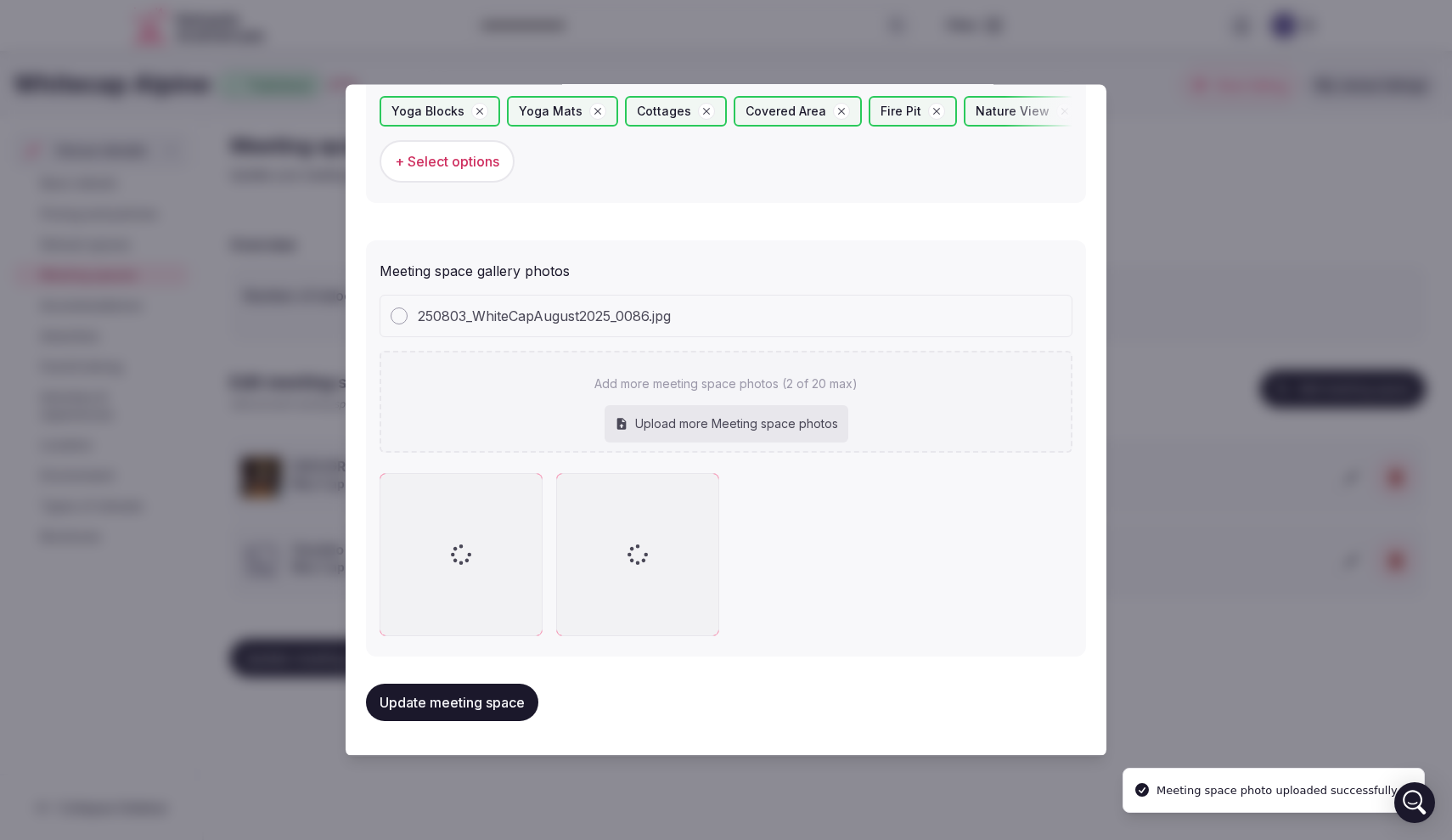
scroll to position [1160, 0]
click at [672, 437] on div "Upload more Meeting space photos" at bounding box center [726, 425] width 244 height 37
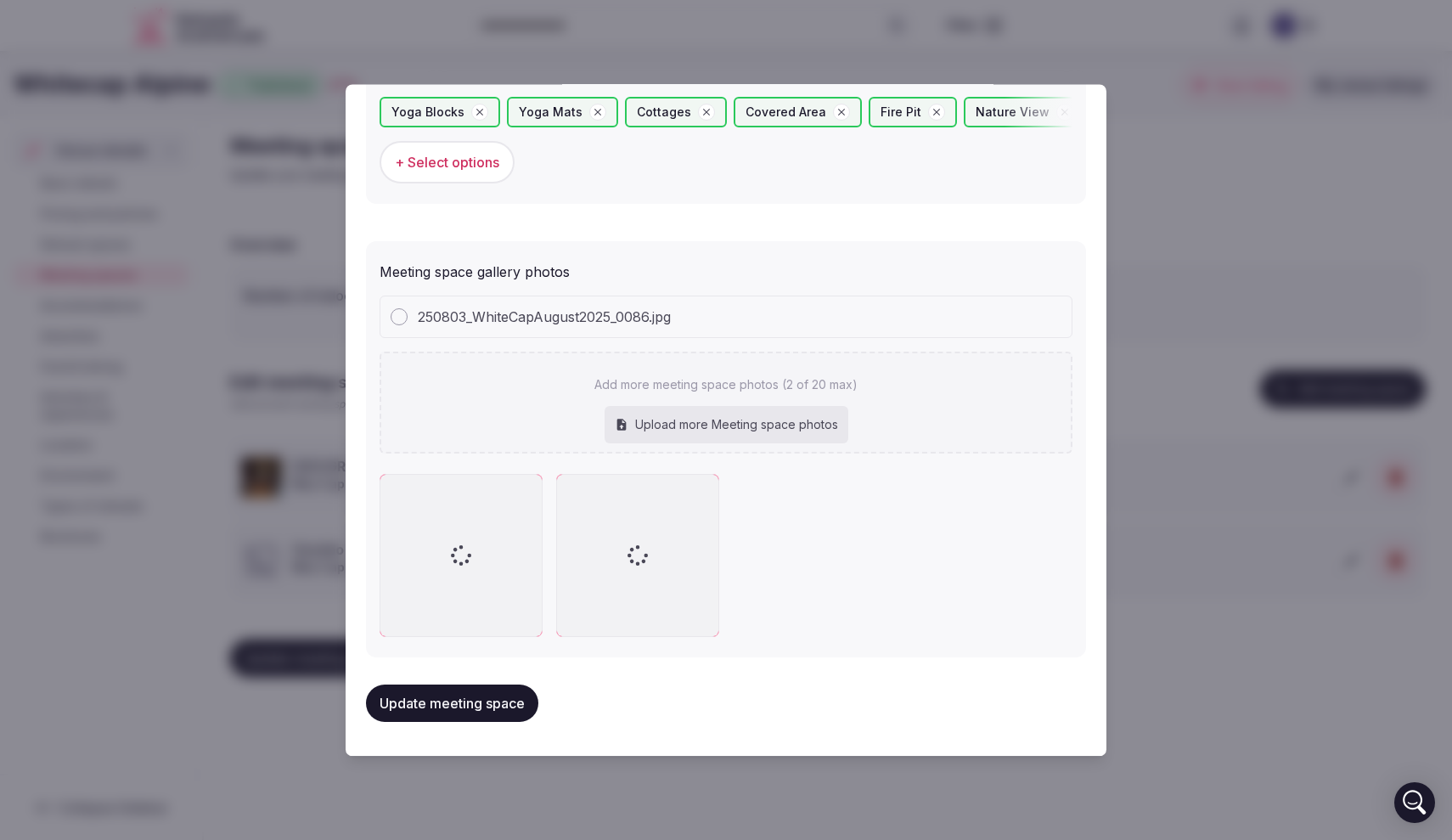
type input "**********"
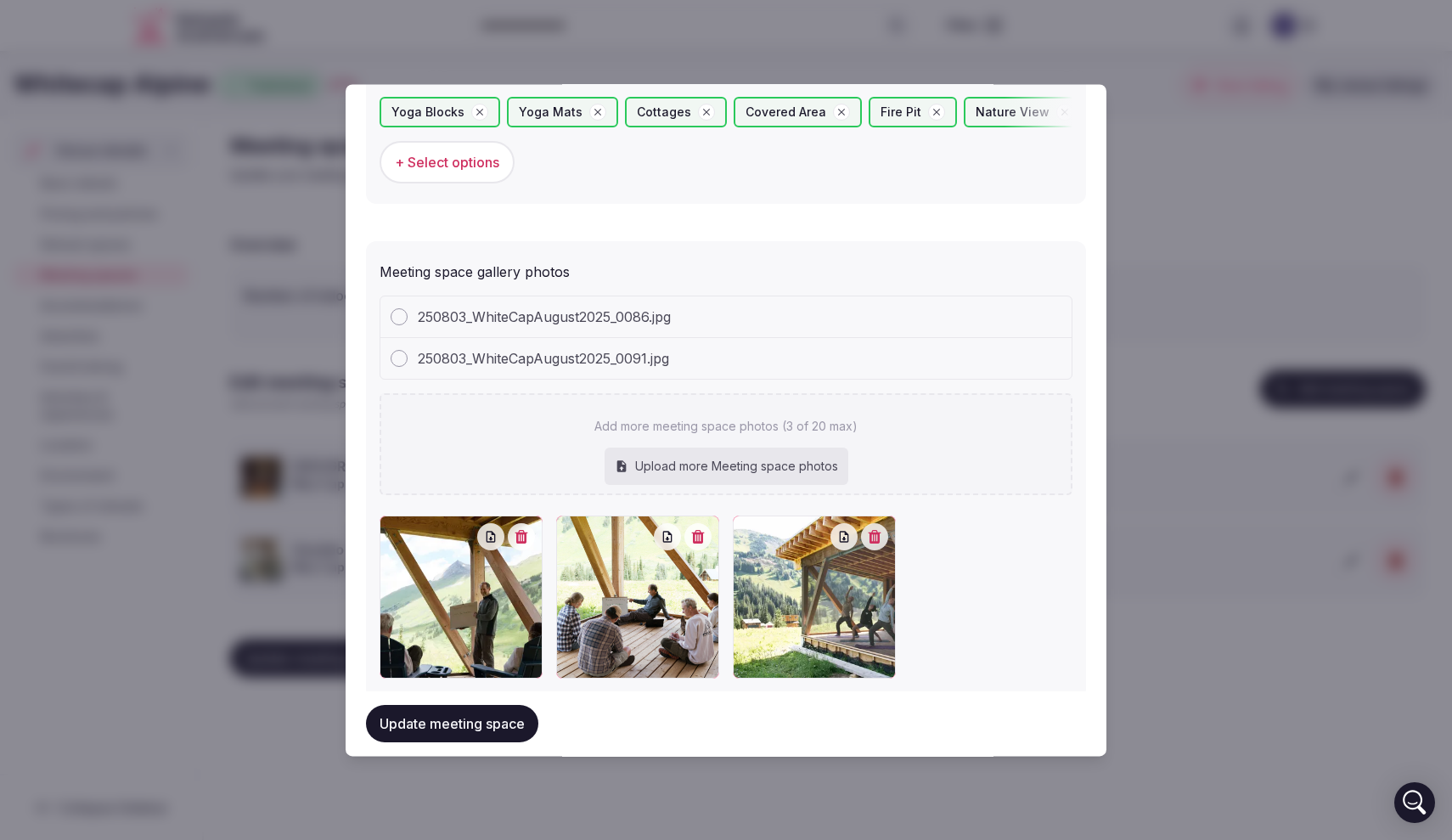
click at [480, 724] on button "Update meeting space" at bounding box center [452, 723] width 172 height 37
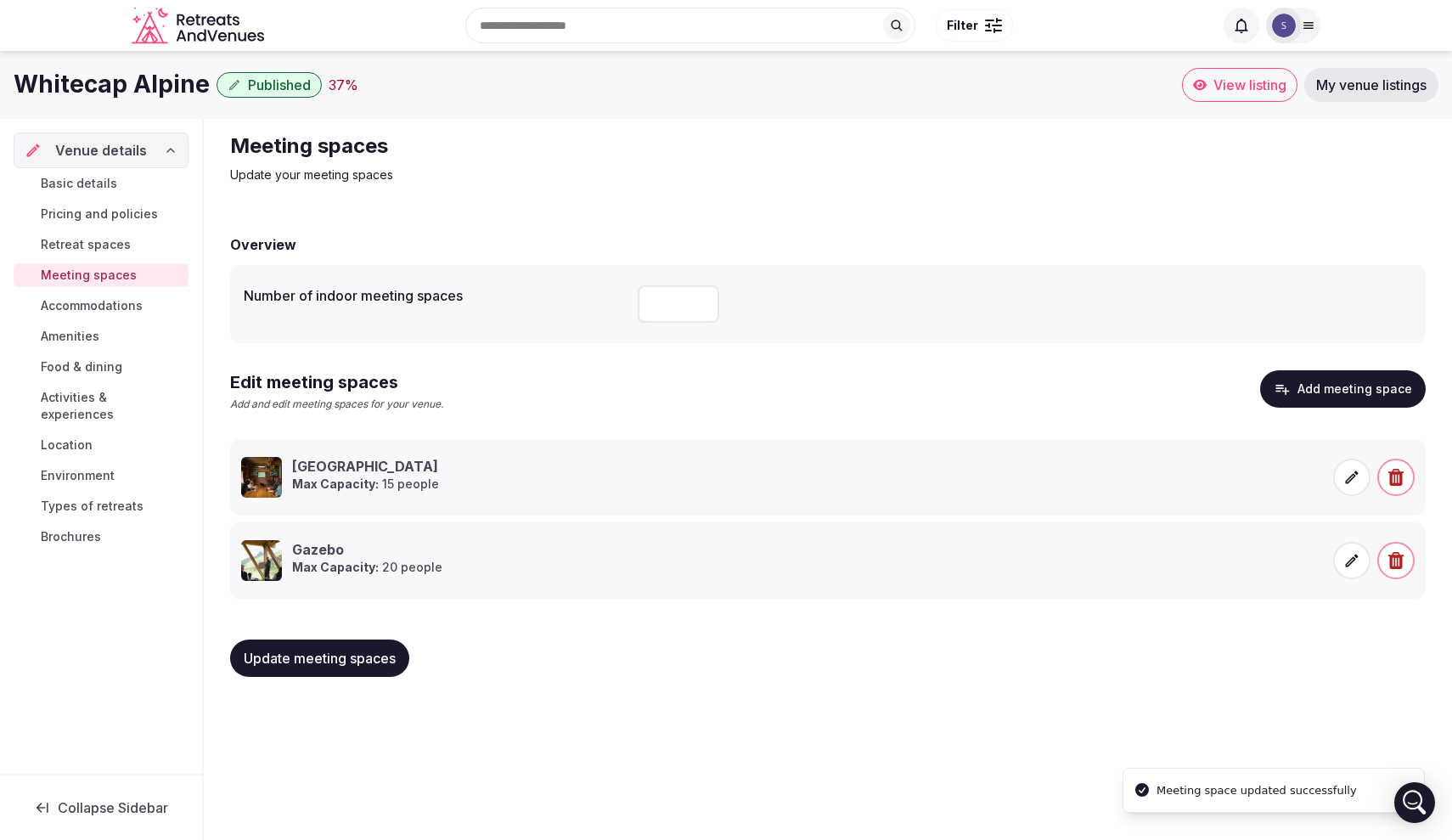
scroll to position [0, 0]
click at [108, 310] on span "Accommodations" at bounding box center [91, 305] width 102 height 17
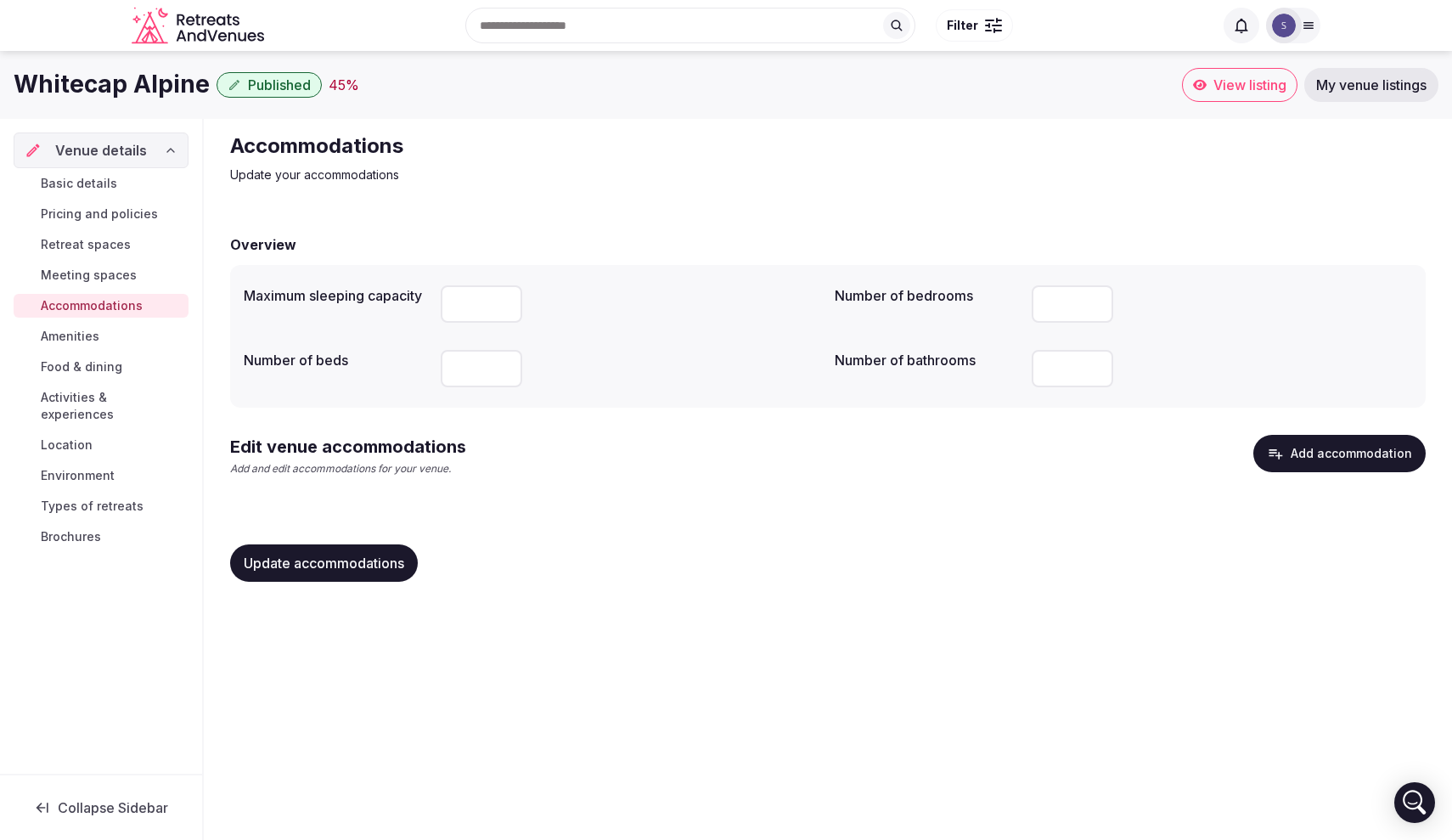
click at [98, 344] on span "Amenities" at bounding box center [70, 336] width 59 height 17
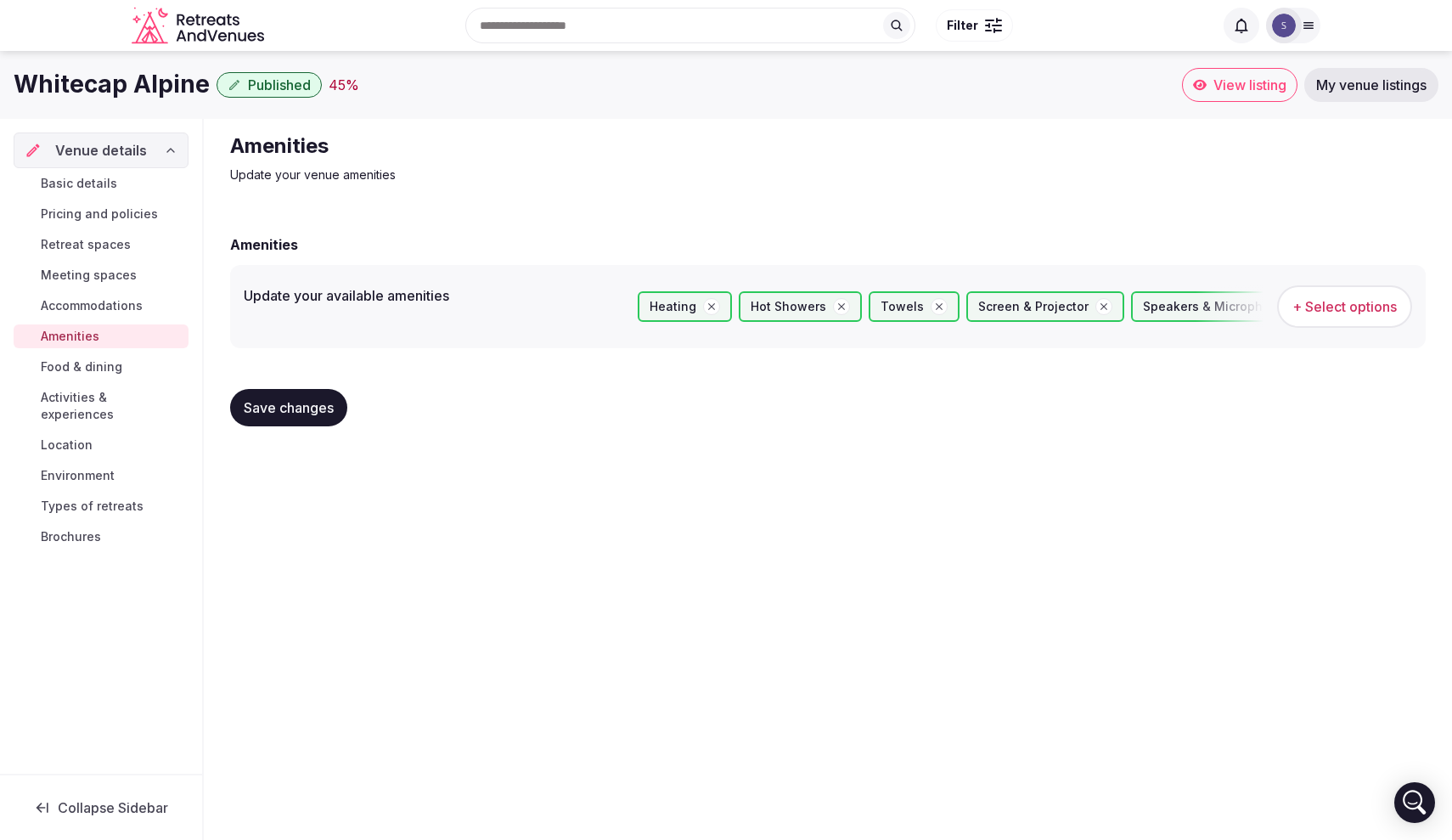
click at [88, 309] on span "Accommodations" at bounding box center [91, 305] width 102 height 17
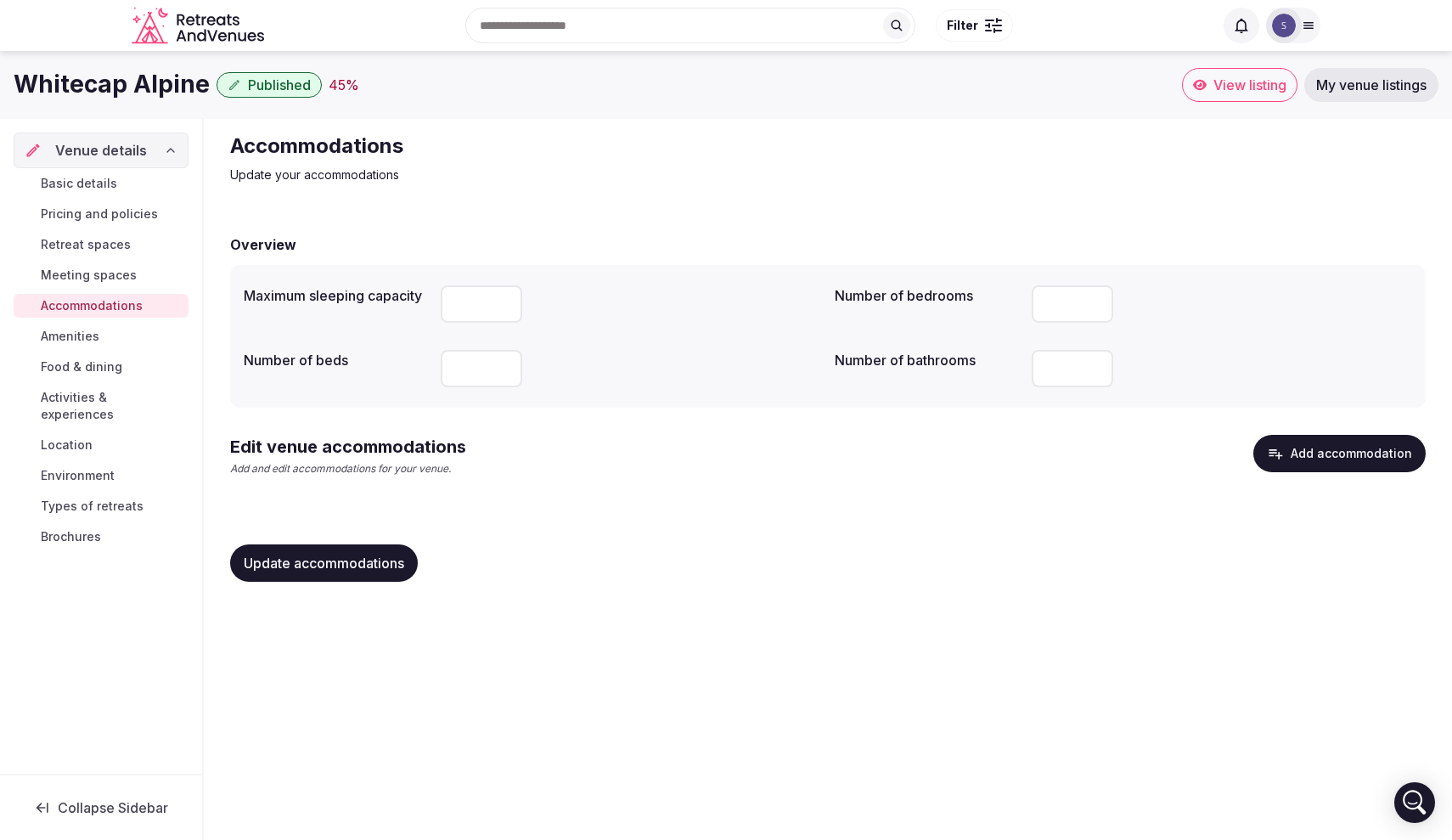
click at [1047, 369] on input "*" at bounding box center [1073, 368] width 81 height 37
type input "*"
click at [116, 335] on link "Amenities" at bounding box center [100, 336] width 175 height 24
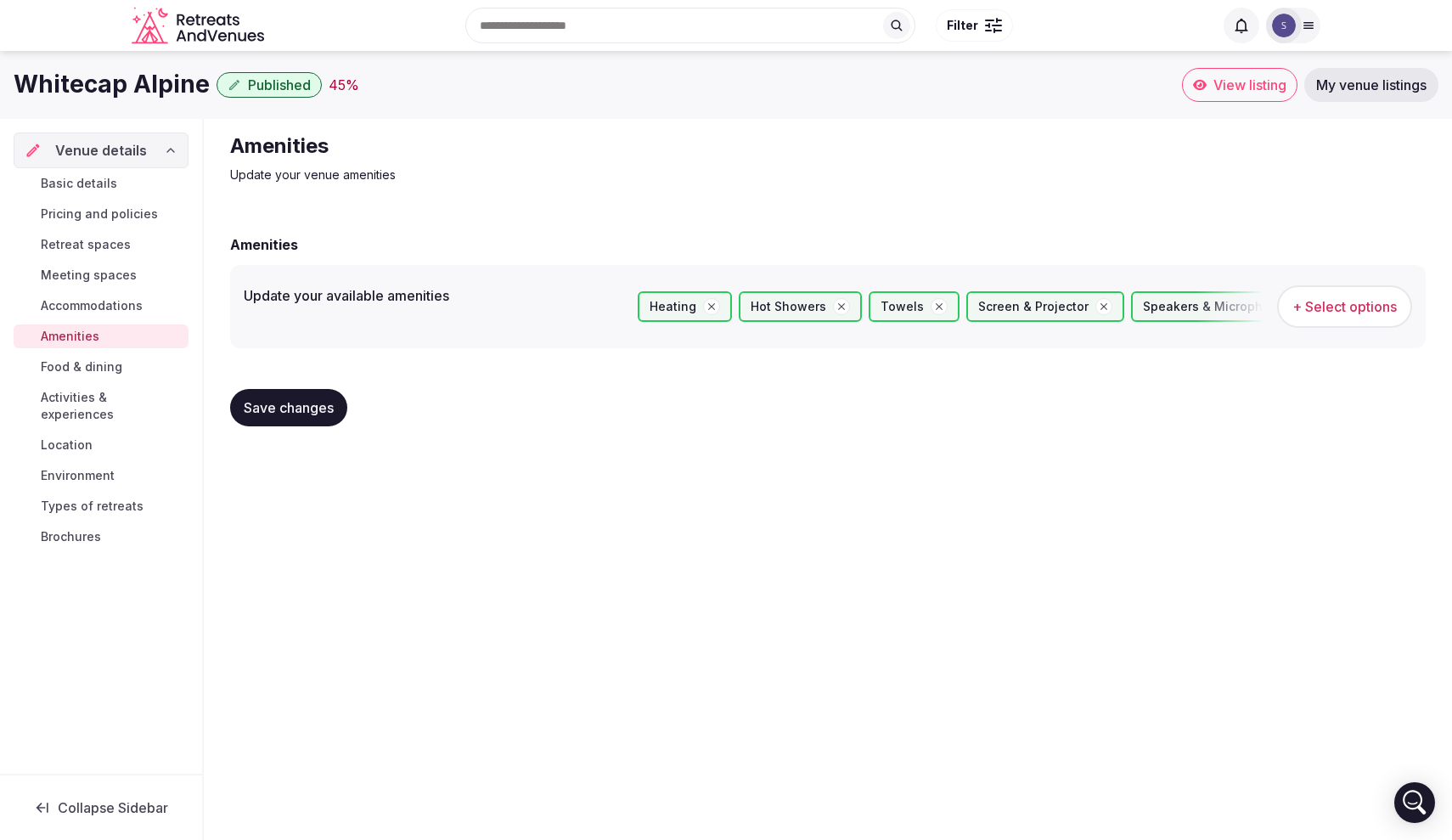
click at [103, 367] on span "Food & dining" at bounding box center [81, 367] width 81 height 17
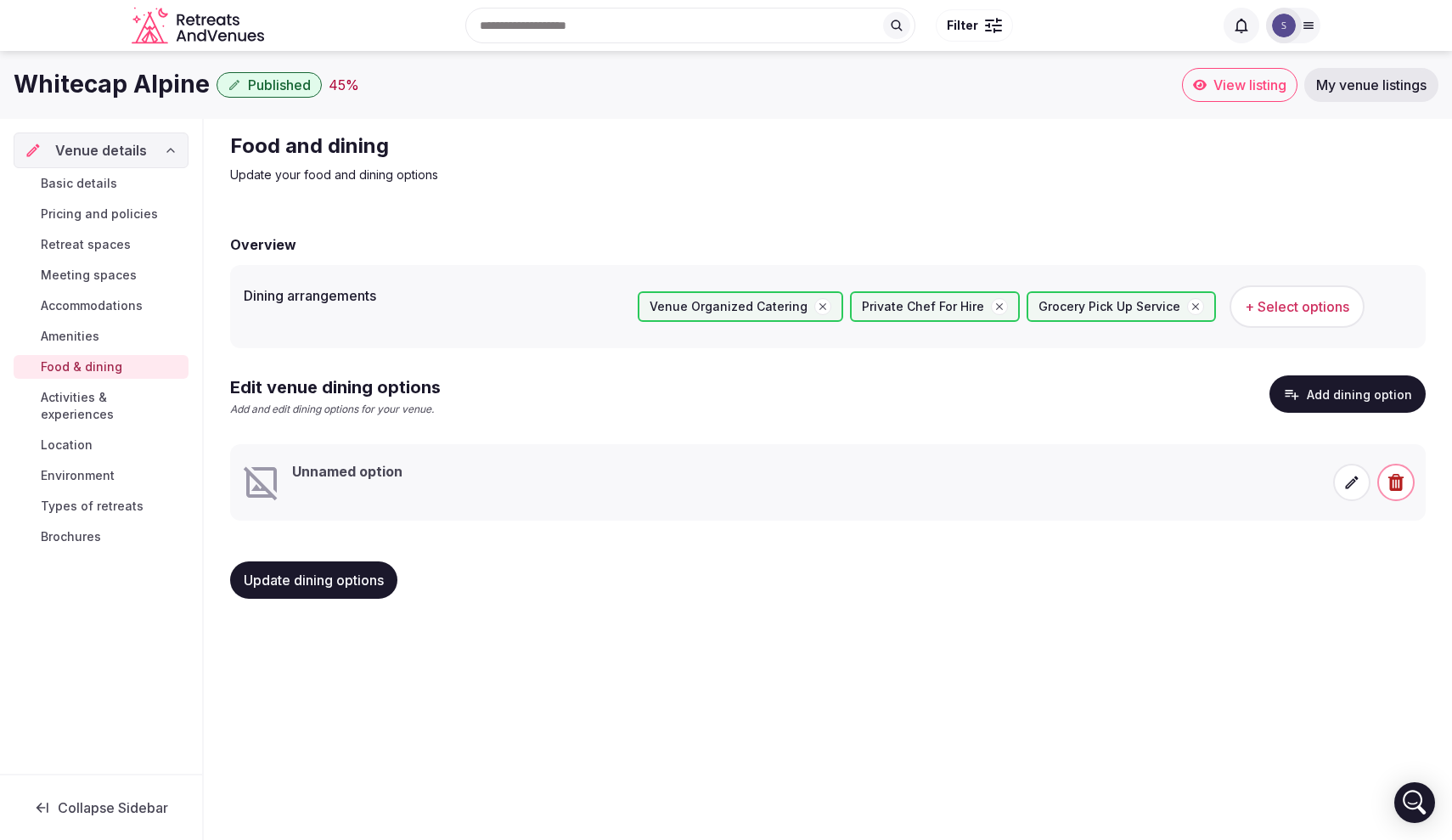
click at [119, 397] on span "Activities & experiences" at bounding box center [111, 406] width 141 height 34
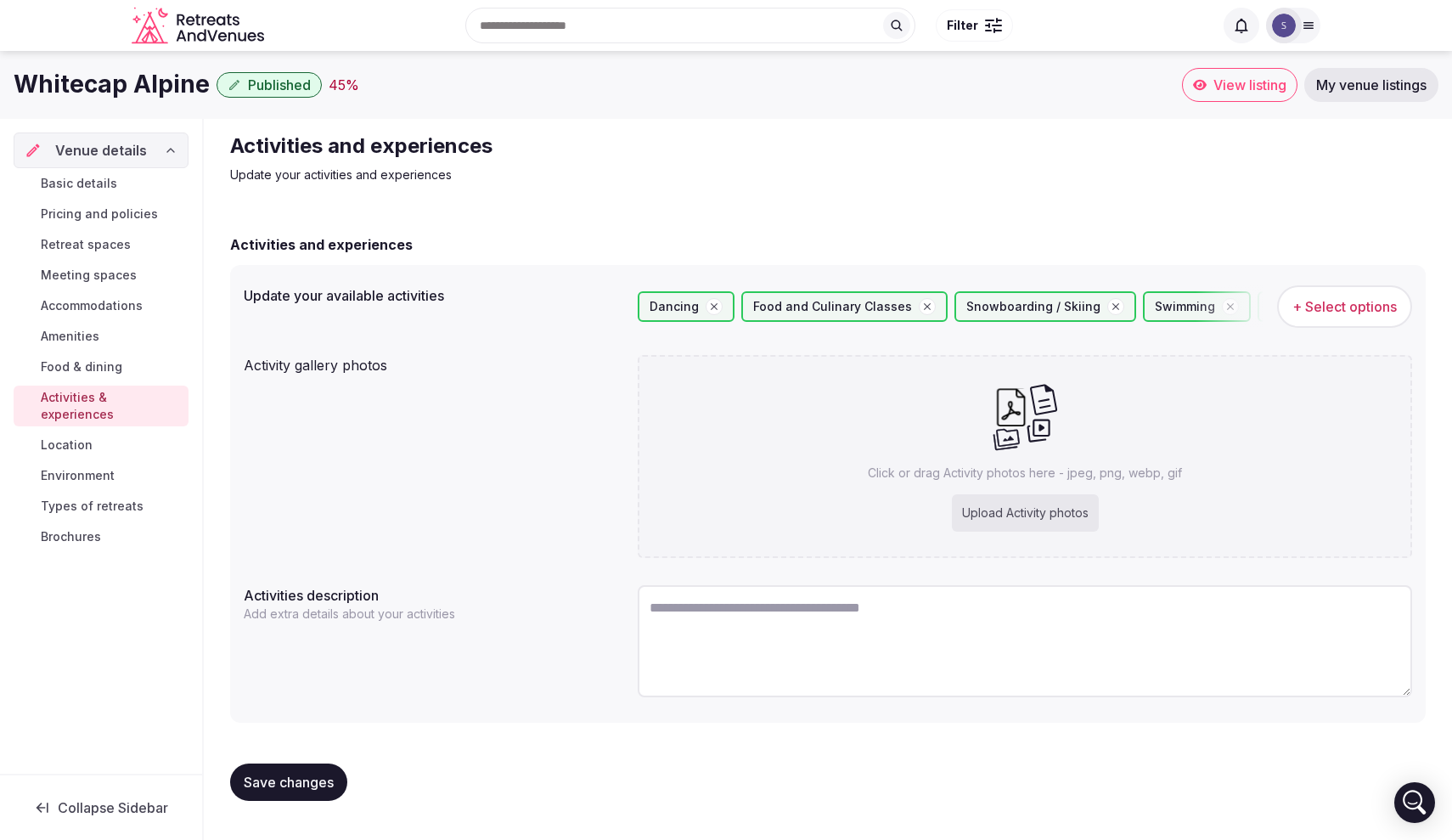
click at [732, 632] on textarea at bounding box center [1026, 641] width 775 height 112
paste textarea "**********"
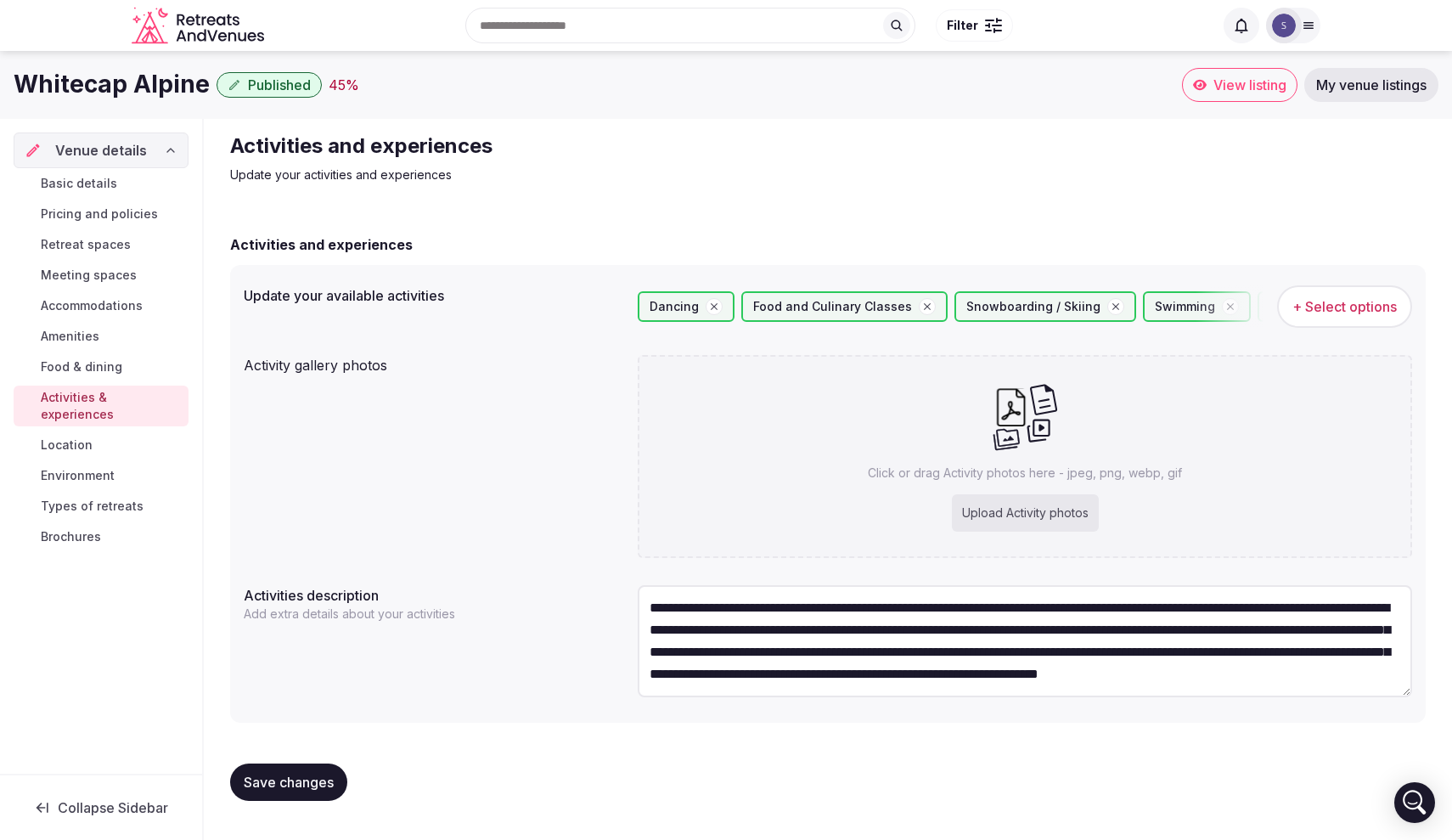
type textarea "**********"
click at [303, 780] on span "Save changes" at bounding box center [288, 782] width 90 height 17
click at [91, 358] on link "Food & dining" at bounding box center [100, 367] width 175 height 24
